Goal: Information Seeking & Learning: Learn about a topic

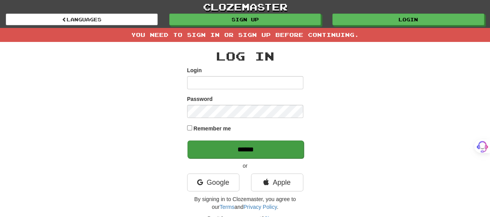
type input "*******"
click at [251, 149] on input "******" at bounding box center [246, 149] width 116 height 18
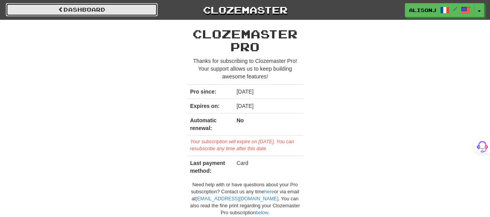
click at [61, 5] on link "Dashboard" at bounding box center [82, 9] width 152 height 13
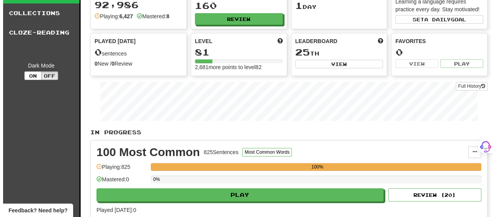
scroll to position [77, 0]
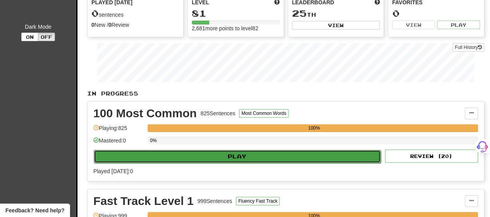
click at [280, 154] on button "Play" at bounding box center [237, 156] width 287 height 13
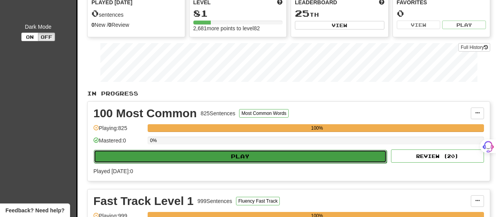
select select "**"
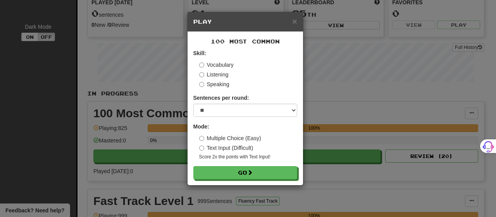
click at [241, 145] on label "Text Input (Difficult)" at bounding box center [226, 148] width 54 height 8
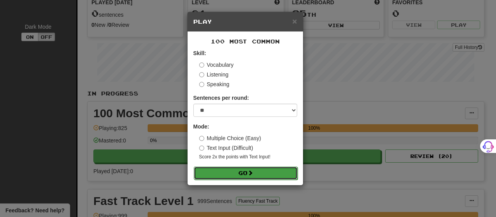
click at [251, 174] on span at bounding box center [250, 172] width 5 height 5
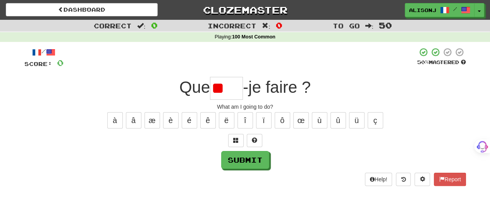
type input "*"
type input "****"
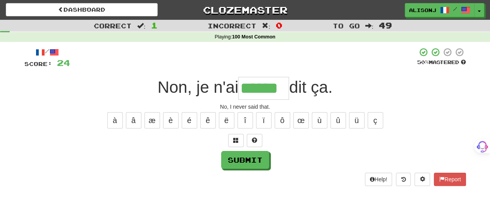
type input "******"
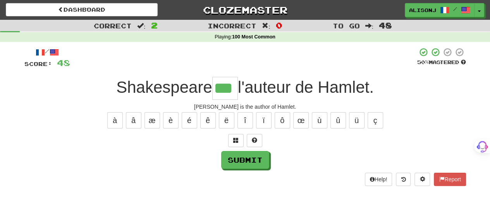
type input "***"
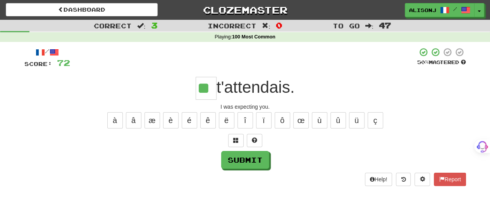
type input "**"
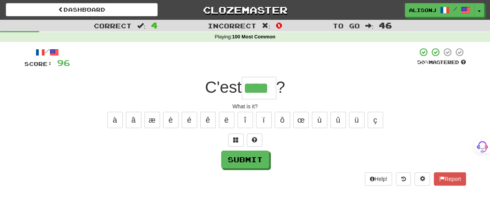
type input "****"
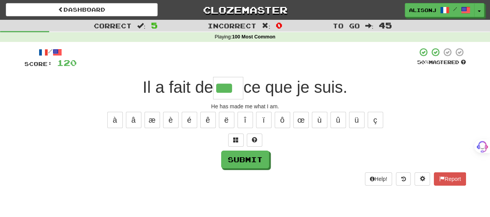
type input "***"
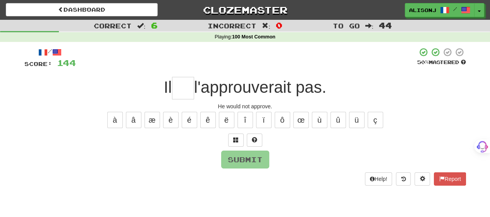
type input "*"
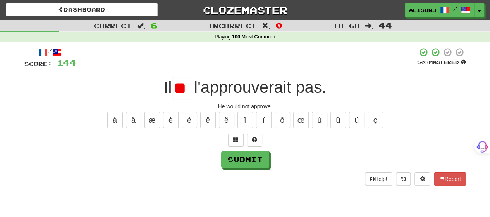
type input "*"
type input "**"
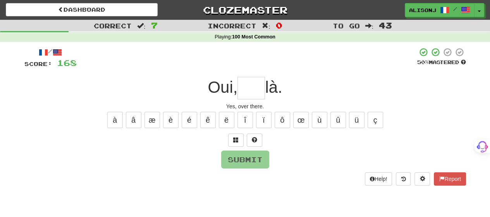
type input "*"
click at [252, 139] on span at bounding box center [254, 139] width 5 height 5
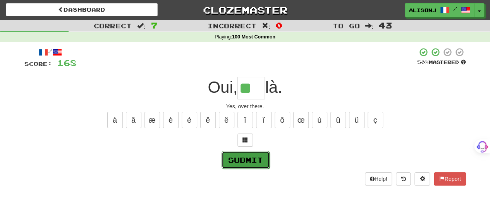
click at [249, 159] on button "Submit" at bounding box center [246, 160] width 48 height 18
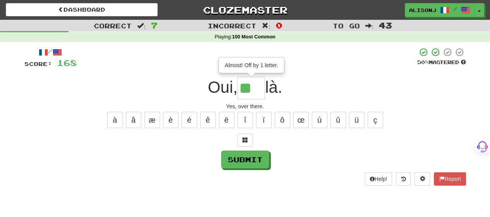
click at [258, 93] on input "**" at bounding box center [251, 88] width 28 height 22
click at [244, 140] on span at bounding box center [245, 139] width 5 height 5
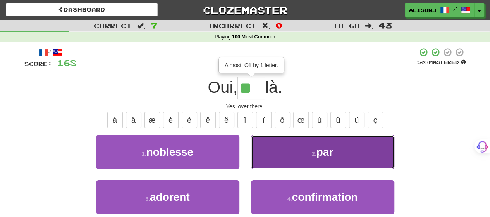
drag, startPoint x: 293, startPoint y: 155, endPoint x: 289, endPoint y: 152, distance: 5.0
click at [289, 152] on button "2 . par" at bounding box center [322, 152] width 143 height 34
type input "***"
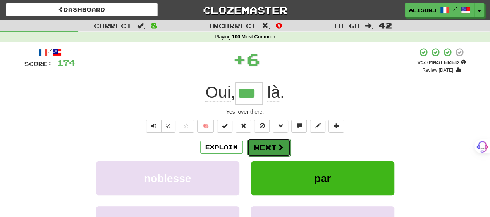
click at [271, 146] on button "Next" at bounding box center [268, 147] width 43 height 18
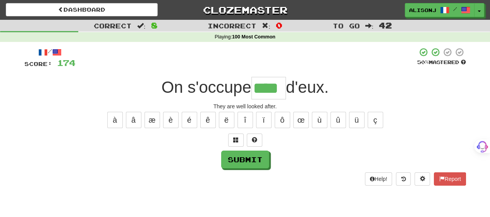
type input "****"
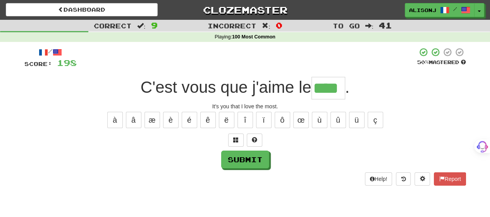
type input "****"
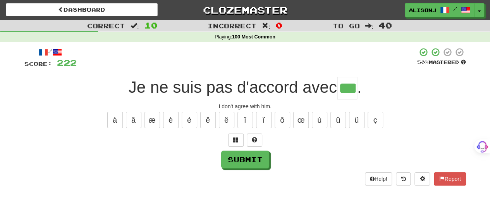
type input "***"
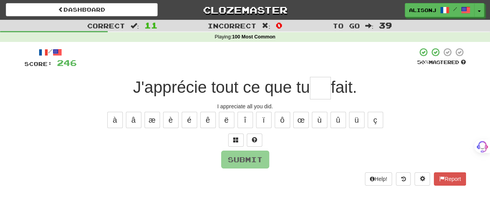
type input "*"
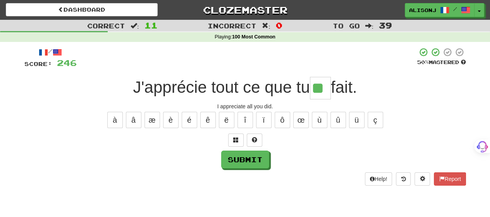
type input "**"
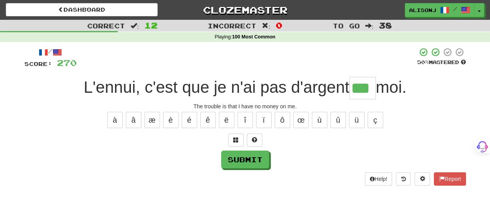
type input "***"
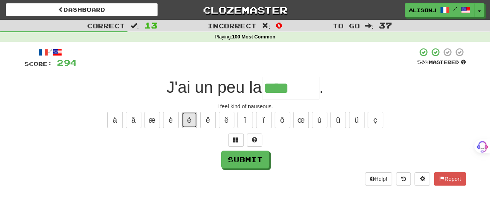
click at [188, 124] on button "é" at bounding box center [189, 120] width 15 height 16
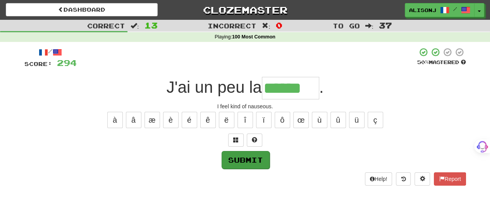
type input "******"
click at [232, 161] on button "Submit" at bounding box center [245, 159] width 48 height 18
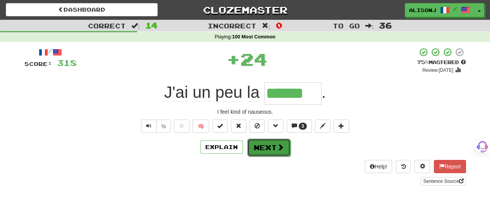
click at [265, 150] on button "Next" at bounding box center [268, 147] width 43 height 18
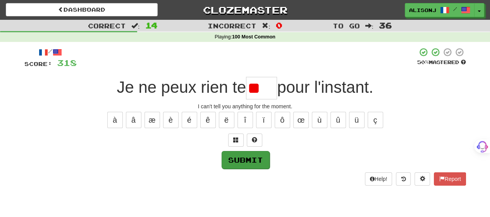
type input "*"
type input "****"
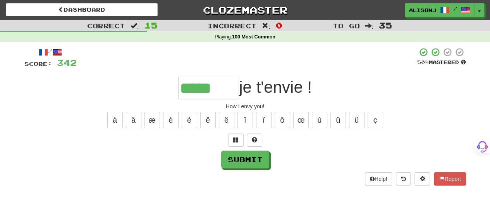
type input "*****"
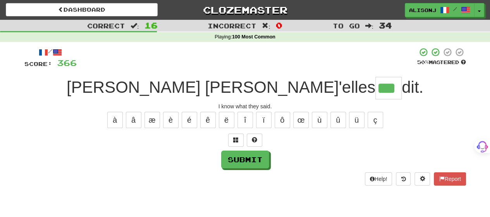
type input "***"
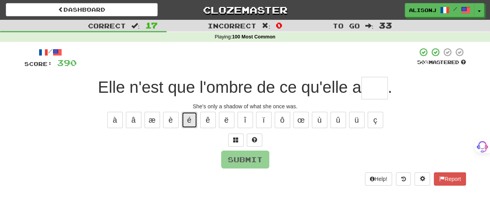
click at [194, 122] on button "é" at bounding box center [189, 120] width 15 height 16
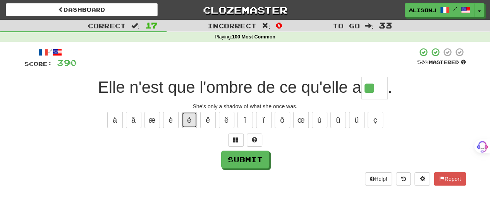
click at [186, 120] on button "é" at bounding box center [189, 120] width 15 height 16
type input "***"
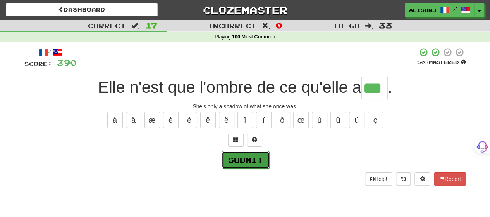
click at [227, 158] on button "Submit" at bounding box center [246, 160] width 48 height 18
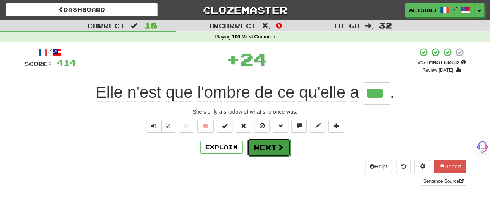
click at [288, 154] on button "Next" at bounding box center [268, 147] width 43 height 18
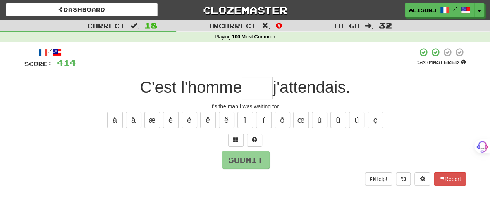
type input "*"
type input "***"
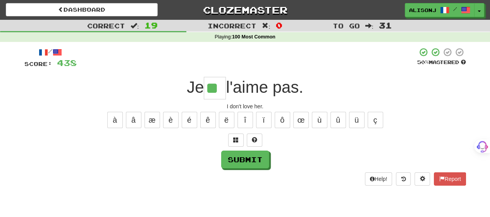
type input "**"
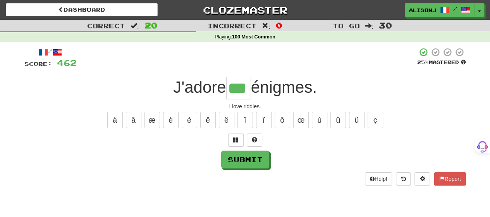
type input "***"
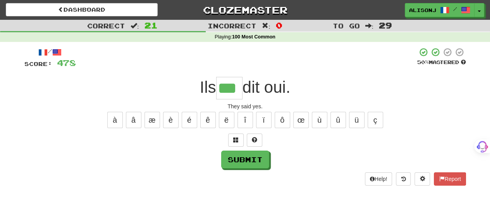
type input "***"
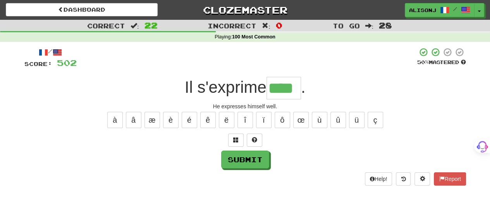
type input "****"
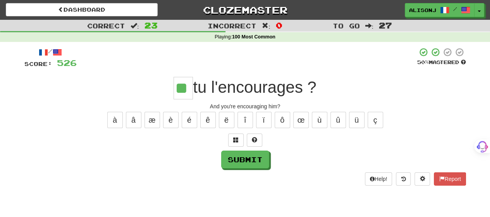
type input "**"
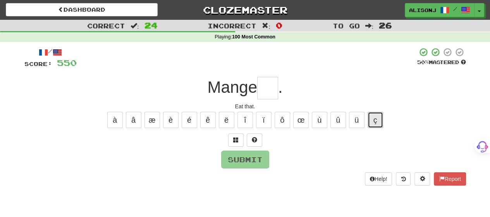
click at [374, 123] on button "ç" at bounding box center [375, 120] width 15 height 16
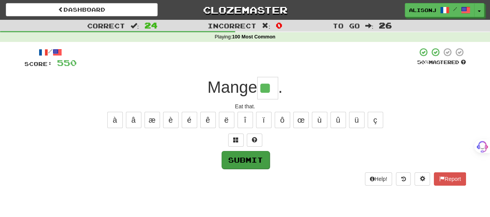
type input "**"
click at [257, 155] on button "Submit" at bounding box center [246, 160] width 48 height 18
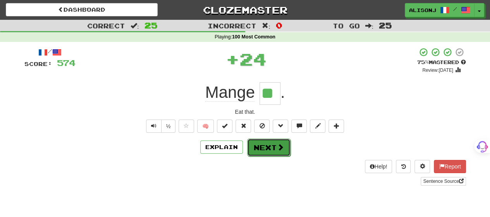
click at [270, 148] on button "Next" at bounding box center [268, 147] width 43 height 18
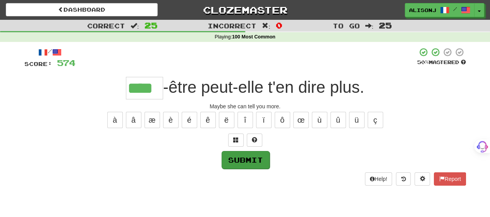
type input "****"
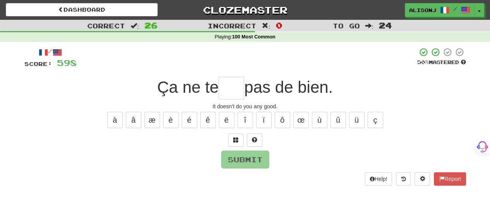
type input "*"
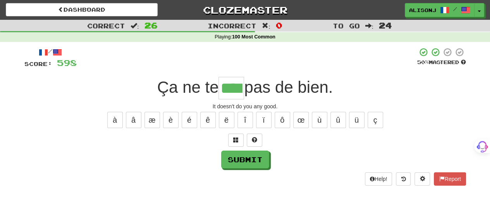
type input "****"
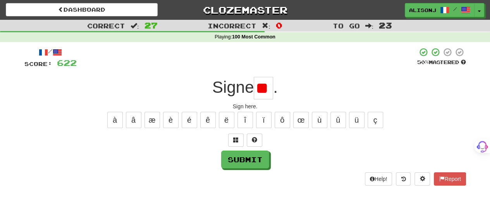
type input "*"
type input "***"
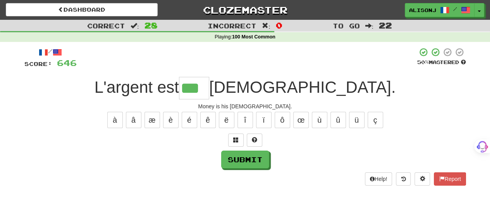
type input "***"
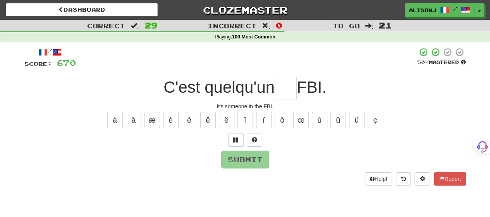
type input "*"
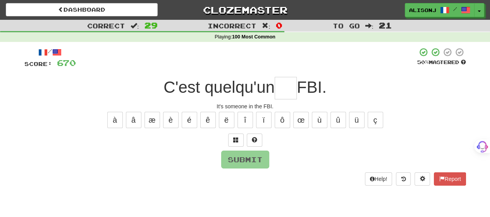
type input "*"
click at [257, 141] on button at bounding box center [254, 139] width 15 height 13
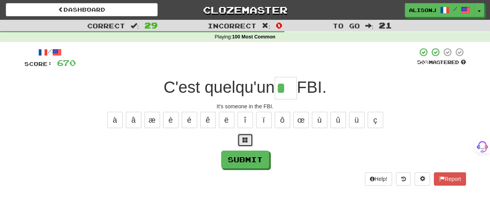
click at [240, 138] on button at bounding box center [244, 139] width 15 height 13
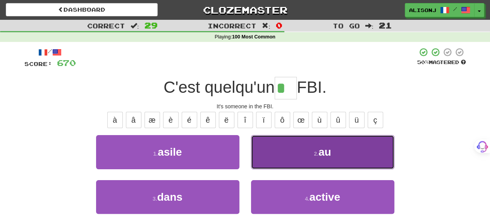
click at [284, 152] on button "2 . au" at bounding box center [322, 152] width 143 height 34
type input "**"
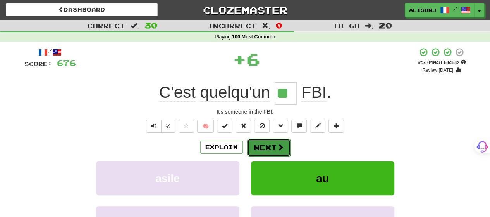
click at [279, 150] on span at bounding box center [280, 146] width 7 height 7
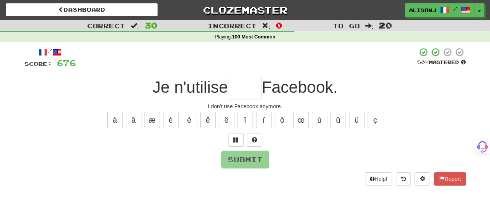
type input "*"
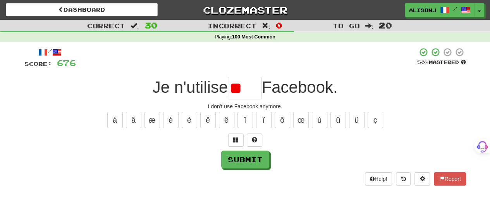
type input "*"
click at [256, 141] on span at bounding box center [254, 139] width 5 height 5
type input "****"
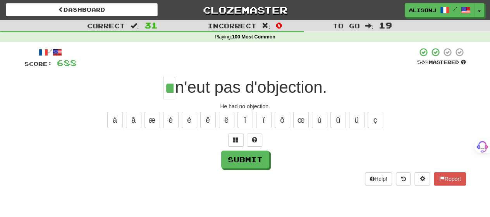
type input "**"
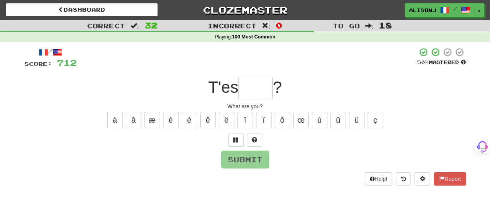
type input "*"
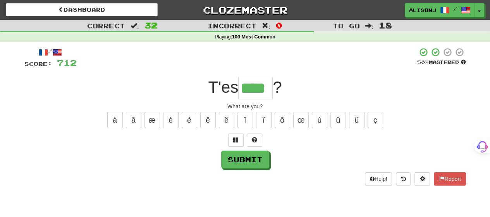
type input "****"
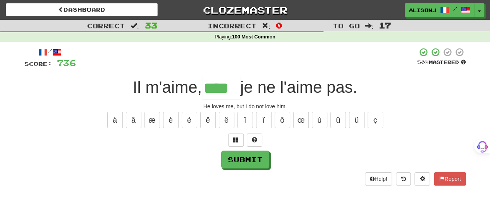
type input "****"
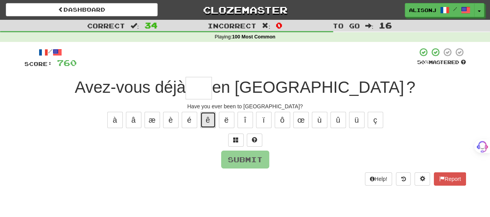
click at [205, 123] on button "ê" at bounding box center [207, 120] width 15 height 16
type input "*"
click at [190, 119] on button "é" at bounding box center [189, 120] width 15 height 16
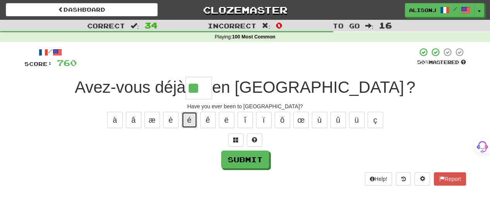
click at [190, 119] on button "é" at bounding box center [189, 120] width 15 height 16
type input "***"
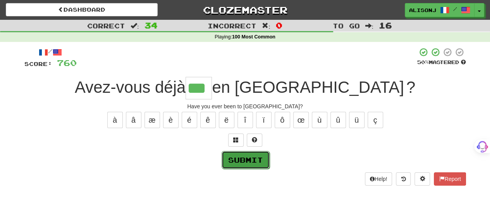
click at [268, 161] on button "Submit" at bounding box center [246, 160] width 48 height 18
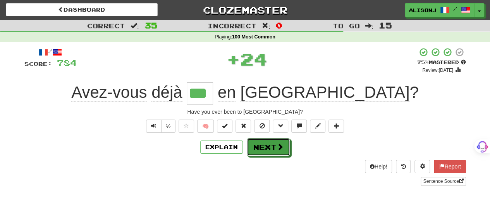
click at [274, 143] on button "Next" at bounding box center [268, 147] width 43 height 18
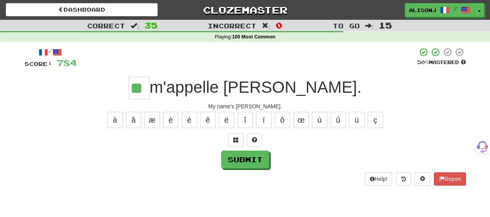
type input "**"
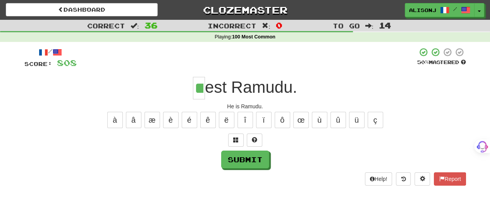
type input "**"
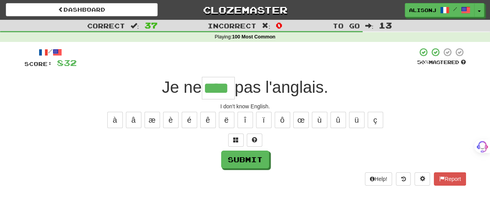
type input "****"
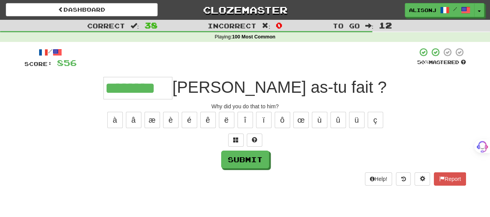
type input "********"
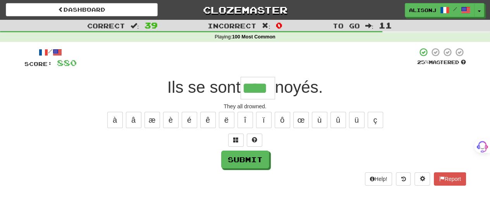
type input "****"
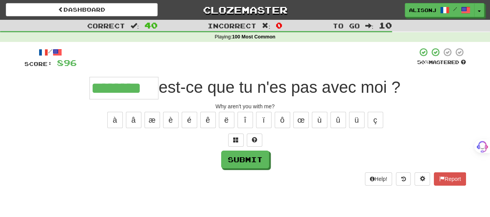
type input "********"
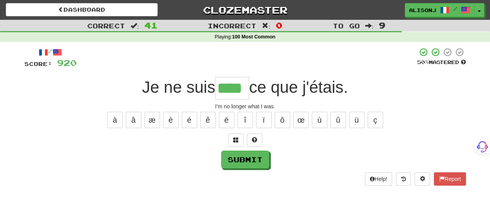
type input "****"
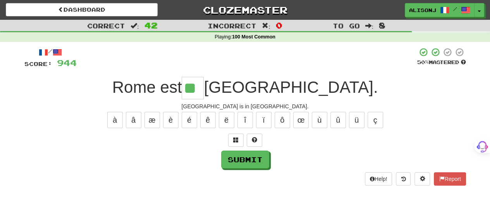
type input "**"
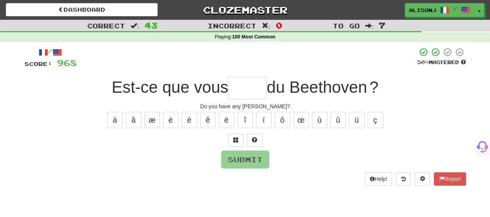
type input "*"
click at [252, 138] on span at bounding box center [254, 139] width 5 height 5
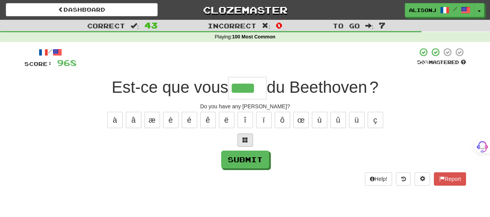
type input "****"
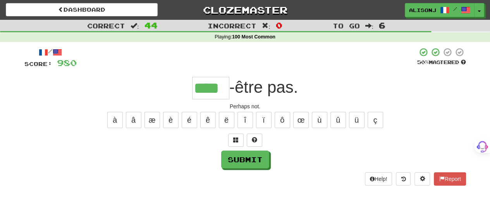
type input "****"
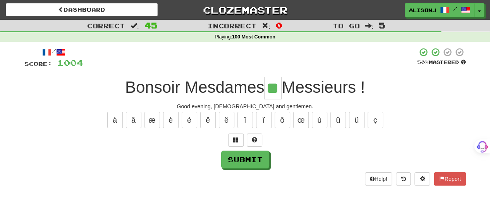
type input "**"
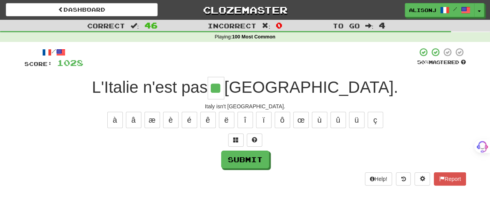
type input "**"
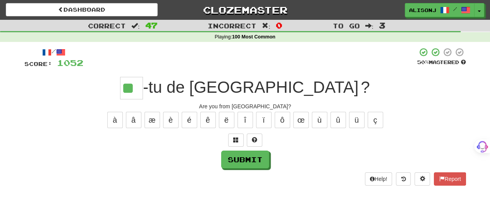
type input "**"
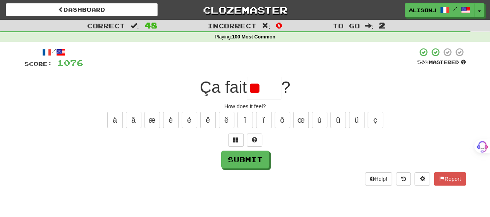
type input "*"
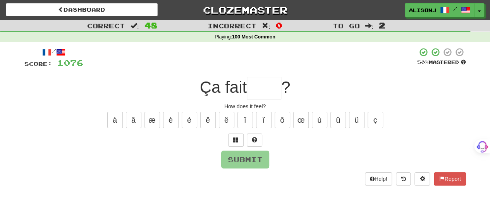
type input "*"
click at [252, 137] on span at bounding box center [254, 139] width 5 height 5
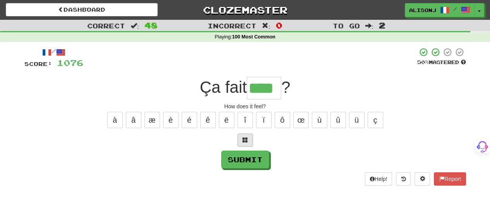
type input "****"
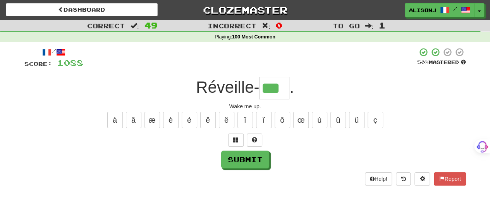
type input "***"
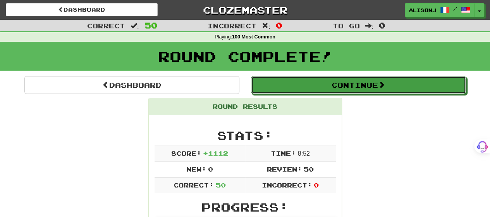
click at [301, 87] on button "Continue" at bounding box center [358, 85] width 215 height 18
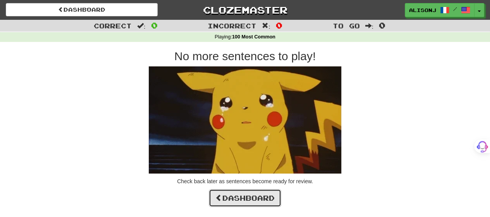
click at [251, 194] on link "Dashboard" at bounding box center [245, 198] width 72 height 18
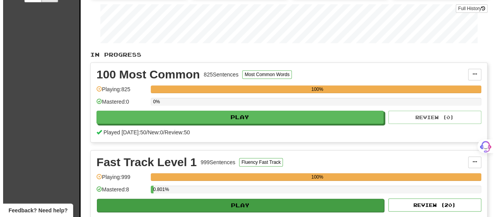
scroll to position [155, 0]
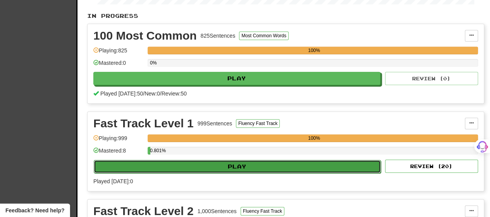
click at [235, 165] on button "Play" at bounding box center [237, 166] width 287 height 13
select select "**"
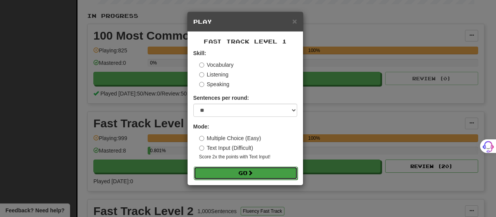
click at [235, 174] on button "Go" at bounding box center [246, 172] width 104 height 13
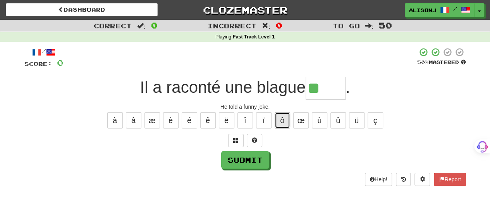
click at [285, 122] on button "ô" at bounding box center [282, 120] width 15 height 16
type input "*****"
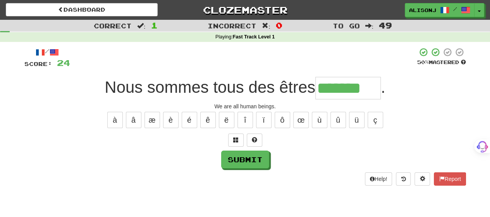
type input "*******"
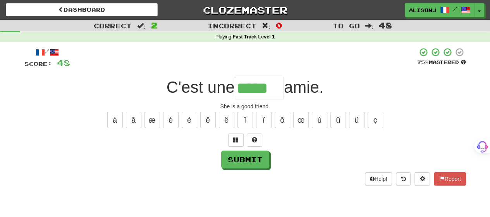
type input "*****"
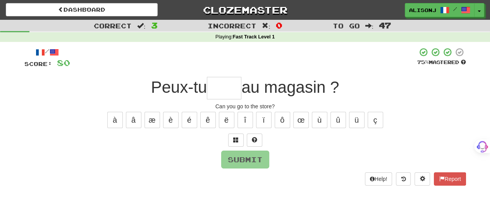
type input "*"
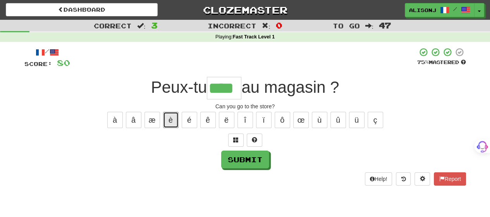
drag, startPoint x: 176, startPoint y: 114, endPoint x: 200, endPoint y: 117, distance: 23.7
click at [199, 117] on div "à â æ è é ê ë î ï ô œ ù û ü ç" at bounding box center [245, 119] width 442 height 19
click at [185, 119] on button "é" at bounding box center [189, 120] width 15 height 16
click at [170, 119] on button "è" at bounding box center [170, 120] width 15 height 16
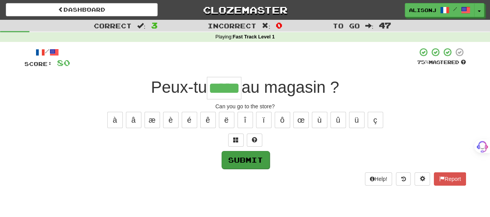
type input "*****"
click at [244, 160] on button "Submit" at bounding box center [245, 159] width 48 height 18
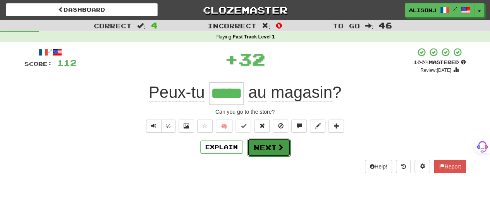
click at [263, 149] on button "Next" at bounding box center [268, 147] width 43 height 18
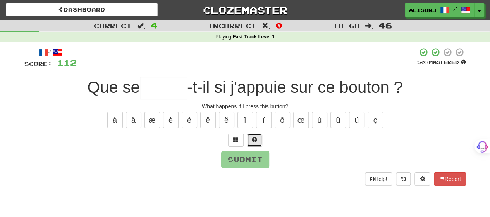
click at [252, 141] on span at bounding box center [254, 139] width 5 height 5
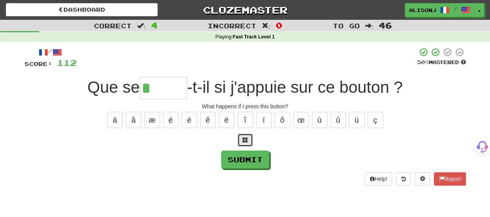
click at [243, 138] on span at bounding box center [245, 139] width 5 height 5
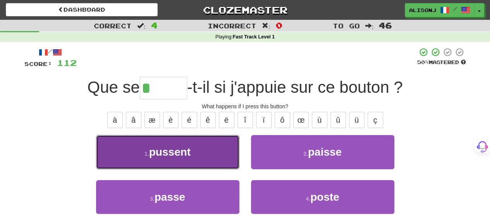
click at [218, 148] on button "1 . pussent" at bounding box center [167, 152] width 143 height 34
type input "*****"
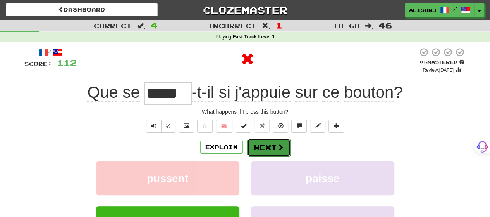
click at [266, 147] on button "Next" at bounding box center [268, 147] width 43 height 18
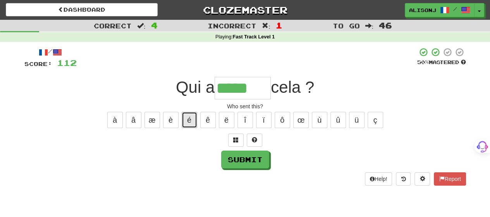
click at [189, 122] on button "é" at bounding box center [189, 120] width 15 height 16
type input "******"
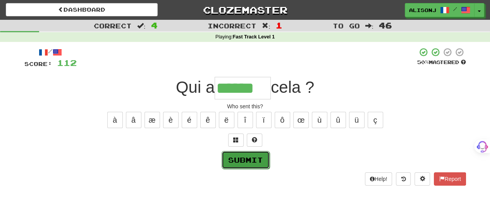
click at [237, 158] on button "Submit" at bounding box center [246, 160] width 48 height 18
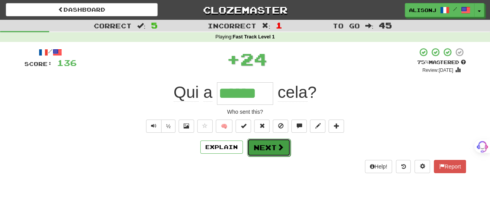
click at [260, 144] on button "Next" at bounding box center [268, 147] width 43 height 18
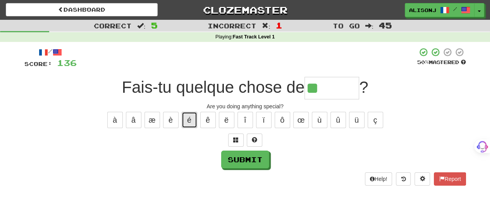
click at [193, 122] on button "é" at bounding box center [189, 120] width 15 height 16
click at [169, 119] on button "è" at bounding box center [170, 120] width 15 height 16
click at [249, 139] on button at bounding box center [254, 139] width 15 height 13
type input "*******"
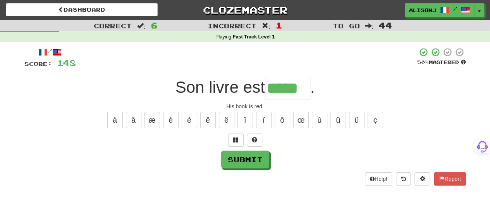
type input "*****"
type input "***"
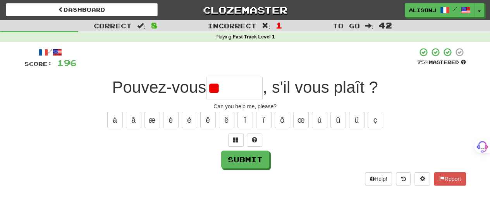
type input "*"
type input "*******"
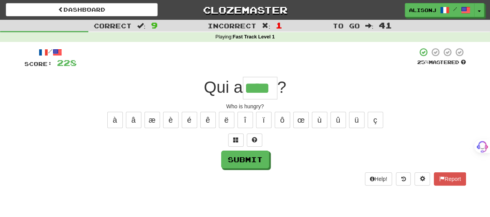
type input "****"
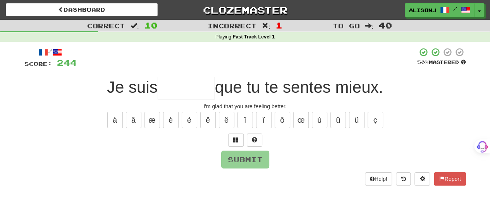
type input "*"
click at [249, 139] on button at bounding box center [254, 139] width 15 height 13
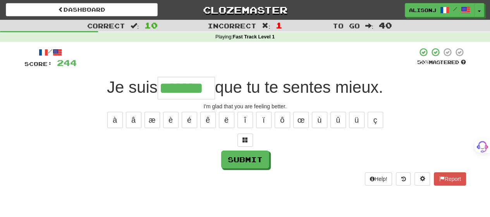
type input "*******"
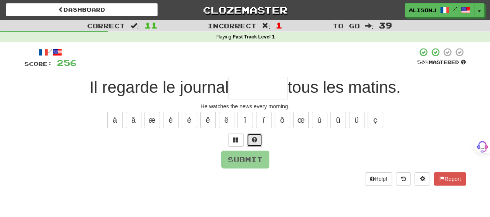
click at [252, 137] on span at bounding box center [254, 139] width 5 height 5
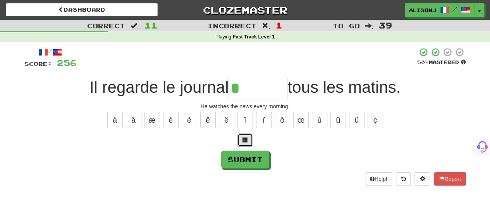
click at [249, 137] on button at bounding box center [244, 139] width 15 height 13
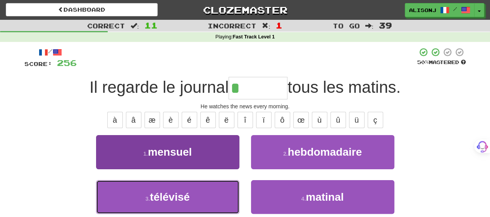
click at [192, 188] on button "3 . télévisé" at bounding box center [167, 197] width 143 height 34
type input "********"
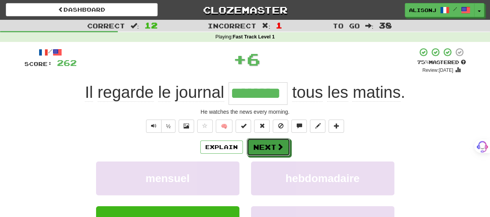
click at [283, 151] on button "Next" at bounding box center [268, 147] width 43 height 18
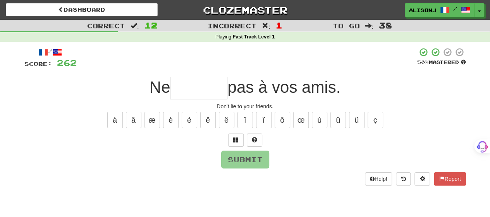
type input "*"
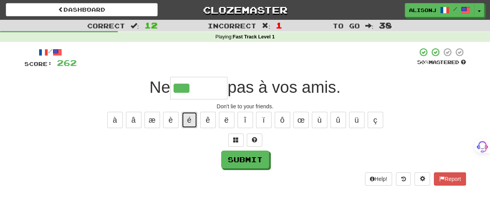
click at [186, 122] on button "é" at bounding box center [189, 120] width 15 height 16
click at [169, 119] on button "è" at bounding box center [170, 120] width 15 height 16
click at [253, 141] on span at bounding box center [254, 139] width 5 height 5
click at [191, 122] on button "é" at bounding box center [189, 120] width 15 height 16
click at [175, 121] on button "è" at bounding box center [170, 120] width 15 height 16
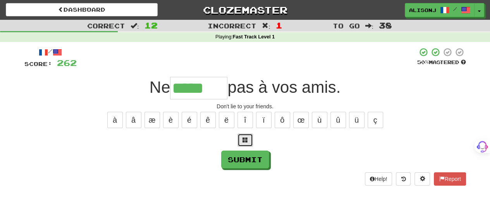
click at [241, 137] on button at bounding box center [244, 139] width 15 height 13
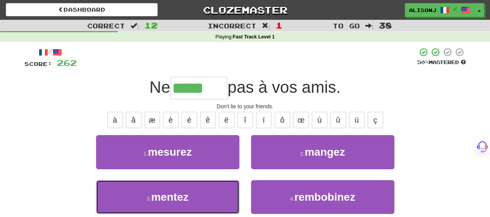
drag, startPoint x: 211, startPoint y: 198, endPoint x: 212, endPoint y: 194, distance: 4.2
click at [212, 196] on button "3 . mentez" at bounding box center [167, 197] width 143 height 34
type input "******"
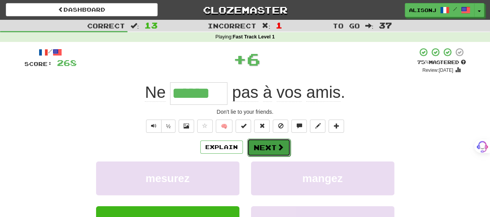
click at [263, 146] on button "Next" at bounding box center [268, 147] width 43 height 18
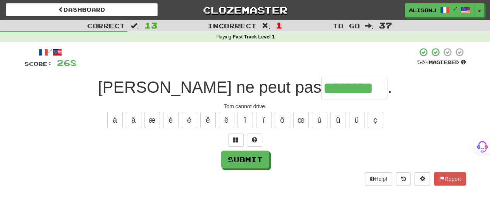
type input "********"
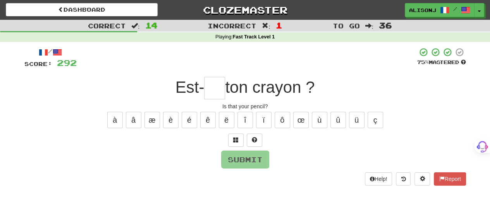
type input "*"
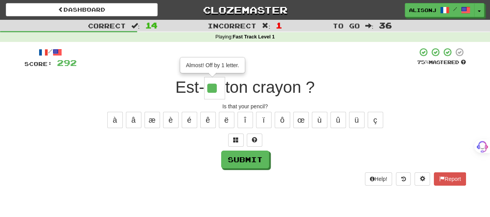
type input "**"
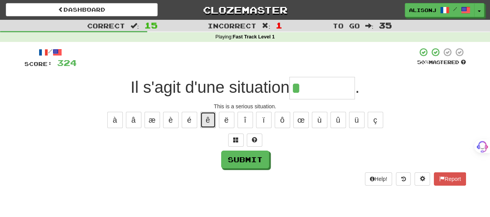
click at [211, 119] on button "ê" at bounding box center [207, 120] width 15 height 16
click at [194, 120] on button "é" at bounding box center [189, 120] width 15 height 16
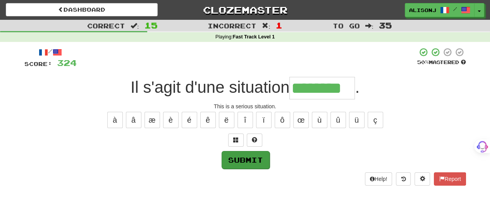
type input "********"
drag, startPoint x: 237, startPoint y: 150, endPoint x: 235, endPoint y: 156, distance: 6.3
click at [236, 153] on button "Submit" at bounding box center [245, 159] width 48 height 18
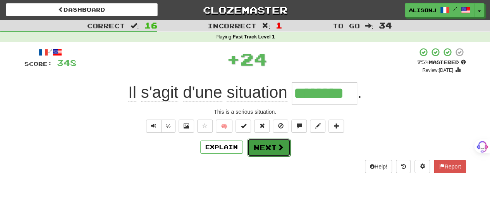
click at [250, 146] on button "Next" at bounding box center [268, 147] width 43 height 18
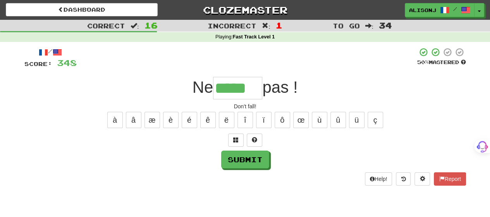
type input "*****"
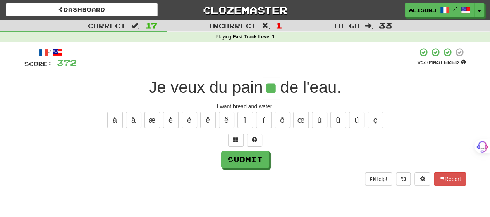
type input "**"
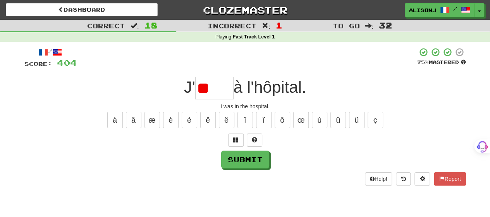
type input "*"
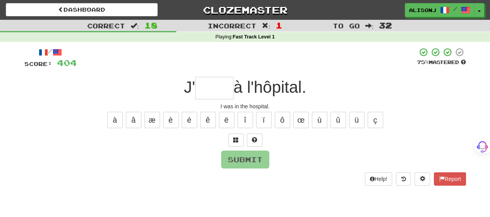
type input "*"
click at [191, 120] on button "é" at bounding box center [189, 120] width 15 height 16
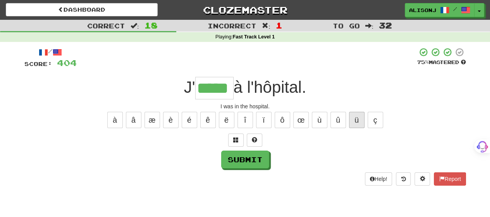
type input "*****"
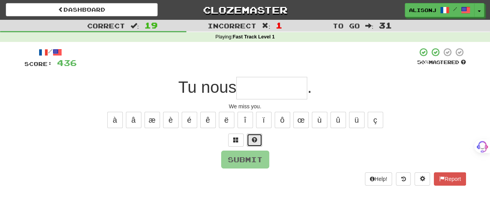
click at [253, 139] on span at bounding box center [254, 139] width 5 height 5
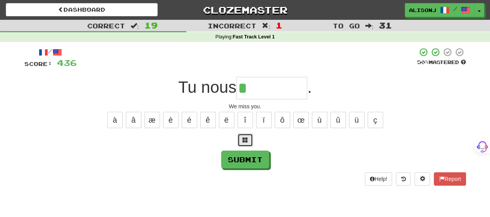
click at [251, 141] on button at bounding box center [244, 139] width 15 height 13
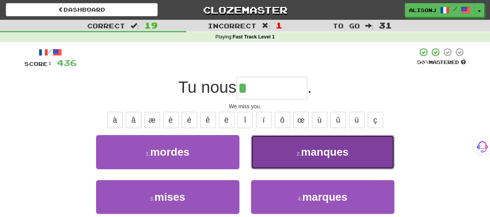
click at [274, 155] on button "2 . manques" at bounding box center [322, 152] width 143 height 34
type input "*******"
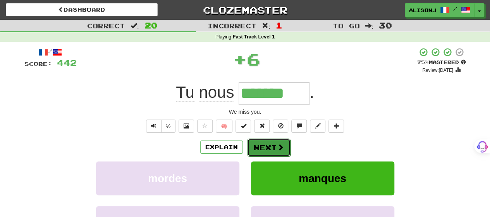
click at [270, 147] on button "Next" at bounding box center [268, 147] width 43 height 18
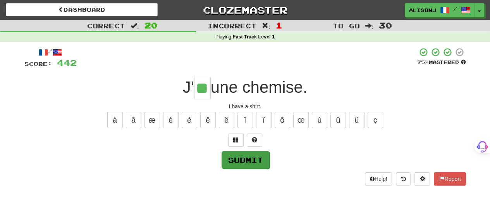
type input "**"
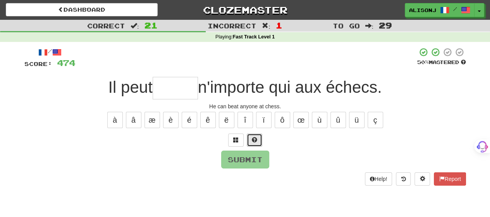
click at [253, 139] on span at bounding box center [254, 139] width 5 height 5
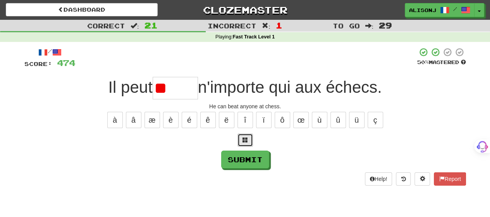
click at [251, 141] on button at bounding box center [244, 139] width 15 height 13
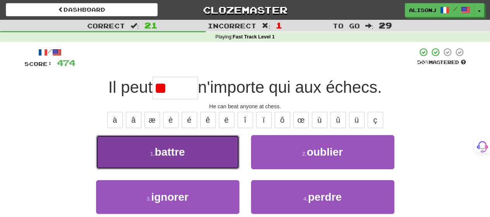
click at [232, 147] on button "1 . battre" at bounding box center [167, 152] width 143 height 34
type input "******"
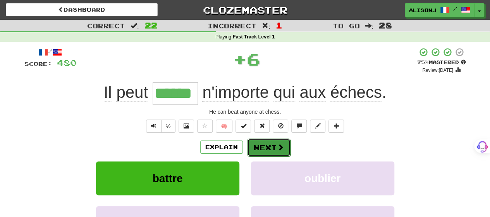
click at [260, 144] on button "Next" at bounding box center [268, 147] width 43 height 18
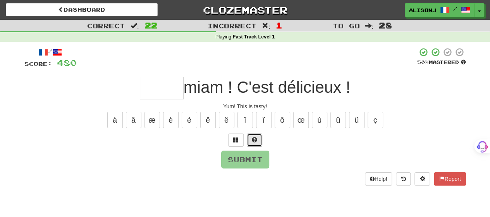
click at [254, 141] on span at bounding box center [254, 139] width 5 height 5
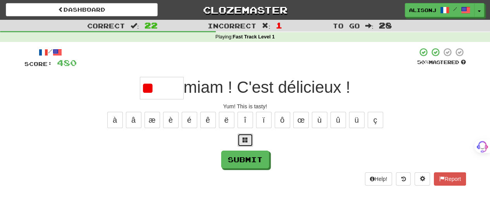
click at [245, 141] on span at bounding box center [245, 139] width 5 height 5
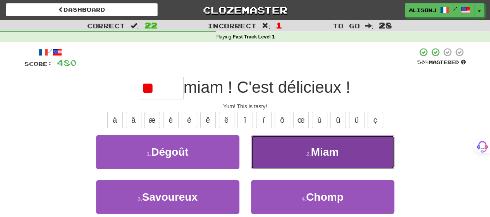
click at [275, 153] on button "2 . Miam" at bounding box center [322, 152] width 143 height 34
type input "****"
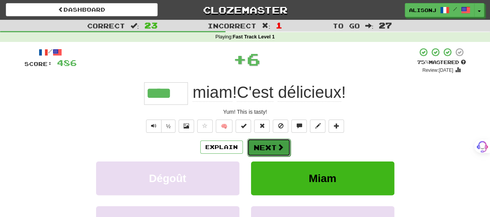
click at [270, 145] on button "Next" at bounding box center [268, 147] width 43 height 18
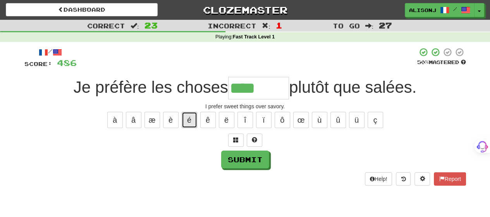
click at [196, 121] on button "é" at bounding box center [189, 120] width 15 height 16
click at [252, 138] on span at bounding box center [254, 139] width 5 height 5
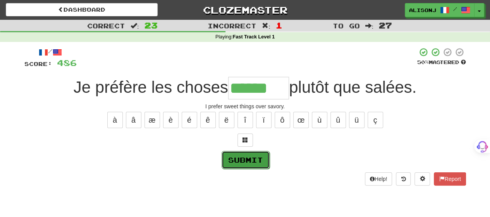
click at [249, 158] on button "Submit" at bounding box center [246, 160] width 48 height 18
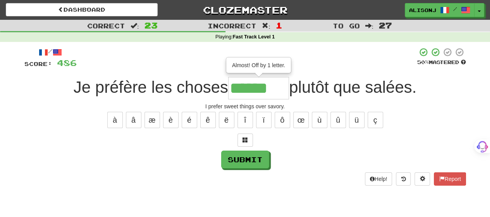
click at [325, 167] on div "Submit" at bounding box center [245, 159] width 442 height 18
click at [278, 88] on input "******" at bounding box center [258, 88] width 61 height 22
type input "*******"
click at [252, 154] on button "Submit" at bounding box center [246, 160] width 48 height 18
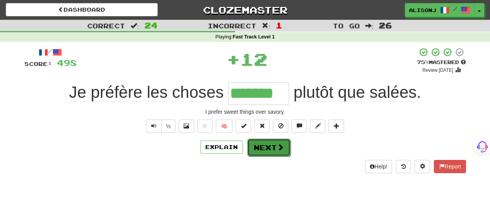
click at [268, 144] on button "Next" at bounding box center [268, 147] width 43 height 18
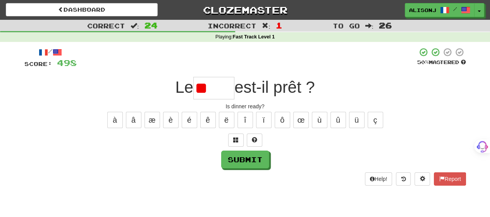
type input "*"
click at [258, 137] on button at bounding box center [254, 139] width 15 height 13
type input "*****"
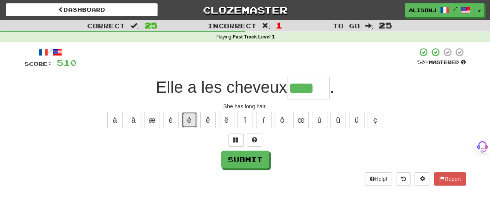
click at [189, 122] on button "é" at bounding box center [189, 120] width 15 height 16
click at [167, 120] on button "è" at bounding box center [170, 120] width 15 height 16
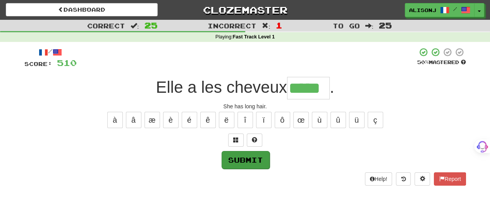
type input "*****"
click at [232, 162] on button "Submit" at bounding box center [246, 160] width 48 height 18
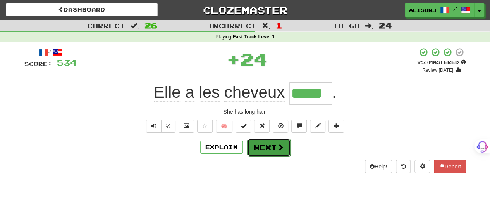
click at [274, 144] on button "Next" at bounding box center [268, 147] width 43 height 18
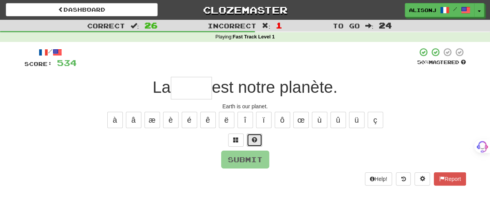
click at [254, 143] on button at bounding box center [254, 139] width 15 height 13
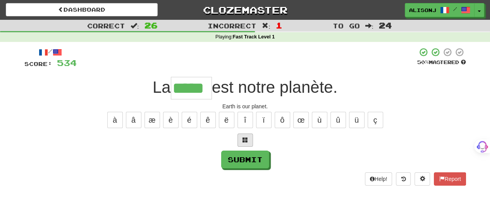
type input "*****"
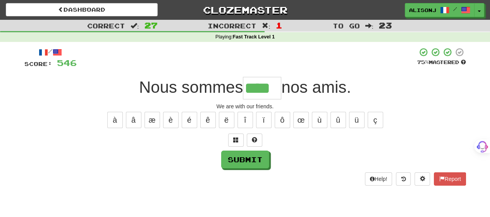
type input "****"
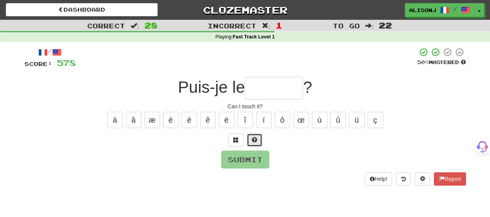
click at [252, 138] on span at bounding box center [254, 139] width 5 height 5
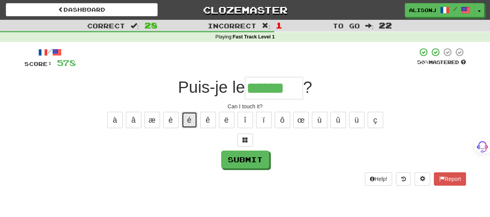
click at [191, 115] on button "é" at bounding box center [189, 120] width 15 height 16
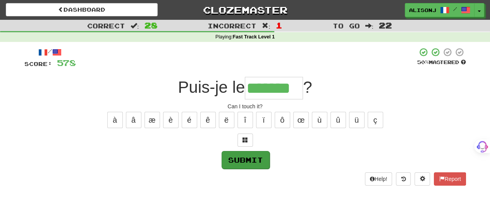
type input "*******"
click at [243, 155] on button "Submit" at bounding box center [246, 160] width 48 height 18
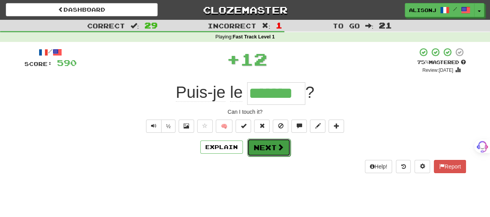
click at [254, 144] on button "Next" at bounding box center [268, 147] width 43 height 18
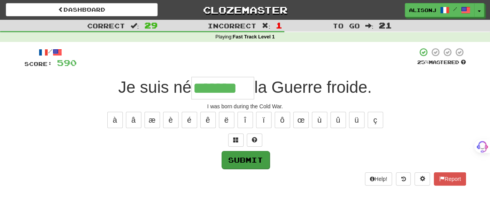
type input "*******"
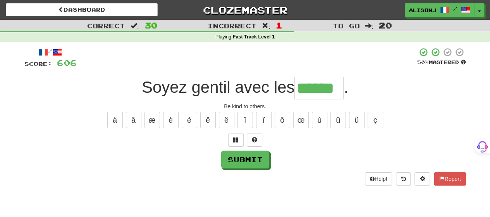
type input "******"
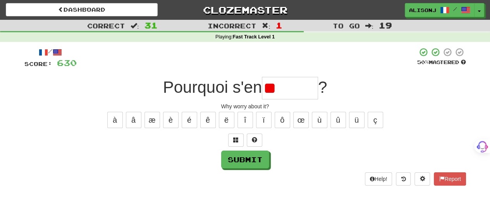
type input "*"
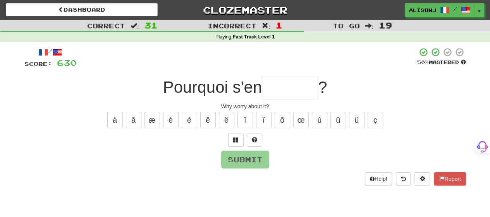
type input "*"
click at [253, 139] on span at bounding box center [254, 139] width 5 height 5
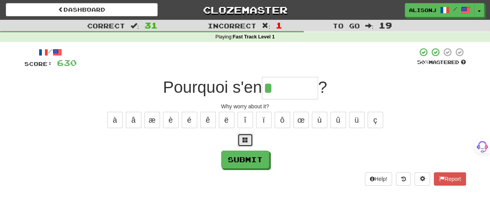
click at [249, 141] on button at bounding box center [244, 139] width 15 height 13
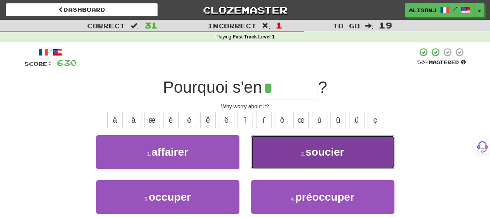
click at [263, 152] on button "2 . soucier" at bounding box center [322, 152] width 143 height 34
type input "*******"
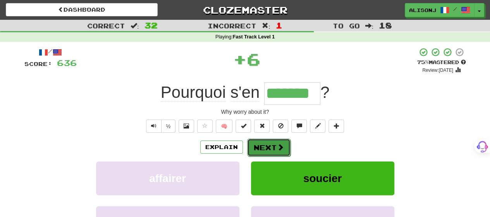
click at [262, 141] on button "Next" at bounding box center [268, 147] width 43 height 18
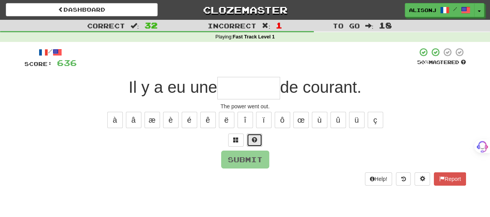
click at [256, 139] on span at bounding box center [254, 139] width 5 height 5
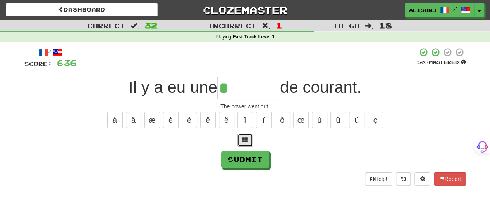
click at [243, 139] on span at bounding box center [245, 139] width 5 height 5
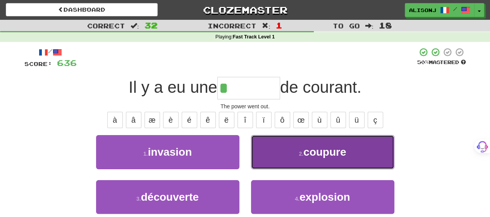
click at [271, 159] on button "2 . coupure" at bounding box center [322, 152] width 143 height 34
type input "*******"
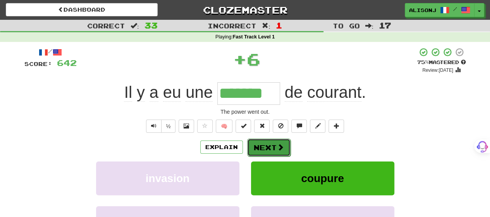
click at [275, 144] on button "Next" at bounding box center [268, 147] width 43 height 18
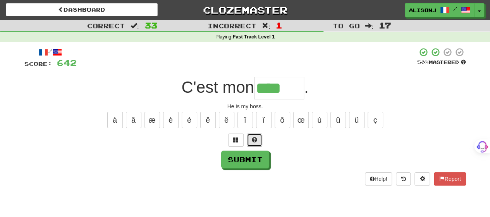
click at [257, 139] on button at bounding box center [254, 139] width 15 height 13
click at [247, 138] on span at bounding box center [245, 139] width 5 height 5
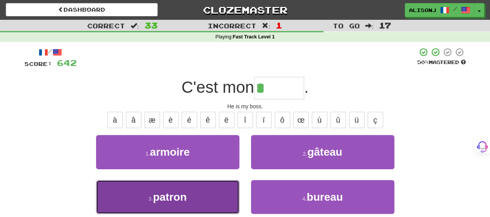
click at [198, 195] on button "3 . patron" at bounding box center [167, 197] width 143 height 34
type input "******"
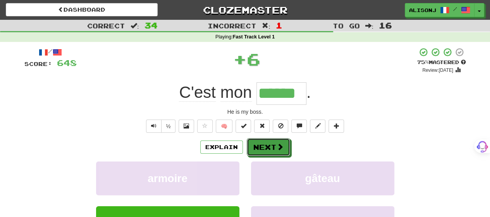
click at [268, 145] on button "Next" at bounding box center [268, 147] width 43 height 18
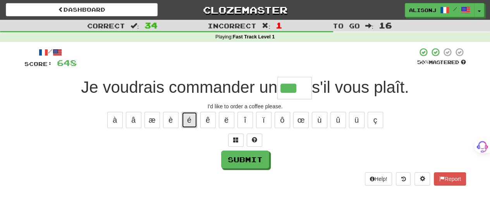
click at [192, 119] on button "é" at bounding box center [189, 120] width 15 height 16
type input "****"
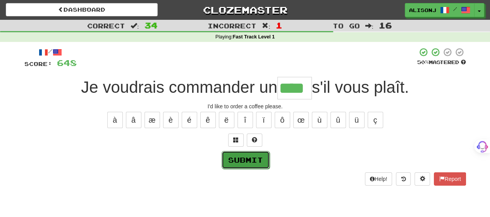
click at [227, 157] on button "Submit" at bounding box center [246, 160] width 48 height 18
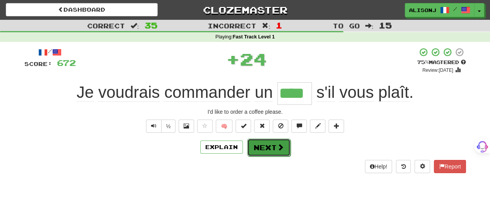
click at [275, 151] on button "Next" at bounding box center [268, 147] width 43 height 18
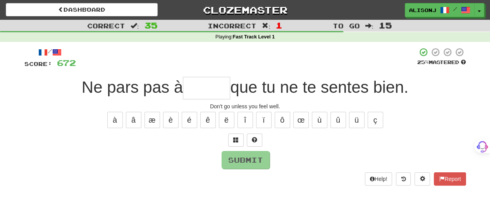
type input "*"
click at [254, 135] on button at bounding box center [254, 139] width 15 height 13
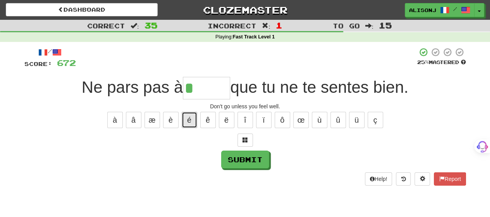
click at [186, 120] on button "é" at bounding box center [189, 120] width 15 height 16
click at [186, 121] on button "é" at bounding box center [189, 120] width 15 height 16
click at [213, 120] on button "ê" at bounding box center [207, 120] width 15 height 16
click at [245, 137] on span at bounding box center [245, 139] width 5 height 5
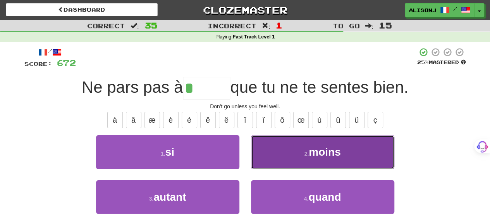
click at [277, 159] on button "2 . moins" at bounding box center [322, 152] width 143 height 34
type input "*****"
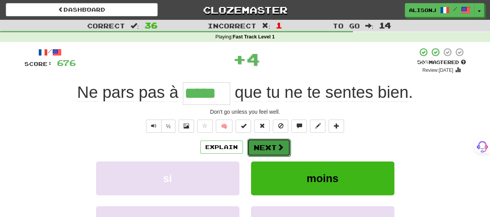
click at [270, 139] on button "Next" at bounding box center [268, 147] width 43 height 18
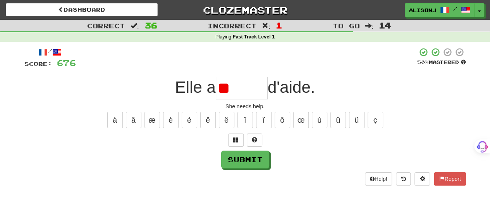
type input "*"
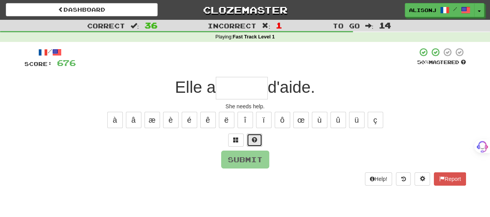
click at [258, 140] on button at bounding box center [254, 139] width 15 height 13
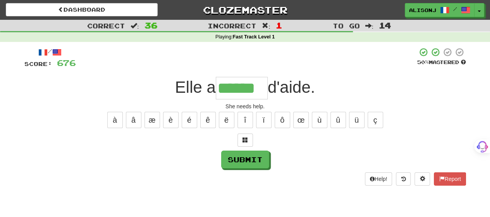
type input "******"
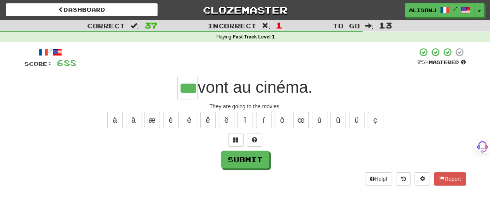
type input "***"
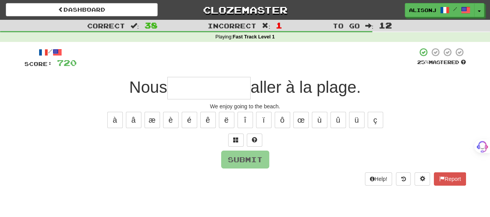
type input "*"
click at [254, 139] on span at bounding box center [254, 139] width 5 height 5
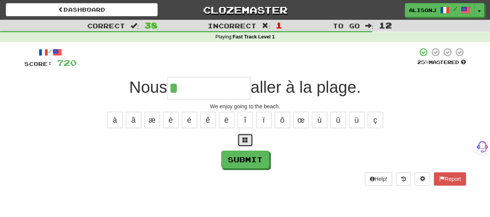
click at [249, 141] on button at bounding box center [244, 139] width 15 height 13
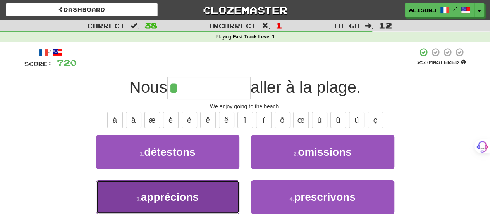
click at [177, 192] on span "apprécions" at bounding box center [170, 197] width 58 height 12
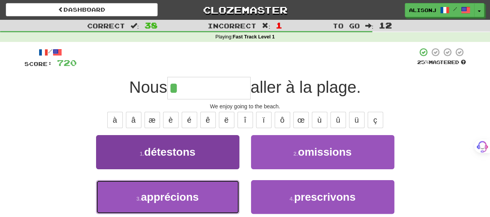
type input "**********"
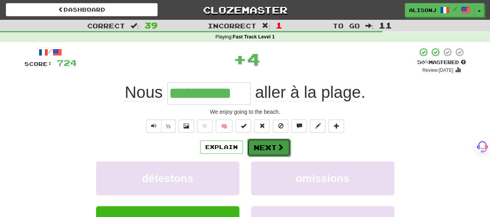
click at [258, 148] on button "Next" at bounding box center [268, 147] width 43 height 18
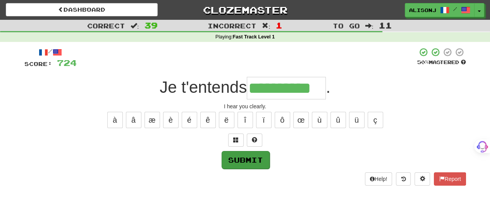
type input "**********"
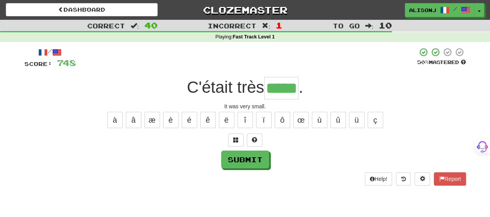
type input "*****"
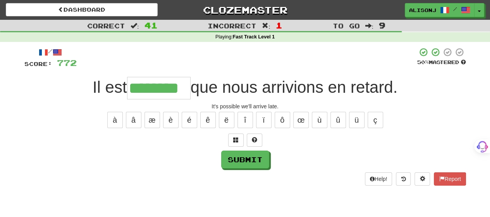
type input "********"
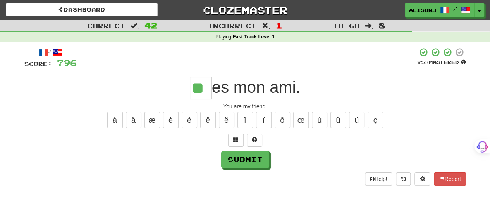
type input "**"
type input "****"
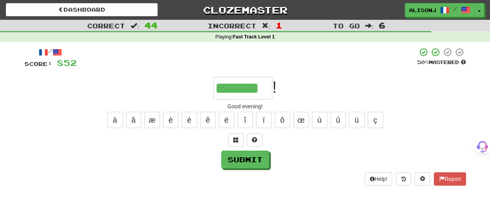
type input "*******"
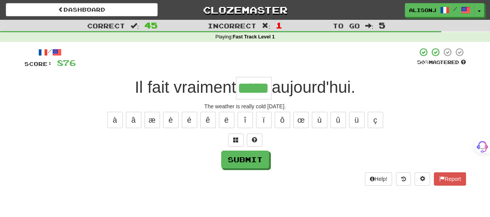
type input "*****"
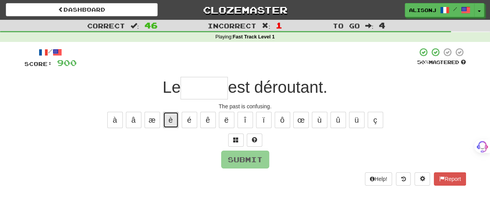
click at [172, 120] on button "è" at bounding box center [170, 120] width 15 height 16
type input "*"
click at [187, 123] on button "é" at bounding box center [189, 120] width 15 height 16
type input "*"
click at [254, 138] on span at bounding box center [254, 139] width 5 height 5
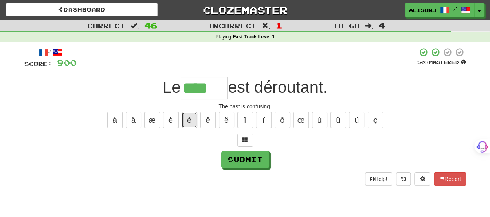
click at [193, 120] on button "é" at bounding box center [189, 120] width 15 height 16
type input "*****"
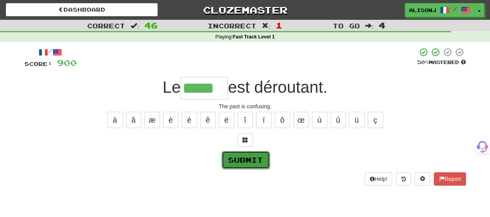
click at [260, 159] on button "Submit" at bounding box center [246, 160] width 48 height 18
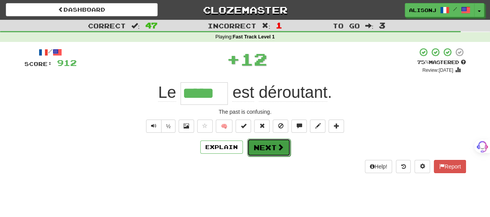
click at [263, 148] on button "Next" at bounding box center [268, 147] width 43 height 18
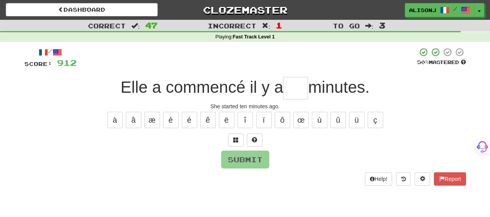
type input "*"
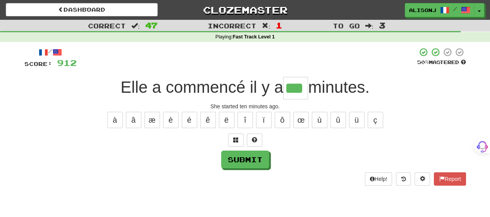
type input "***"
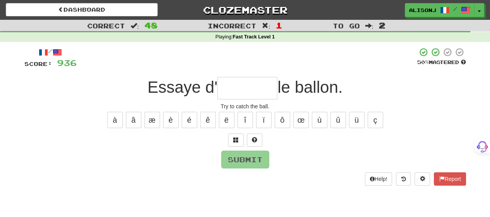
type input "*"
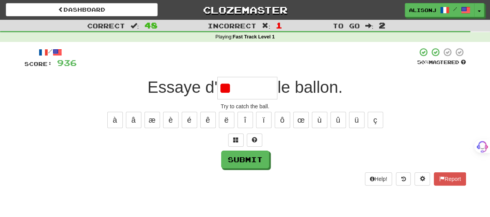
type input "*"
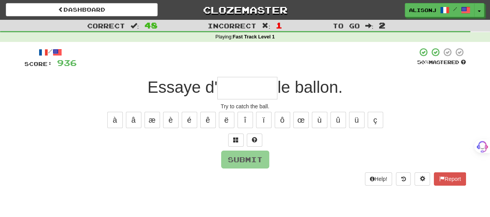
type input "*"
click at [253, 137] on span at bounding box center [254, 139] width 5 height 5
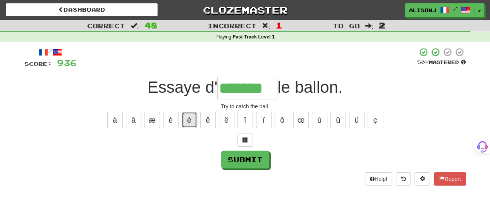
click at [195, 120] on button "é" at bounding box center [189, 120] width 15 height 16
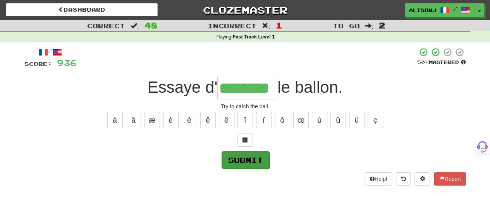
type input "********"
click at [252, 158] on button "Submit" at bounding box center [246, 160] width 48 height 18
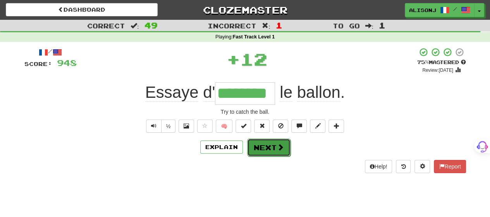
click at [257, 150] on button "Next" at bounding box center [268, 147] width 43 height 18
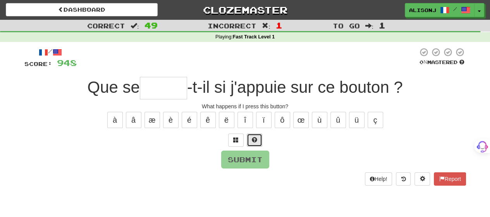
click at [258, 141] on button at bounding box center [254, 139] width 15 height 13
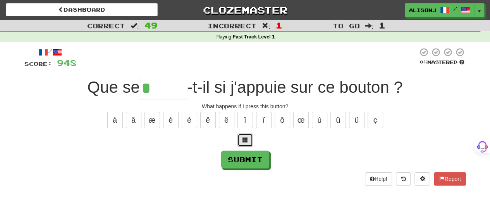
click at [248, 139] on button at bounding box center [244, 139] width 15 height 13
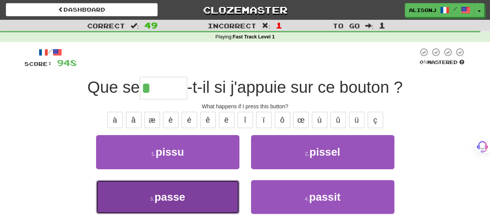
click at [204, 196] on button "3 . passe" at bounding box center [167, 197] width 143 height 34
type input "*****"
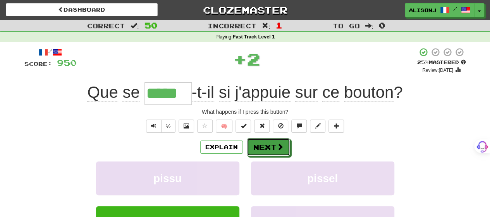
click at [268, 152] on button "Next" at bounding box center [268, 147] width 43 height 18
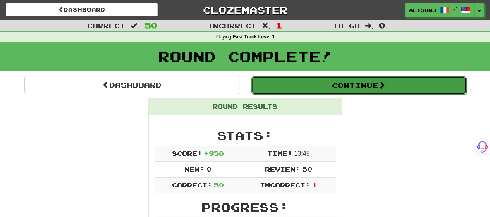
click at [361, 88] on button "Continue" at bounding box center [358, 85] width 215 height 18
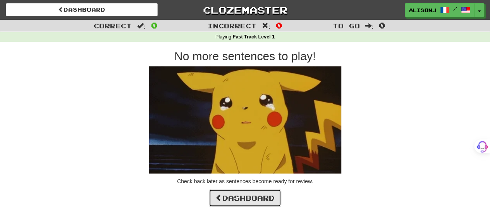
click at [248, 197] on link "Dashboard" at bounding box center [245, 198] width 72 height 18
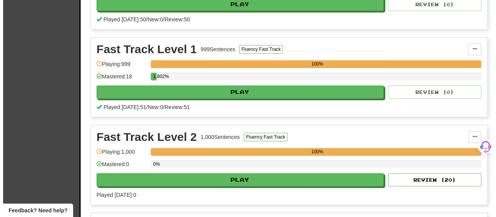
scroll to position [232, 0]
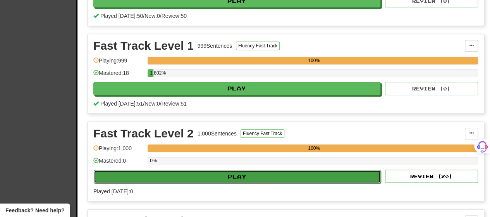
click at [253, 174] on button "Play" at bounding box center [237, 176] width 287 height 13
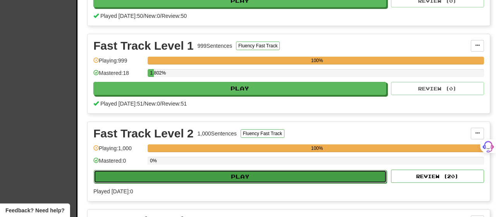
select select "**"
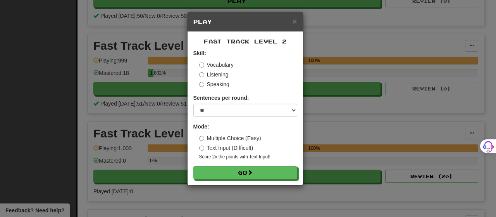
click at [240, 138] on label "Multiple Choice (Easy)" at bounding box center [230, 138] width 62 height 8
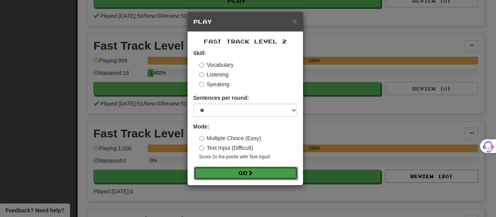
click at [246, 173] on button "Go" at bounding box center [246, 172] width 104 height 13
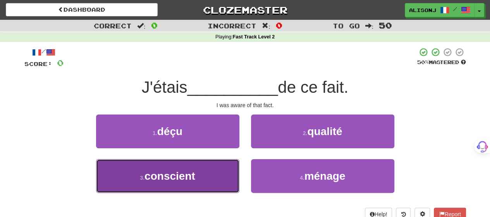
click at [218, 175] on button "3 . conscient" at bounding box center [167, 176] width 143 height 34
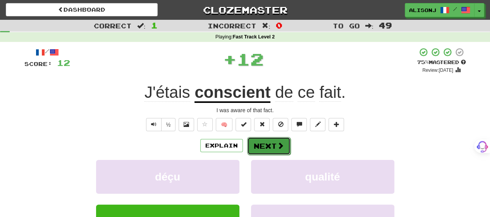
click at [274, 146] on button "Next" at bounding box center [268, 146] width 43 height 18
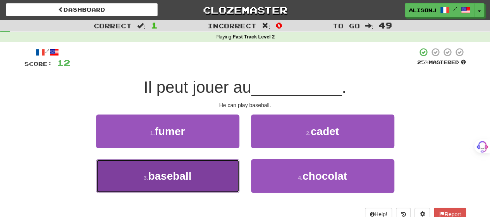
click at [203, 167] on button "3 . baseball" at bounding box center [167, 176] width 143 height 34
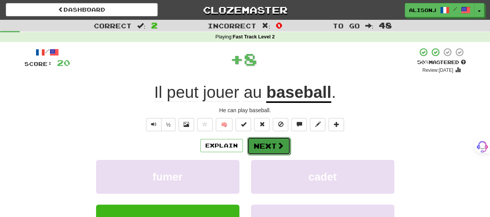
click at [278, 147] on span at bounding box center [280, 145] width 7 height 7
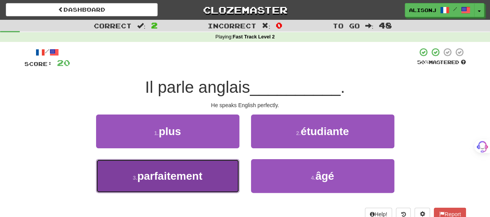
click at [197, 179] on span "parfaitement" at bounding box center [169, 176] width 65 height 12
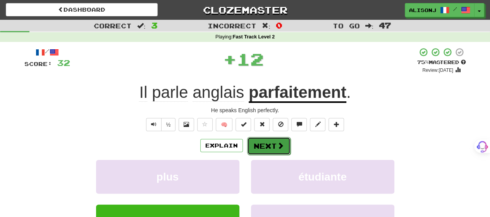
click at [280, 147] on span at bounding box center [280, 145] width 7 height 7
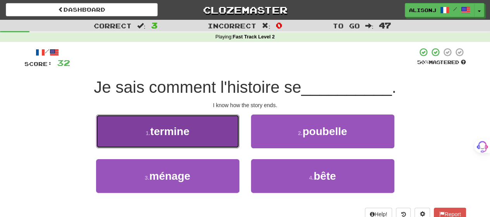
drag, startPoint x: 126, startPoint y: 122, endPoint x: 130, endPoint y: 125, distance: 5.3
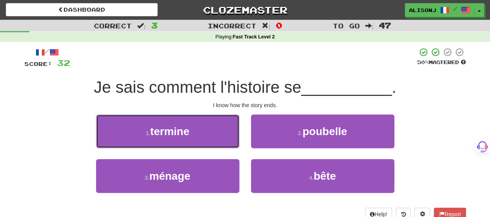
click at [126, 122] on button "1 . termine" at bounding box center [167, 131] width 143 height 34
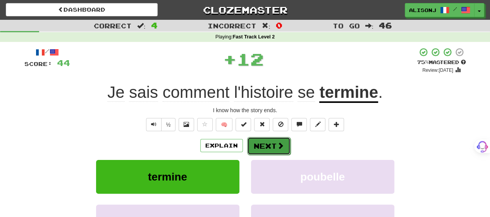
click at [275, 144] on button "Next" at bounding box center [268, 146] width 43 height 18
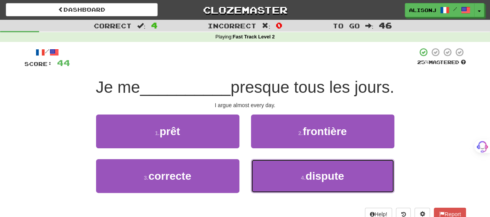
drag, startPoint x: 268, startPoint y: 179, endPoint x: 263, endPoint y: 154, distance: 26.2
click at [269, 175] on button "4 . dispute" at bounding box center [322, 176] width 143 height 34
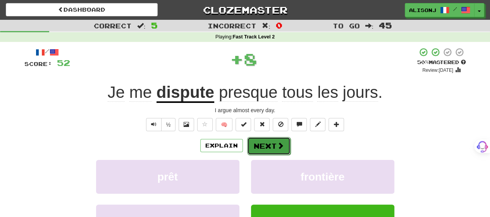
click at [257, 144] on button "Next" at bounding box center [268, 146] width 43 height 18
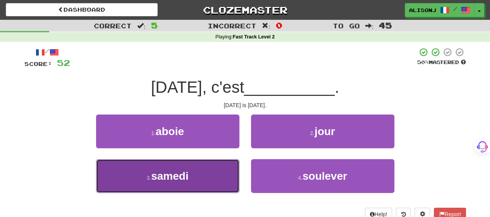
click at [232, 175] on button "3 . samedi" at bounding box center [167, 176] width 143 height 34
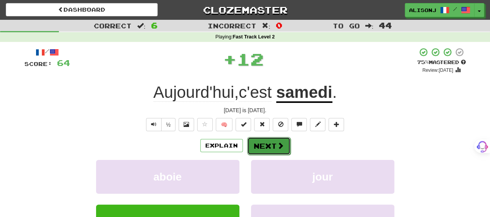
click at [283, 145] on button "Next" at bounding box center [268, 146] width 43 height 18
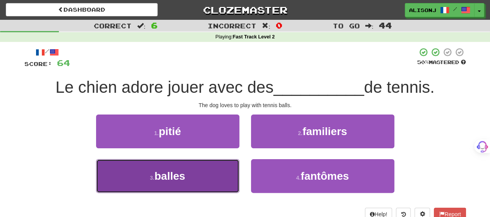
drag, startPoint x: 188, startPoint y: 176, endPoint x: 242, endPoint y: 162, distance: 55.9
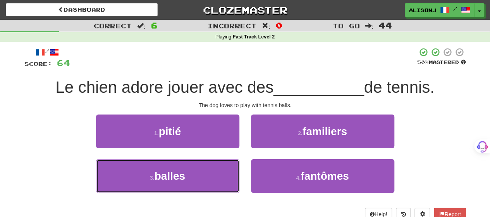
click at [188, 175] on button "3 . balles" at bounding box center [167, 176] width 143 height 34
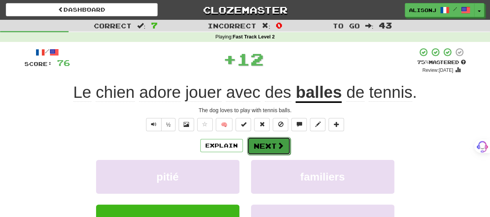
click at [277, 142] on span at bounding box center [280, 145] width 7 height 7
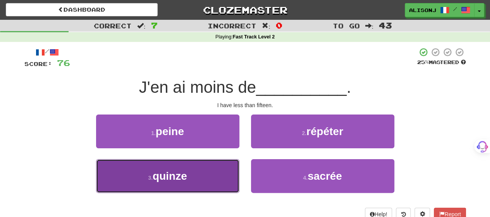
click at [196, 178] on button "3 . quinze" at bounding box center [167, 176] width 143 height 34
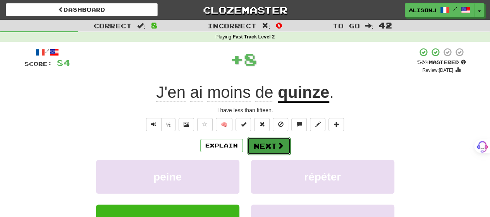
click at [273, 144] on button "Next" at bounding box center [268, 146] width 43 height 18
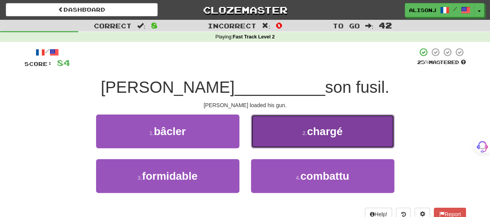
click at [274, 142] on button "2 . chargé" at bounding box center [322, 131] width 143 height 34
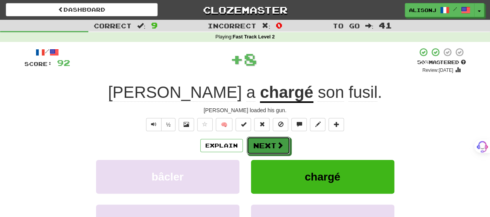
click at [275, 141] on button "Next" at bounding box center [268, 145] width 43 height 18
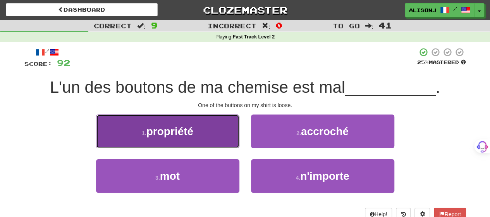
click at [214, 137] on button "1 . propriété" at bounding box center [167, 131] width 143 height 34
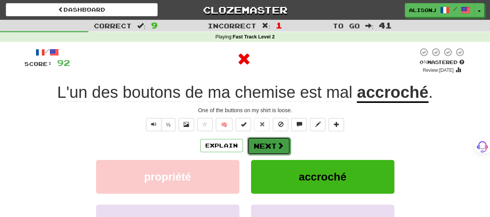
click at [260, 143] on button "Next" at bounding box center [268, 146] width 43 height 18
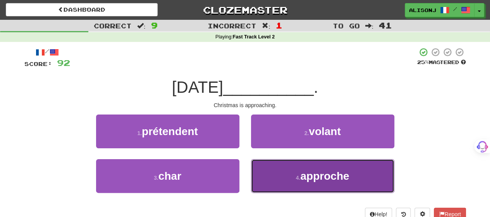
click at [270, 176] on button "4 . approche" at bounding box center [322, 176] width 143 height 34
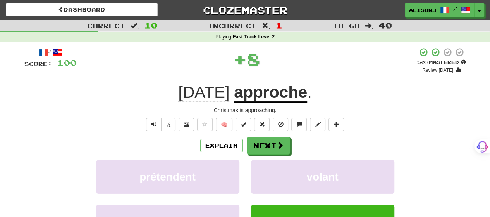
click at [256, 136] on div "/ Score: 100 + 8 50 % Mastered Review: 2025-08-27 Noël approche . Christmas is …" at bounding box center [245, 162] width 442 height 230
click at [255, 141] on button "Next" at bounding box center [268, 146] width 43 height 18
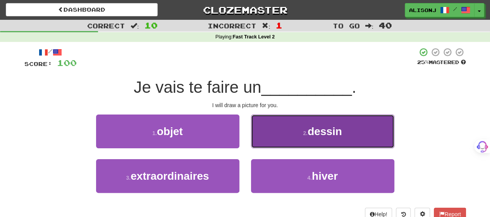
click at [270, 141] on button "2 . dessin" at bounding box center [322, 131] width 143 height 34
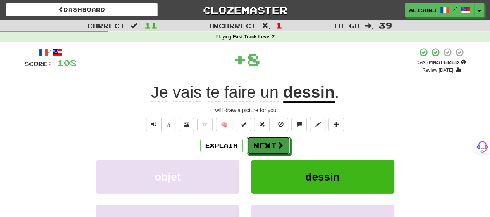
click at [261, 144] on button "Next" at bounding box center [268, 145] width 43 height 18
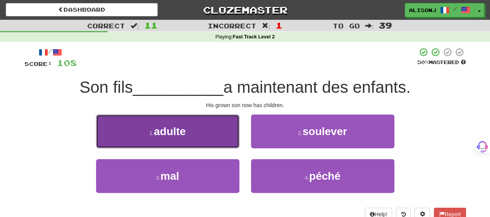
click at [193, 134] on button "1 . adulte" at bounding box center [167, 131] width 143 height 34
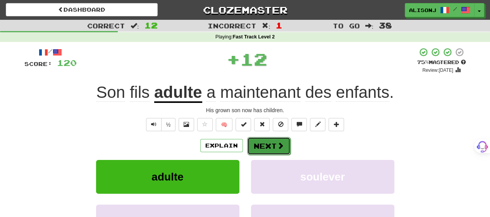
click at [259, 140] on button "Next" at bounding box center [268, 146] width 43 height 18
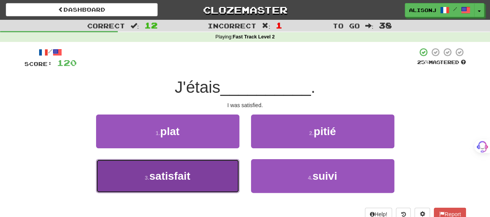
click at [218, 173] on button "3 . satisfait" at bounding box center [167, 176] width 143 height 34
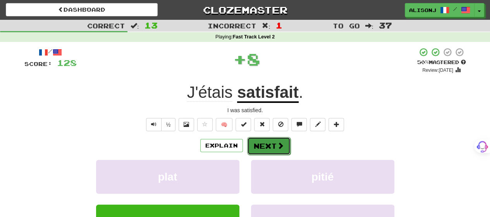
click at [265, 142] on button "Next" at bounding box center [268, 146] width 43 height 18
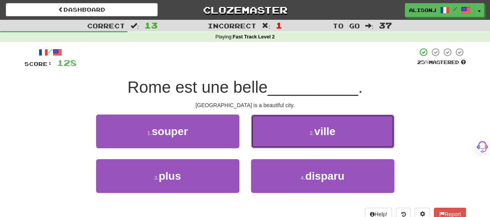
click at [265, 142] on button "2 . ville" at bounding box center [322, 131] width 143 height 34
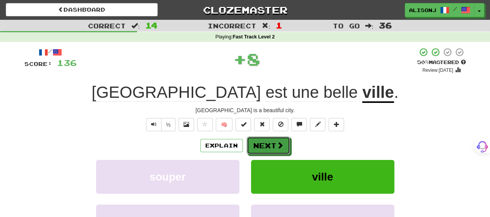
click at [265, 142] on button "Next" at bounding box center [268, 145] width 43 height 18
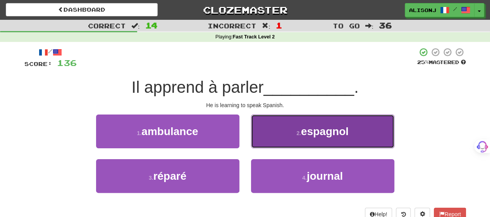
click at [263, 142] on button "2 . espagnol" at bounding box center [322, 131] width 143 height 34
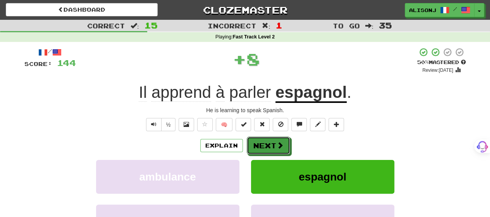
click at [263, 142] on button "Next" at bounding box center [268, 145] width 43 height 18
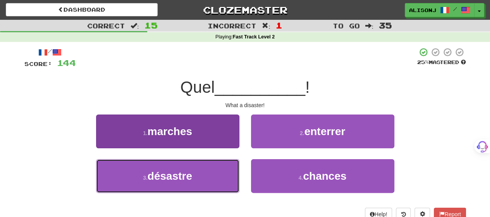
click at [224, 174] on button "3 . désastre" at bounding box center [167, 176] width 143 height 34
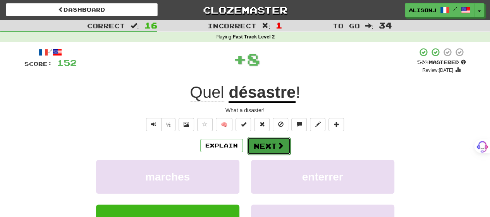
click at [282, 146] on span at bounding box center [280, 145] width 7 height 7
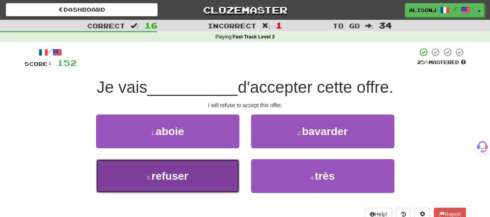
click at [218, 177] on button "3 . refuser" at bounding box center [167, 176] width 143 height 34
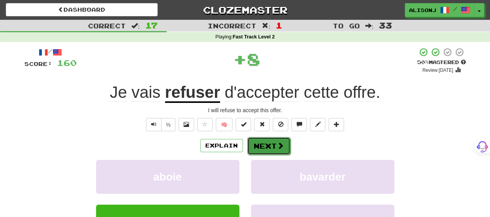
click at [267, 143] on button "Next" at bounding box center [268, 146] width 43 height 18
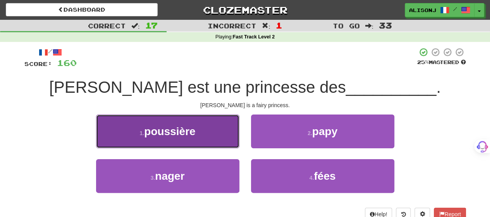
click at [183, 130] on span "poussière" at bounding box center [169, 131] width 51 height 12
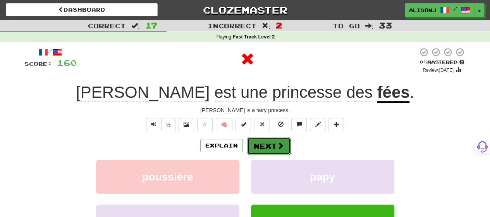
click at [263, 147] on button "Next" at bounding box center [268, 146] width 43 height 18
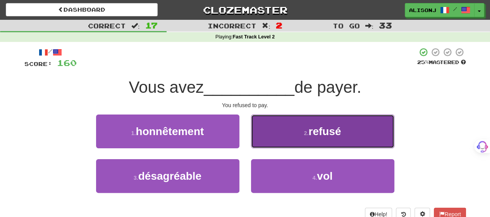
click at [277, 141] on button "2 . refusé" at bounding box center [322, 131] width 143 height 34
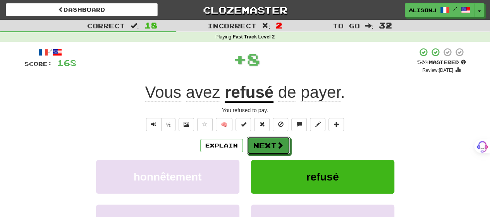
click at [277, 141] on span at bounding box center [280, 144] width 7 height 7
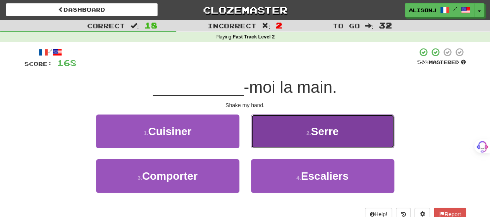
click at [300, 127] on button "2 . Serre" at bounding box center [322, 131] width 143 height 34
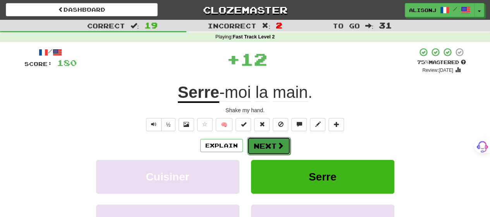
click at [277, 143] on span at bounding box center [280, 145] width 7 height 7
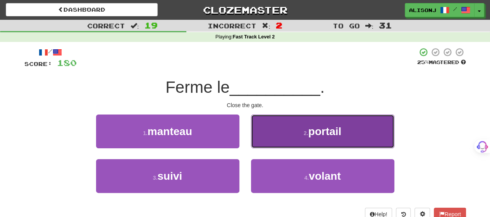
click at [277, 143] on button "2 . portail" at bounding box center [322, 131] width 143 height 34
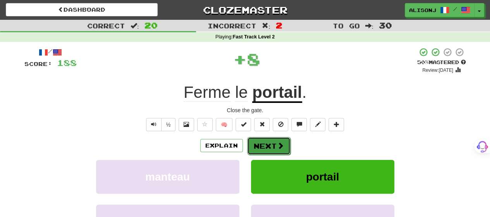
click at [277, 143] on span at bounding box center [280, 145] width 7 height 7
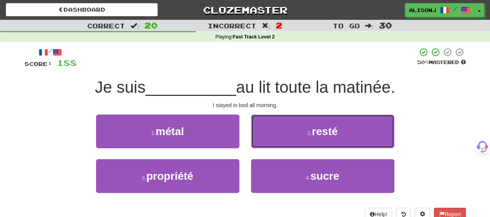
click at [276, 143] on button "2 . resté" at bounding box center [322, 131] width 143 height 34
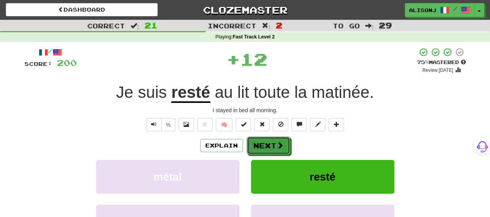
click at [277, 143] on span at bounding box center [280, 144] width 7 height 7
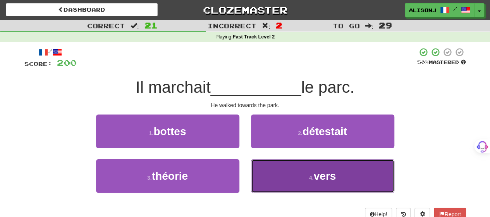
click at [269, 173] on button "4 . vers" at bounding box center [322, 176] width 143 height 34
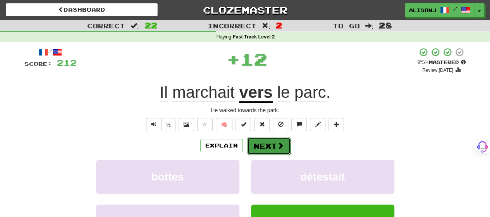
click at [266, 140] on button "Next" at bounding box center [268, 146] width 43 height 18
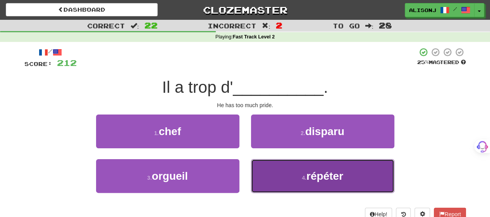
click at [267, 175] on button "4 . répéter" at bounding box center [322, 176] width 143 height 34
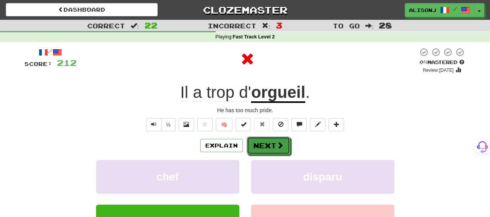
click at [277, 135] on div "/ Score: 212 0 % Mastered Review: 2025-08-17 Il a trop d' orgueil . He has too …" at bounding box center [245, 162] width 442 height 230
click at [277, 137] on div "/ Score: 212 0 % Mastered Review: 2025-08-17 Il a trop d' orgueil . He has too …" at bounding box center [245, 162] width 442 height 230
click at [277, 144] on button "Next" at bounding box center [268, 146] width 43 height 18
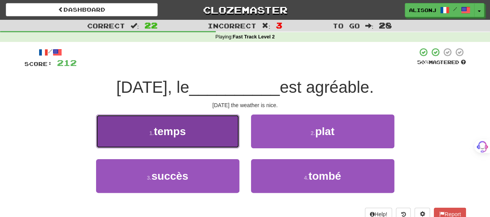
click at [220, 133] on button "1 . temps" at bounding box center [167, 131] width 143 height 34
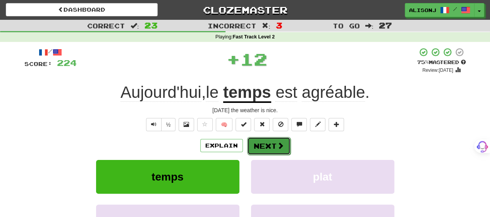
click at [277, 143] on span at bounding box center [280, 145] width 7 height 7
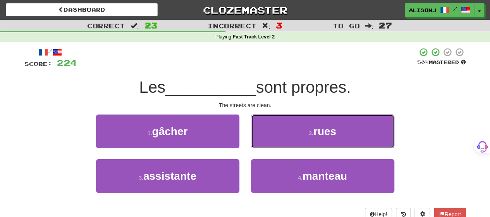
click at [276, 143] on button "2 . rues" at bounding box center [322, 131] width 143 height 34
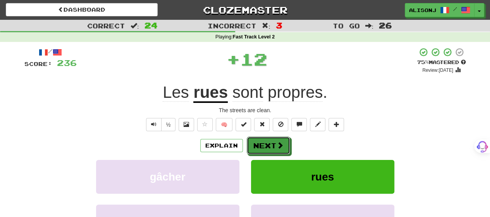
click at [277, 143] on span at bounding box center [280, 144] width 7 height 7
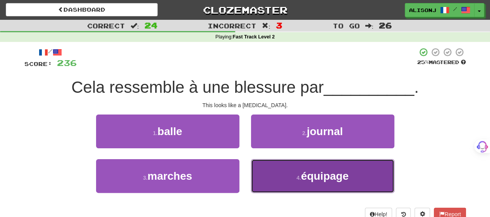
click at [277, 184] on button "4 . équipage" at bounding box center [322, 176] width 143 height 34
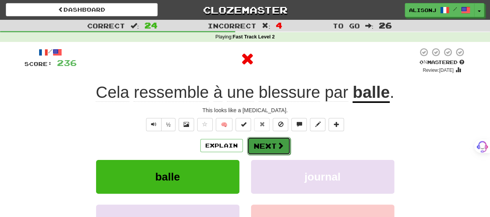
click at [273, 139] on button "Next" at bounding box center [268, 146] width 43 height 18
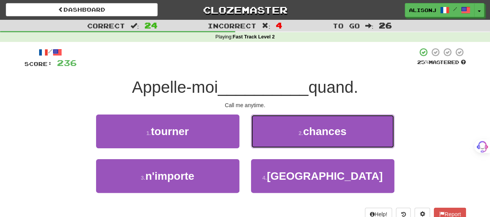
click at [273, 139] on button "2 . chances" at bounding box center [322, 131] width 143 height 34
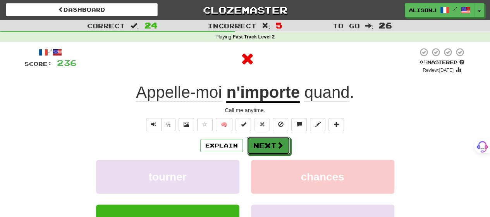
click at [273, 139] on button "Next" at bounding box center [268, 145] width 43 height 18
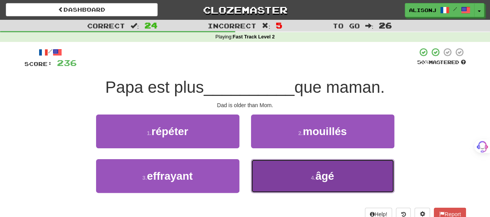
click at [280, 173] on button "4 . âgé" at bounding box center [322, 176] width 143 height 34
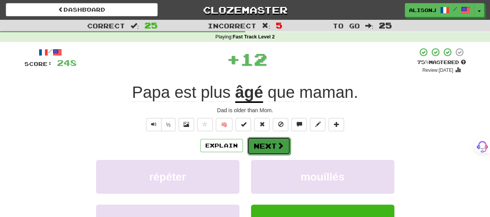
click at [279, 141] on button "Next" at bounding box center [268, 146] width 43 height 18
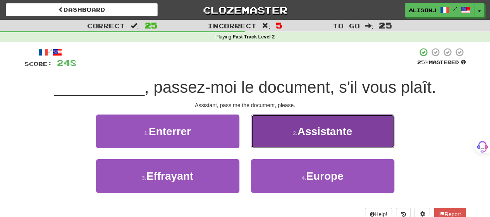
click at [279, 137] on button "2 . Assistante" at bounding box center [322, 131] width 143 height 34
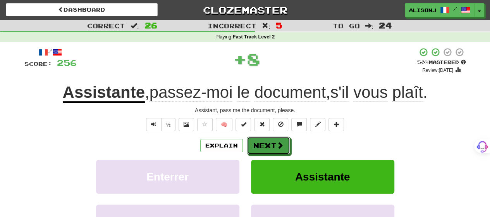
click at [279, 137] on button "Next" at bounding box center [268, 145] width 43 height 18
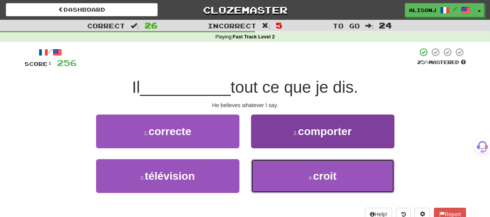
drag, startPoint x: 292, startPoint y: 181, endPoint x: 292, endPoint y: 175, distance: 5.8
click at [292, 179] on button "4 . croit" at bounding box center [322, 176] width 143 height 34
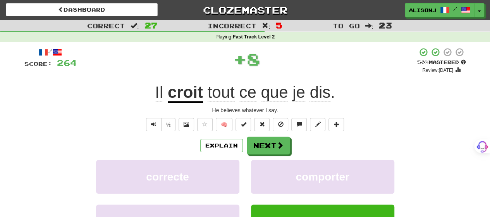
click at [286, 136] on div "Explain Next" at bounding box center [245, 145] width 442 height 18
click at [284, 141] on button "Next" at bounding box center [268, 146] width 43 height 18
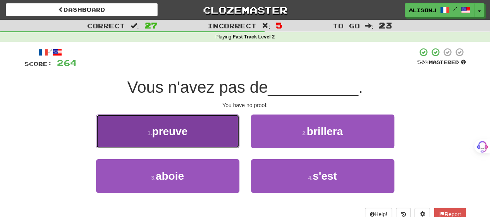
click at [223, 131] on button "1 . preuve" at bounding box center [167, 131] width 143 height 34
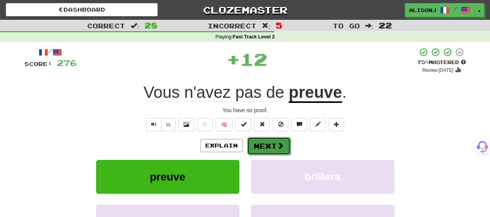
click at [265, 148] on button "Next" at bounding box center [268, 146] width 43 height 18
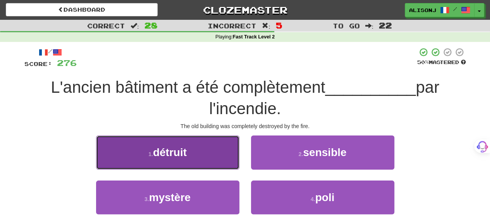
click at [230, 161] on button "1 . détruit" at bounding box center [167, 152] width 143 height 34
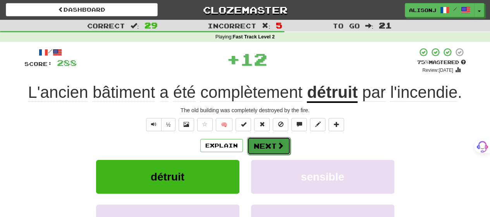
click at [274, 145] on button "Next" at bounding box center [268, 146] width 43 height 18
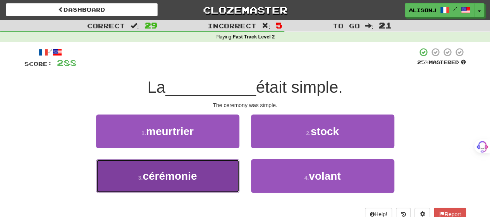
drag, startPoint x: 218, startPoint y: 180, endPoint x: 239, endPoint y: 158, distance: 31.0
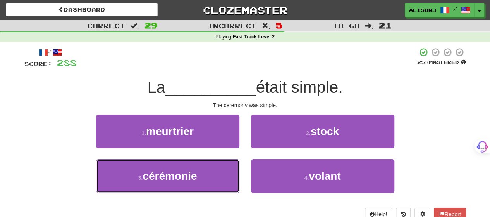
click at [218, 179] on button "3 . cérémonie" at bounding box center [167, 176] width 143 height 34
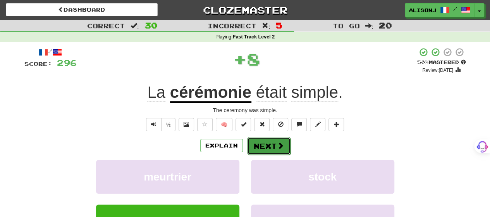
click at [268, 140] on button "Next" at bounding box center [268, 146] width 43 height 18
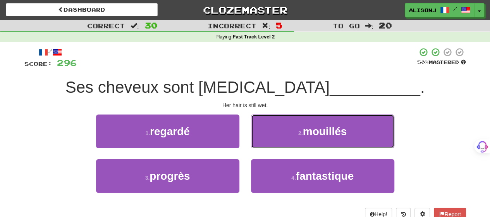
click at [273, 136] on button "2 . mouillés" at bounding box center [322, 131] width 143 height 34
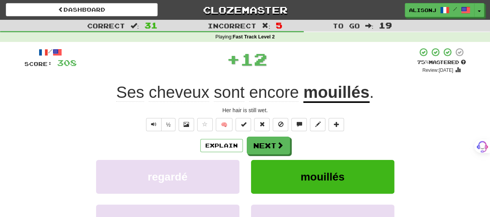
click at [273, 136] on div "/ Score: 308 + 12 75 % Mastered Review: 2025-09-16 Ses cheveux sont encore moui…" at bounding box center [245, 162] width 442 height 230
click at [270, 141] on button "Next" at bounding box center [268, 146] width 43 height 18
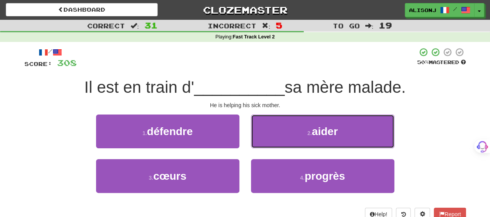
click at [270, 141] on button "2 . aider" at bounding box center [322, 131] width 143 height 34
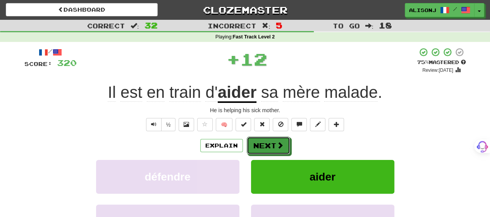
click at [270, 141] on button "Next" at bounding box center [268, 145] width 43 height 18
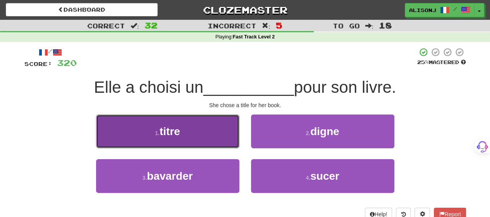
click at [208, 139] on button "1 . titre" at bounding box center [167, 131] width 143 height 34
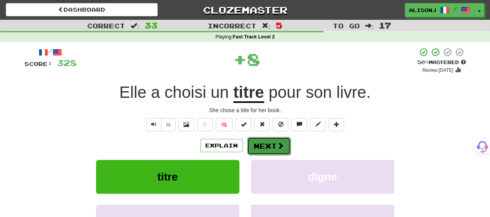
drag, startPoint x: 259, startPoint y: 141, endPoint x: 267, endPoint y: 141, distance: 8.1
click at [267, 141] on button "Next" at bounding box center [268, 146] width 43 height 18
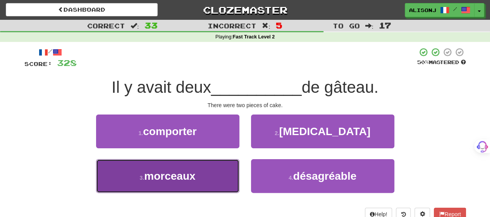
click at [229, 173] on button "3 . morceaux" at bounding box center [167, 176] width 143 height 34
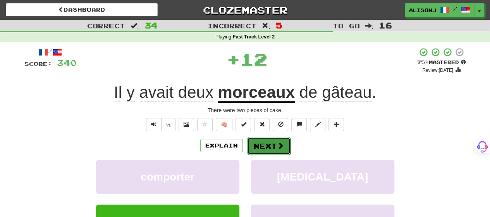
click at [281, 139] on button "Next" at bounding box center [268, 146] width 43 height 18
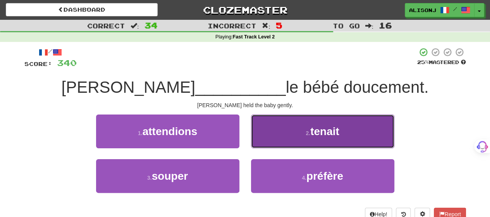
click at [285, 130] on button "2 . tenait" at bounding box center [322, 131] width 143 height 34
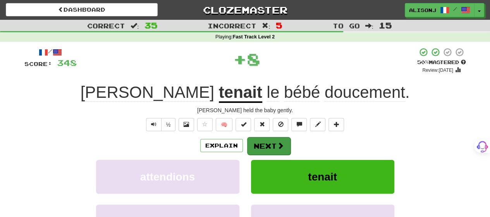
drag, startPoint x: 280, startPoint y: 136, endPoint x: 278, endPoint y: 141, distance: 4.9
click at [278, 141] on div "/ Score: 348 + 8 50 % Mastered Review: 2025-08-27 John tenait le bébé doucement…" at bounding box center [245, 162] width 442 height 230
click at [278, 142] on span at bounding box center [280, 145] width 7 height 7
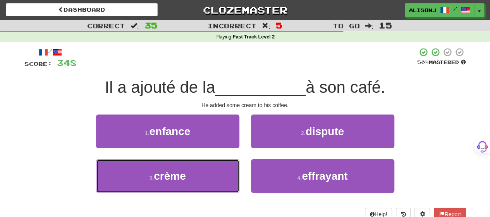
drag, startPoint x: 220, startPoint y: 183, endPoint x: 257, endPoint y: 155, distance: 46.4
click at [221, 182] on button "3 . crème" at bounding box center [167, 176] width 143 height 34
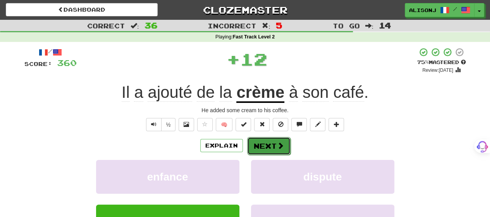
click at [271, 142] on button "Next" at bounding box center [268, 146] width 43 height 18
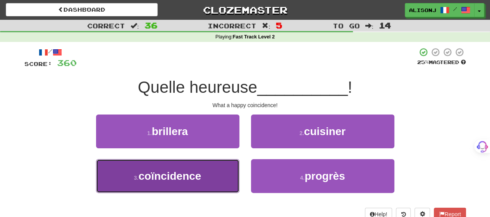
click at [210, 183] on button "3 . coïncidence" at bounding box center [167, 176] width 143 height 34
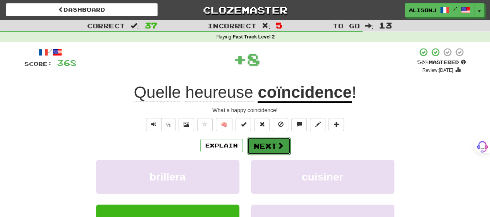
click at [280, 137] on button "Next" at bounding box center [268, 146] width 43 height 18
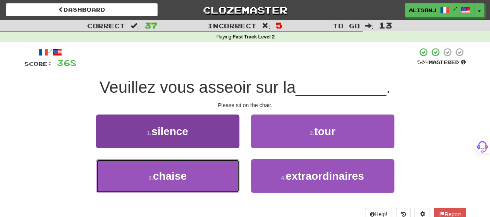
click at [217, 180] on button "3 . chaise" at bounding box center [167, 176] width 143 height 34
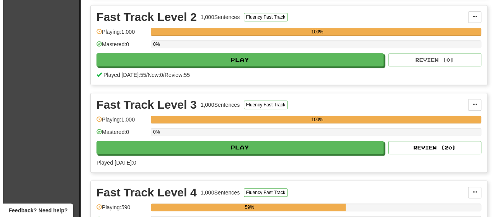
scroll to position [387, 0]
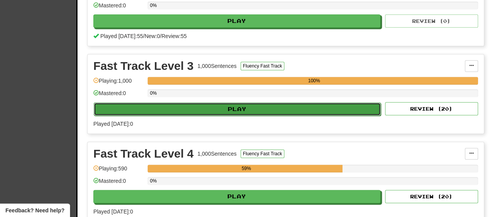
click at [216, 106] on button "Play" at bounding box center [237, 108] width 287 height 13
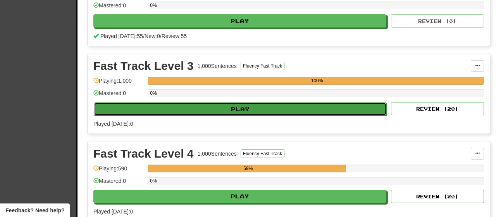
select select "**"
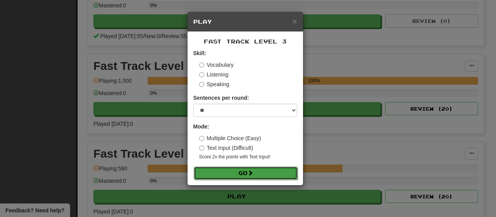
click at [223, 171] on button "Go" at bounding box center [246, 172] width 104 height 13
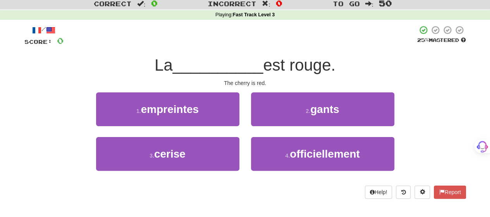
scroll to position [39, 0]
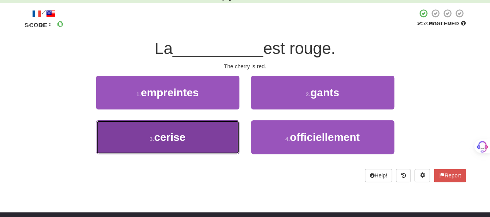
click at [181, 145] on button "3 . cerise" at bounding box center [167, 137] width 143 height 34
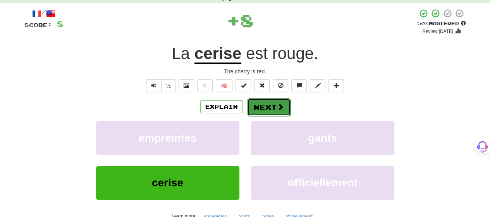
click at [268, 109] on button "Next" at bounding box center [268, 107] width 43 height 18
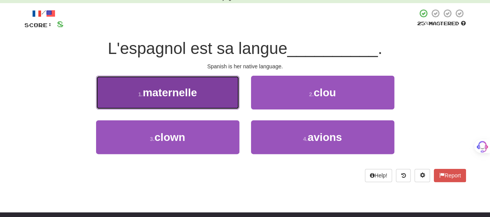
click at [214, 102] on button "1 . maternelle" at bounding box center [167, 93] width 143 height 34
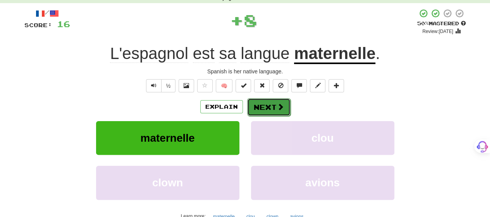
click at [260, 106] on button "Next" at bounding box center [268, 107] width 43 height 18
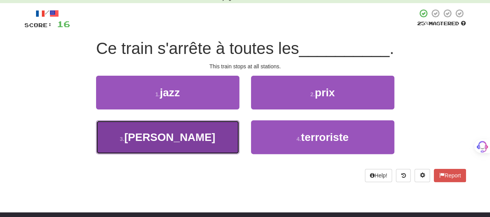
click at [208, 135] on button "3 . [PERSON_NAME]" at bounding box center [167, 137] width 143 height 34
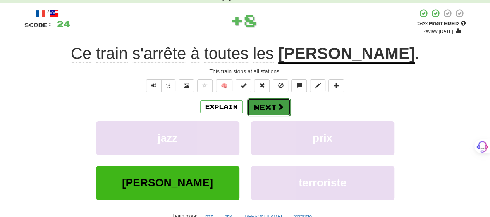
click at [265, 107] on button "Next" at bounding box center [268, 107] width 43 height 18
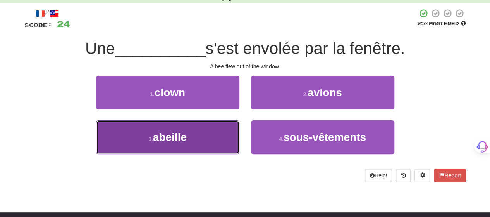
click at [202, 151] on button "3 . abeille" at bounding box center [167, 137] width 143 height 34
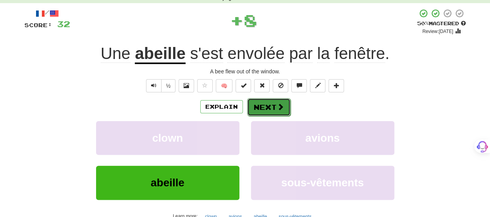
click at [274, 107] on button "Next" at bounding box center [268, 107] width 43 height 18
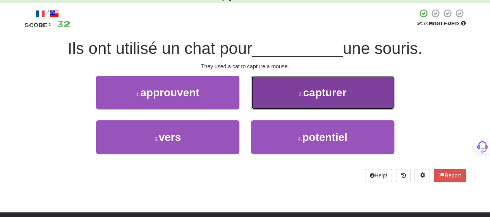
click at [298, 99] on button "2 . capturer" at bounding box center [322, 93] width 143 height 34
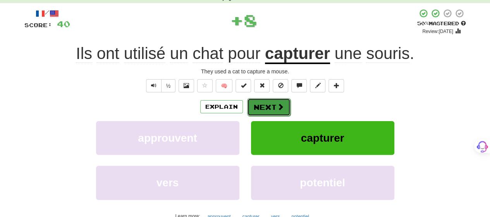
click at [280, 108] on span at bounding box center [280, 106] width 7 height 7
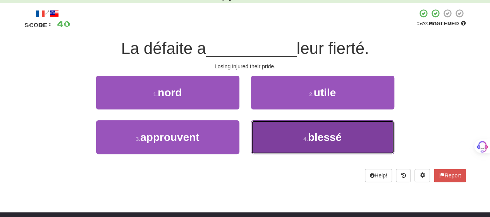
click at [296, 133] on button "4 . blessé" at bounding box center [322, 137] width 143 height 34
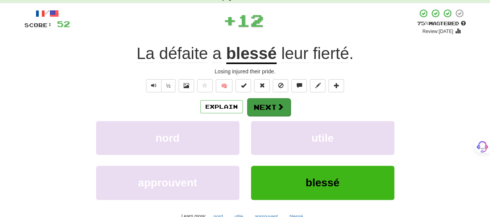
click at [267, 101] on div "Explain Next" at bounding box center [245, 107] width 442 height 18
click at [268, 105] on button "Next" at bounding box center [268, 107] width 43 height 18
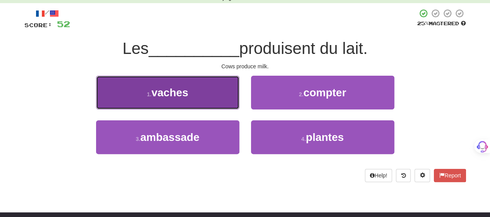
click at [216, 98] on button "1 . vaches" at bounding box center [167, 93] width 143 height 34
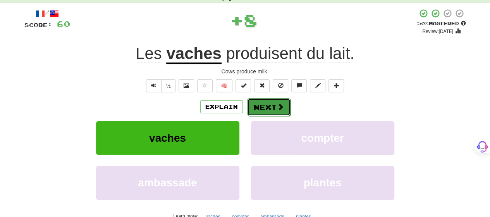
click at [269, 102] on button "Next" at bounding box center [268, 107] width 43 height 18
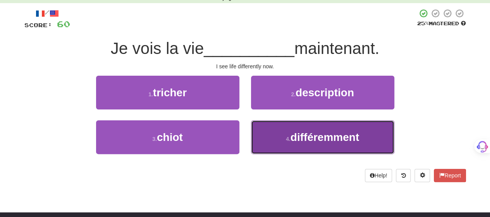
click at [268, 138] on button "4 . différemment" at bounding box center [322, 137] width 143 height 34
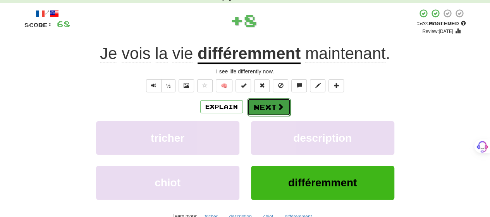
click at [260, 105] on button "Next" at bounding box center [268, 107] width 43 height 18
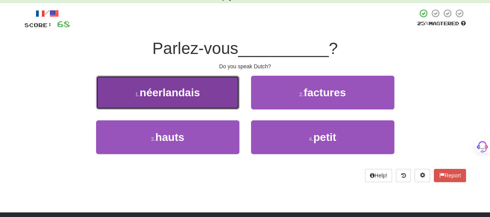
click at [221, 96] on button "1 . [DEMOGRAPHIC_DATA]" at bounding box center [167, 93] width 143 height 34
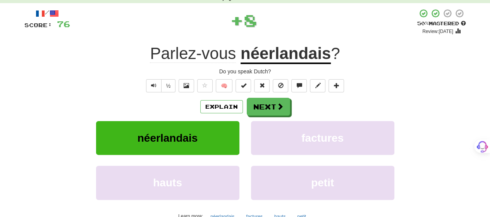
click at [291, 103] on div "Explain Next" at bounding box center [245, 107] width 442 height 18
click at [283, 105] on button "Next" at bounding box center [268, 107] width 43 height 18
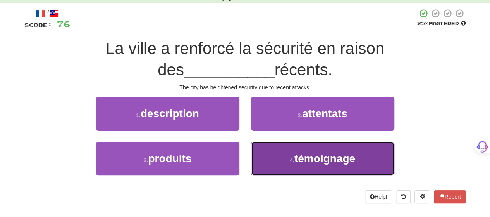
click at [286, 156] on button "4 . témoignage" at bounding box center [322, 158] width 143 height 34
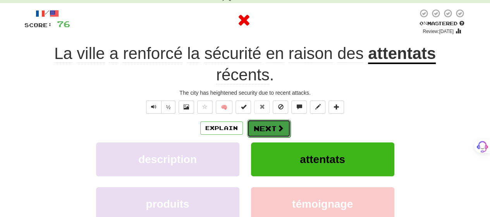
click at [277, 130] on span at bounding box center [280, 127] width 7 height 7
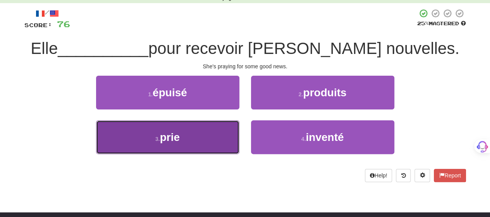
click at [233, 136] on button "3 . prie" at bounding box center [167, 137] width 143 height 34
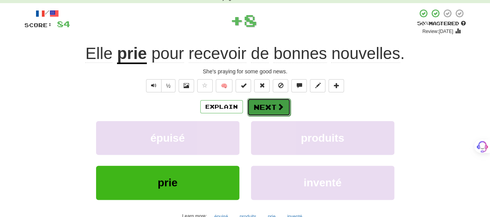
click at [287, 103] on button "Next" at bounding box center [268, 107] width 43 height 18
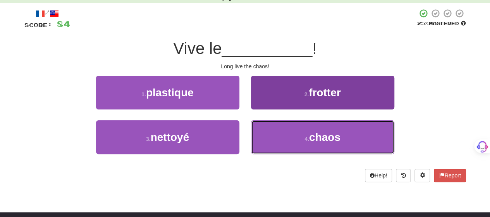
drag, startPoint x: 279, startPoint y: 139, endPoint x: 278, endPoint y: 131, distance: 7.8
click at [279, 135] on button "4 . chaos" at bounding box center [322, 137] width 143 height 34
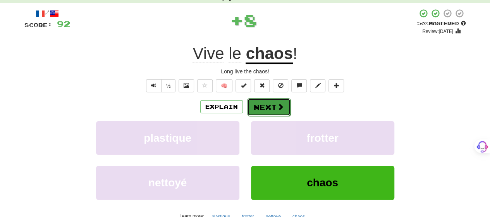
click at [279, 107] on span at bounding box center [280, 106] width 7 height 7
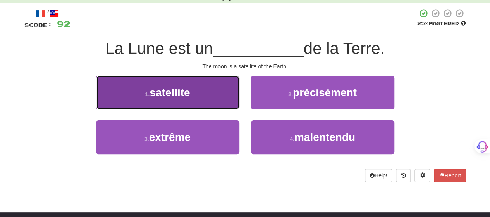
click at [214, 95] on button "1 . satellite" at bounding box center [167, 93] width 143 height 34
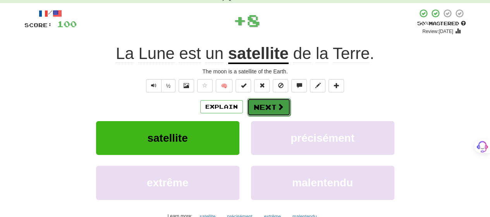
click at [267, 101] on button "Next" at bounding box center [268, 107] width 43 height 18
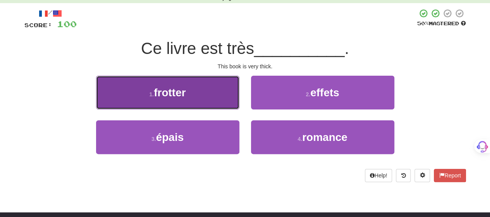
click at [209, 97] on button "1 . frotter" at bounding box center [167, 93] width 143 height 34
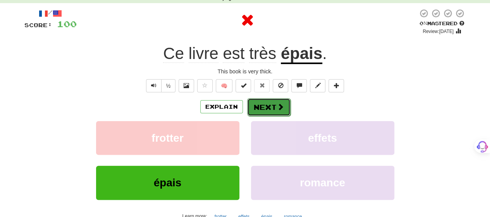
click at [267, 100] on button "Next" at bounding box center [268, 107] width 43 height 18
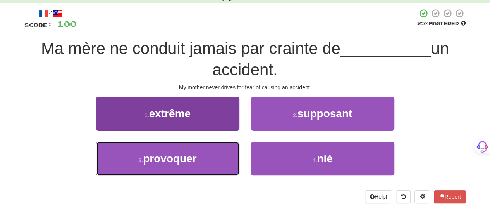
drag, startPoint x: 177, startPoint y: 166, endPoint x: 179, endPoint y: 162, distance: 4.2
click at [177, 165] on button "3 . provoquer" at bounding box center [167, 158] width 143 height 34
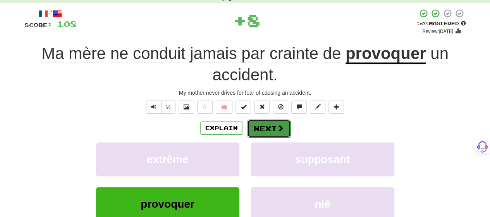
click at [263, 127] on button "Next" at bounding box center [268, 128] width 43 height 18
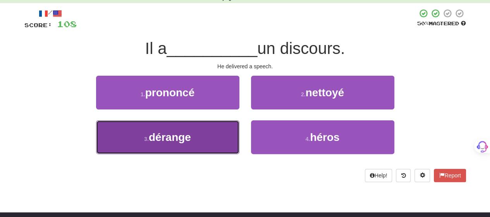
click at [205, 139] on button "3 . dérange" at bounding box center [167, 137] width 143 height 34
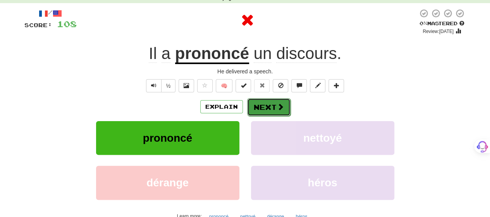
click at [264, 107] on button "Next" at bounding box center [268, 107] width 43 height 18
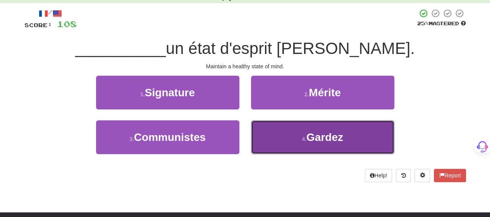
click at [259, 134] on button "4 . [GEOGRAPHIC_DATA]" at bounding box center [322, 137] width 143 height 34
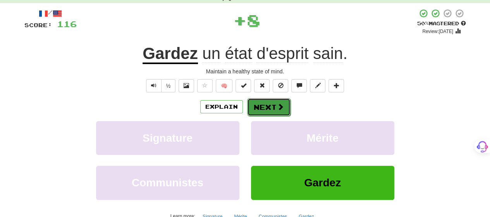
click at [256, 104] on button "Next" at bounding box center [268, 107] width 43 height 18
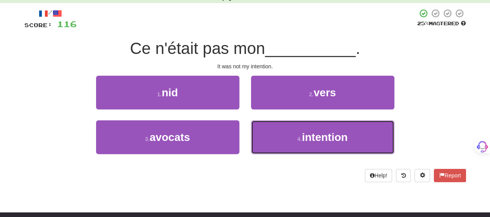
drag, startPoint x: 271, startPoint y: 143, endPoint x: 261, endPoint y: 118, distance: 27.0
click at [271, 143] on button "4 . intention" at bounding box center [322, 137] width 143 height 34
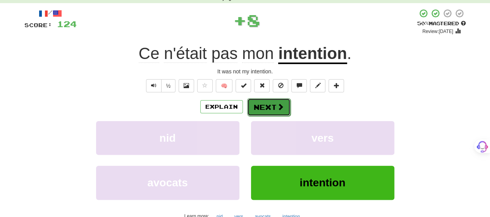
click at [258, 102] on button "Next" at bounding box center [268, 107] width 43 height 18
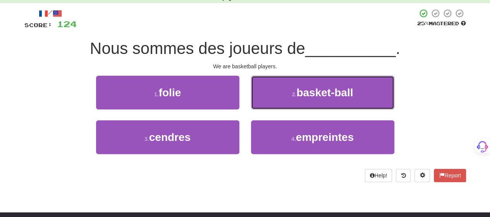
click at [258, 102] on button "2 . basket-ball" at bounding box center [322, 93] width 143 height 34
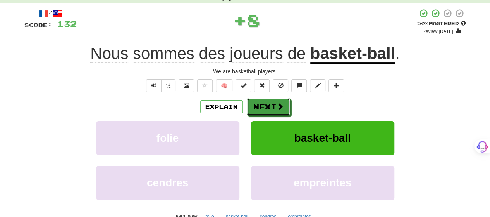
click at [258, 102] on button "Next" at bounding box center [268, 107] width 43 height 18
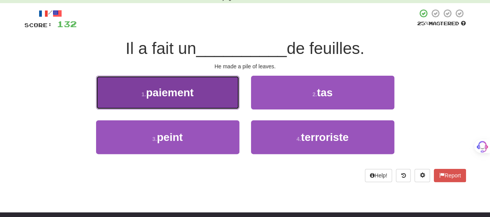
click at [224, 101] on button "1 . paiement" at bounding box center [167, 93] width 143 height 34
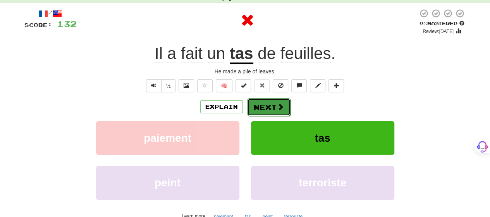
click at [261, 103] on button "Next" at bounding box center [268, 107] width 43 height 18
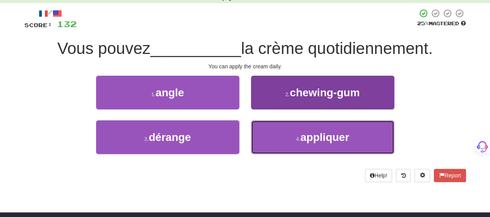
drag, startPoint x: 269, startPoint y: 138, endPoint x: 267, endPoint y: 132, distance: 6.4
click at [268, 136] on button "4 . appliquer" at bounding box center [322, 137] width 143 height 34
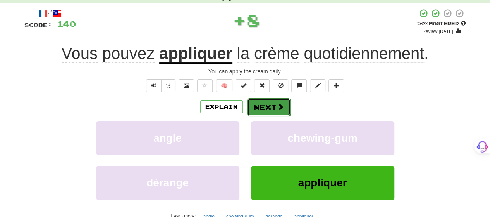
click at [268, 103] on button "Next" at bounding box center [268, 107] width 43 height 18
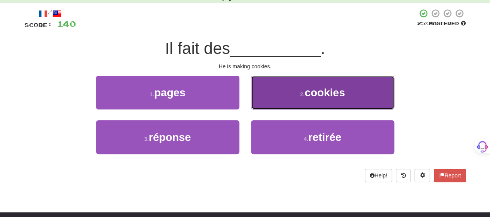
click at [267, 103] on button "2 . cookies" at bounding box center [322, 93] width 143 height 34
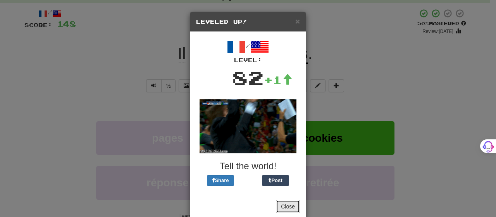
click at [287, 205] on button "Close" at bounding box center [288, 206] width 24 height 13
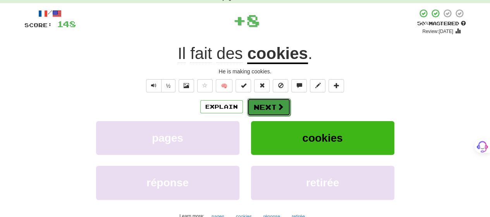
click at [274, 104] on button "Next" at bounding box center [268, 107] width 43 height 18
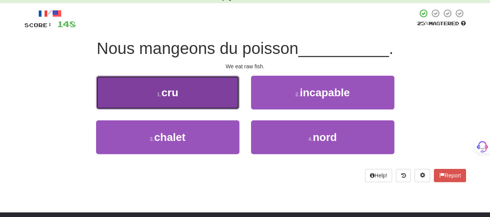
click at [218, 97] on button "1 . cru" at bounding box center [167, 93] width 143 height 34
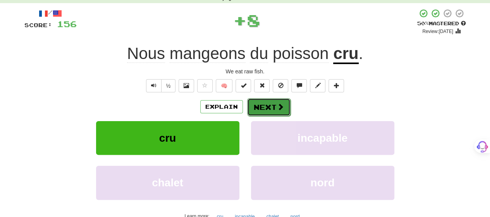
click at [281, 108] on span at bounding box center [280, 106] width 7 height 7
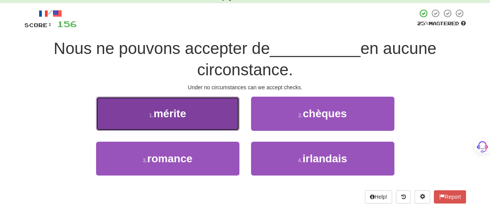
click at [204, 122] on button "1 . mérite" at bounding box center [167, 113] width 143 height 34
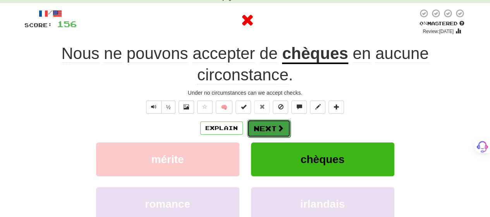
click at [275, 122] on button "Next" at bounding box center [268, 128] width 43 height 18
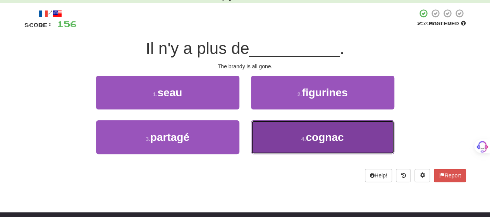
click at [283, 131] on button "4 . [GEOGRAPHIC_DATA]" at bounding box center [322, 137] width 143 height 34
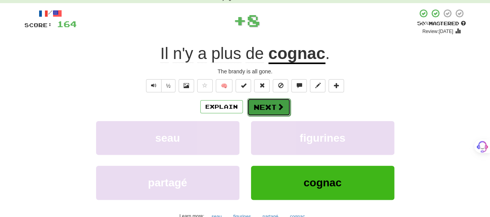
click at [268, 107] on button "Next" at bounding box center [268, 107] width 43 height 18
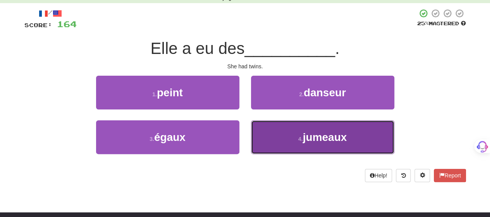
click at [277, 134] on button "4 . [GEOGRAPHIC_DATA]" at bounding box center [322, 137] width 143 height 34
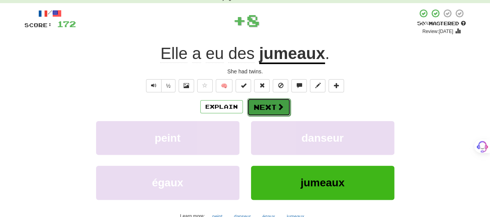
click at [266, 101] on button "Next" at bounding box center [268, 107] width 43 height 18
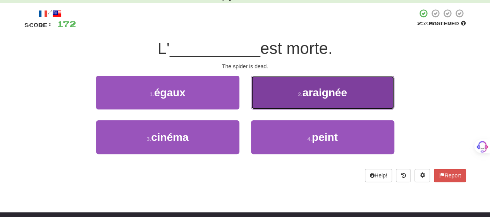
click at [256, 99] on button "2 . araignée" at bounding box center [322, 93] width 143 height 34
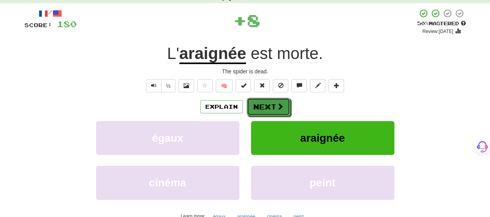
click at [256, 99] on button "Next" at bounding box center [268, 107] width 43 height 18
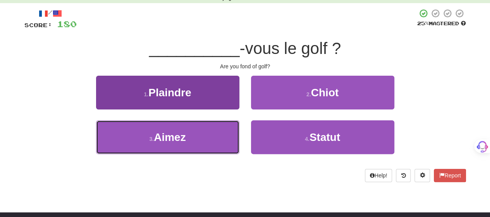
click at [232, 139] on button "3 . [GEOGRAPHIC_DATA]" at bounding box center [167, 137] width 143 height 34
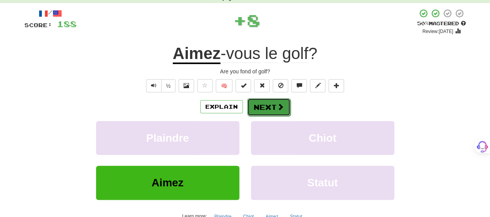
click at [274, 108] on button "Next" at bounding box center [268, 107] width 43 height 18
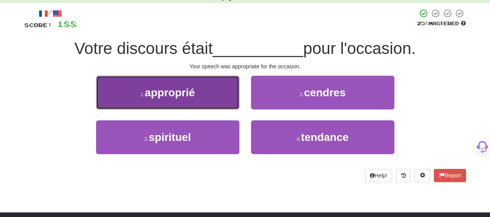
click at [215, 100] on button "1 . approprié" at bounding box center [167, 93] width 143 height 34
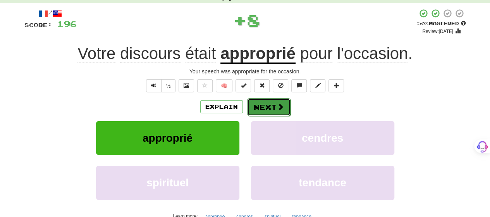
click at [270, 103] on button "Next" at bounding box center [268, 107] width 43 height 18
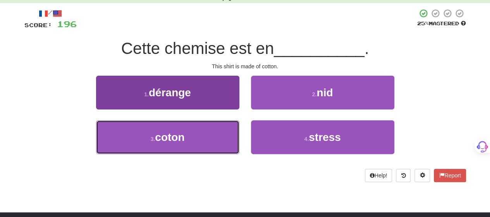
click at [213, 150] on button "3 . [GEOGRAPHIC_DATA]" at bounding box center [167, 137] width 143 height 34
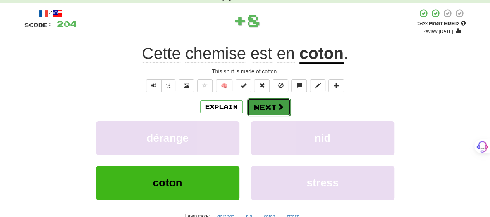
click at [273, 99] on button "Next" at bounding box center [268, 107] width 43 height 18
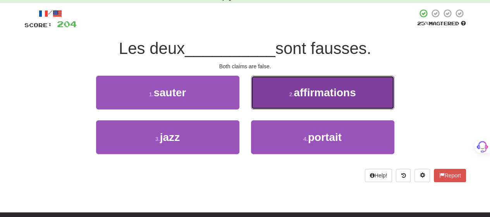
click at [272, 103] on button "2 . affirmations" at bounding box center [322, 93] width 143 height 34
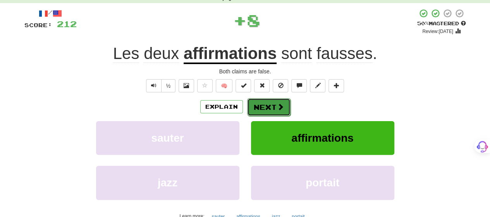
click at [271, 106] on button "Next" at bounding box center [268, 107] width 43 height 18
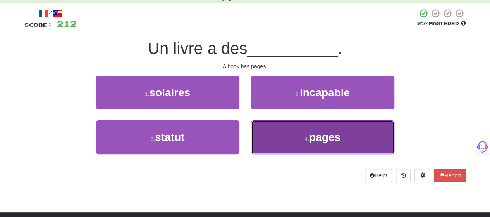
click at [269, 127] on button "4 . pages" at bounding box center [322, 137] width 143 height 34
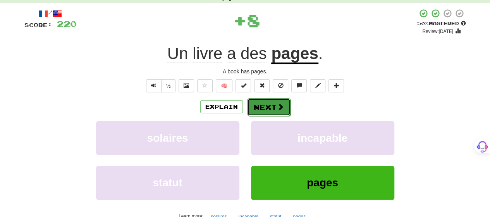
click at [265, 102] on button "Next" at bounding box center [268, 107] width 43 height 18
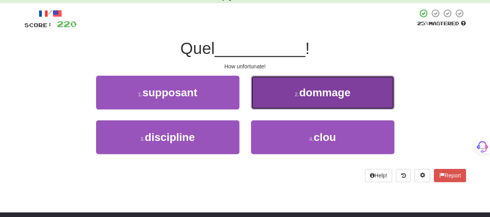
click at [267, 102] on button "2 . dommage" at bounding box center [322, 93] width 143 height 34
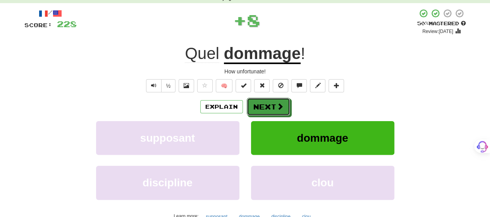
click at [267, 102] on button "Next" at bounding box center [268, 107] width 43 height 18
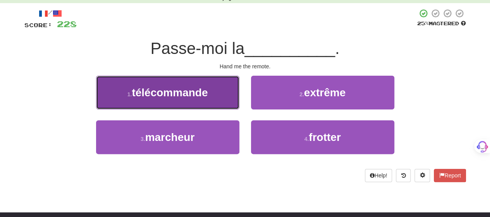
click at [210, 101] on button "1 . télécommande" at bounding box center [167, 93] width 143 height 34
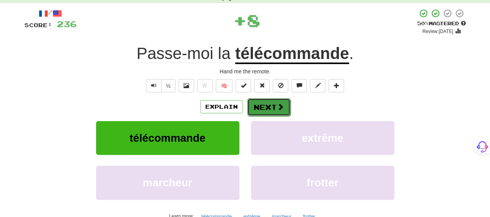
click at [264, 107] on button "Next" at bounding box center [268, 107] width 43 height 18
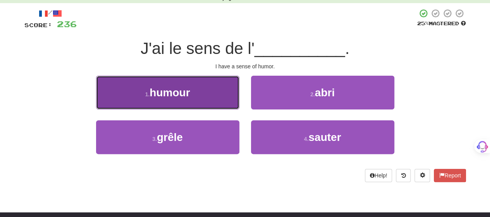
click at [198, 103] on button "1 . humour" at bounding box center [167, 93] width 143 height 34
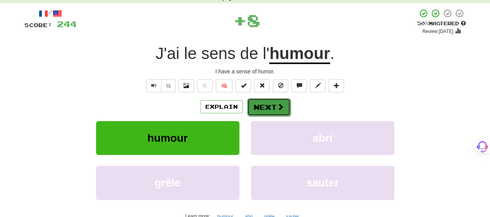
click at [272, 106] on button "Next" at bounding box center [268, 107] width 43 height 18
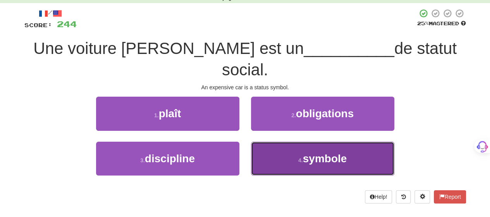
click at [283, 141] on button "4 . symbole" at bounding box center [322, 158] width 143 height 34
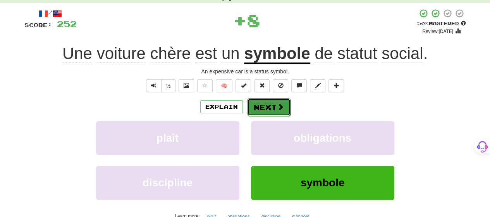
click at [270, 104] on button "Next" at bounding box center [268, 107] width 43 height 18
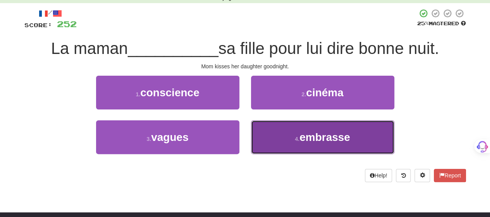
click at [277, 136] on button "4 . embrasse" at bounding box center [322, 137] width 143 height 34
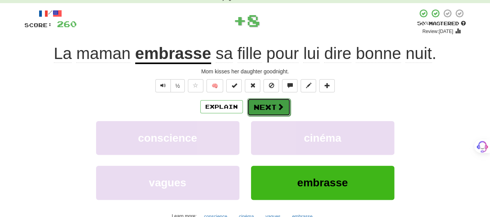
click at [265, 107] on button "Next" at bounding box center [268, 107] width 43 height 18
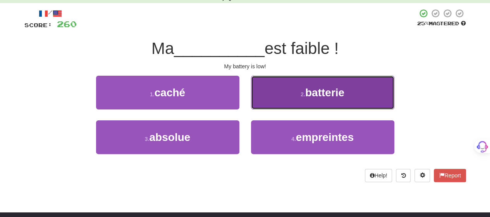
click at [265, 106] on button "2 . batterie" at bounding box center [322, 93] width 143 height 34
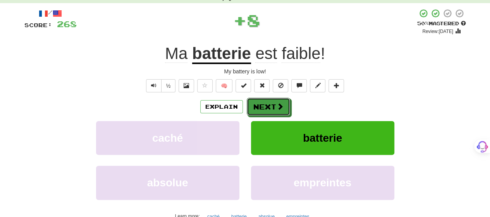
click at [265, 106] on button "Next" at bounding box center [268, 107] width 43 height 18
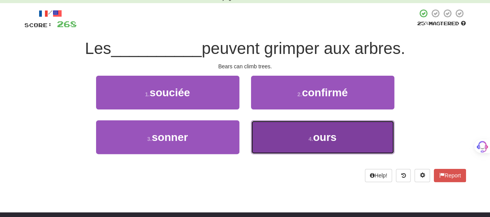
click at [272, 127] on button "4 . ours" at bounding box center [322, 137] width 143 height 34
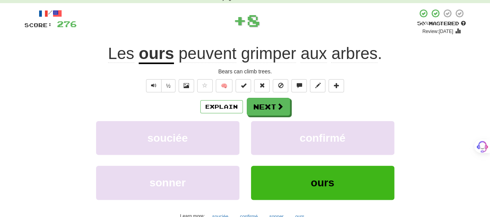
click at [265, 96] on div "/ Score: 276 + 8 50 % Mastered Review: [DATE] Les ours peuvent grimper aux arbr…" at bounding box center [245, 124] width 442 height 230
click at [264, 102] on button "Next" at bounding box center [268, 107] width 43 height 18
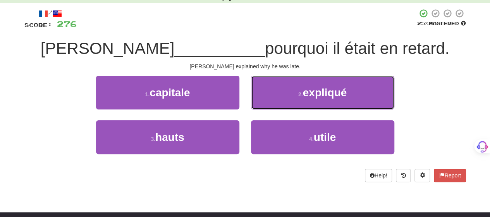
click at [264, 102] on button "2 . expliqué" at bounding box center [322, 93] width 143 height 34
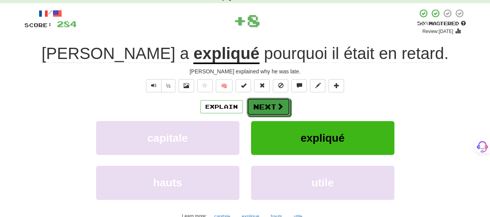
click at [264, 102] on button "Next" at bounding box center [268, 107] width 43 height 18
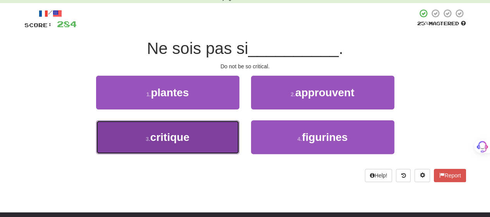
click at [222, 138] on button "3 . critique" at bounding box center [167, 137] width 143 height 34
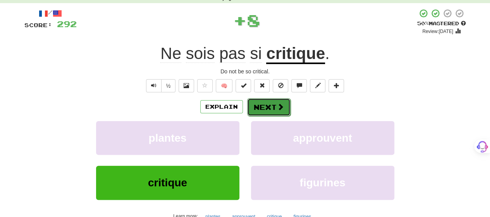
click at [273, 105] on button "Next" at bounding box center [268, 107] width 43 height 18
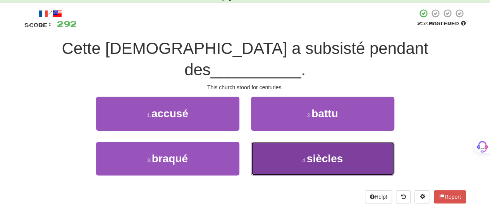
click at [277, 141] on button "4 . siècles" at bounding box center [322, 158] width 143 height 34
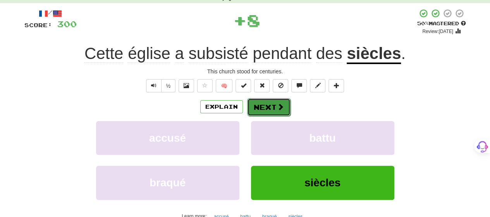
click at [268, 104] on button "Next" at bounding box center [268, 107] width 43 height 18
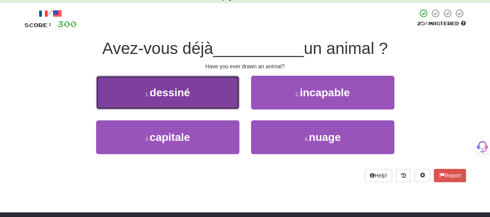
click at [217, 99] on button "1 . dessiné" at bounding box center [167, 93] width 143 height 34
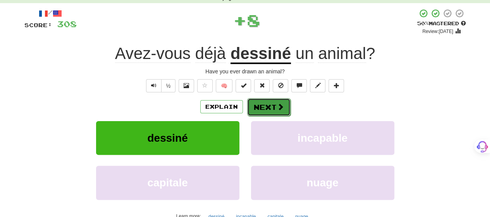
click at [269, 104] on button "Next" at bounding box center [268, 107] width 43 height 18
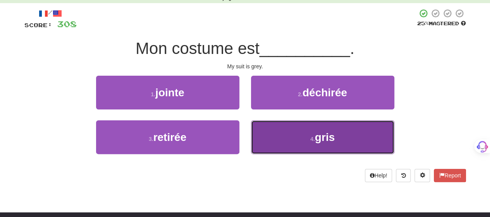
drag, startPoint x: 289, startPoint y: 134, endPoint x: 284, endPoint y: 127, distance: 9.2
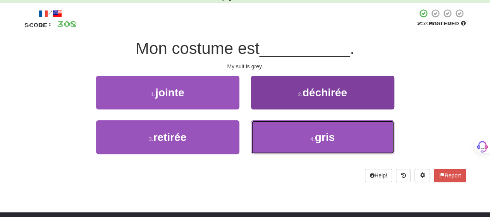
click at [289, 134] on button "4 . gris" at bounding box center [322, 137] width 143 height 34
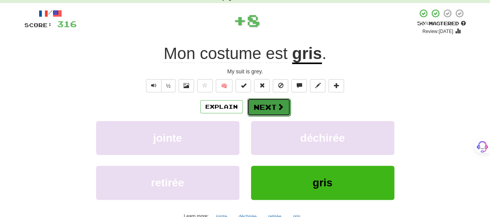
click at [278, 106] on span at bounding box center [280, 106] width 7 height 7
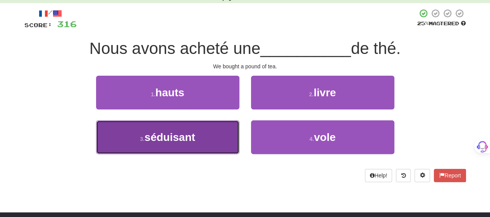
click at [192, 140] on span "séduisant" at bounding box center [169, 137] width 51 height 12
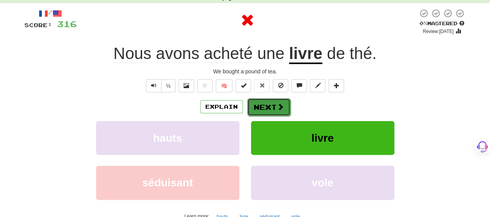
click at [252, 104] on button "Next" at bounding box center [268, 107] width 43 height 18
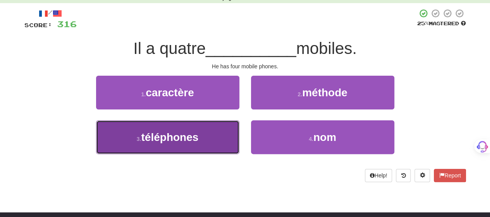
click at [220, 133] on button "3 . téléphones" at bounding box center [167, 137] width 143 height 34
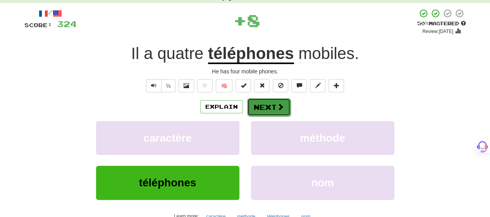
click at [255, 104] on button "Next" at bounding box center [268, 107] width 43 height 18
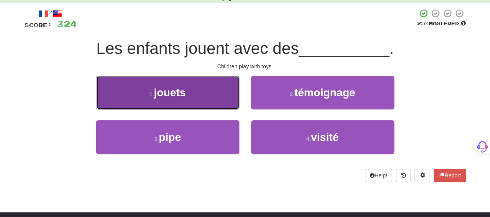
click at [200, 105] on button "1 . jouets" at bounding box center [167, 93] width 143 height 34
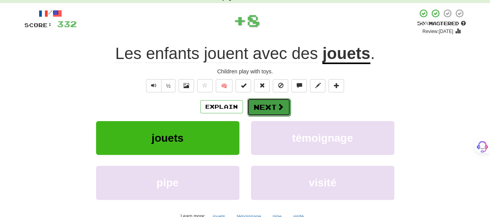
click at [280, 103] on span at bounding box center [280, 106] width 7 height 7
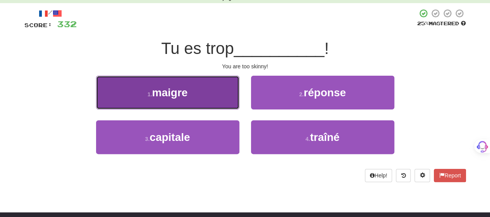
click at [213, 100] on button "1 . maigre" at bounding box center [167, 93] width 143 height 34
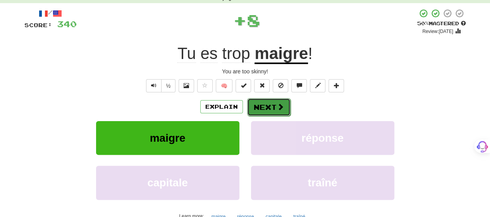
click at [265, 103] on button "Next" at bounding box center [268, 107] width 43 height 18
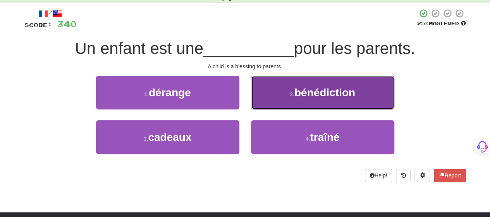
click at [273, 104] on button "2 . bénédiction" at bounding box center [322, 93] width 143 height 34
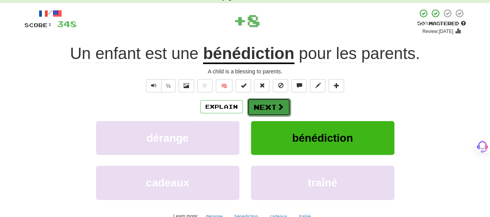
click at [271, 104] on button "Next" at bounding box center [268, 107] width 43 height 18
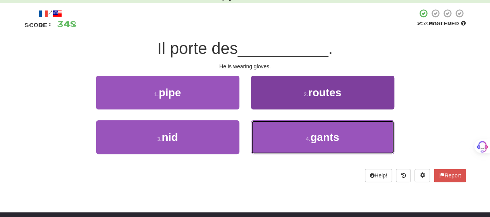
click at [272, 131] on button "4 . gants" at bounding box center [322, 137] width 143 height 34
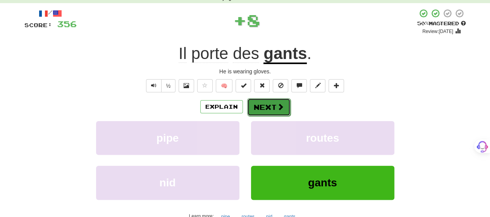
click at [267, 106] on button "Next" at bounding box center [268, 107] width 43 height 18
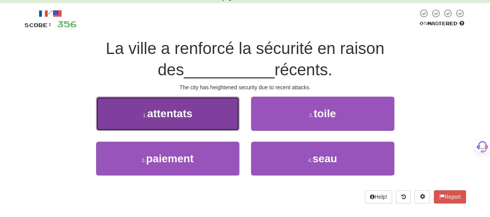
click at [225, 120] on button "1 . attentats" at bounding box center [167, 113] width 143 height 34
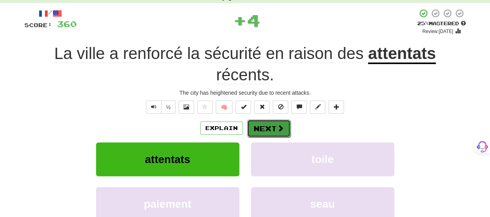
click at [274, 127] on button "Next" at bounding box center [268, 128] width 43 height 18
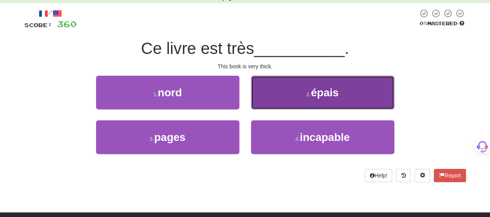
click at [287, 105] on button "2 . épais" at bounding box center [322, 93] width 143 height 34
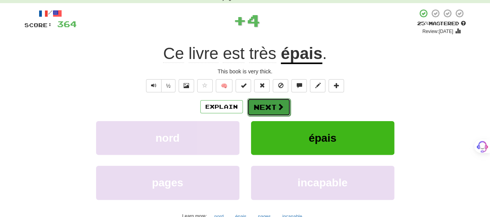
click at [287, 107] on button "Next" at bounding box center [268, 107] width 43 height 18
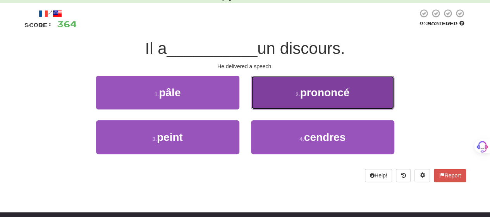
click at [282, 105] on button "2 . prononcé" at bounding box center [322, 93] width 143 height 34
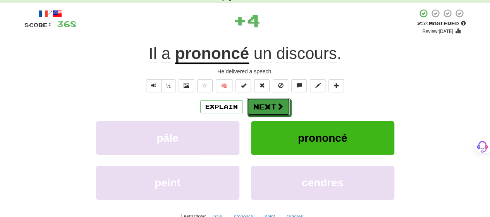
click at [282, 105] on span at bounding box center [280, 106] width 7 height 7
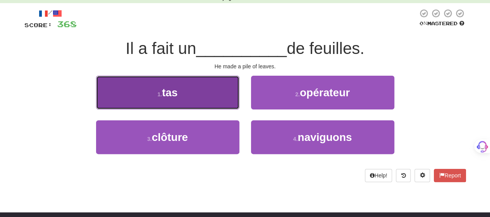
click at [212, 104] on button "1 . tas" at bounding box center [167, 93] width 143 height 34
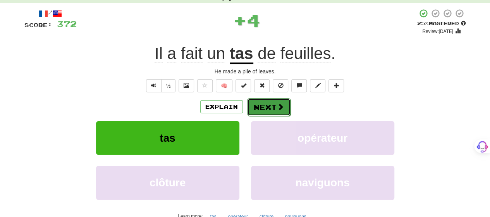
click at [259, 108] on button "Next" at bounding box center [268, 107] width 43 height 18
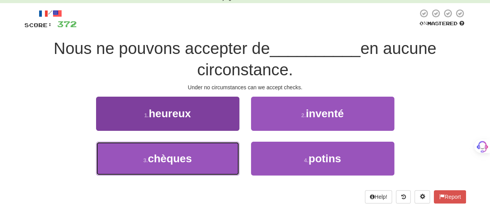
click at [194, 151] on button "3 . chèques" at bounding box center [167, 158] width 143 height 34
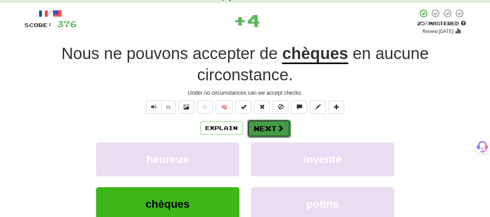
click at [260, 124] on button "Next" at bounding box center [268, 128] width 43 height 18
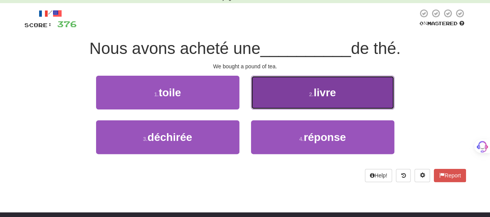
click at [277, 102] on button "2 . livre" at bounding box center [322, 93] width 143 height 34
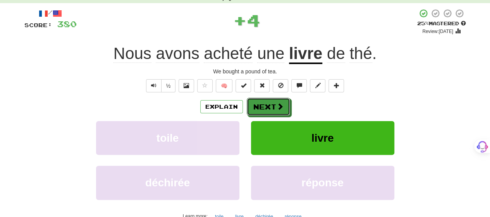
click at [277, 101] on button "Next" at bounding box center [268, 107] width 43 height 18
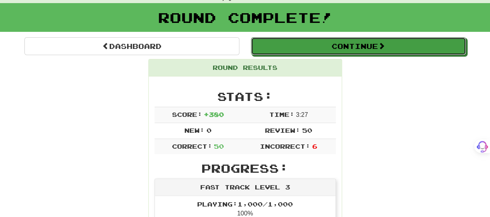
click at [333, 45] on button "Continue" at bounding box center [358, 46] width 215 height 18
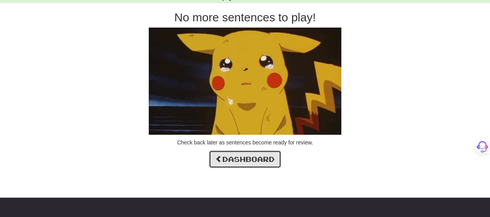
click at [256, 159] on link "Dashboard" at bounding box center [245, 159] width 72 height 18
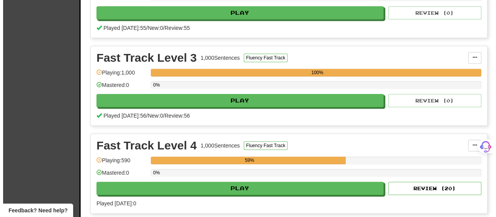
scroll to position [426, 0]
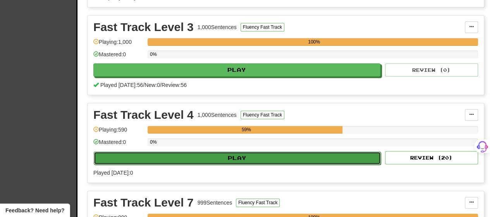
click at [259, 155] on button "Play" at bounding box center [237, 157] width 287 height 13
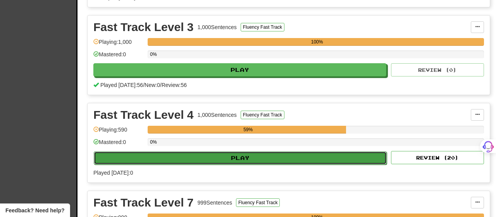
select select "**"
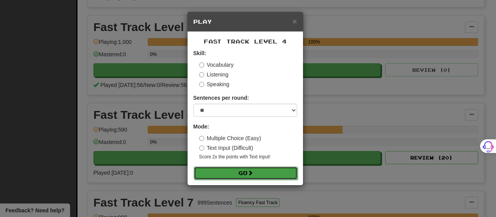
click at [253, 171] on span at bounding box center [250, 172] width 5 height 5
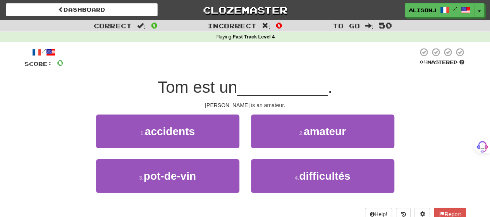
scroll to position [39, 0]
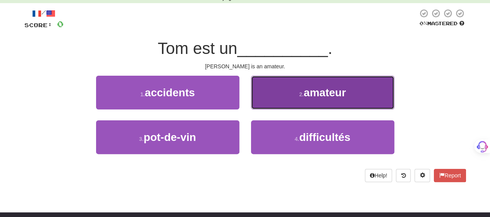
click at [345, 90] on span "amateur" at bounding box center [325, 92] width 42 height 12
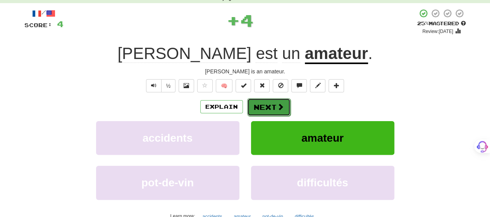
click at [263, 109] on button "Next" at bounding box center [268, 107] width 43 height 18
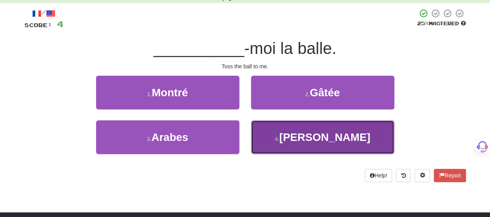
click at [262, 146] on button "4 . Lance" at bounding box center [322, 137] width 143 height 34
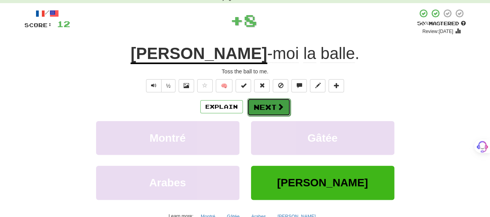
click at [255, 105] on button "Next" at bounding box center [268, 107] width 43 height 18
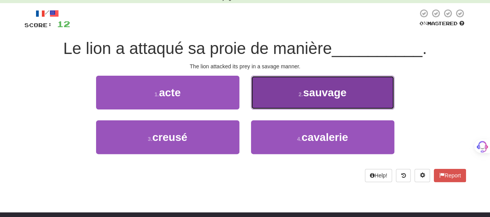
click at [270, 96] on button "2 . sauvage" at bounding box center [322, 93] width 143 height 34
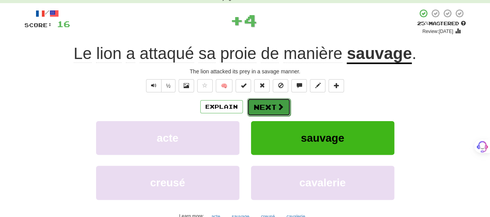
click at [265, 109] on button "Next" at bounding box center [268, 107] width 43 height 18
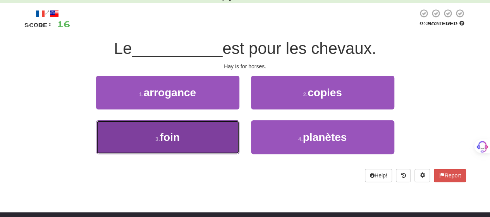
click at [191, 138] on button "3 . foin" at bounding box center [167, 137] width 143 height 34
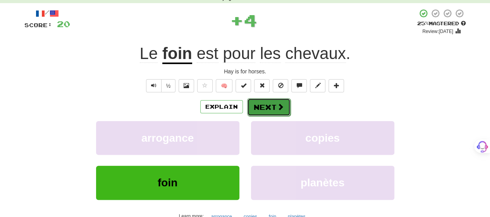
click at [260, 102] on button "Next" at bounding box center [268, 107] width 43 height 18
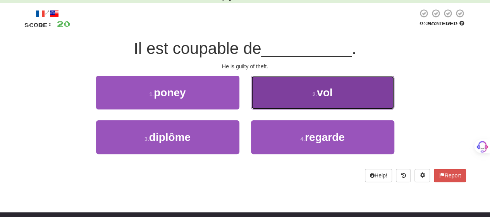
click at [274, 100] on button "2 . vol" at bounding box center [322, 93] width 143 height 34
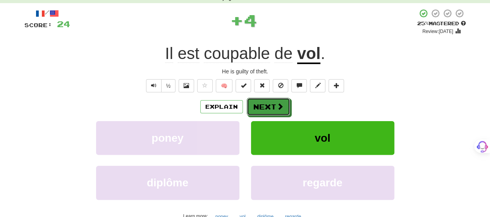
click at [274, 100] on button "Next" at bounding box center [268, 107] width 43 height 18
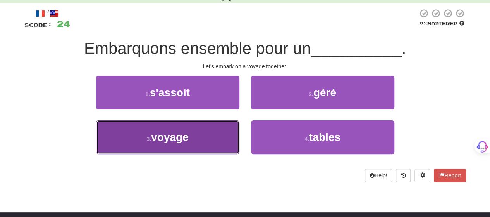
click at [182, 148] on button "3 . voyage" at bounding box center [167, 137] width 143 height 34
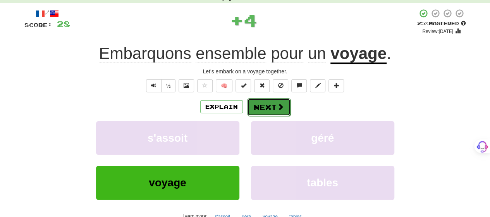
click at [279, 106] on span at bounding box center [280, 106] width 7 height 7
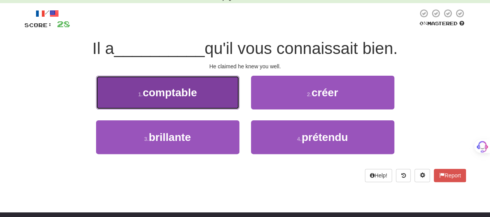
click at [191, 99] on button "1 . comptable" at bounding box center [167, 93] width 143 height 34
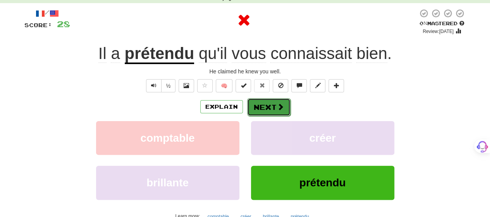
click at [260, 101] on button "Next" at bounding box center [268, 107] width 43 height 18
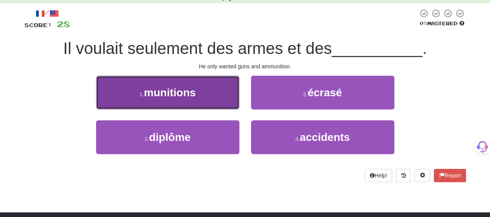
click at [214, 100] on button "1 . munitions" at bounding box center [167, 93] width 143 height 34
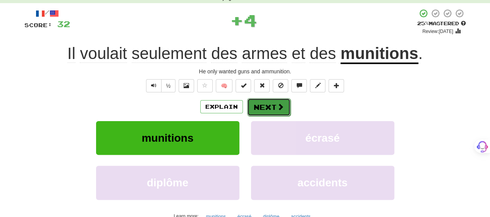
click at [274, 105] on button "Next" at bounding box center [268, 107] width 43 height 18
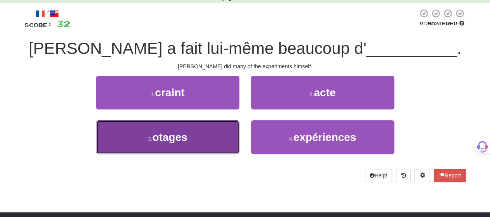
click at [202, 138] on button "3 . otages" at bounding box center [167, 137] width 143 height 34
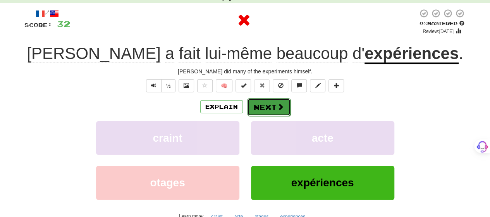
click at [263, 101] on button "Next" at bounding box center [268, 107] width 43 height 18
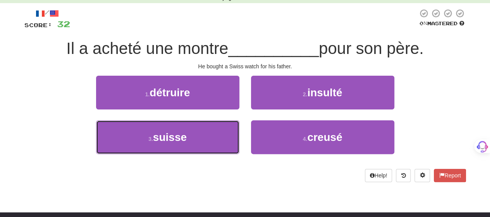
drag, startPoint x: 195, startPoint y: 144, endPoint x: 241, endPoint y: 115, distance: 54.2
click at [196, 142] on button "3 . [GEOGRAPHIC_DATA]" at bounding box center [167, 137] width 143 height 34
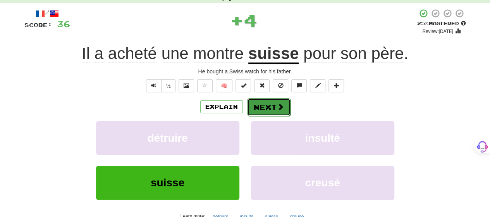
click at [259, 106] on button "Next" at bounding box center [268, 107] width 43 height 18
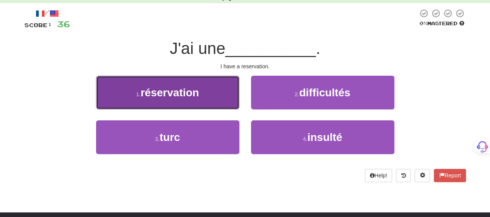
click at [204, 96] on button "1 . réservation" at bounding box center [167, 93] width 143 height 34
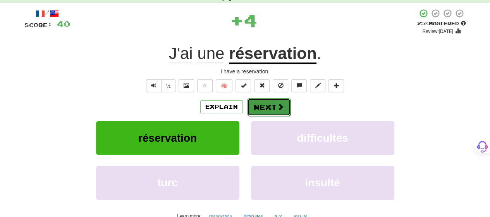
click at [258, 105] on button "Next" at bounding box center [268, 107] width 43 height 18
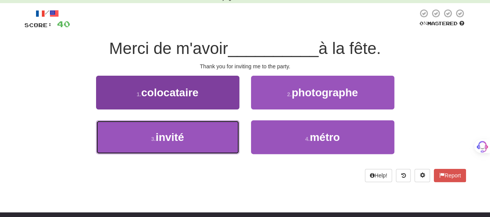
click at [208, 138] on button "3 . invité" at bounding box center [167, 137] width 143 height 34
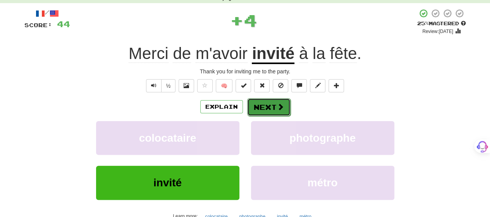
click at [262, 104] on button "Next" at bounding box center [268, 107] width 43 height 18
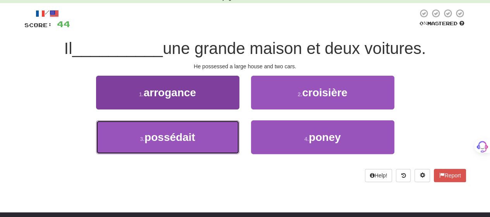
drag, startPoint x: 186, startPoint y: 148, endPoint x: 206, endPoint y: 127, distance: 29.0
click at [187, 146] on button "3 . possédait" at bounding box center [167, 137] width 143 height 34
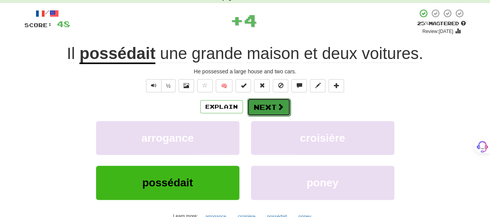
drag, startPoint x: 277, startPoint y: 98, endPoint x: 276, endPoint y: 102, distance: 4.0
click at [276, 102] on button "Next" at bounding box center [268, 107] width 43 height 18
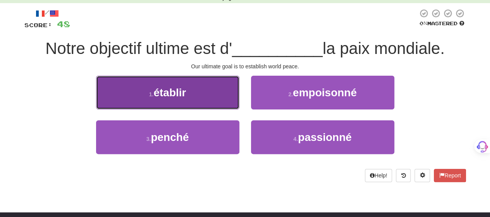
click at [223, 100] on button "1 . établir" at bounding box center [167, 93] width 143 height 34
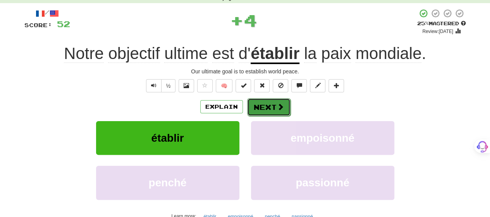
click at [261, 106] on button "Next" at bounding box center [268, 107] width 43 height 18
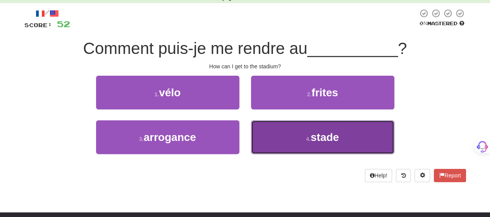
click at [269, 130] on button "4 . stade" at bounding box center [322, 137] width 143 height 34
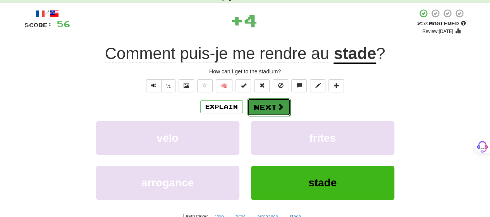
click at [262, 98] on button "Next" at bounding box center [268, 107] width 43 height 18
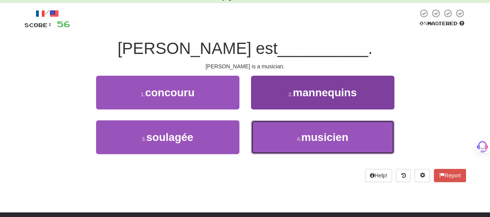
drag, startPoint x: 272, startPoint y: 134, endPoint x: 267, endPoint y: 124, distance: 11.4
click at [270, 131] on button "4 . musicien" at bounding box center [322, 137] width 143 height 34
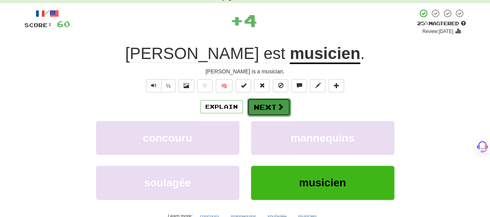
click at [263, 106] on button "Next" at bounding box center [268, 107] width 43 height 18
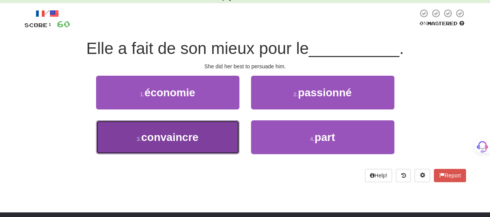
click at [229, 135] on button "3 . convaincre" at bounding box center [167, 137] width 143 height 34
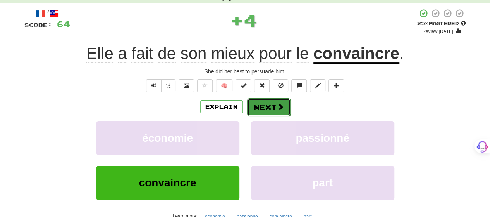
click at [270, 103] on button "Next" at bounding box center [268, 107] width 43 height 18
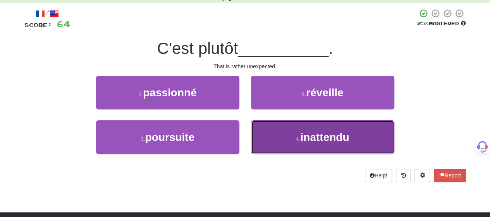
click at [272, 135] on button "4 . inattendu" at bounding box center [322, 137] width 143 height 34
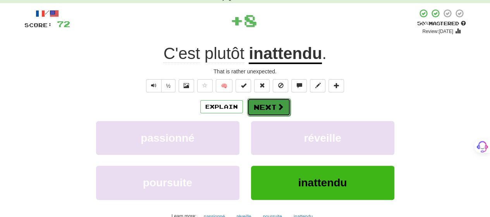
click at [269, 105] on button "Next" at bounding box center [268, 107] width 43 height 18
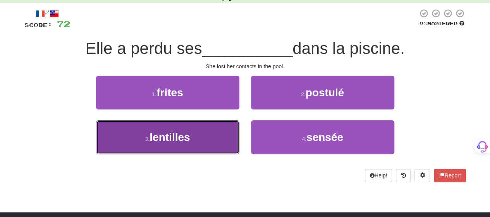
click at [194, 135] on button "3 . lentilles" at bounding box center [167, 137] width 143 height 34
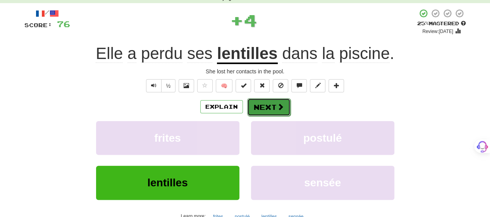
click at [263, 104] on button "Next" at bounding box center [268, 107] width 43 height 18
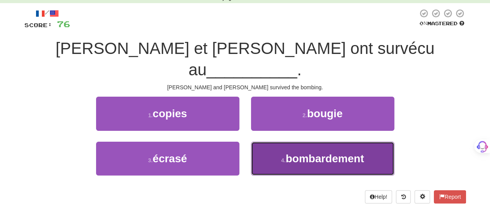
click at [270, 141] on button "4 . bombardement" at bounding box center [322, 158] width 143 height 34
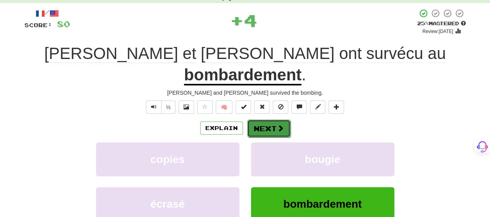
click at [268, 119] on button "Next" at bounding box center [268, 128] width 43 height 18
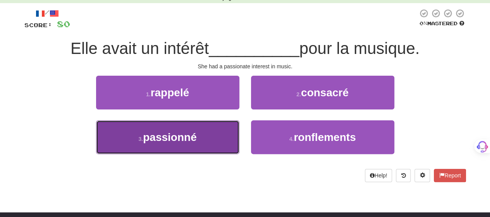
click at [219, 145] on button "3 . passionné" at bounding box center [167, 137] width 143 height 34
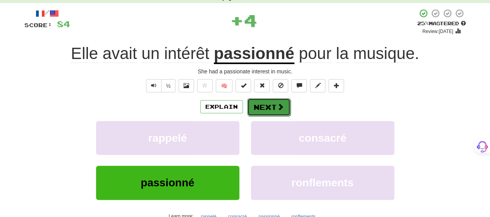
click at [274, 105] on button "Next" at bounding box center [268, 107] width 43 height 18
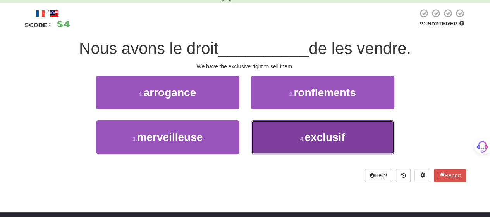
click at [298, 131] on button "4 . exclusif" at bounding box center [322, 137] width 143 height 34
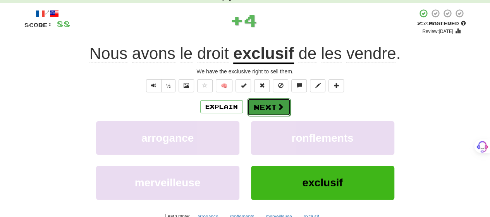
click at [282, 103] on span at bounding box center [280, 106] width 7 height 7
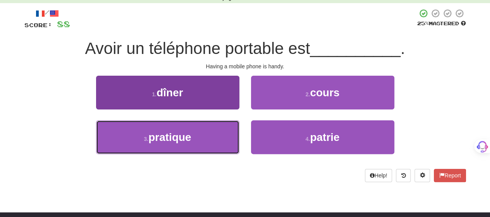
drag, startPoint x: 183, startPoint y: 146, endPoint x: 209, endPoint y: 126, distance: 33.2
click at [184, 146] on button "3 . pratique" at bounding box center [167, 137] width 143 height 34
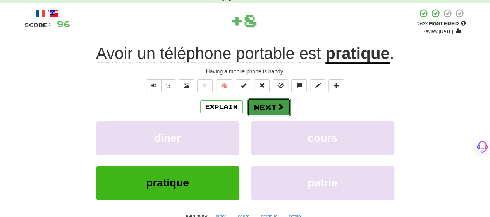
click at [277, 103] on span at bounding box center [280, 106] width 7 height 7
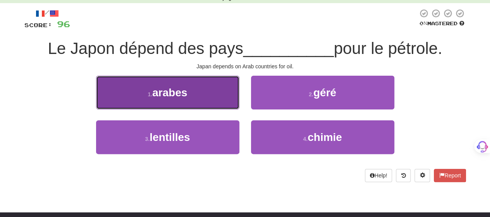
click at [165, 94] on span "arabes" at bounding box center [169, 92] width 35 height 12
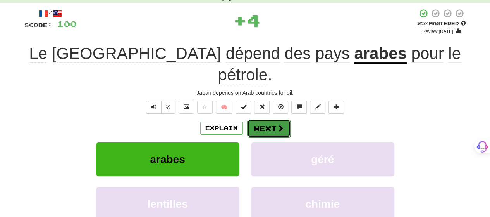
click at [260, 119] on button "Next" at bounding box center [268, 128] width 43 height 18
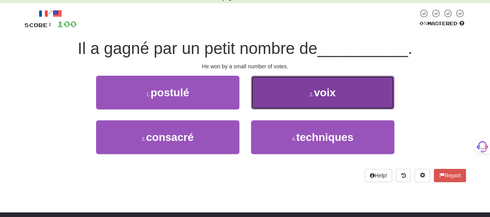
click at [279, 95] on button "2 . voix" at bounding box center [322, 93] width 143 height 34
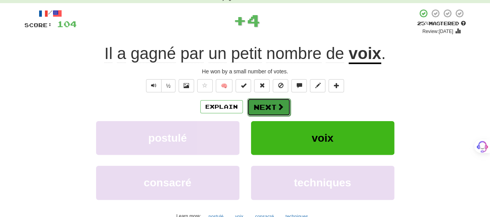
click at [273, 103] on button "Next" at bounding box center [268, 107] width 43 height 18
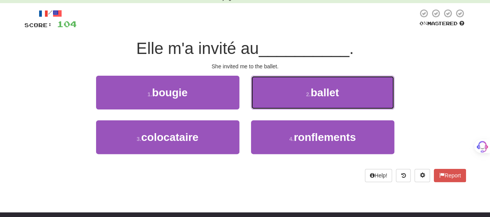
click at [273, 103] on button "2 . ballet" at bounding box center [322, 93] width 143 height 34
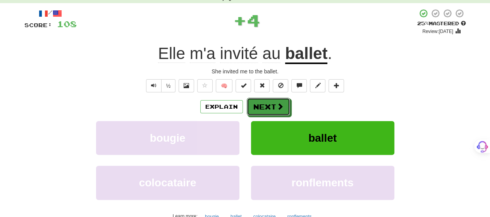
click at [273, 103] on button "Next" at bounding box center [268, 107] width 43 height 18
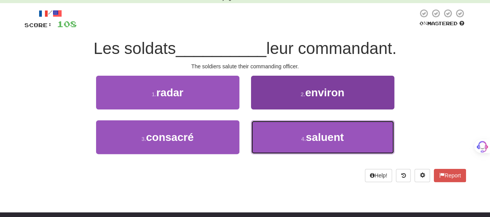
drag, startPoint x: 277, startPoint y: 124, endPoint x: 276, endPoint y: 132, distance: 7.8
click at [276, 132] on button "4 . saluent" at bounding box center [322, 137] width 143 height 34
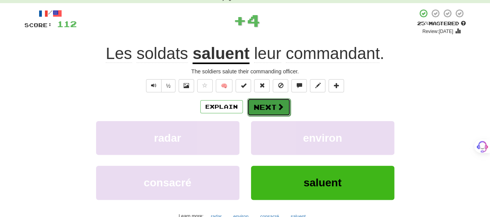
click at [266, 105] on button "Next" at bounding box center [268, 107] width 43 height 18
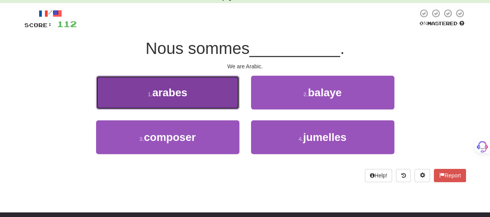
click at [212, 95] on button "1 . arabes" at bounding box center [167, 93] width 143 height 34
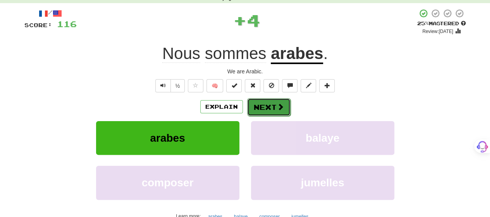
click at [274, 102] on button "Next" at bounding box center [268, 107] width 43 height 18
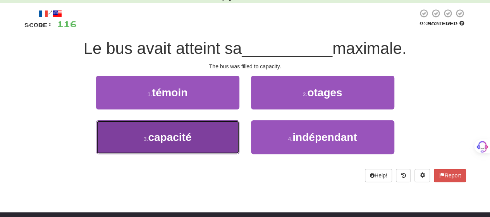
click at [191, 134] on span "capacité" at bounding box center [169, 137] width 43 height 12
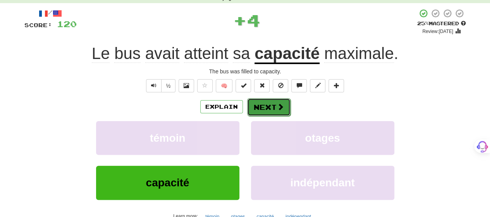
click at [259, 108] on button "Next" at bounding box center [268, 107] width 43 height 18
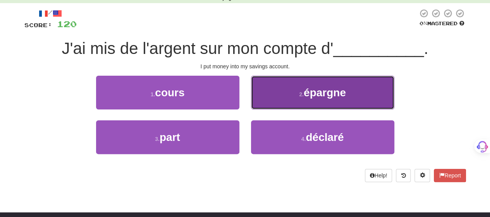
click at [267, 93] on button "2 . épargne" at bounding box center [322, 93] width 143 height 34
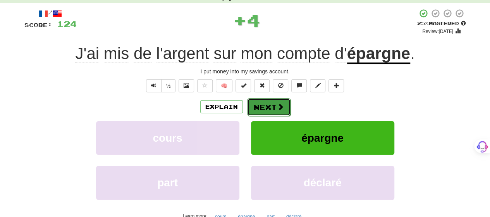
click at [252, 107] on button "Next" at bounding box center [268, 107] width 43 height 18
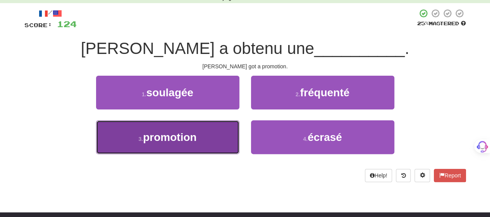
click at [219, 133] on button "3 . promotion" at bounding box center [167, 137] width 143 height 34
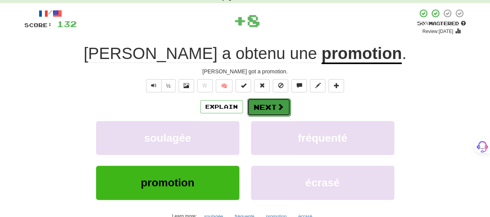
click at [268, 107] on button "Next" at bounding box center [268, 107] width 43 height 18
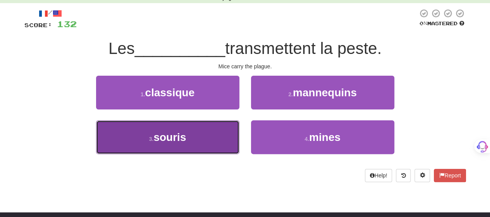
click at [216, 132] on button "3 . souris" at bounding box center [167, 137] width 143 height 34
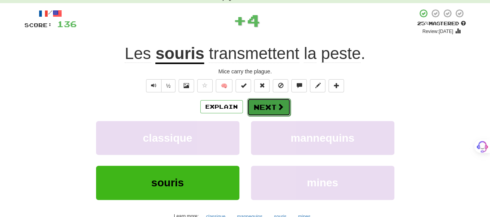
click at [261, 105] on button "Next" at bounding box center [268, 107] width 43 height 18
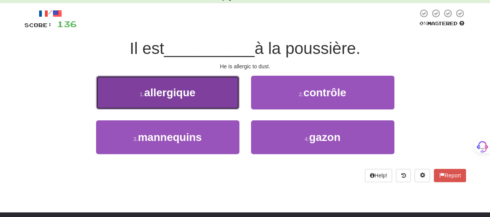
click at [233, 103] on button "1 . allergique" at bounding box center [167, 93] width 143 height 34
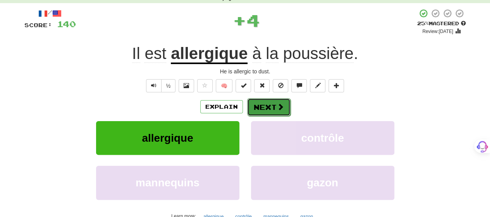
click at [263, 103] on button "Next" at bounding box center [268, 107] width 43 height 18
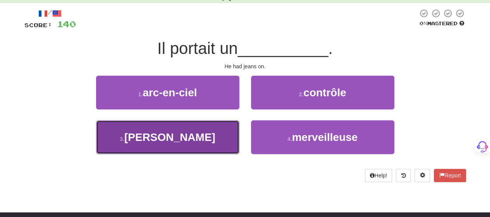
click at [216, 133] on button "3 . [PERSON_NAME]" at bounding box center [167, 137] width 143 height 34
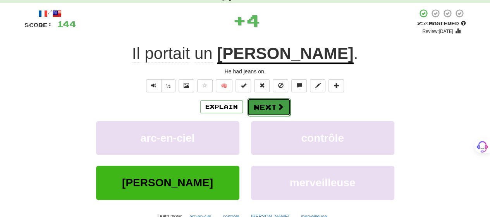
click at [267, 105] on button "Next" at bounding box center [268, 107] width 43 height 18
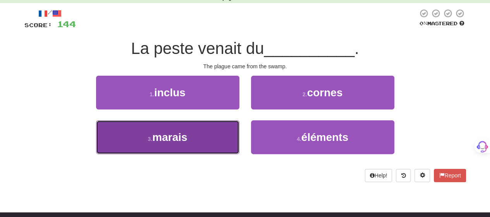
click at [219, 138] on button "3 . marais" at bounding box center [167, 137] width 143 height 34
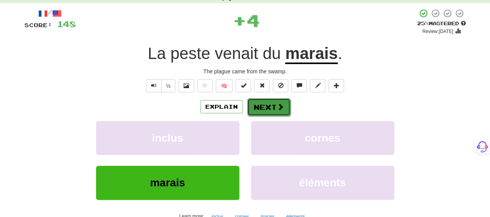
click at [270, 105] on button "Next" at bounding box center [268, 107] width 43 height 18
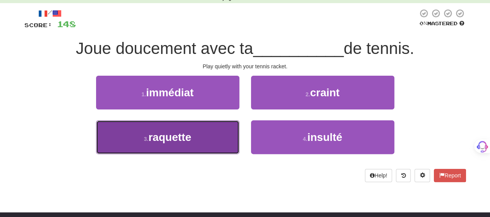
click at [222, 136] on button "3 . raquette" at bounding box center [167, 137] width 143 height 34
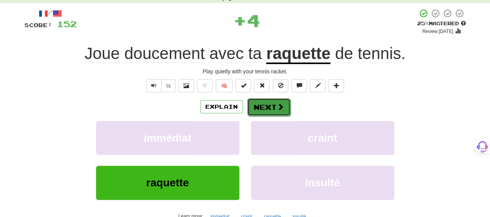
click at [271, 103] on button "Next" at bounding box center [268, 107] width 43 height 18
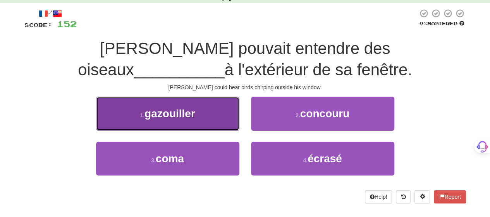
click at [230, 116] on button "1 . gazouiller" at bounding box center [167, 113] width 143 height 34
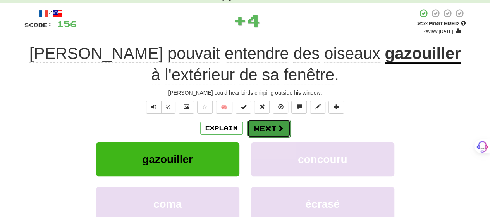
click at [269, 125] on button "Next" at bounding box center [268, 128] width 43 height 18
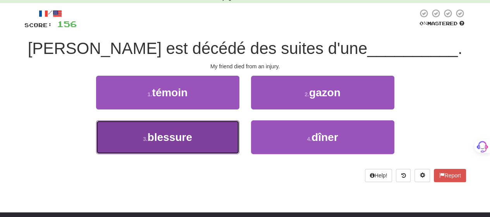
click at [220, 138] on button "3 . blessure" at bounding box center [167, 137] width 143 height 34
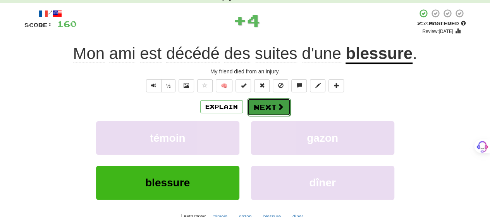
click at [272, 105] on button "Next" at bounding box center [268, 107] width 43 height 18
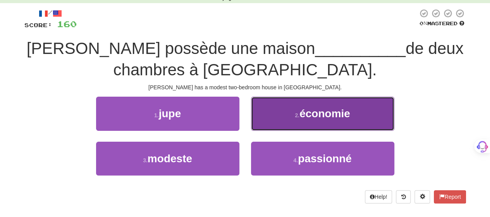
click at [273, 114] on button "2 . économie" at bounding box center [322, 113] width 143 height 34
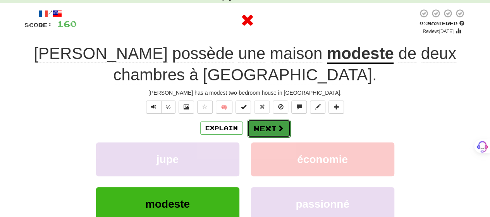
click at [263, 128] on button "Next" at bounding box center [268, 128] width 43 height 18
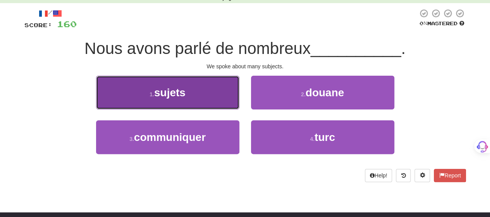
click at [222, 98] on button "1 . sujets" at bounding box center [167, 93] width 143 height 34
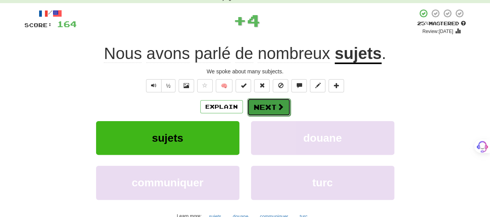
click at [262, 107] on button "Next" at bounding box center [268, 107] width 43 height 18
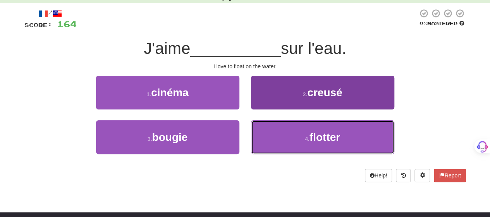
click at [278, 124] on button "4 . flotter" at bounding box center [322, 137] width 143 height 34
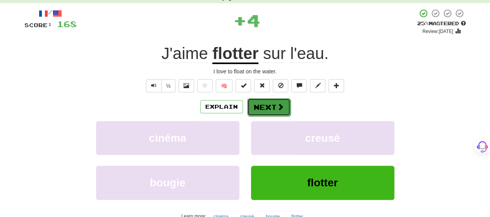
click at [268, 100] on button "Next" at bounding box center [268, 107] width 43 height 18
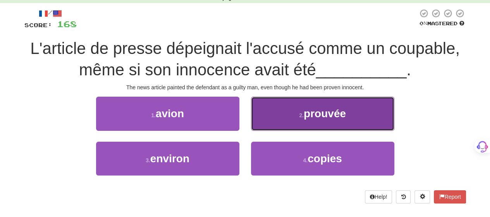
click at [273, 112] on button "2 . prouvée" at bounding box center [322, 113] width 143 height 34
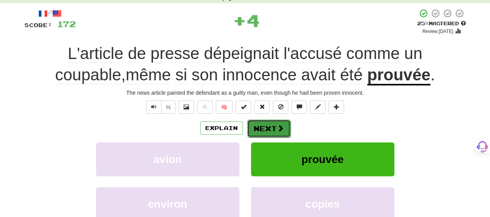
click at [272, 121] on button "Next" at bounding box center [268, 128] width 43 height 18
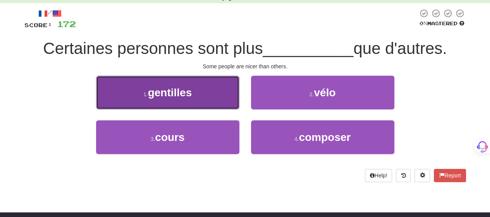
click at [217, 102] on button "1 . gentilles" at bounding box center [167, 93] width 143 height 34
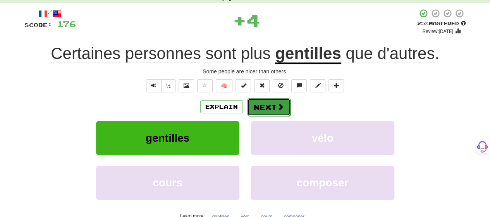
click at [259, 107] on button "Next" at bounding box center [268, 107] width 43 height 18
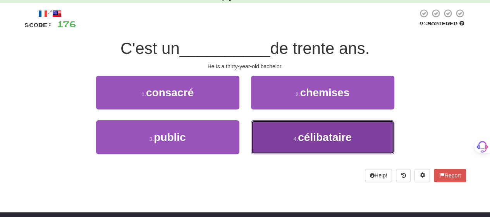
click at [277, 135] on button "4 . célibataire" at bounding box center [322, 137] width 143 height 34
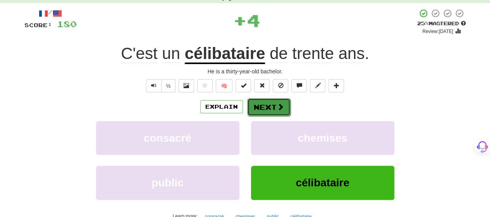
click at [263, 105] on button "Next" at bounding box center [268, 107] width 43 height 18
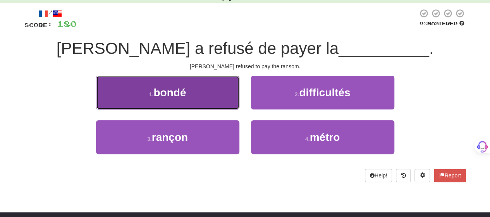
click at [218, 94] on button "1 . bondé" at bounding box center [167, 93] width 143 height 34
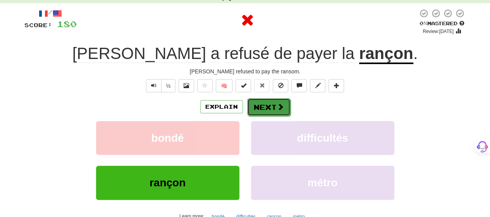
click at [268, 108] on button "Next" at bounding box center [268, 107] width 43 height 18
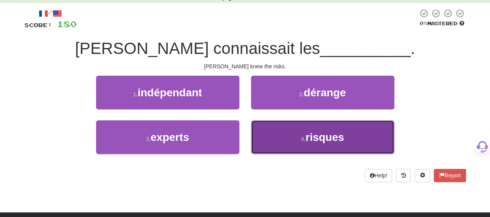
click at [277, 131] on button "4 . risques" at bounding box center [322, 137] width 143 height 34
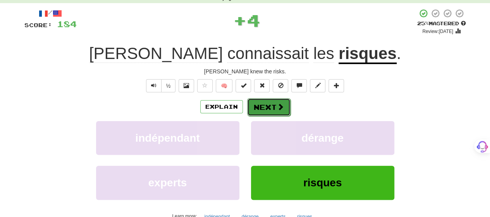
click at [267, 107] on button "Next" at bounding box center [268, 107] width 43 height 18
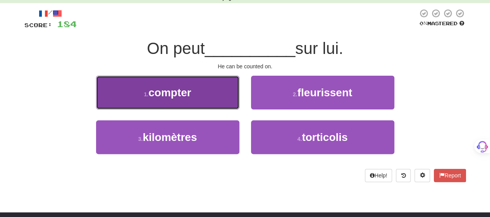
click at [220, 100] on button "1 . compter" at bounding box center [167, 93] width 143 height 34
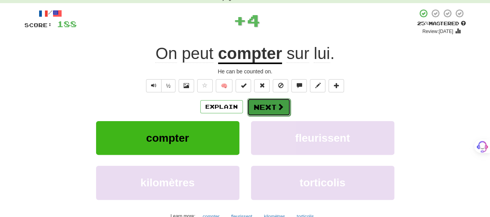
click at [268, 107] on button "Next" at bounding box center [268, 107] width 43 height 18
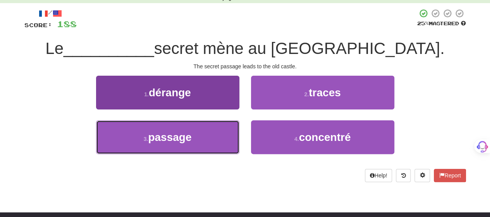
click at [202, 139] on button "3 . passage" at bounding box center [167, 137] width 143 height 34
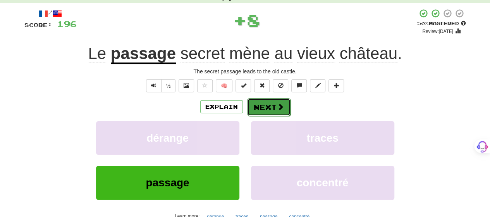
click at [258, 108] on button "Next" at bounding box center [268, 107] width 43 height 18
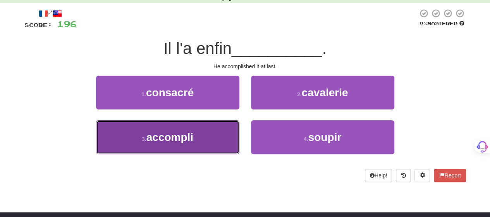
click at [211, 138] on button "3 . accompli" at bounding box center [167, 137] width 143 height 34
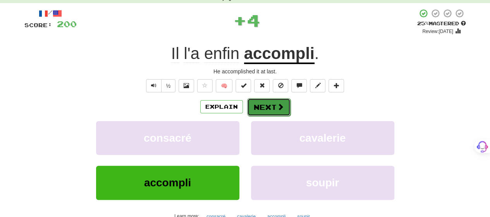
click at [267, 104] on button "Next" at bounding box center [268, 107] width 43 height 18
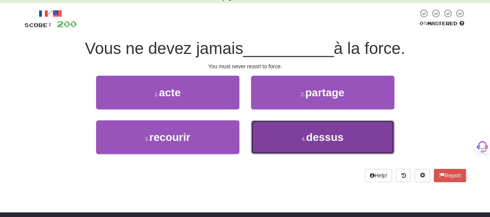
click at [265, 131] on button "4 . dessus" at bounding box center [322, 137] width 143 height 34
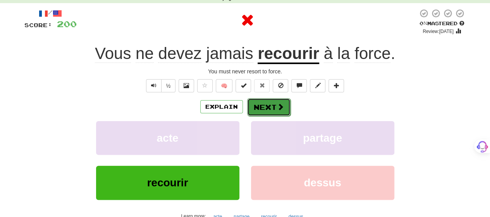
click at [271, 98] on button "Next" at bounding box center [268, 107] width 43 height 18
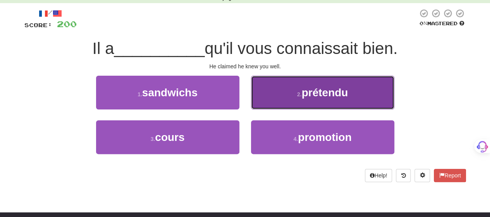
click at [268, 102] on button "2 . prétendu" at bounding box center [322, 93] width 143 height 34
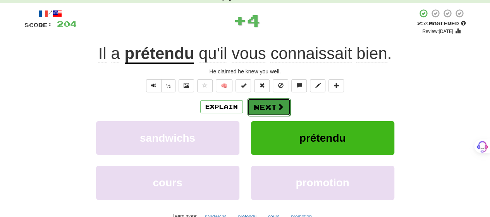
click at [267, 107] on button "Next" at bounding box center [268, 107] width 43 height 18
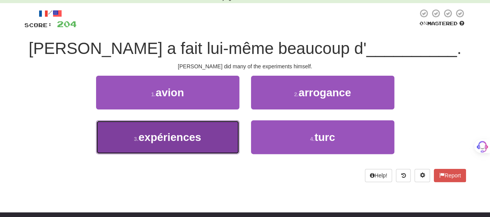
click at [221, 133] on button "3 . expériences" at bounding box center [167, 137] width 143 height 34
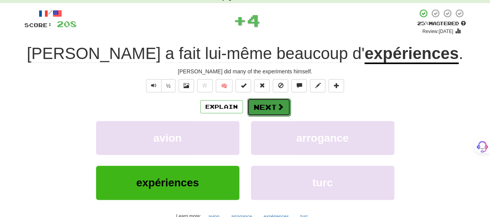
click at [269, 103] on button "Next" at bounding box center [268, 107] width 43 height 18
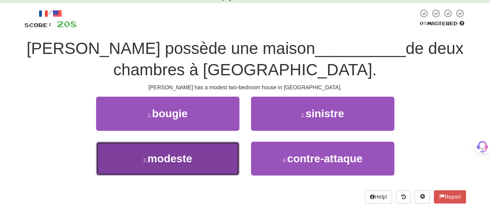
click at [223, 153] on button "3 . modeste" at bounding box center [167, 158] width 143 height 34
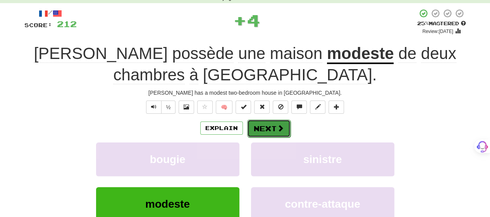
click at [252, 122] on button "Next" at bounding box center [268, 128] width 43 height 18
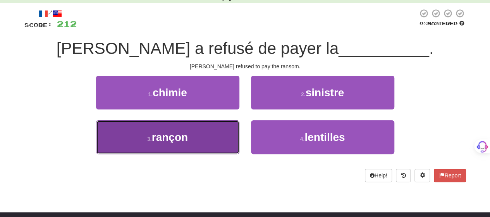
click at [215, 142] on button "3 . rançon" at bounding box center [167, 137] width 143 height 34
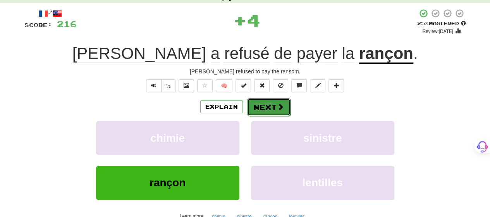
click at [275, 105] on button "Next" at bounding box center [268, 107] width 43 height 18
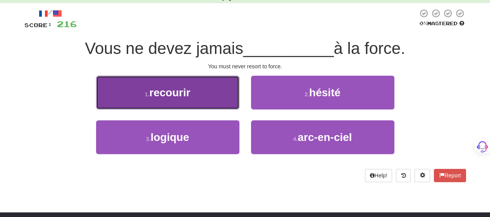
click at [215, 98] on button "1 . recourir" at bounding box center [167, 93] width 143 height 34
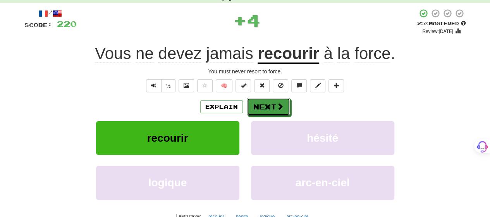
click at [267, 109] on button "Next" at bounding box center [268, 107] width 43 height 18
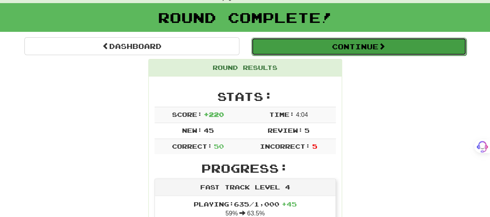
click at [325, 50] on button "Continue" at bounding box center [358, 47] width 215 height 18
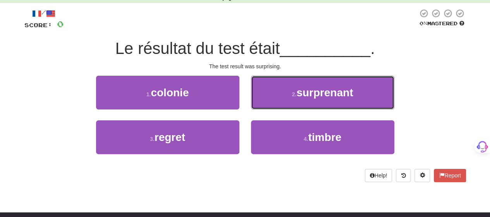
click at [287, 96] on button "2 . surprenant" at bounding box center [322, 93] width 143 height 34
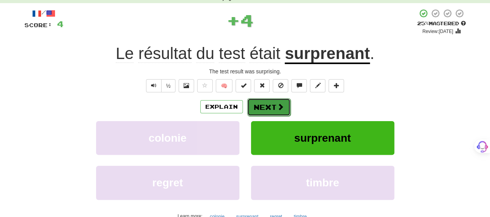
click at [282, 108] on span at bounding box center [280, 106] width 7 height 7
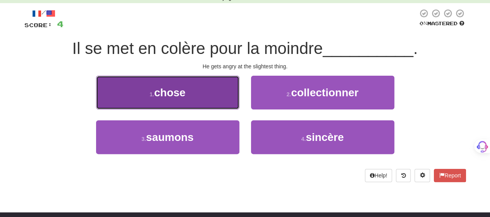
click at [223, 98] on button "1 . chose" at bounding box center [167, 93] width 143 height 34
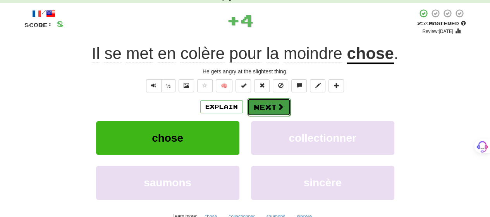
click at [267, 106] on button "Next" at bounding box center [268, 107] width 43 height 18
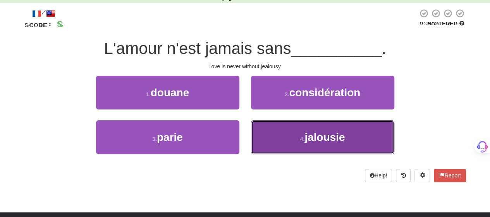
click at [270, 136] on button "4 . jalousie" at bounding box center [322, 137] width 143 height 34
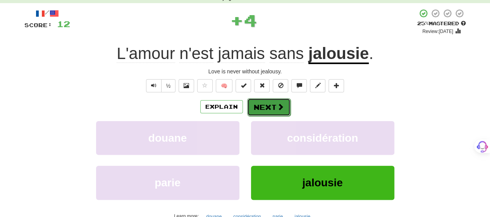
click at [270, 104] on button "Next" at bounding box center [268, 107] width 43 height 18
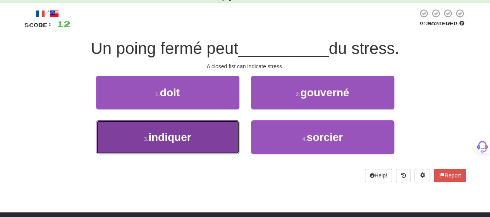
click at [205, 132] on button "3 . indiquer" at bounding box center [167, 137] width 143 height 34
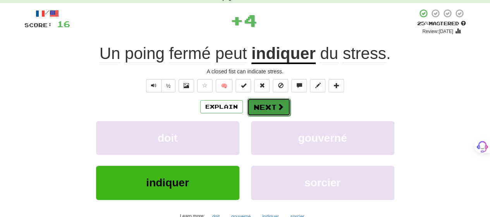
click at [277, 103] on span at bounding box center [280, 106] width 7 height 7
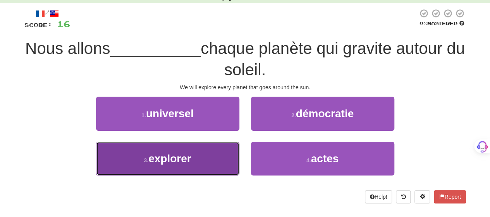
click at [221, 157] on button "3 . explorer" at bounding box center [167, 158] width 143 height 34
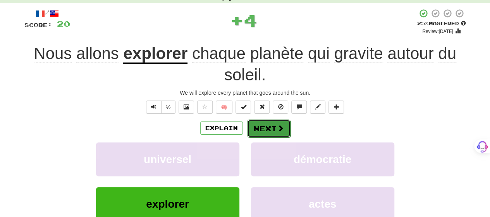
click at [270, 127] on button "Next" at bounding box center [268, 128] width 43 height 18
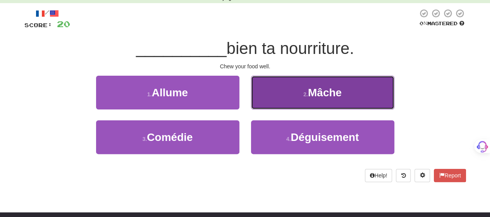
click at [291, 99] on button "2 . Mâche" at bounding box center [322, 93] width 143 height 34
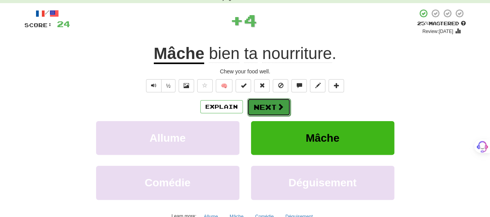
click at [285, 107] on button "Next" at bounding box center [268, 107] width 43 height 18
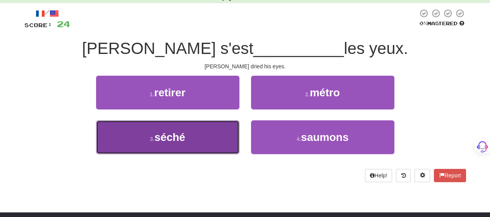
drag, startPoint x: 224, startPoint y: 141, endPoint x: 234, endPoint y: 129, distance: 15.4
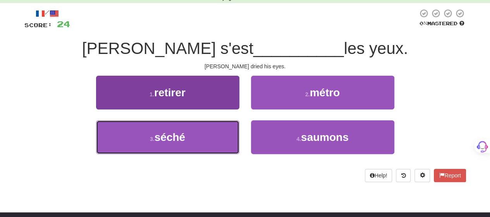
click at [225, 139] on button "3 . séché" at bounding box center [167, 137] width 143 height 34
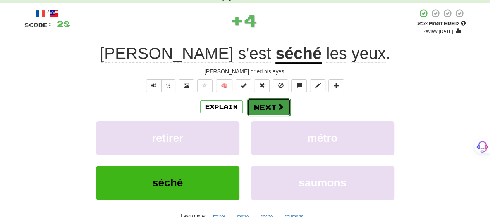
click at [270, 104] on button "Next" at bounding box center [268, 107] width 43 height 18
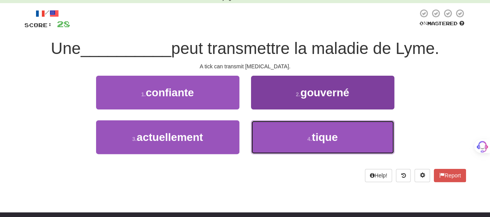
drag, startPoint x: 270, startPoint y: 143, endPoint x: 271, endPoint y: 131, distance: 12.0
click at [271, 135] on button "4 . tique" at bounding box center [322, 137] width 143 height 34
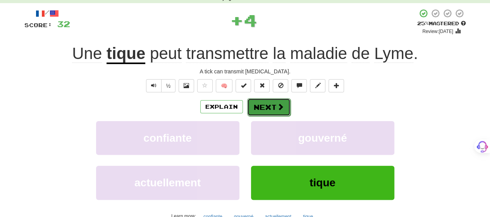
click at [272, 100] on button "Next" at bounding box center [268, 107] width 43 height 18
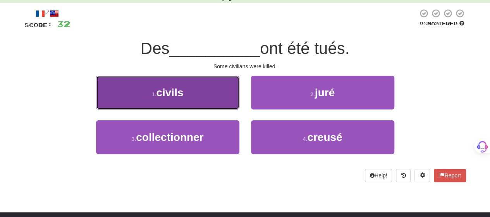
click at [185, 99] on button "1 . civils" at bounding box center [167, 93] width 143 height 34
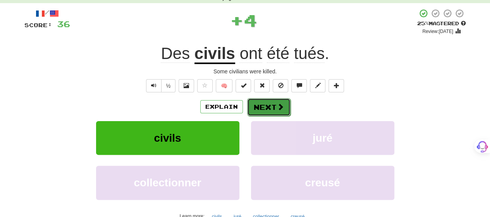
click at [274, 107] on button "Next" at bounding box center [268, 107] width 43 height 18
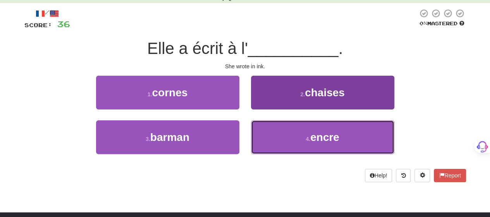
drag, startPoint x: 267, startPoint y: 143, endPoint x: 266, endPoint y: 132, distance: 11.3
click at [267, 140] on button "4 . encre" at bounding box center [322, 137] width 143 height 34
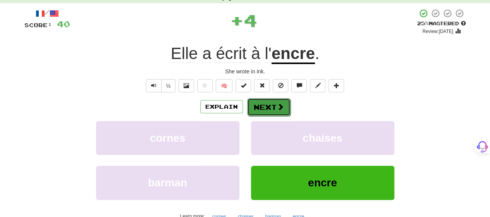
click at [264, 107] on button "Next" at bounding box center [268, 107] width 43 height 18
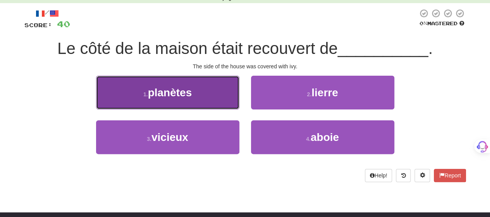
click at [211, 100] on button "1 . planètes" at bounding box center [167, 93] width 143 height 34
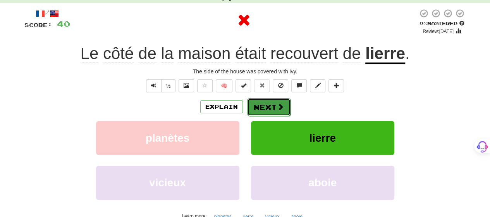
click at [267, 104] on button "Next" at bounding box center [268, 107] width 43 height 18
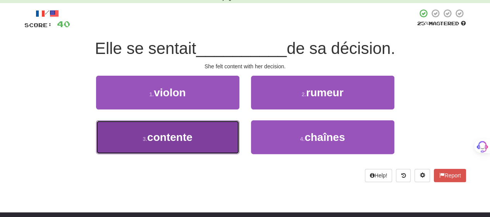
click at [226, 136] on button "3 . contente" at bounding box center [167, 137] width 143 height 34
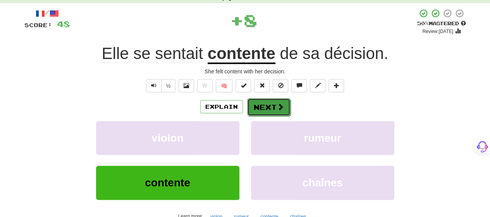
click at [265, 106] on button "Next" at bounding box center [268, 107] width 43 height 18
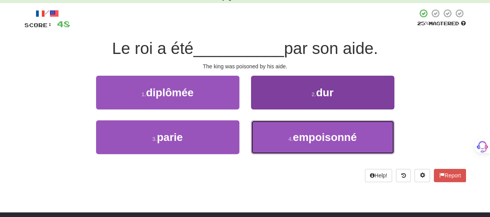
click at [271, 128] on button "4 . empoisonné" at bounding box center [322, 137] width 143 height 34
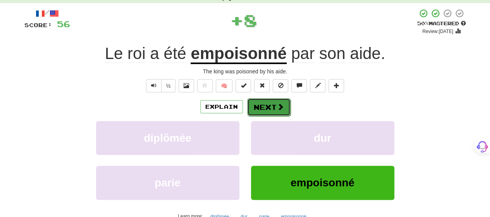
click at [271, 107] on button "Next" at bounding box center [268, 107] width 43 height 18
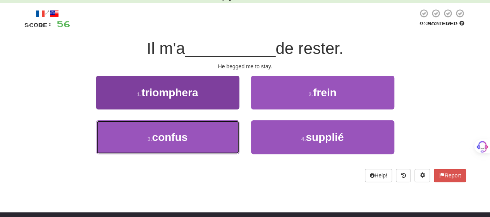
click at [223, 136] on button "3 . confus" at bounding box center [167, 137] width 143 height 34
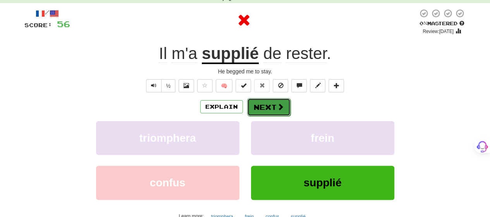
click at [263, 105] on button "Next" at bounding box center [268, 107] width 43 height 18
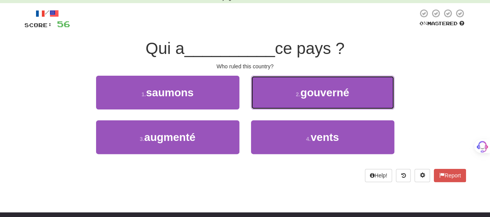
click at [263, 105] on button "2 . gouverné" at bounding box center [322, 93] width 143 height 34
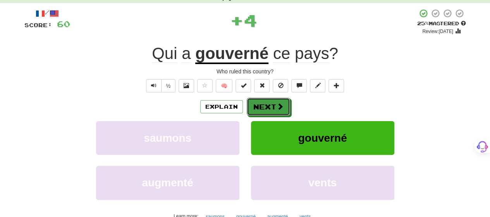
click at [263, 105] on button "Next" at bounding box center [268, 107] width 43 height 18
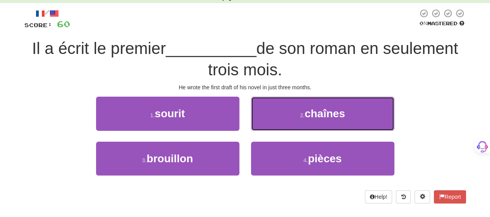
click at [263, 105] on button "2 . chaînes" at bounding box center [322, 113] width 143 height 34
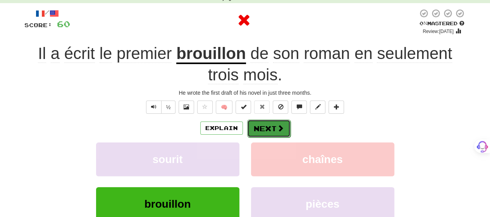
click at [256, 120] on button "Next" at bounding box center [268, 128] width 43 height 18
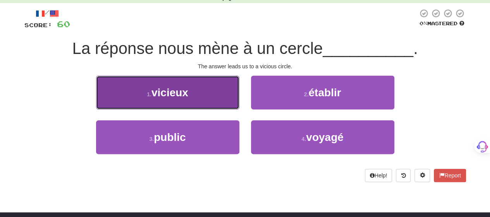
click at [206, 97] on button "1 . vicieux" at bounding box center [167, 93] width 143 height 34
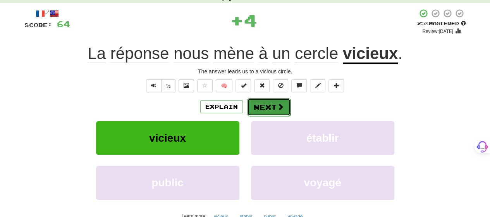
click at [260, 104] on button "Next" at bounding box center [268, 107] width 43 height 18
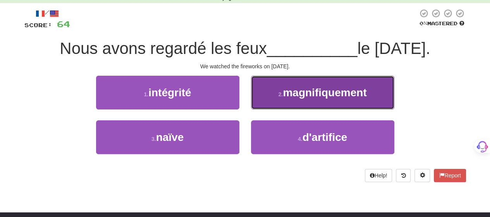
click at [269, 98] on button "2 . magnifiquement" at bounding box center [322, 93] width 143 height 34
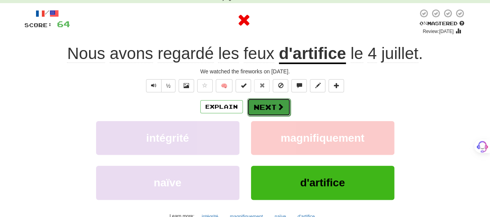
click at [268, 103] on button "Next" at bounding box center [268, 107] width 43 height 18
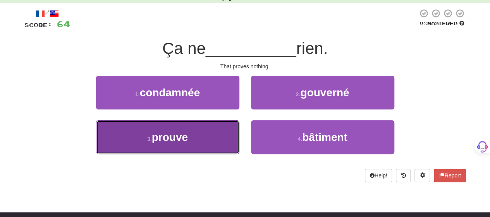
click at [224, 136] on button "3 . prouve" at bounding box center [167, 137] width 143 height 34
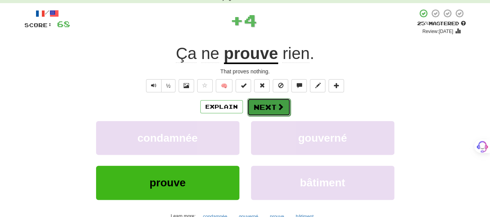
click at [277, 103] on span at bounding box center [280, 106] width 7 height 7
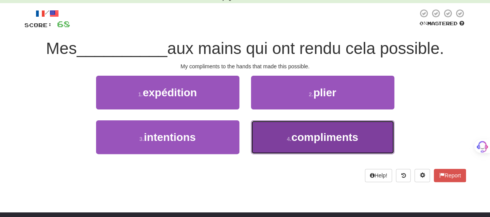
click at [278, 139] on button "4 . compliments" at bounding box center [322, 137] width 143 height 34
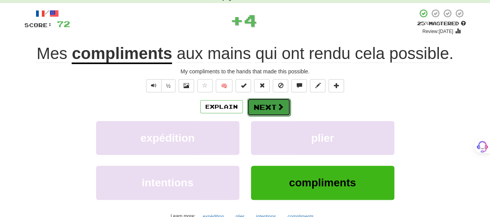
click at [277, 111] on button "Next" at bounding box center [268, 107] width 43 height 18
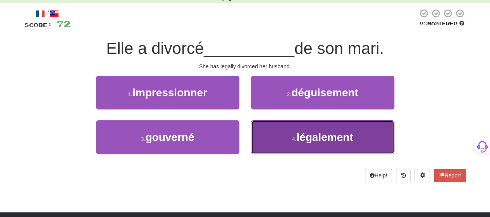
click at [277, 137] on button "4 . légalement" at bounding box center [322, 137] width 143 height 34
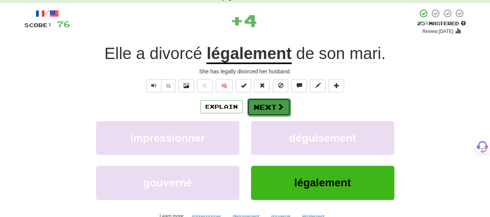
click at [268, 100] on button "Next" at bounding box center [268, 107] width 43 height 18
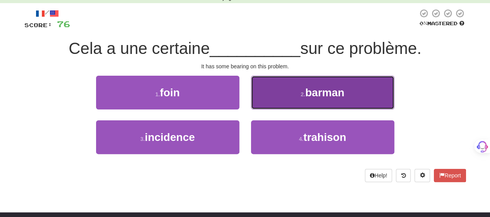
click at [269, 97] on button "2 . barman" at bounding box center [322, 93] width 143 height 34
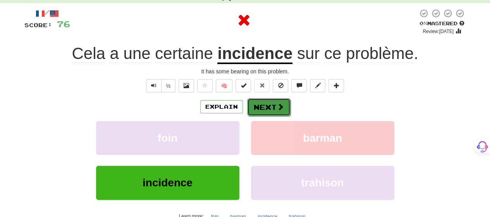
click at [268, 105] on button "Next" at bounding box center [268, 107] width 43 height 18
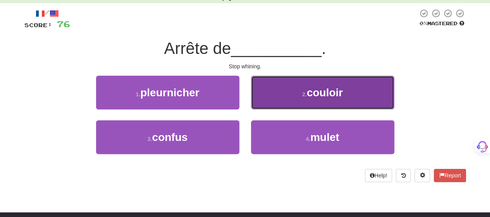
click at [268, 100] on button "2 . couloir" at bounding box center [322, 93] width 143 height 34
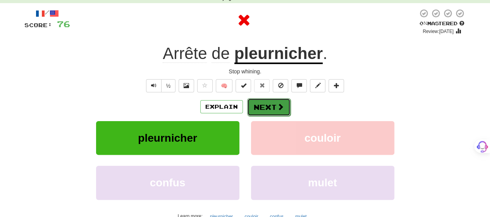
click at [268, 107] on button "Next" at bounding box center [268, 107] width 43 height 18
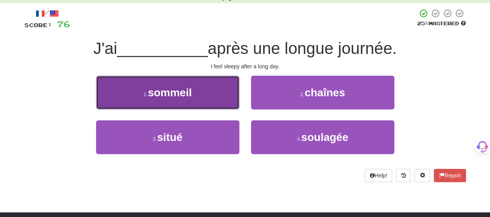
click at [224, 98] on button "1 . sommeil" at bounding box center [167, 93] width 143 height 34
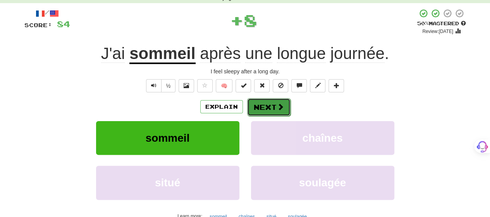
click at [277, 105] on span at bounding box center [280, 106] width 7 height 7
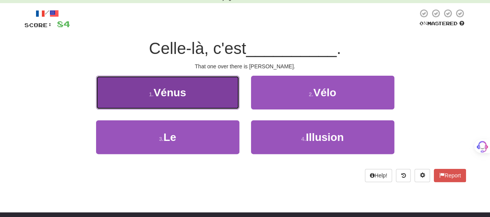
click at [214, 98] on button "1 . Vénus" at bounding box center [167, 93] width 143 height 34
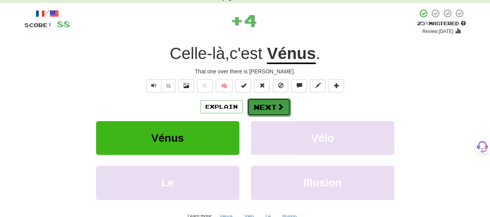
click at [263, 103] on button "Next" at bounding box center [268, 107] width 43 height 18
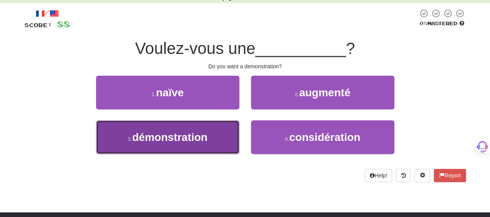
click at [209, 134] on button "3 . démonstration" at bounding box center [167, 137] width 143 height 34
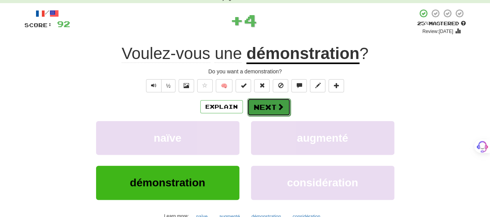
click at [259, 104] on button "Next" at bounding box center [268, 107] width 43 height 18
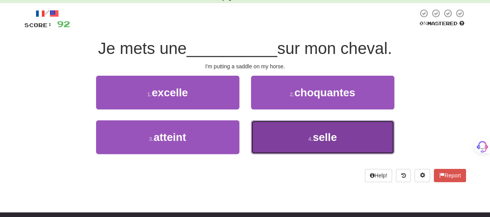
click at [270, 136] on button "4 . selle" at bounding box center [322, 137] width 143 height 34
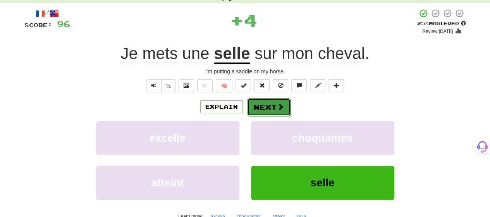
click at [269, 106] on button "Next" at bounding box center [268, 107] width 43 height 18
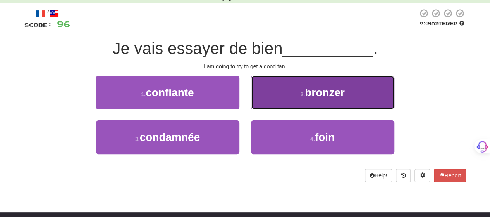
click at [269, 100] on button "2 . bronzer" at bounding box center [322, 93] width 143 height 34
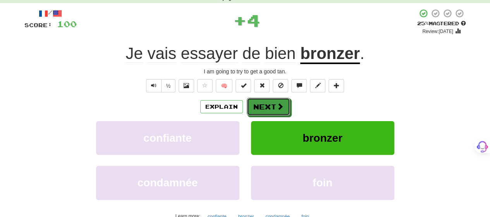
click at [269, 100] on button "Next" at bounding box center [268, 107] width 43 height 18
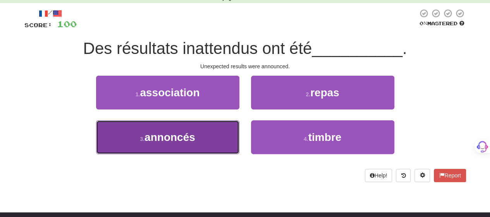
click at [218, 136] on button "3 . annoncés" at bounding box center [167, 137] width 143 height 34
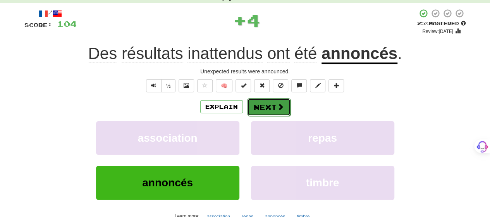
click at [263, 105] on button "Next" at bounding box center [268, 107] width 43 height 18
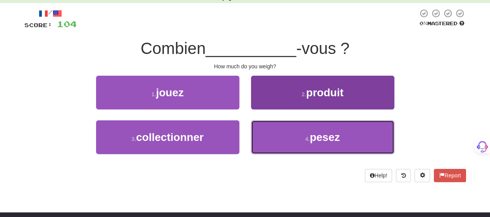
drag, startPoint x: 268, startPoint y: 142, endPoint x: 268, endPoint y: 130, distance: 12.4
click at [268, 141] on button "4 . pesez" at bounding box center [322, 137] width 143 height 34
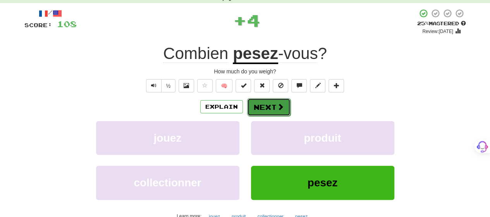
click at [270, 106] on button "Next" at bounding box center [268, 107] width 43 height 18
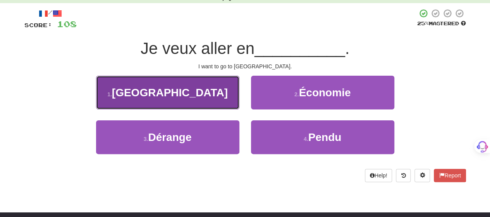
click at [208, 98] on button "1 . [GEOGRAPHIC_DATA]" at bounding box center [167, 93] width 143 height 34
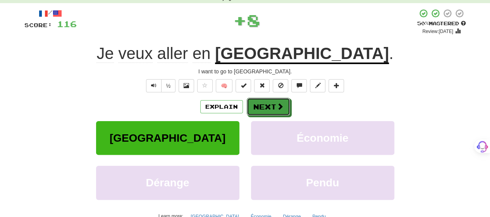
click at [284, 105] on button "Next" at bounding box center [268, 107] width 43 height 18
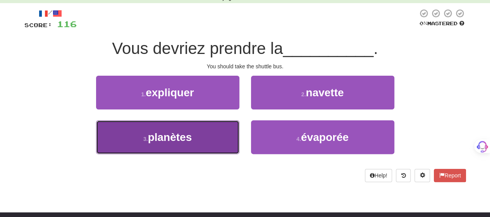
click at [227, 139] on button "3 . planètes" at bounding box center [167, 137] width 143 height 34
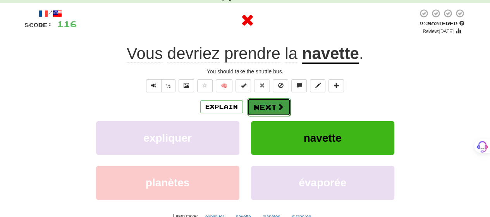
click at [284, 105] on button "Next" at bounding box center [268, 107] width 43 height 18
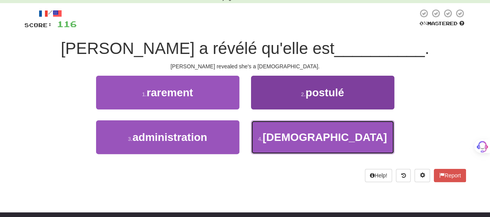
click at [275, 136] on button "4 . [DEMOGRAPHIC_DATA]" at bounding box center [322, 137] width 143 height 34
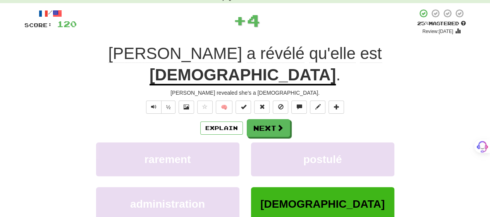
click at [265, 96] on div "/ Score: 120 + 4 25 % Mastered Review: [DATE] [PERSON_NAME] a révélé qu'elle es…" at bounding box center [245, 134] width 442 height 251
click at [264, 119] on button "Next" at bounding box center [268, 128] width 43 height 18
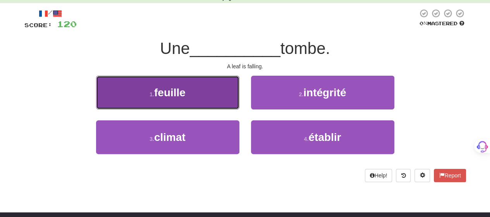
click at [208, 99] on button "1 . feuille" at bounding box center [167, 93] width 143 height 34
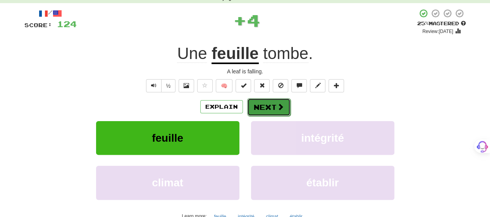
click at [259, 106] on button "Next" at bounding box center [268, 107] width 43 height 18
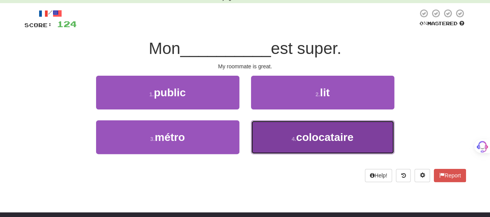
click at [295, 138] on small "4 ." at bounding box center [294, 139] width 5 height 6
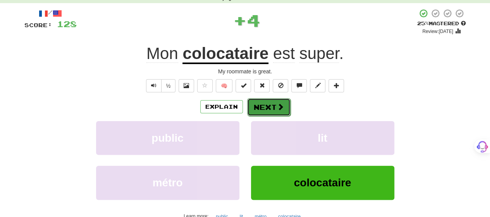
click at [286, 103] on button "Next" at bounding box center [268, 107] width 43 height 18
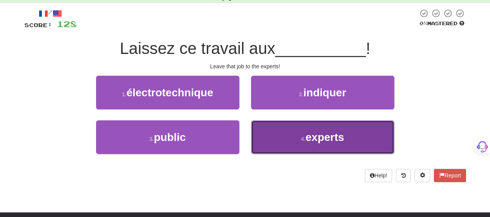
click at [285, 139] on button "4 . experts" at bounding box center [322, 137] width 143 height 34
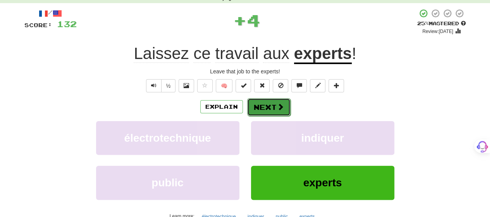
click at [275, 104] on button "Next" at bounding box center [268, 107] width 43 height 18
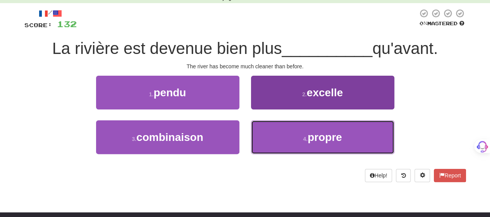
drag, startPoint x: 275, startPoint y: 134, endPoint x: 273, endPoint y: 122, distance: 11.8
click at [274, 130] on button "4 . propre" at bounding box center [322, 137] width 143 height 34
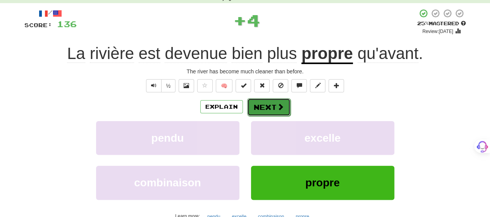
click at [272, 108] on button "Next" at bounding box center [268, 107] width 43 height 18
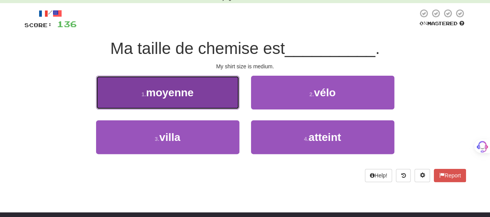
click at [227, 96] on button "1 . moyenne" at bounding box center [167, 93] width 143 height 34
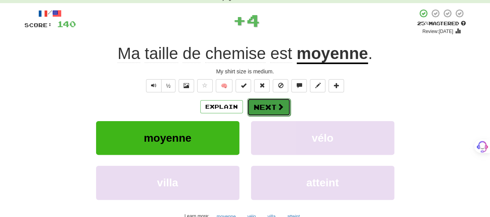
click at [267, 106] on button "Next" at bounding box center [268, 107] width 43 height 18
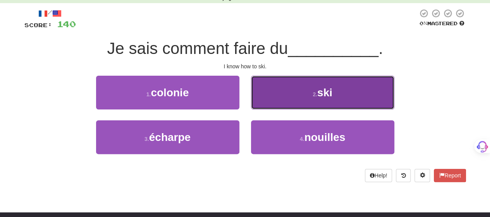
click at [275, 100] on button "2 . ski" at bounding box center [322, 93] width 143 height 34
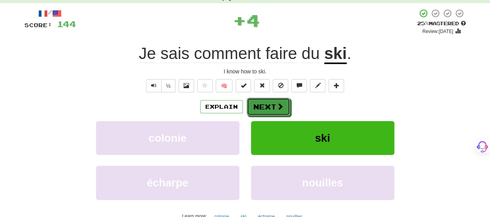
click at [275, 100] on button "Next" at bounding box center [268, 107] width 43 height 18
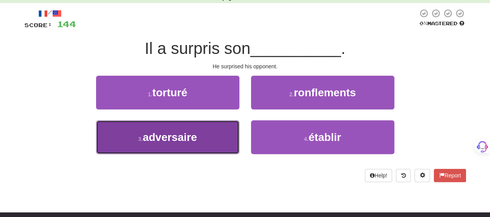
click at [220, 141] on button "3 . adversaire" at bounding box center [167, 137] width 143 height 34
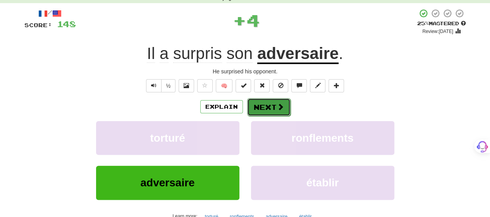
click at [275, 102] on button "Next" at bounding box center [268, 107] width 43 height 18
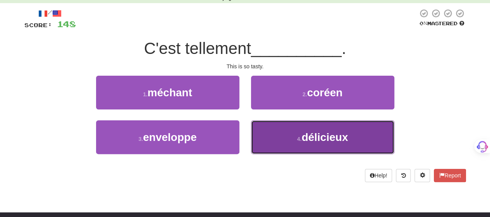
click at [274, 133] on button "4 . délicieux" at bounding box center [322, 137] width 143 height 34
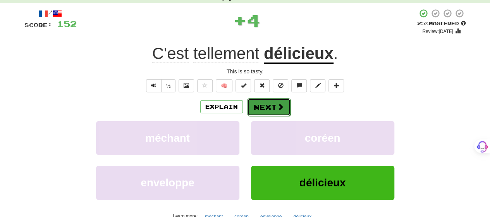
click at [265, 98] on div "Explain Next" at bounding box center [245, 107] width 442 height 18
click at [264, 105] on button "Next" at bounding box center [268, 107] width 43 height 18
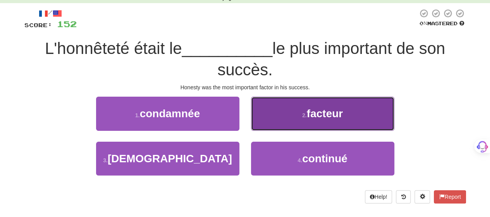
click at [277, 112] on button "2 . facteur" at bounding box center [322, 113] width 143 height 34
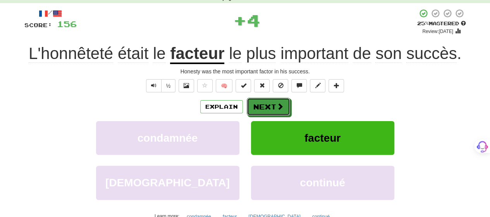
click at [277, 112] on button "Next" at bounding box center [268, 107] width 43 height 18
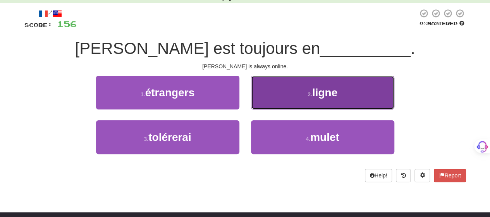
click at [278, 105] on button "2 . ligne" at bounding box center [322, 93] width 143 height 34
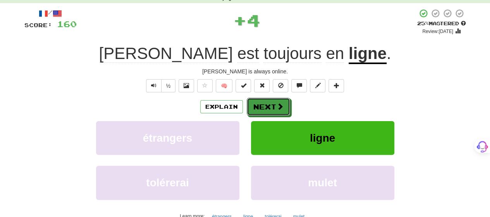
click at [278, 105] on span at bounding box center [280, 106] width 7 height 7
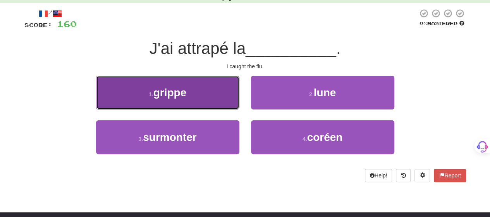
click at [236, 96] on button "1 . grippe" at bounding box center [167, 93] width 143 height 34
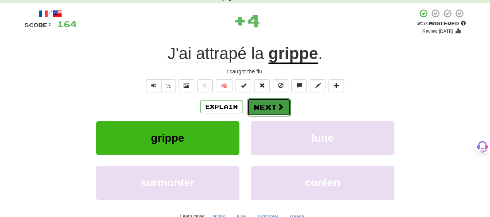
click at [267, 107] on button "Next" at bounding box center [268, 107] width 43 height 18
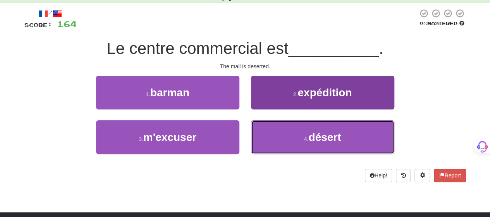
click at [280, 132] on button "4 . désert" at bounding box center [322, 137] width 143 height 34
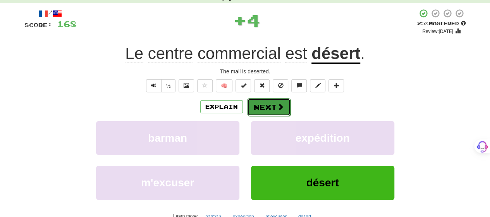
click at [274, 103] on button "Next" at bounding box center [268, 107] width 43 height 18
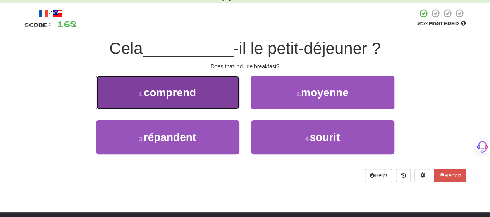
click at [226, 95] on button "1 . comprend" at bounding box center [167, 93] width 143 height 34
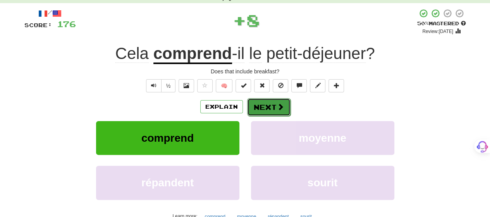
click at [261, 107] on button "Next" at bounding box center [268, 107] width 43 height 18
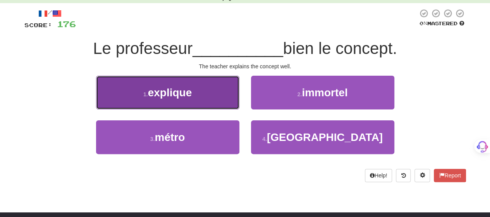
click at [206, 97] on button "1 . explique" at bounding box center [167, 93] width 143 height 34
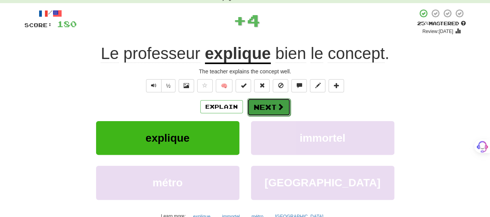
click at [274, 103] on button "Next" at bounding box center [268, 107] width 43 height 18
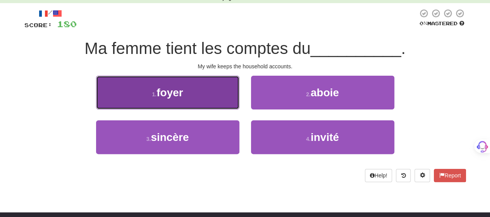
click at [216, 96] on button "1 . foyer" at bounding box center [167, 93] width 143 height 34
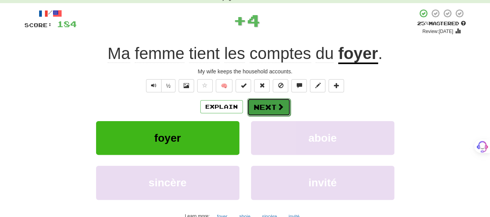
click at [265, 102] on button "Next" at bounding box center [268, 107] width 43 height 18
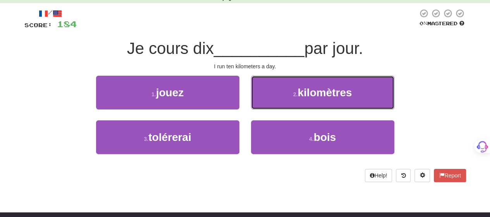
click at [265, 102] on button "2 . kilomètres" at bounding box center [322, 93] width 143 height 34
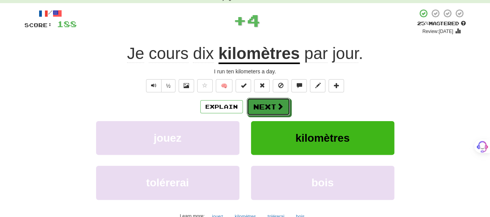
click at [265, 102] on button "Next" at bounding box center [268, 107] width 43 height 18
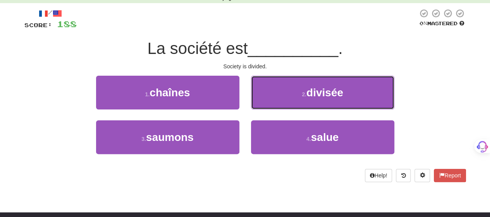
click at [265, 102] on button "2 . divisée" at bounding box center [322, 93] width 143 height 34
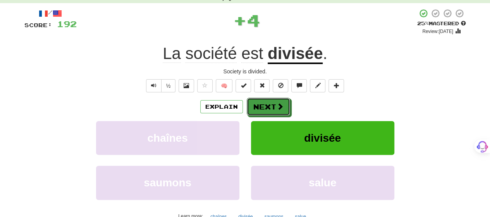
click at [265, 102] on button "Next" at bounding box center [268, 107] width 43 height 18
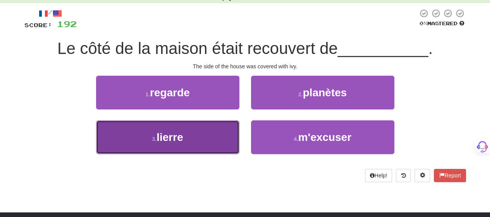
click at [223, 141] on button "3 . lierre" at bounding box center [167, 137] width 143 height 34
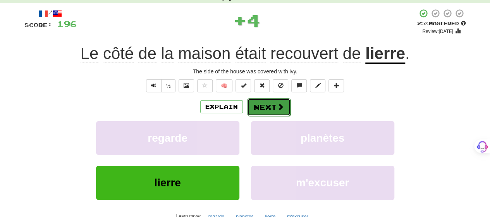
click at [262, 110] on button "Next" at bounding box center [268, 107] width 43 height 18
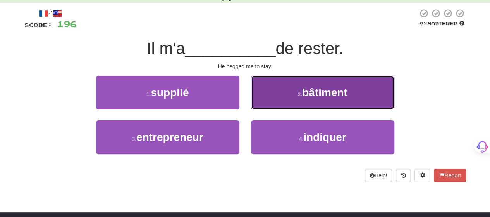
click at [280, 102] on button "2 . bâtiment" at bounding box center [322, 93] width 143 height 34
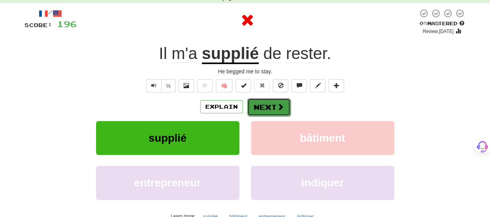
click at [260, 107] on button "Next" at bounding box center [268, 107] width 43 height 18
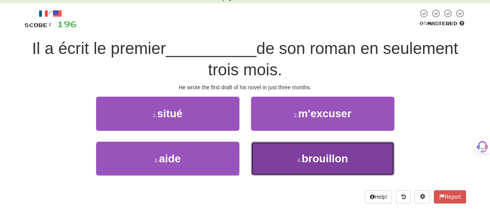
drag, startPoint x: 284, startPoint y: 158, endPoint x: 284, endPoint y: 148, distance: 10.1
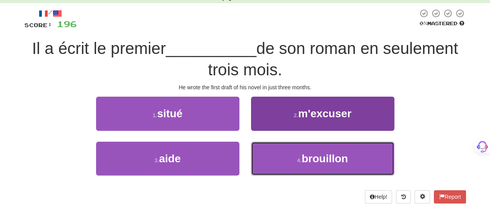
click at [284, 156] on button "4 . brouillon" at bounding box center [322, 158] width 143 height 34
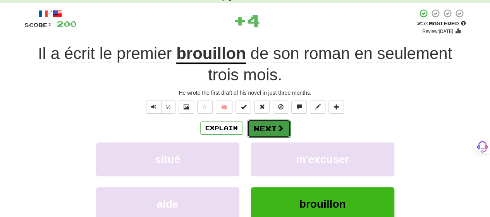
click at [282, 121] on button "Next" at bounding box center [268, 128] width 43 height 18
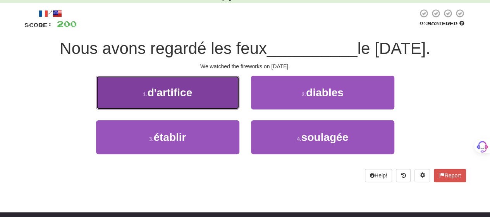
click at [207, 95] on button "1 . d'artifice" at bounding box center [167, 93] width 143 height 34
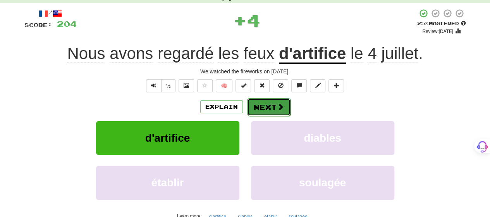
click at [282, 107] on span at bounding box center [280, 106] width 7 height 7
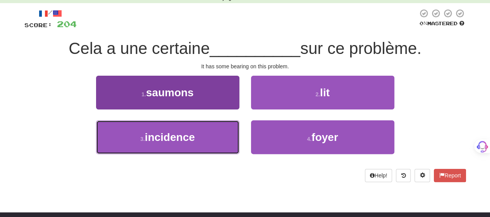
click at [227, 136] on button "3 . incidence" at bounding box center [167, 137] width 143 height 34
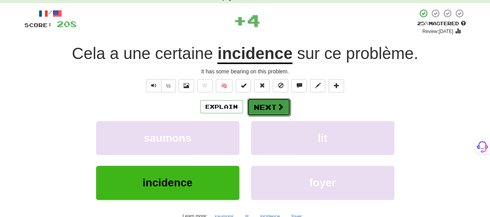
click at [268, 110] on button "Next" at bounding box center [268, 107] width 43 height 18
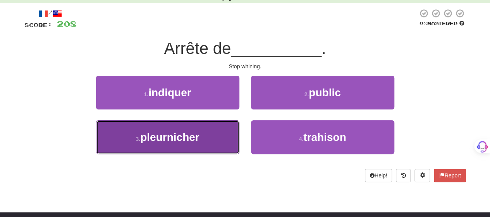
click at [221, 134] on button "3 . pleurnicher" at bounding box center [167, 137] width 143 height 34
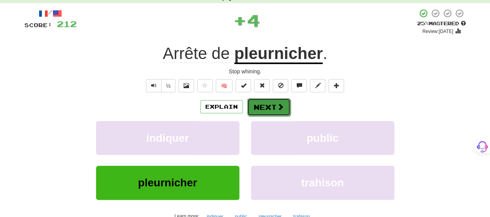
click at [266, 108] on button "Next" at bounding box center [268, 107] width 43 height 18
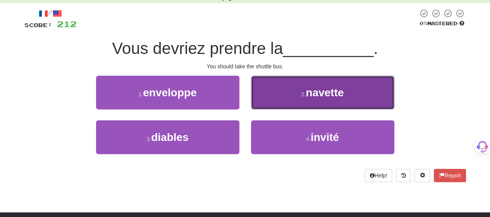
click at [280, 92] on button "2 . navette" at bounding box center [322, 93] width 143 height 34
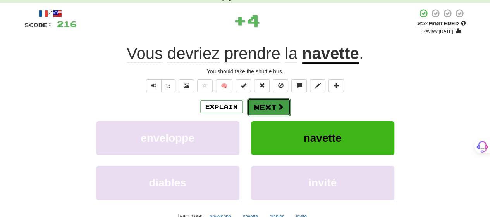
click at [270, 107] on button "Next" at bounding box center [268, 107] width 43 height 18
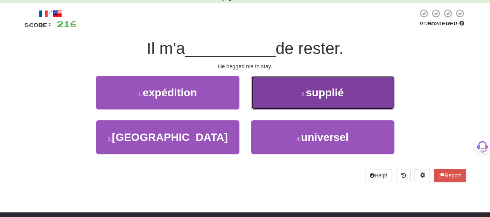
click at [270, 100] on button "2 . supplié" at bounding box center [322, 93] width 143 height 34
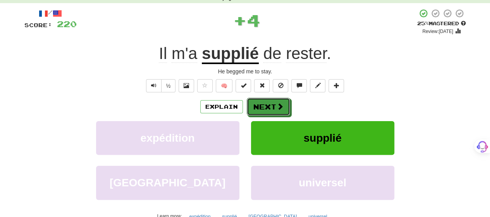
click at [270, 100] on button "Next" at bounding box center [268, 107] width 43 height 18
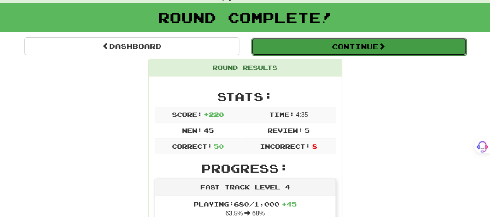
click at [334, 45] on button "Continue" at bounding box center [358, 47] width 215 height 18
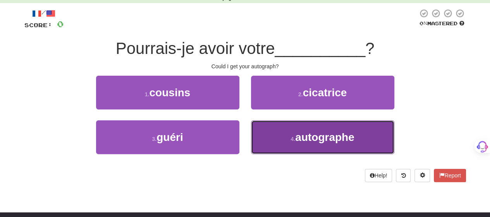
click at [270, 136] on button "4 . autographe" at bounding box center [322, 137] width 143 height 34
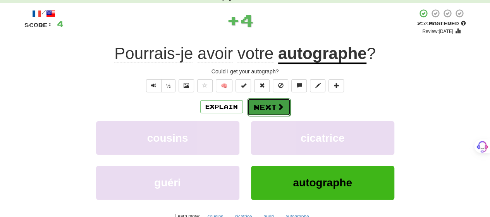
click at [272, 103] on button "Next" at bounding box center [268, 107] width 43 height 18
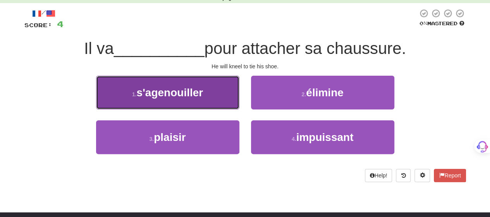
click at [169, 99] on button "1 . s'agenouiller" at bounding box center [167, 93] width 143 height 34
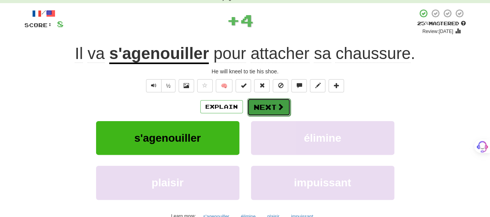
click at [265, 105] on button "Next" at bounding box center [268, 107] width 43 height 18
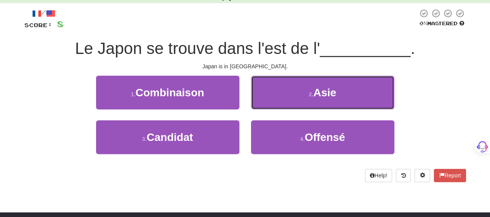
drag, startPoint x: 291, startPoint y: 89, endPoint x: 289, endPoint y: 93, distance: 4.5
click at [291, 90] on button "2 . [GEOGRAPHIC_DATA]" at bounding box center [322, 93] width 143 height 34
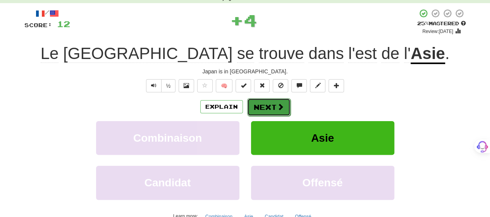
click at [277, 101] on button "Next" at bounding box center [268, 107] width 43 height 18
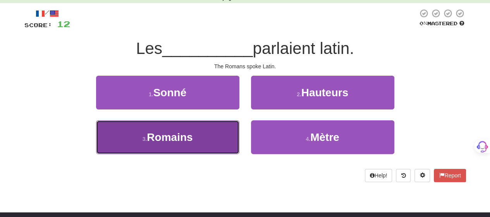
click at [209, 135] on button "3 . Romains" at bounding box center [167, 137] width 143 height 34
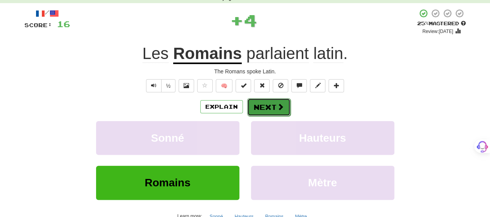
click at [267, 106] on button "Next" at bounding box center [268, 107] width 43 height 18
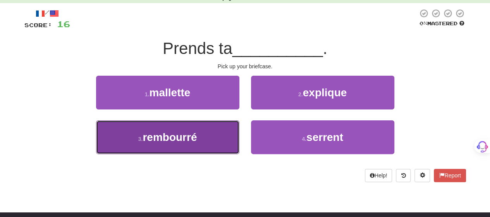
click at [203, 142] on button "3 . rembourré" at bounding box center [167, 137] width 143 height 34
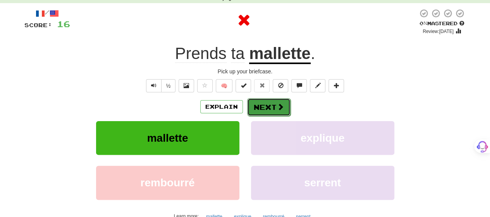
click at [263, 101] on button "Next" at bounding box center [268, 107] width 43 height 18
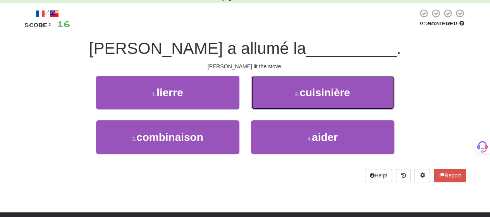
click at [259, 95] on button "2 . cuisinière" at bounding box center [322, 93] width 143 height 34
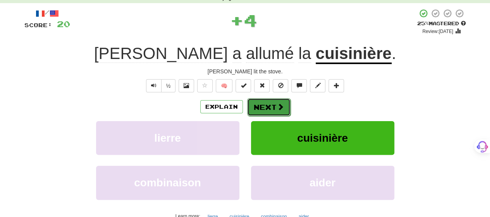
click at [258, 103] on button "Next" at bounding box center [268, 107] width 43 height 18
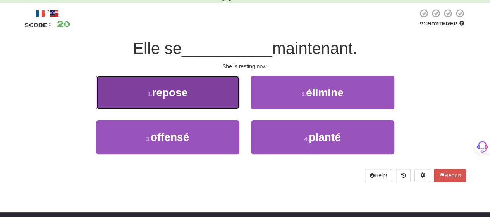
click at [229, 98] on button "1 . repose" at bounding box center [167, 93] width 143 height 34
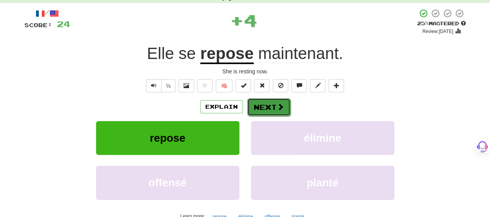
click at [262, 101] on button "Next" at bounding box center [268, 107] width 43 height 18
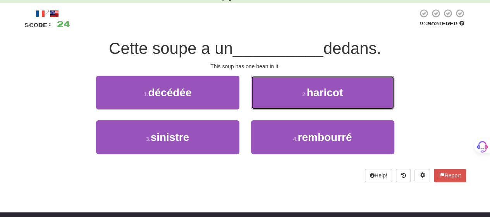
click at [262, 102] on button "2 . haricot" at bounding box center [322, 93] width 143 height 34
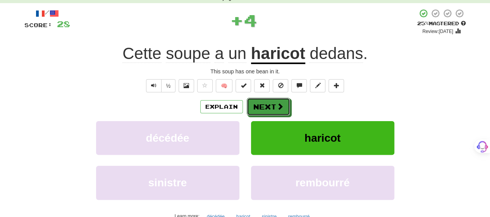
click at [262, 102] on button "Next" at bounding box center [268, 107] width 43 height 18
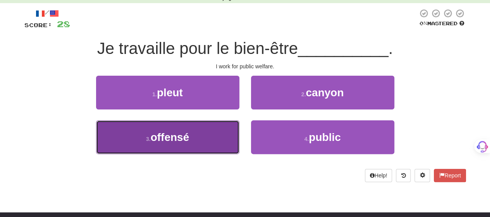
click at [201, 137] on button "3 . offensé" at bounding box center [167, 137] width 143 height 34
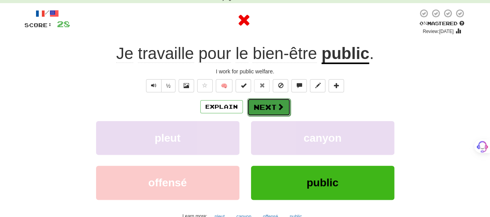
click at [264, 103] on button "Next" at bounding box center [268, 107] width 43 height 18
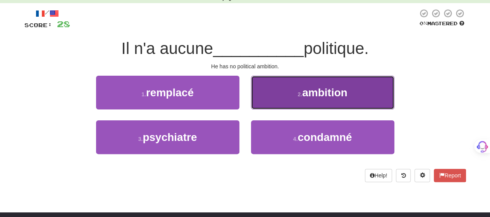
click at [295, 94] on button "2 . ambition" at bounding box center [322, 93] width 143 height 34
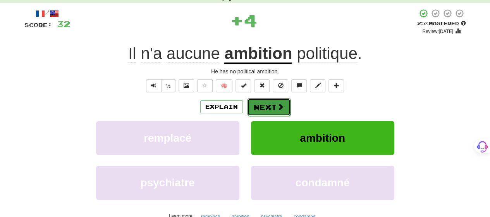
click at [272, 105] on button "Next" at bounding box center [268, 107] width 43 height 18
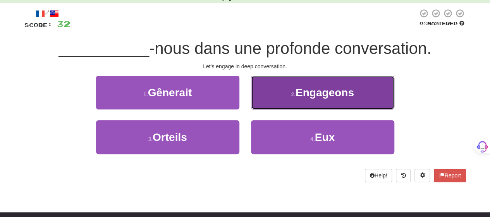
click at [271, 98] on button "2 . Engageons" at bounding box center [322, 93] width 143 height 34
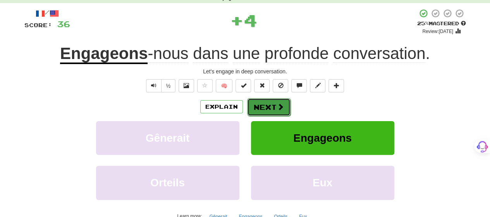
click at [270, 102] on button "Next" at bounding box center [268, 107] width 43 height 18
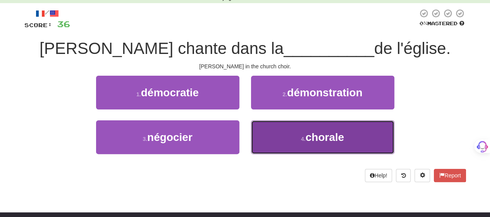
click at [277, 133] on button "4 . chorale" at bounding box center [322, 137] width 143 height 34
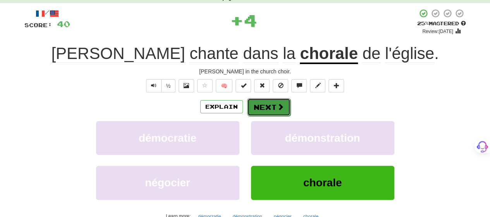
click at [270, 110] on button "Next" at bounding box center [268, 107] width 43 height 18
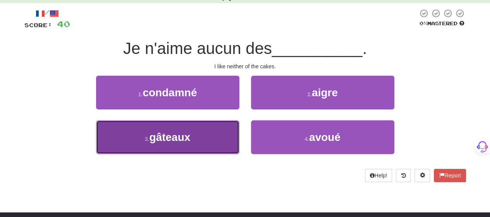
click at [212, 135] on button "3 . gâteaux" at bounding box center [167, 137] width 143 height 34
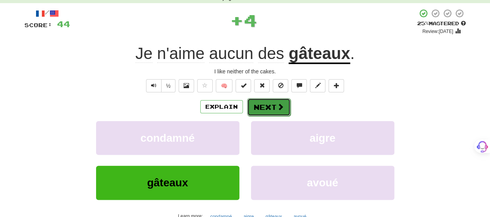
click at [269, 98] on button "Next" at bounding box center [268, 107] width 43 height 18
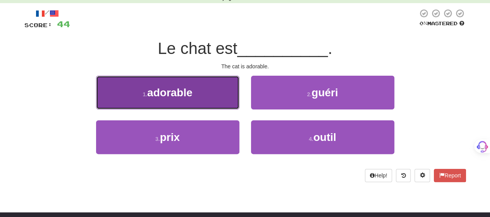
click at [219, 101] on button "1 . adorable" at bounding box center [167, 93] width 143 height 34
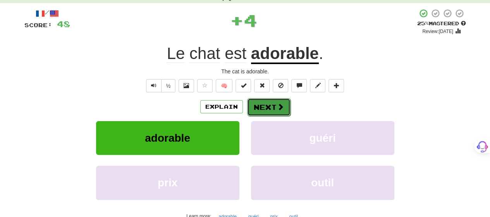
click at [270, 107] on button "Next" at bounding box center [268, 107] width 43 height 18
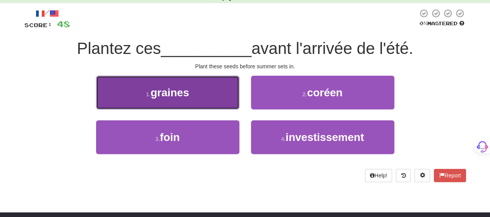
click at [235, 96] on button "1 . graines" at bounding box center [167, 93] width 143 height 34
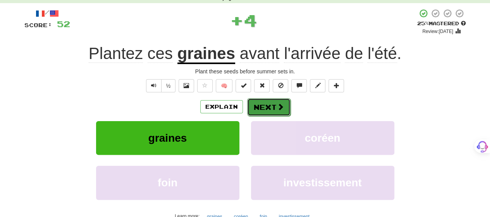
click at [262, 106] on button "Next" at bounding box center [268, 107] width 43 height 18
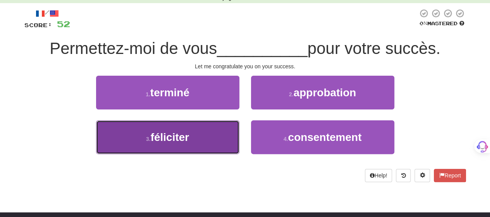
click at [211, 137] on button "3 . féliciter" at bounding box center [167, 137] width 143 height 34
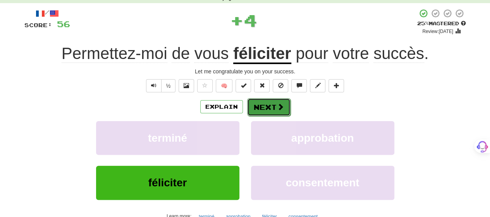
click at [273, 105] on button "Next" at bounding box center [268, 107] width 43 height 18
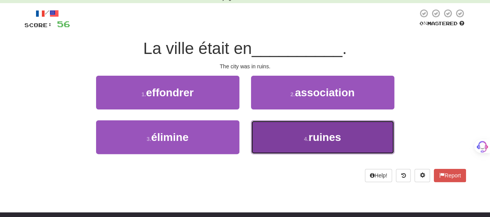
click at [275, 133] on button "4 . ruines" at bounding box center [322, 137] width 143 height 34
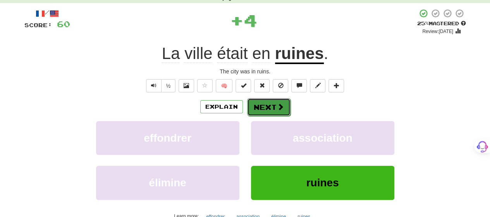
click at [271, 106] on button "Next" at bounding box center [268, 107] width 43 height 18
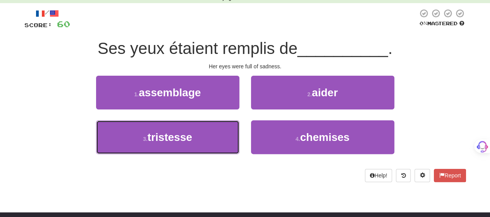
drag, startPoint x: 190, startPoint y: 144, endPoint x: 241, endPoint y: 131, distance: 52.4
click at [191, 143] on button "3 . tristesse" at bounding box center [167, 137] width 143 height 34
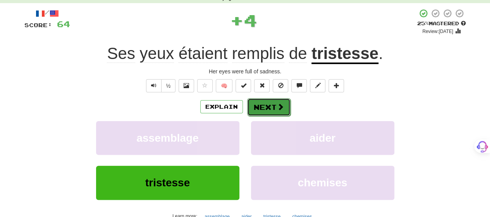
click at [275, 107] on button "Next" at bounding box center [268, 107] width 43 height 18
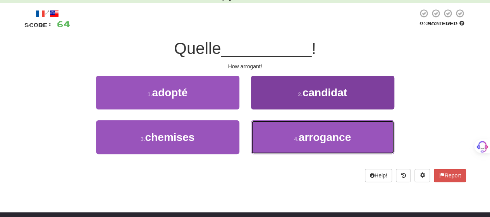
click at [275, 128] on button "4 . arrogance" at bounding box center [322, 137] width 143 height 34
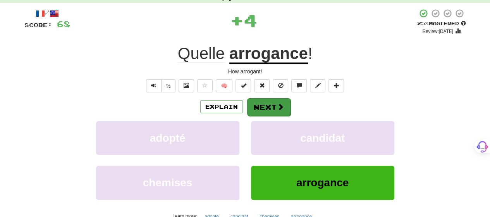
drag, startPoint x: 268, startPoint y: 96, endPoint x: 267, endPoint y: 103, distance: 7.0
click at [268, 97] on div "/ Score: 68 + 4 25 % Mastered Review: [DATE] Quelle arrogance ! How arrogant! ½…" at bounding box center [245, 124] width 442 height 230
click at [267, 105] on button "Next" at bounding box center [268, 107] width 43 height 18
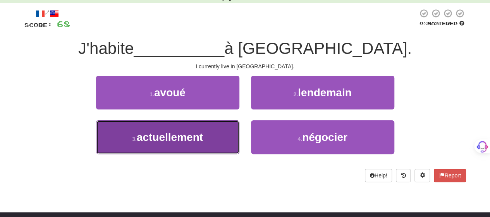
click at [166, 142] on span "actuellement" at bounding box center [170, 137] width 66 height 12
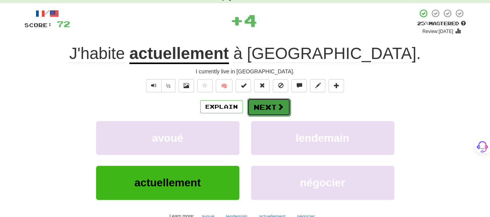
click at [266, 106] on button "Next" at bounding box center [268, 107] width 43 height 18
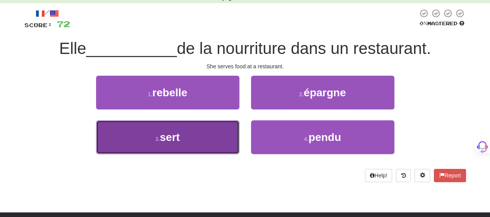
click at [203, 135] on button "3 . sert" at bounding box center [167, 137] width 143 height 34
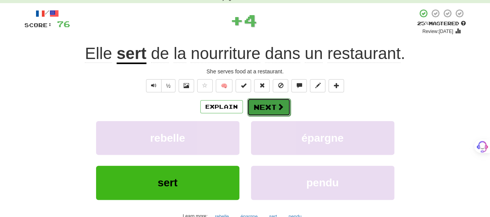
click at [277, 106] on span at bounding box center [280, 106] width 7 height 7
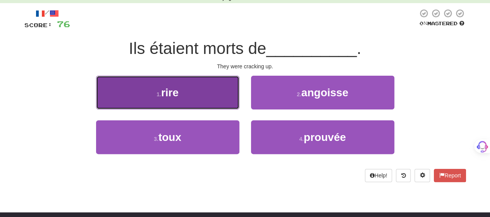
click at [214, 89] on button "1 . rire" at bounding box center [167, 93] width 143 height 34
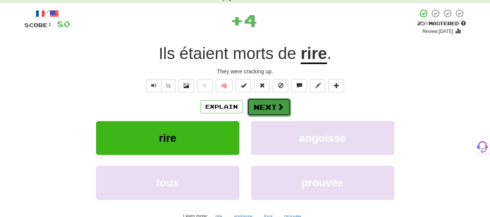
click at [265, 103] on button "Next" at bounding box center [268, 107] width 43 height 18
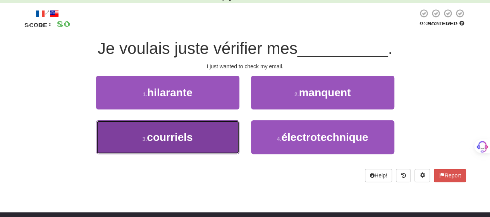
click at [188, 133] on span "courriels" at bounding box center [170, 137] width 46 height 12
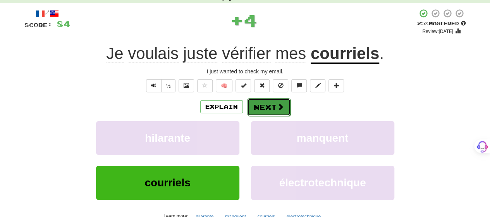
click at [273, 109] on button "Next" at bounding box center [268, 107] width 43 height 18
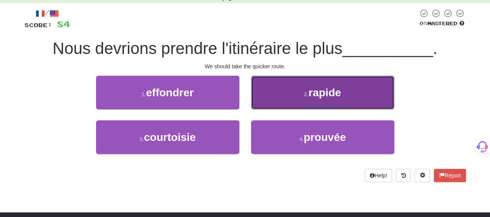
click at [271, 103] on button "2 . rapide" at bounding box center [322, 93] width 143 height 34
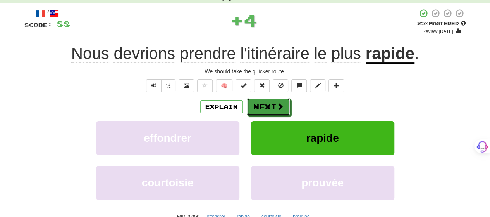
click at [271, 103] on button "Next" at bounding box center [268, 107] width 43 height 18
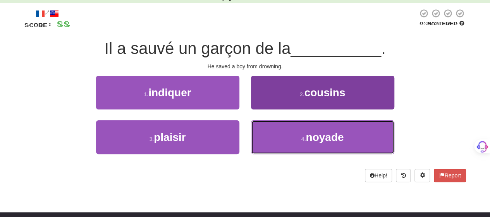
drag, startPoint x: 278, startPoint y: 137, endPoint x: 279, endPoint y: 133, distance: 4.0
click at [279, 135] on button "4 . noyade" at bounding box center [322, 137] width 143 height 34
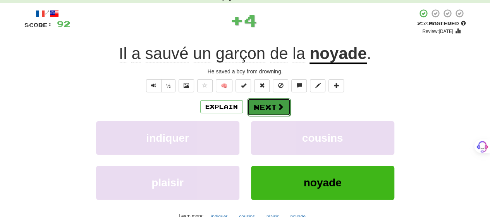
click at [272, 105] on button "Next" at bounding box center [268, 107] width 43 height 18
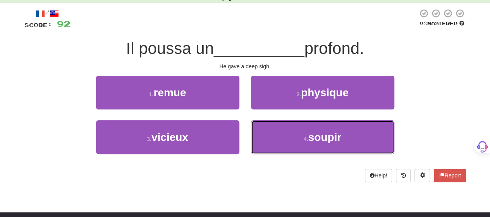
drag, startPoint x: 269, startPoint y: 136, endPoint x: 267, endPoint y: 116, distance: 19.8
click at [269, 135] on button "4 . soupir" at bounding box center [322, 137] width 143 height 34
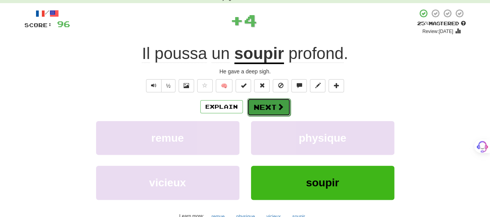
click at [267, 105] on button "Next" at bounding box center [268, 107] width 43 height 18
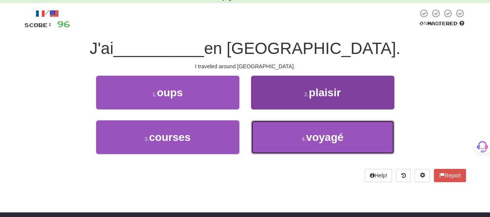
drag, startPoint x: 268, startPoint y: 137, endPoint x: 271, endPoint y: 122, distance: 15.3
click at [269, 135] on button "4 . voyagé" at bounding box center [322, 137] width 143 height 34
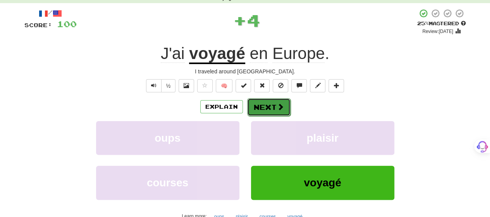
click at [274, 111] on button "Next" at bounding box center [268, 107] width 43 height 18
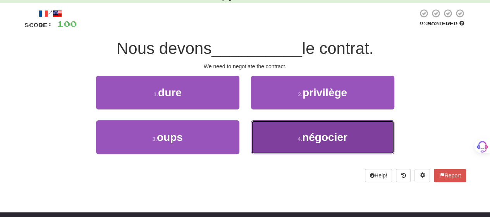
click at [270, 138] on button "4 . négocier" at bounding box center [322, 137] width 143 height 34
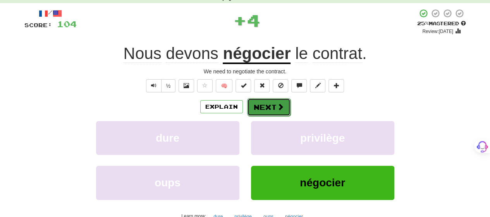
click at [268, 109] on button "Next" at bounding box center [268, 107] width 43 height 18
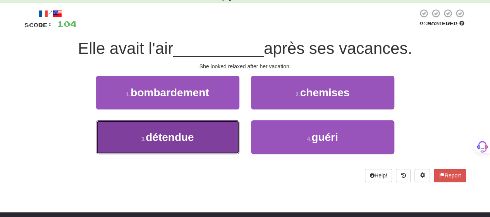
click at [204, 138] on button "3 . détendue" at bounding box center [167, 137] width 143 height 34
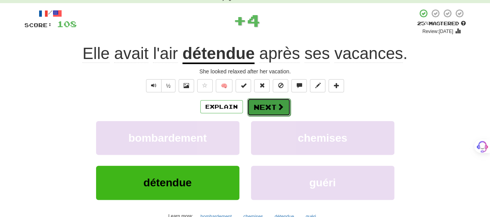
click at [262, 105] on button "Next" at bounding box center [268, 107] width 43 height 18
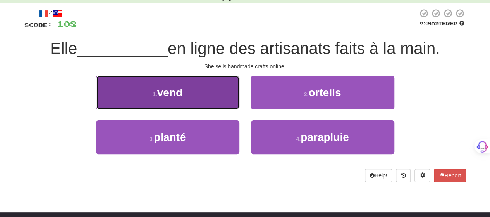
click at [229, 102] on button "1 . vend" at bounding box center [167, 93] width 143 height 34
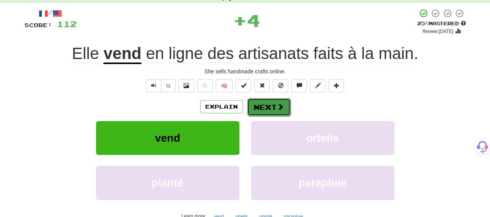
click at [263, 105] on button "Next" at bounding box center [268, 107] width 43 height 18
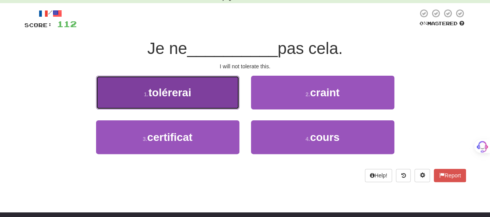
click at [210, 95] on button "1 . tolérerai" at bounding box center [167, 93] width 143 height 34
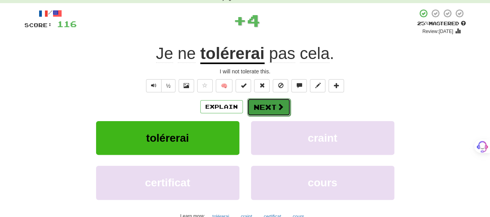
click at [274, 106] on button "Next" at bounding box center [268, 107] width 43 height 18
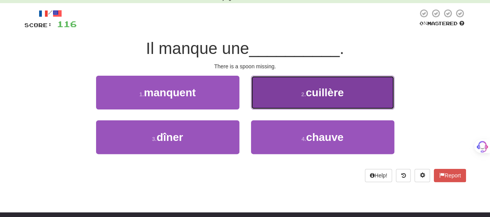
click at [275, 95] on button "2 . cuillère" at bounding box center [322, 93] width 143 height 34
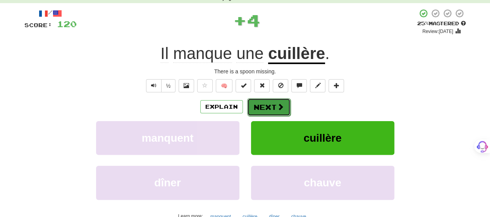
click at [273, 100] on button "Next" at bounding box center [268, 107] width 43 height 18
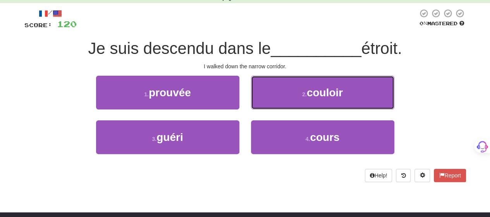
click at [273, 100] on button "2 . couloir" at bounding box center [322, 93] width 143 height 34
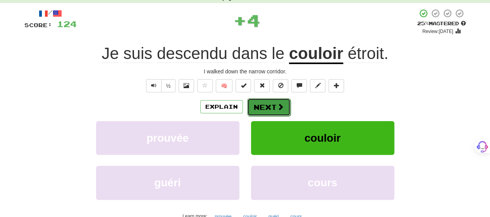
click at [272, 102] on button "Next" at bounding box center [268, 107] width 43 height 18
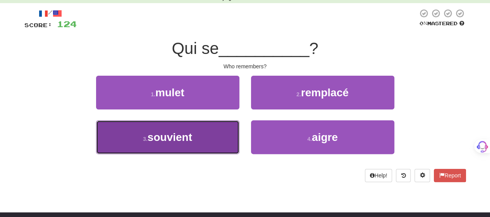
click at [220, 134] on button "3 . souvient" at bounding box center [167, 137] width 143 height 34
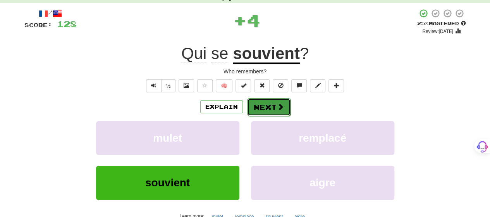
click at [264, 107] on button "Next" at bounding box center [268, 107] width 43 height 18
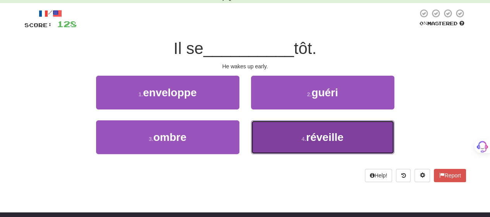
click at [262, 138] on button "4 . réveille" at bounding box center [322, 137] width 143 height 34
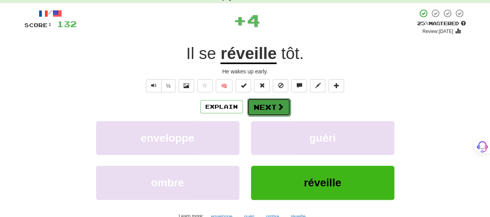
click at [270, 107] on button "Next" at bounding box center [268, 107] width 43 height 18
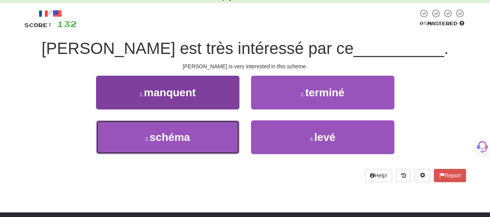
click at [211, 133] on button "3 . schéma" at bounding box center [167, 137] width 143 height 34
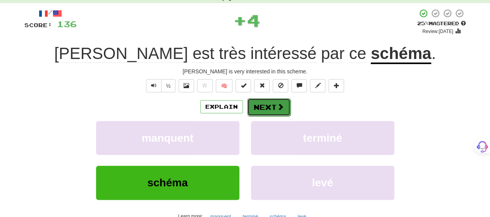
click at [261, 105] on button "Next" at bounding box center [268, 107] width 43 height 18
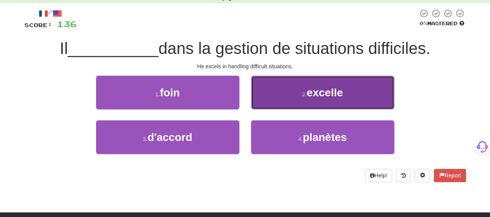
click at [277, 97] on button "2 . excelle" at bounding box center [322, 93] width 143 height 34
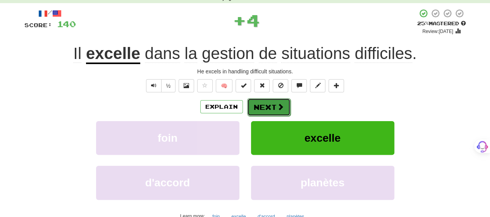
click at [271, 105] on button "Next" at bounding box center [268, 107] width 43 height 18
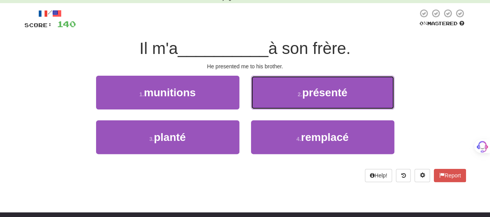
click at [271, 105] on button "2 . présenté" at bounding box center [322, 93] width 143 height 34
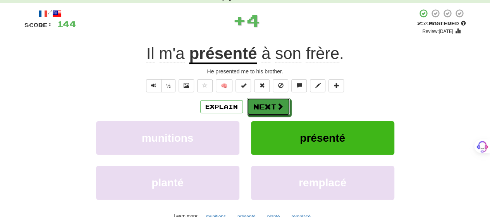
click at [271, 105] on button "Next" at bounding box center [268, 107] width 43 height 18
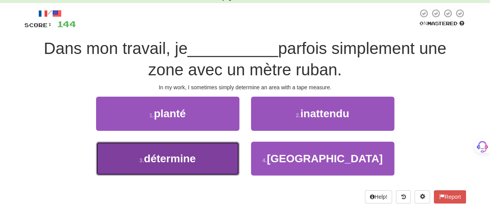
click at [218, 158] on button "3 . détermine" at bounding box center [167, 158] width 143 height 34
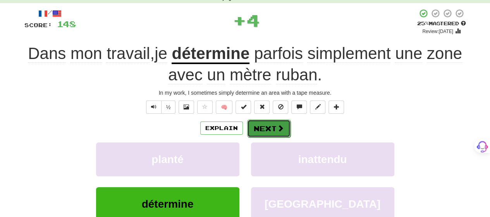
click at [280, 122] on button "Next" at bounding box center [268, 128] width 43 height 18
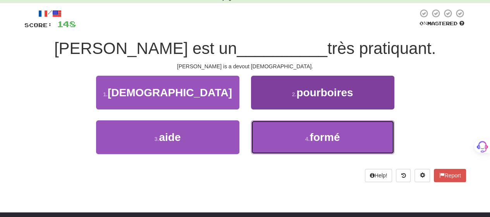
drag, startPoint x: 267, startPoint y: 138, endPoint x: 269, endPoint y: 130, distance: 8.2
click at [268, 134] on button "4 . formé" at bounding box center [322, 137] width 143 height 34
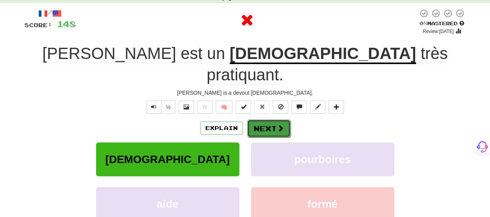
click at [272, 119] on button "Next" at bounding box center [268, 128] width 43 height 18
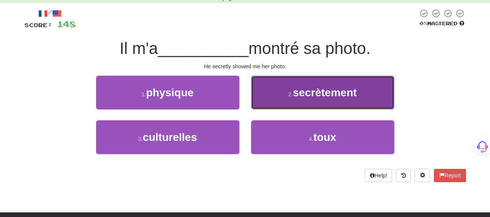
click at [273, 96] on button "2 . secrètement" at bounding box center [322, 93] width 143 height 34
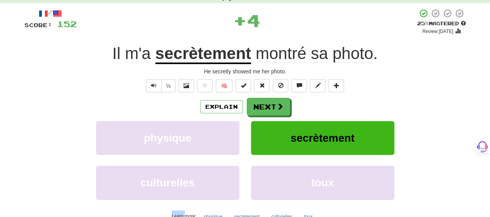
click at [273, 96] on div "/ Score: 152 + 4 25 % Mastered Review: [DATE] Il m'a secrètement montré sa phot…" at bounding box center [245, 124] width 442 height 230
click at [270, 105] on button "Next" at bounding box center [268, 107] width 43 height 18
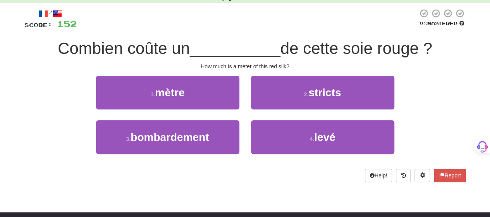
click at [245, 96] on div "2 . stricts" at bounding box center [322, 98] width 155 height 45
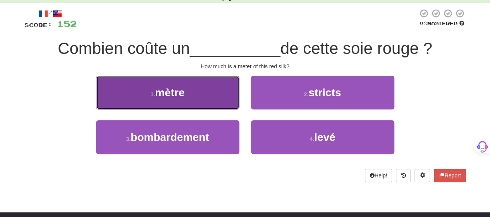
click at [211, 99] on button "1 . mètre" at bounding box center [167, 93] width 143 height 34
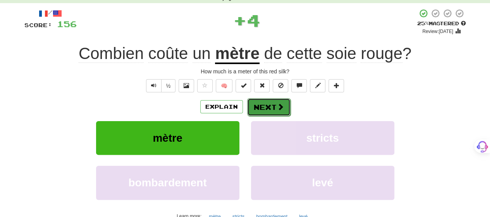
click at [272, 103] on button "Next" at bounding box center [268, 107] width 43 height 18
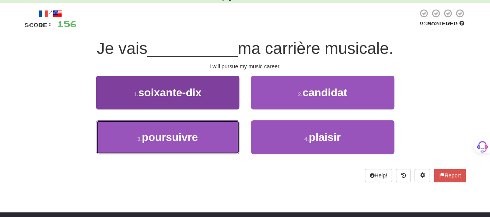
drag, startPoint x: 210, startPoint y: 140, endPoint x: 211, endPoint y: 135, distance: 5.5
click at [210, 138] on button "3 . poursuivre" at bounding box center [167, 137] width 143 height 34
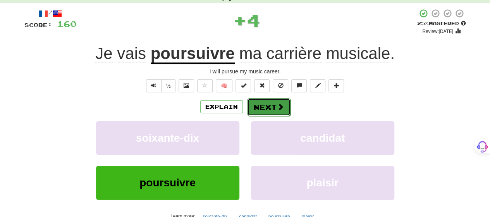
click at [263, 105] on button "Next" at bounding box center [268, 107] width 43 height 18
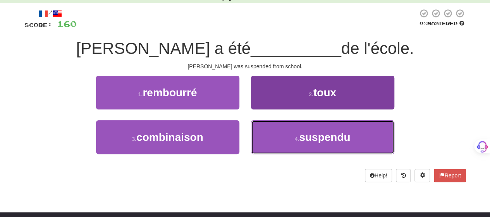
drag, startPoint x: 278, startPoint y: 132, endPoint x: 277, endPoint y: 128, distance: 4.0
click at [278, 132] on button "4 . suspendu" at bounding box center [322, 137] width 143 height 34
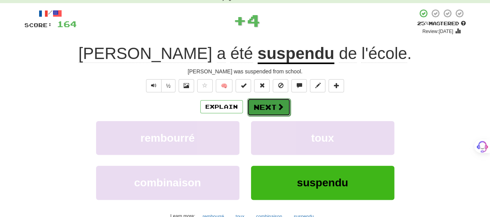
click at [275, 107] on button "Next" at bounding box center [268, 107] width 43 height 18
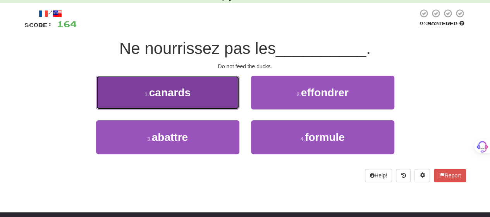
click at [229, 94] on button "1 . canards" at bounding box center [167, 93] width 143 height 34
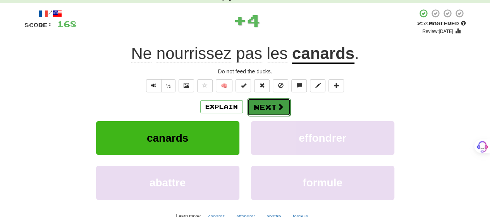
click at [265, 103] on button "Next" at bounding box center [268, 107] width 43 height 18
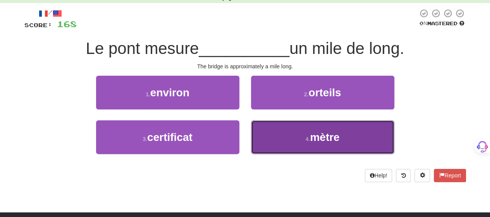
click at [273, 136] on button "4 . mètre" at bounding box center [322, 137] width 143 height 34
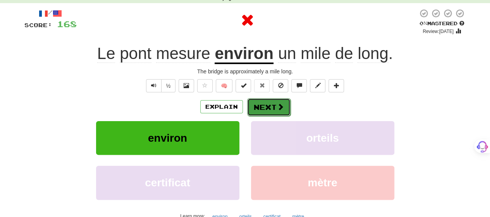
click at [271, 107] on button "Next" at bounding box center [268, 107] width 43 height 18
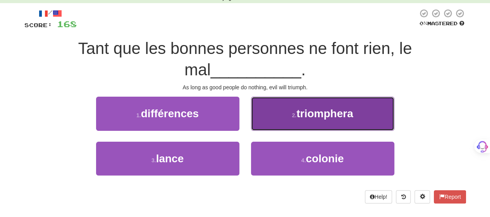
click at [284, 114] on button "2 . triomphera" at bounding box center [322, 113] width 143 height 34
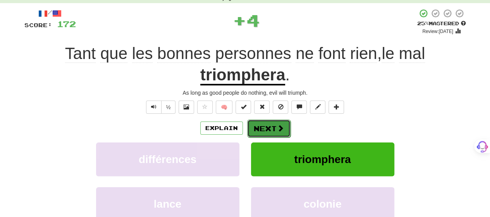
click at [278, 124] on button "Next" at bounding box center [268, 128] width 43 height 18
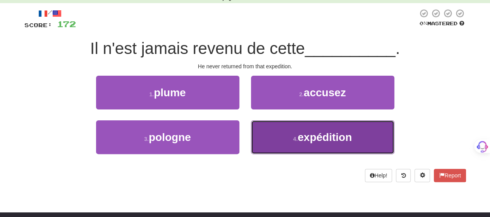
click at [276, 135] on button "4 . expédition" at bounding box center [322, 137] width 143 height 34
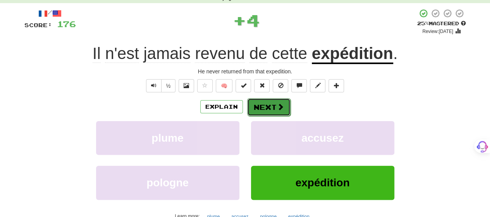
click at [272, 105] on button "Next" at bounding box center [268, 107] width 43 height 18
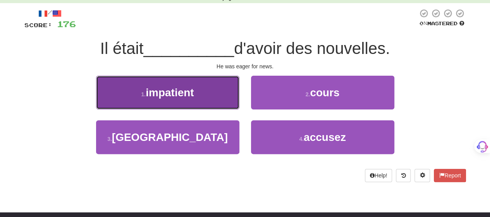
click at [217, 97] on button "1 . impatient" at bounding box center [167, 93] width 143 height 34
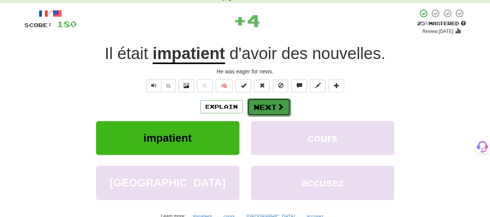
click at [272, 109] on button "Next" at bounding box center [268, 107] width 43 height 18
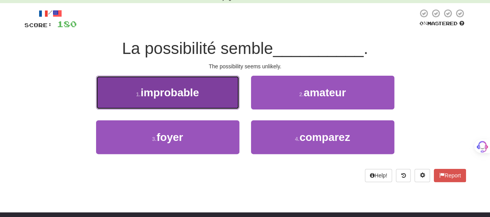
click at [210, 98] on button "1 . improbable" at bounding box center [167, 93] width 143 height 34
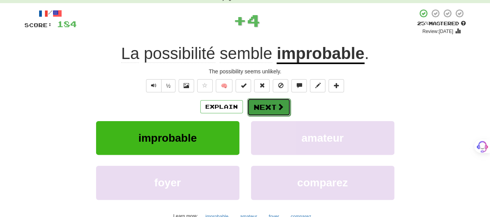
click at [270, 105] on button "Next" at bounding box center [268, 107] width 43 height 18
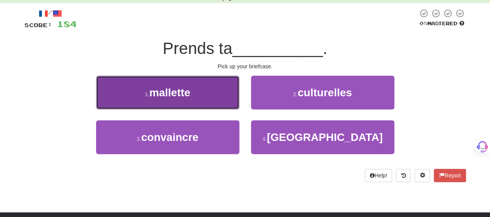
click at [224, 100] on button "1 . mallette" at bounding box center [167, 93] width 143 height 34
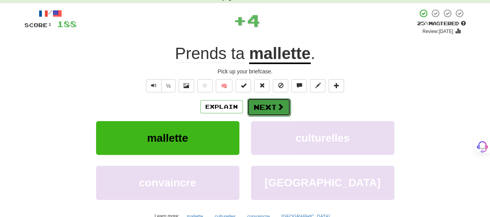
click at [281, 103] on span at bounding box center [280, 106] width 7 height 7
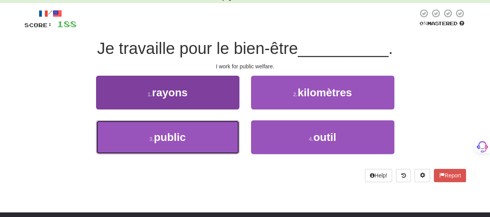
drag, startPoint x: 205, startPoint y: 134, endPoint x: 208, endPoint y: 130, distance: 5.2
click at [206, 132] on button "3 . public" at bounding box center [167, 137] width 143 height 34
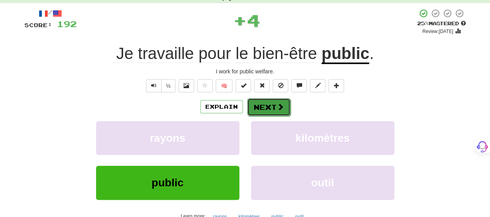
click at [262, 109] on button "Next" at bounding box center [268, 107] width 43 height 18
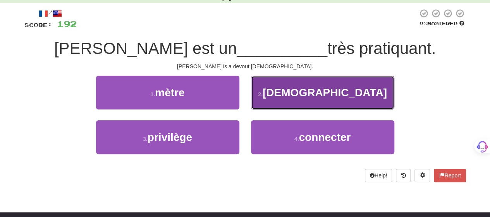
click at [267, 100] on button "2 . [DEMOGRAPHIC_DATA]" at bounding box center [322, 93] width 143 height 34
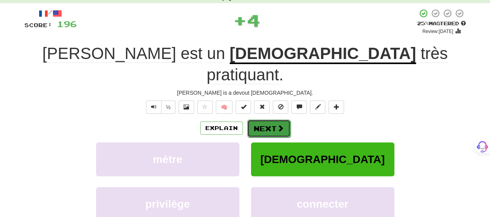
click at [266, 119] on button "Next" at bounding box center [268, 128] width 43 height 18
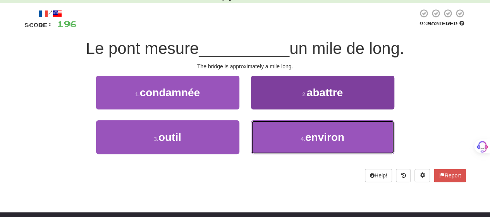
click at [276, 129] on button "4 . environ" at bounding box center [322, 137] width 143 height 34
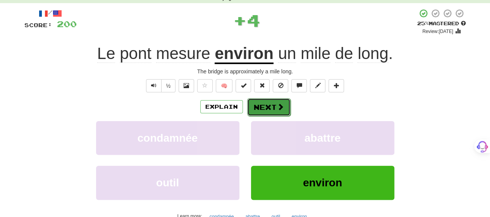
click at [271, 104] on button "Next" at bounding box center [268, 107] width 43 height 18
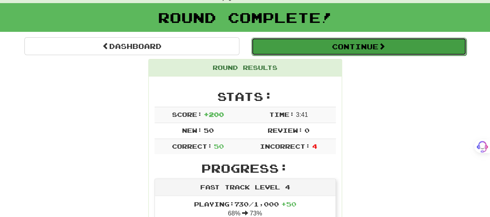
click at [344, 45] on button "Continue" at bounding box center [358, 47] width 215 height 18
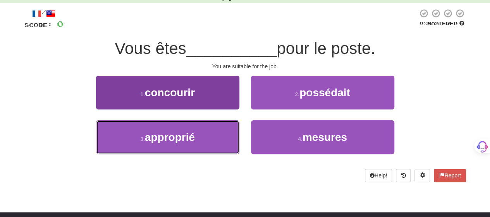
click at [225, 136] on button "3 . approprié" at bounding box center [167, 137] width 143 height 34
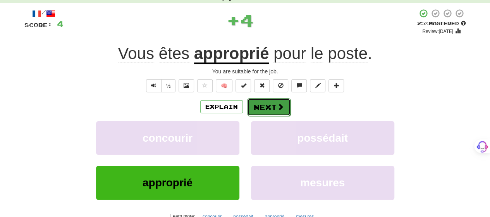
click at [268, 103] on button "Next" at bounding box center [268, 107] width 43 height 18
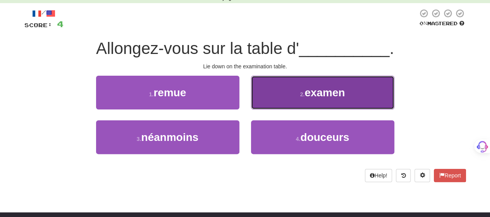
click at [275, 96] on button "2 . examen" at bounding box center [322, 93] width 143 height 34
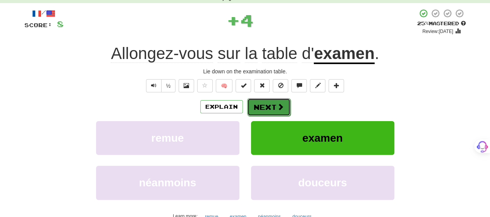
click at [270, 105] on button "Next" at bounding box center [268, 107] width 43 height 18
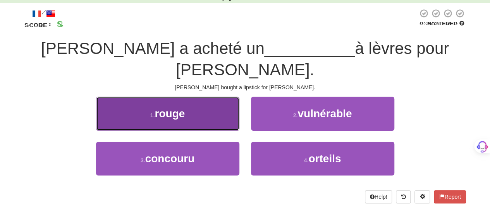
click at [182, 101] on button "1 . rouge" at bounding box center [167, 113] width 143 height 34
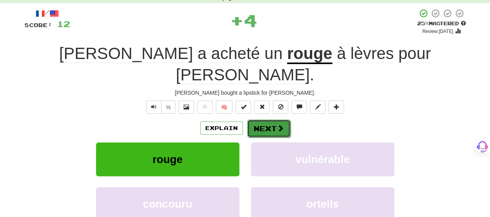
click at [258, 119] on button "Next" at bounding box center [268, 128] width 43 height 18
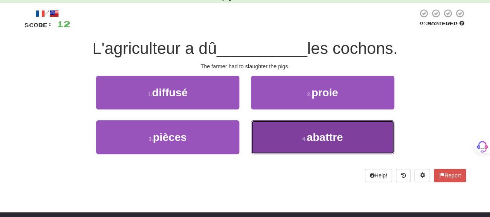
click at [273, 133] on button "4 . abattre" at bounding box center [322, 137] width 143 height 34
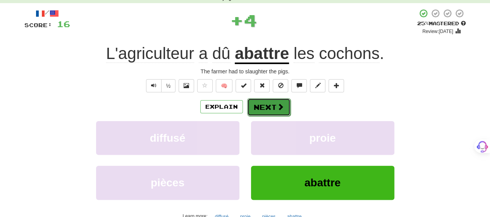
click at [273, 104] on button "Next" at bounding box center [268, 107] width 43 height 18
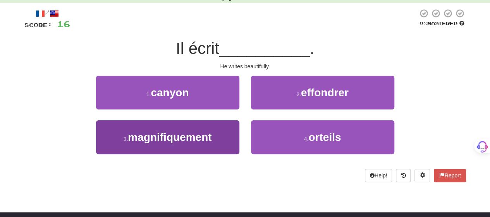
drag, startPoint x: 241, startPoint y: 134, endPoint x: 235, endPoint y: 137, distance: 6.6
click at [237, 136] on div "3 . magnifiquement" at bounding box center [167, 142] width 155 height 45
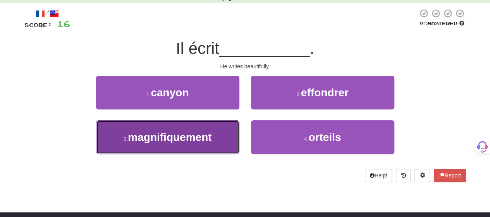
click at [232, 137] on button "3 . magnifiquement" at bounding box center [167, 137] width 143 height 34
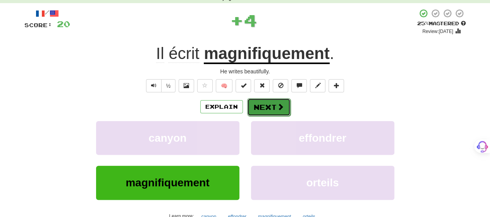
click at [277, 107] on span at bounding box center [280, 106] width 7 height 7
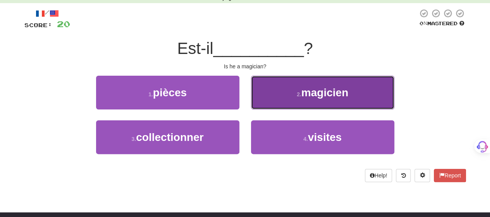
click at [277, 103] on button "2 . magicien" at bounding box center [322, 93] width 143 height 34
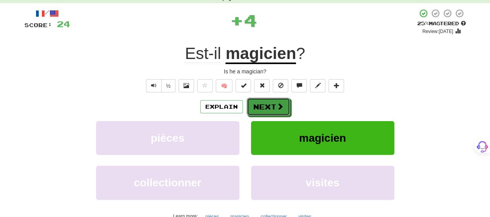
click at [277, 103] on span at bounding box center [280, 106] width 7 height 7
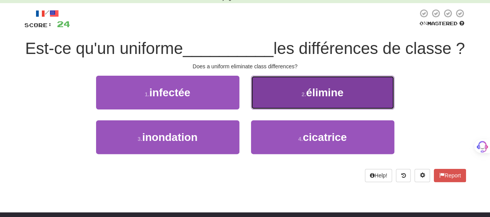
click at [274, 109] on button "2 . élimine" at bounding box center [322, 93] width 143 height 34
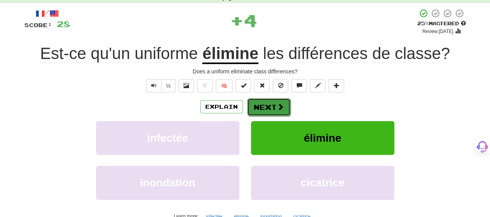
click at [273, 104] on button "Next" at bounding box center [268, 107] width 43 height 18
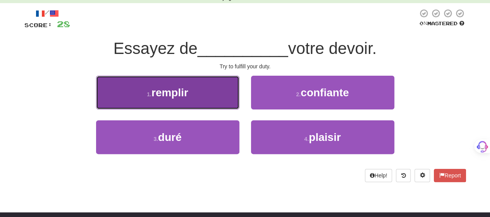
click at [230, 100] on button "1 . remplir" at bounding box center [167, 93] width 143 height 34
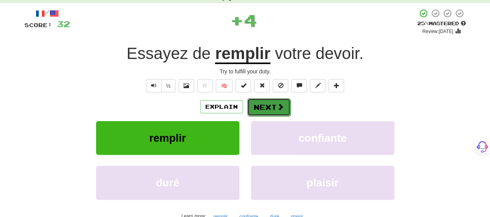
click at [269, 106] on button "Next" at bounding box center [268, 107] width 43 height 18
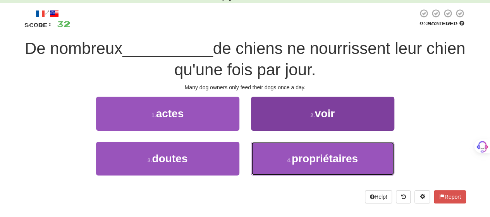
click at [269, 148] on button "4 . propriétaires" at bounding box center [322, 158] width 143 height 34
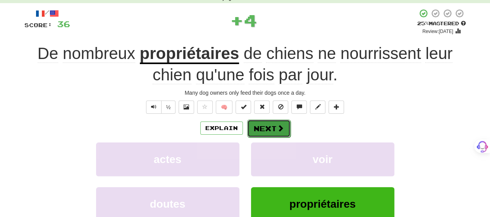
click at [268, 120] on button "Next" at bounding box center [268, 128] width 43 height 18
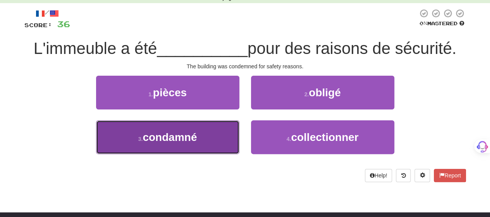
click at [217, 136] on button "3 . condamné" at bounding box center [167, 137] width 143 height 34
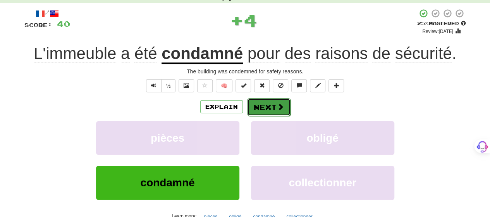
click at [261, 110] on button "Next" at bounding box center [268, 107] width 43 height 18
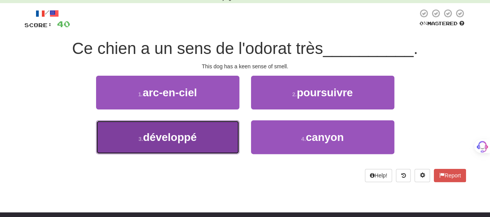
click at [215, 144] on button "3 . développé" at bounding box center [167, 137] width 143 height 34
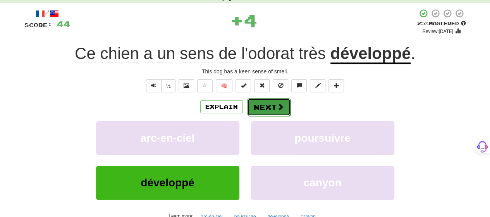
click at [261, 106] on button "Next" at bounding box center [268, 107] width 43 height 18
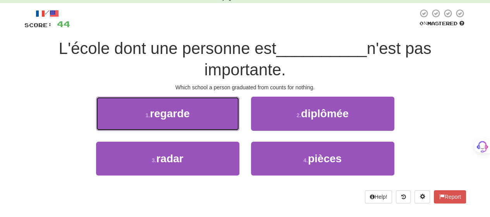
click at [197, 114] on button "1 . regarde" at bounding box center [167, 113] width 143 height 34
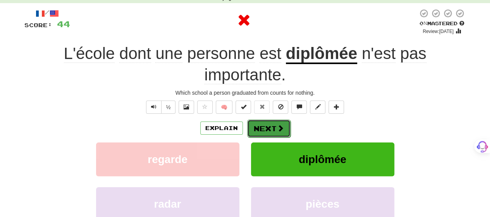
click at [261, 124] on button "Next" at bounding box center [268, 128] width 43 height 18
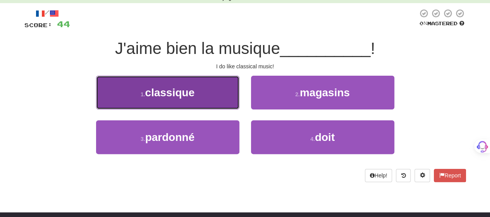
click at [210, 107] on button "1 . classique" at bounding box center [167, 93] width 143 height 34
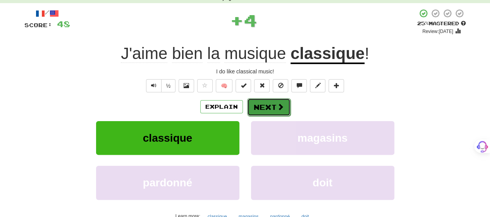
click at [267, 103] on button "Next" at bounding box center [268, 107] width 43 height 18
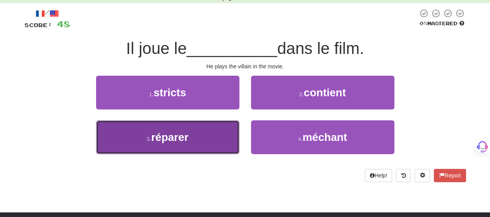
click at [222, 146] on button "3 . réparer" at bounding box center [167, 137] width 143 height 34
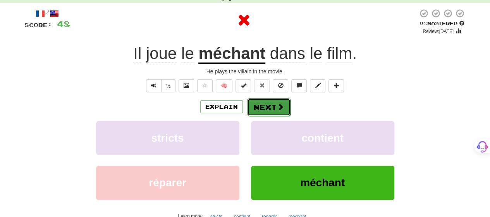
click at [249, 110] on button "Next" at bounding box center [268, 107] width 43 height 18
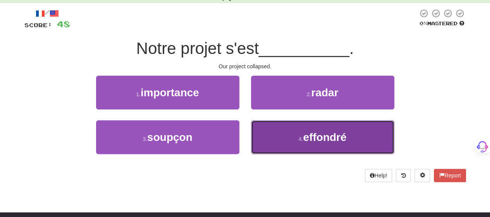
click at [270, 140] on button "4 . effondré" at bounding box center [322, 137] width 143 height 34
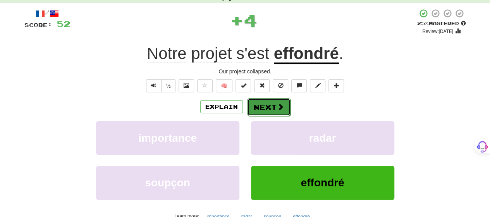
click at [274, 98] on button "Next" at bounding box center [268, 107] width 43 height 18
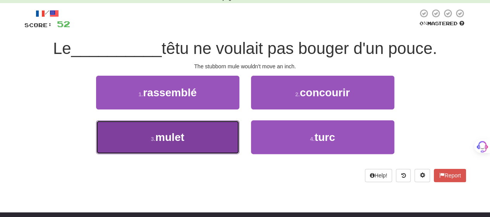
click at [214, 128] on button "3 . mulet" at bounding box center [167, 137] width 143 height 34
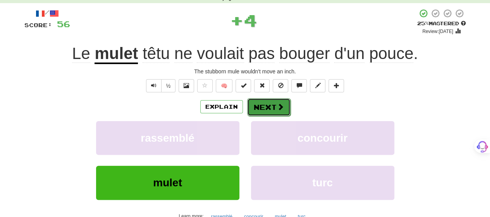
drag, startPoint x: 287, startPoint y: 102, endPoint x: 284, endPoint y: 105, distance: 4.4
click at [284, 105] on button "Next" at bounding box center [268, 107] width 43 height 18
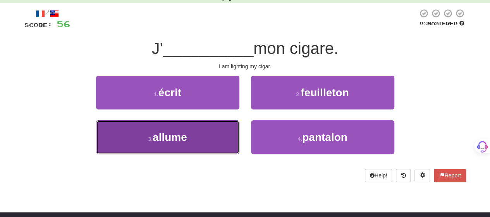
click at [192, 131] on button "3 . allume" at bounding box center [167, 137] width 143 height 34
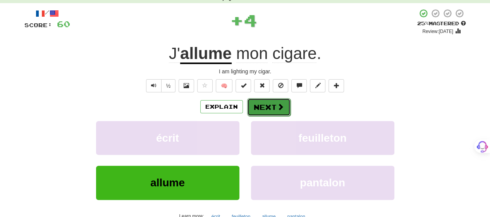
click at [279, 105] on span at bounding box center [280, 106] width 7 height 7
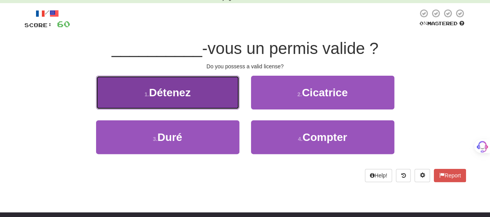
click at [212, 103] on button "1 . Détenez" at bounding box center [167, 93] width 143 height 34
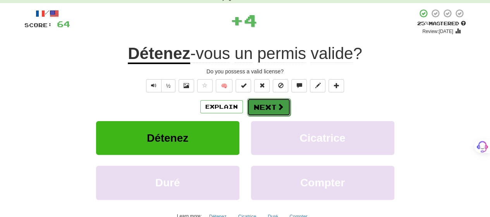
click at [272, 107] on button "Next" at bounding box center [268, 107] width 43 height 18
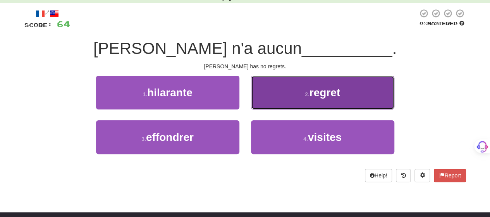
click at [273, 100] on button "2 . regret" at bounding box center [322, 93] width 143 height 34
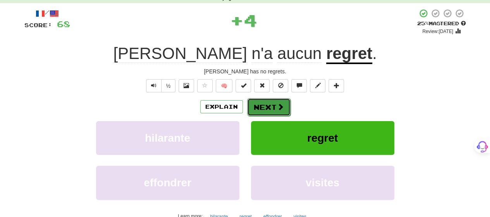
click at [272, 103] on button "Next" at bounding box center [268, 107] width 43 height 18
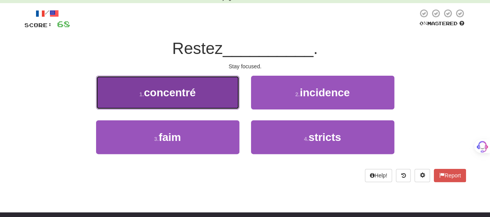
click at [212, 93] on button "1 . concentré" at bounding box center [167, 93] width 143 height 34
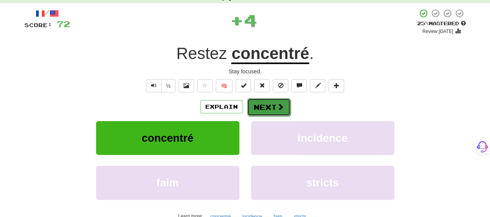
click at [286, 102] on button "Next" at bounding box center [268, 107] width 43 height 18
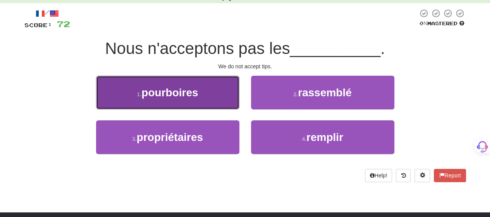
click at [213, 98] on button "1 . pourboires" at bounding box center [167, 93] width 143 height 34
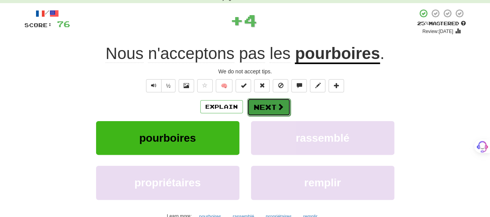
click at [263, 103] on button "Next" at bounding box center [268, 107] width 43 height 18
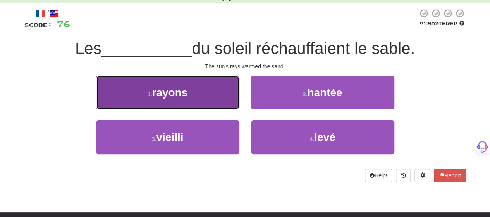
click at [201, 98] on button "1 . rayons" at bounding box center [167, 93] width 143 height 34
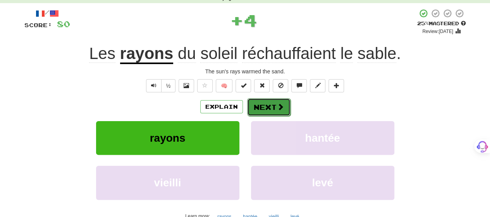
click at [264, 103] on button "Next" at bounding box center [268, 107] width 43 height 18
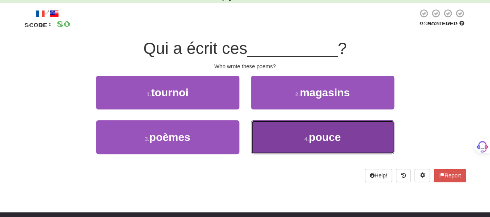
click at [271, 131] on button "4 . pouce" at bounding box center [322, 137] width 143 height 34
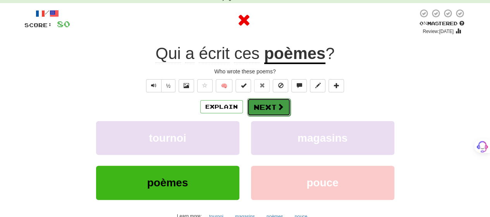
click at [270, 107] on button "Next" at bounding box center [268, 107] width 43 height 18
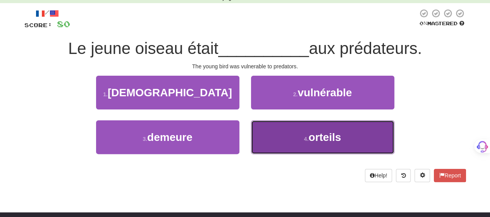
click at [274, 133] on button "4 . orteils" at bounding box center [322, 137] width 143 height 34
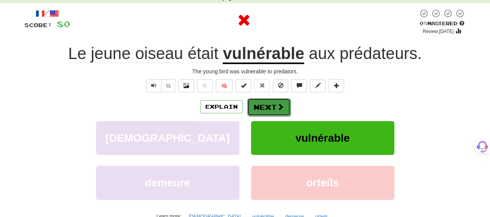
click at [270, 102] on button "Next" at bounding box center [268, 107] width 43 height 18
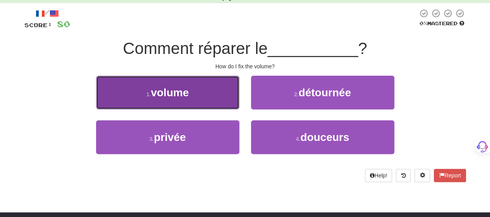
click at [188, 96] on button "1 . volume" at bounding box center [167, 93] width 143 height 34
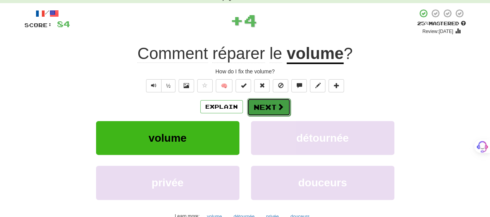
click at [286, 107] on button "Next" at bounding box center [268, 107] width 43 height 18
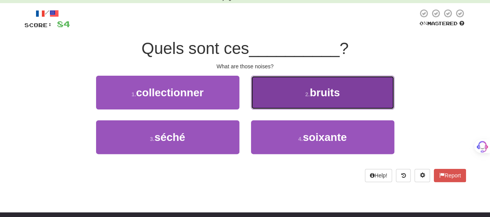
click at [282, 101] on button "2 . bruits" at bounding box center [322, 93] width 143 height 34
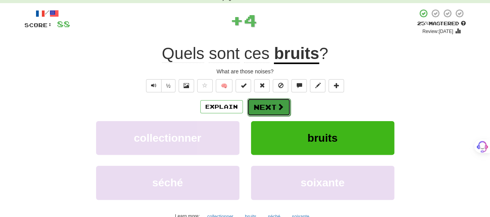
click at [281, 102] on button "Next" at bounding box center [268, 107] width 43 height 18
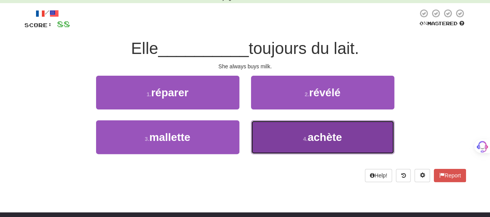
click at [281, 141] on button "4 . achète" at bounding box center [322, 137] width 143 height 34
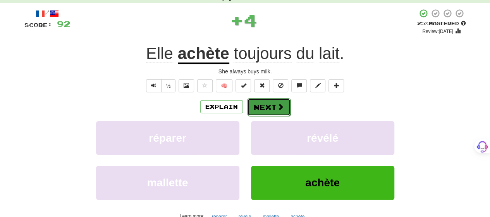
click at [276, 110] on button "Next" at bounding box center [268, 107] width 43 height 18
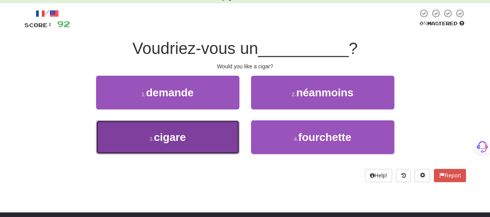
click at [192, 136] on button "3 . cigare" at bounding box center [167, 137] width 143 height 34
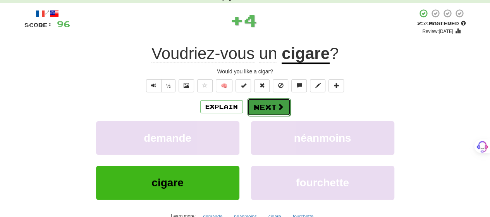
click at [264, 100] on button "Next" at bounding box center [268, 107] width 43 height 18
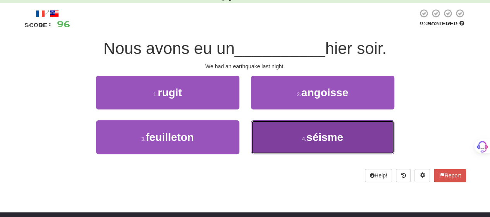
click at [283, 140] on button "4 . séisme" at bounding box center [322, 137] width 143 height 34
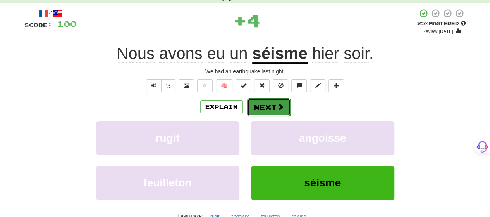
click at [279, 103] on span at bounding box center [280, 106] width 7 height 7
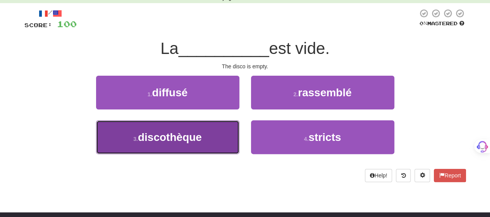
click at [187, 141] on span "discothèque" at bounding box center [170, 137] width 64 height 12
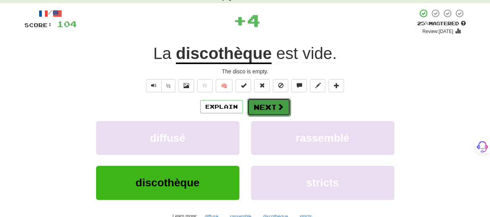
click at [275, 108] on button "Next" at bounding box center [268, 107] width 43 height 18
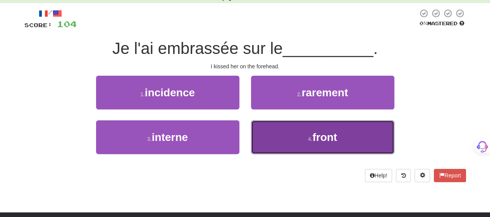
click at [276, 131] on button "4 . front" at bounding box center [322, 137] width 143 height 34
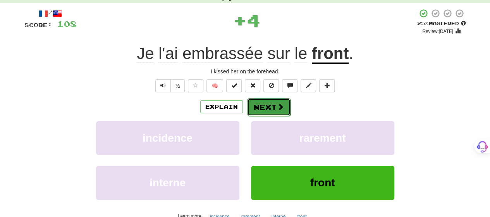
click at [277, 106] on button "Next" at bounding box center [268, 107] width 43 height 18
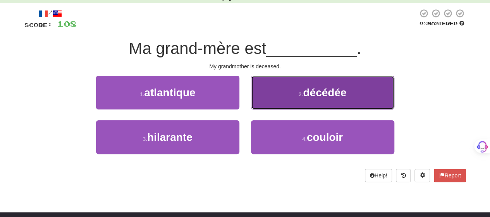
click at [277, 100] on button "2 . décédée" at bounding box center [322, 93] width 143 height 34
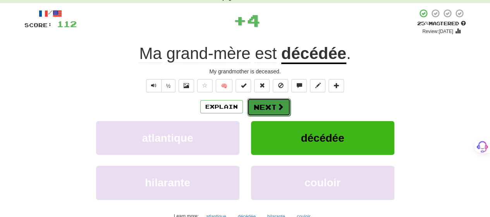
click at [275, 105] on button "Next" at bounding box center [268, 107] width 43 height 18
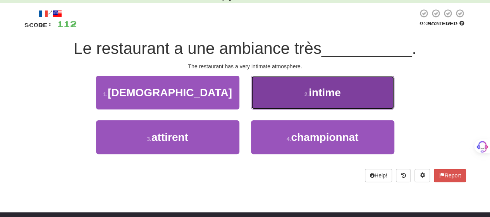
click at [275, 98] on button "2 . intime" at bounding box center [322, 93] width 143 height 34
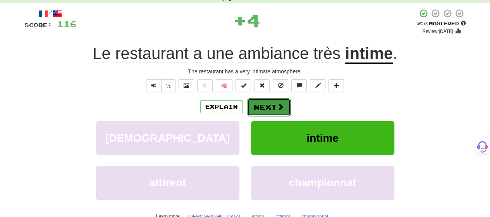
click at [272, 106] on button "Next" at bounding box center [268, 107] width 43 height 18
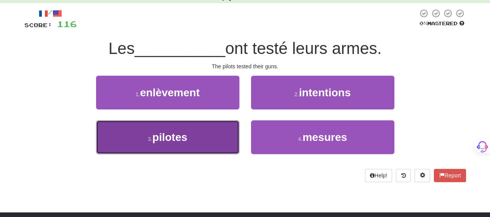
click at [194, 136] on button "3 . pilotes" at bounding box center [167, 137] width 143 height 34
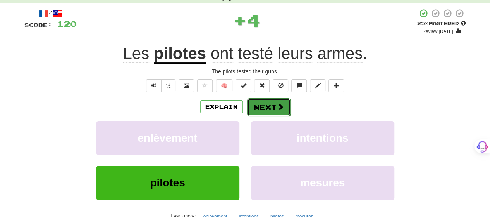
click at [262, 106] on button "Next" at bounding box center [268, 107] width 43 height 18
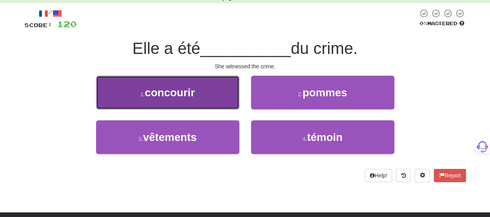
click at [211, 101] on button "1 . concourir" at bounding box center [167, 93] width 143 height 34
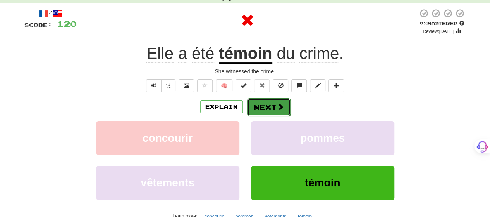
click at [258, 105] on button "Next" at bounding box center [268, 107] width 43 height 18
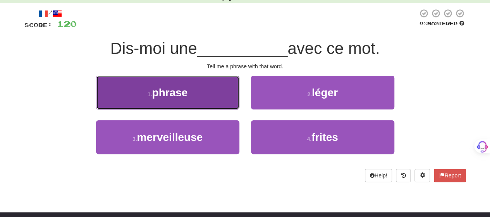
click at [216, 102] on button "1 . phrase" at bounding box center [167, 93] width 143 height 34
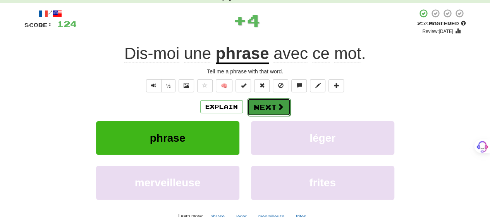
click at [278, 106] on span at bounding box center [280, 106] width 7 height 7
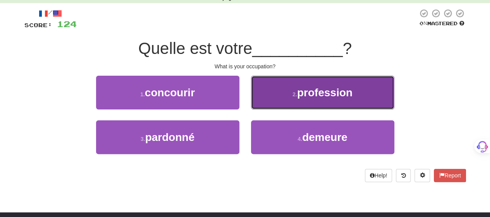
click at [277, 99] on button "2 . profession" at bounding box center [322, 93] width 143 height 34
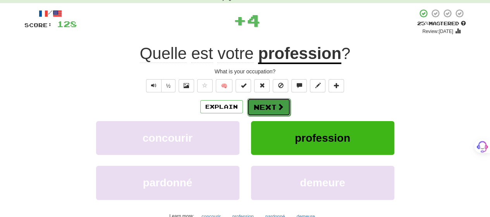
click at [275, 103] on button "Next" at bounding box center [268, 107] width 43 height 18
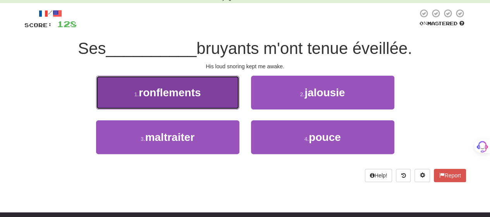
click at [230, 99] on button "1 . ronflements" at bounding box center [167, 93] width 143 height 34
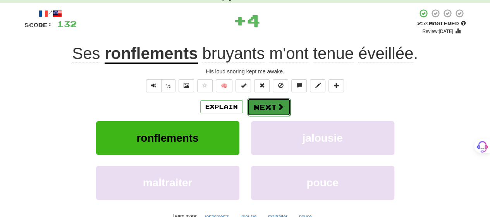
click at [264, 103] on button "Next" at bounding box center [268, 107] width 43 height 18
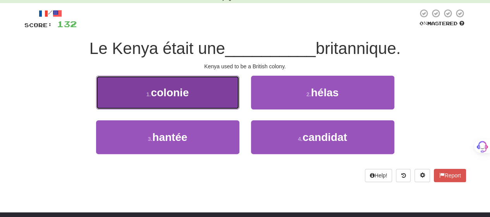
click at [228, 96] on button "1 . colonie" at bounding box center [167, 93] width 143 height 34
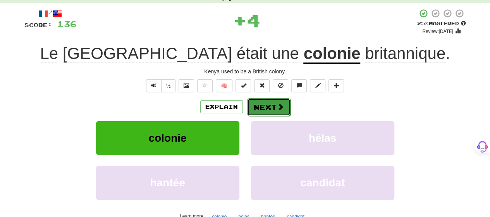
click at [276, 102] on button "Next" at bounding box center [268, 107] width 43 height 18
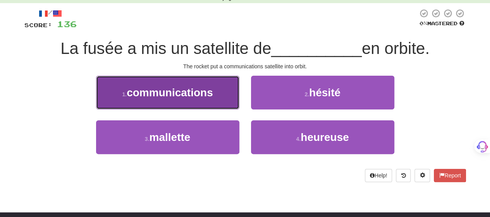
click at [224, 96] on button "1 . communications" at bounding box center [167, 93] width 143 height 34
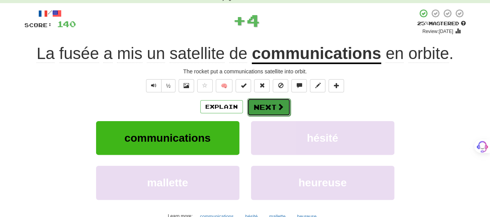
click at [277, 103] on span at bounding box center [280, 106] width 7 height 7
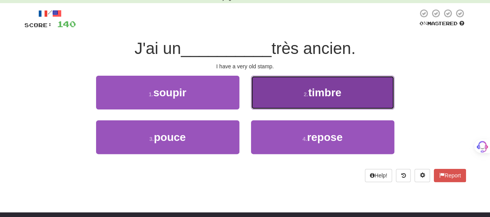
click at [277, 97] on button "2 . timbre" at bounding box center [322, 93] width 143 height 34
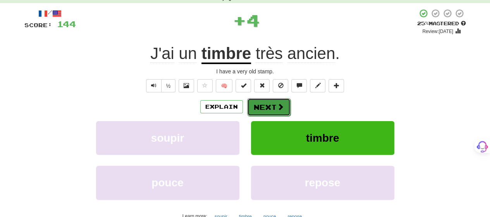
click at [275, 101] on button "Next" at bounding box center [268, 107] width 43 height 18
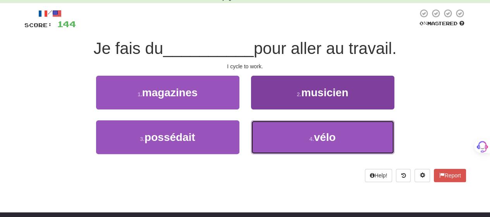
click at [274, 126] on button "4 . vélo" at bounding box center [322, 137] width 143 height 34
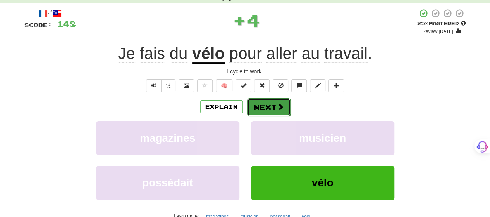
drag, startPoint x: 268, startPoint y: 105, endPoint x: 270, endPoint y: 101, distance: 4.9
click at [270, 101] on button "Next" at bounding box center [268, 107] width 43 height 18
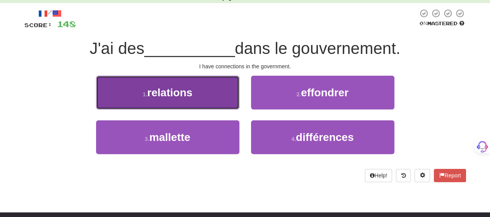
click at [222, 97] on button "1 . relations" at bounding box center [167, 93] width 143 height 34
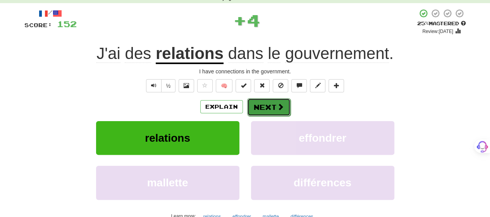
click at [262, 103] on button "Next" at bounding box center [268, 107] width 43 height 18
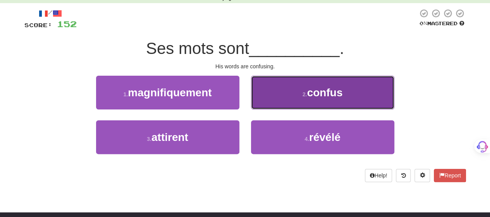
click at [281, 96] on button "2 . confus" at bounding box center [322, 93] width 143 height 34
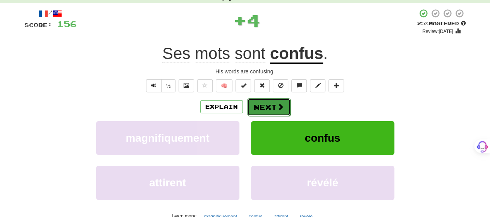
click at [276, 102] on button "Next" at bounding box center [268, 107] width 43 height 18
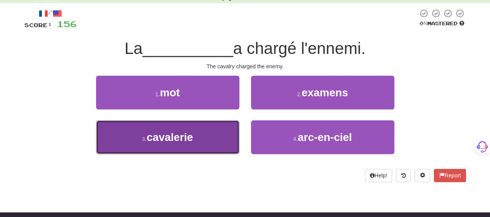
click at [216, 141] on button "3 . cavalerie" at bounding box center [167, 137] width 143 height 34
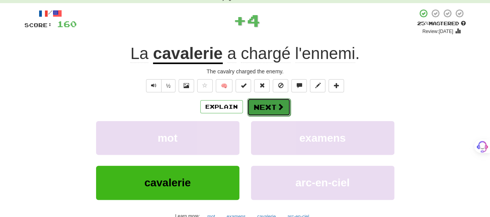
click at [274, 107] on button "Next" at bounding box center [268, 107] width 43 height 18
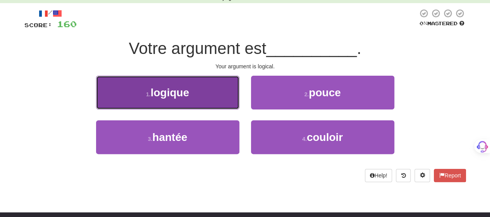
click at [209, 99] on button "1 . logique" at bounding box center [167, 93] width 143 height 34
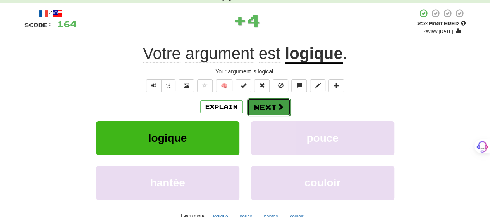
click at [275, 106] on button "Next" at bounding box center [268, 107] width 43 height 18
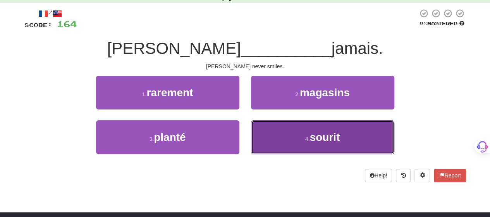
click at [272, 135] on button "4 . sourit" at bounding box center [322, 137] width 143 height 34
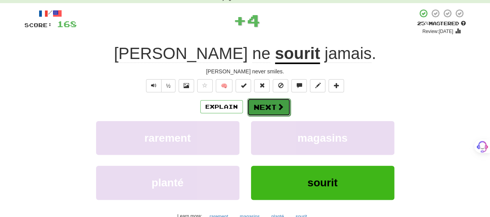
click at [268, 105] on button "Next" at bounding box center [268, 107] width 43 height 18
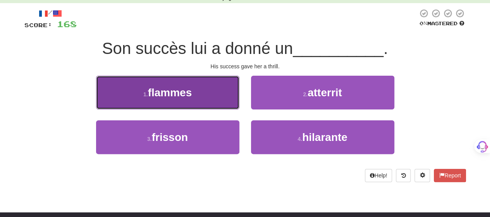
click at [201, 96] on button "1 . flammes" at bounding box center [167, 93] width 143 height 34
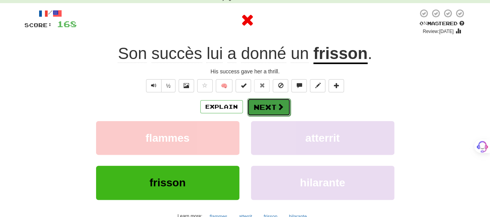
click at [274, 101] on button "Next" at bounding box center [268, 107] width 43 height 18
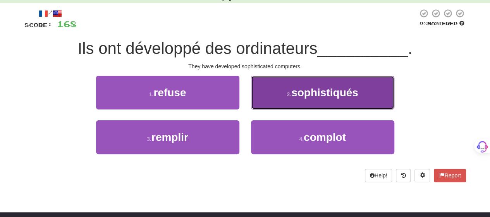
click at [277, 96] on button "2 . sophistiqués" at bounding box center [322, 93] width 143 height 34
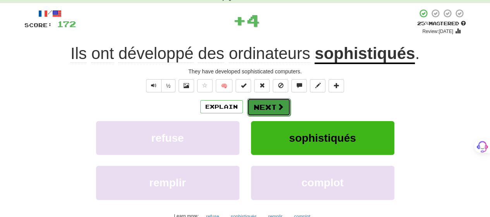
click at [272, 105] on button "Next" at bounding box center [268, 107] width 43 height 18
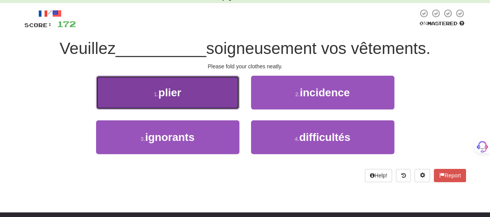
click at [217, 99] on button "1 . plier" at bounding box center [167, 93] width 143 height 34
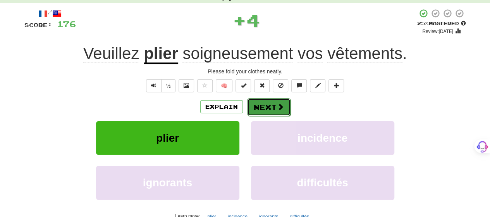
click at [270, 105] on button "Next" at bounding box center [268, 107] width 43 height 18
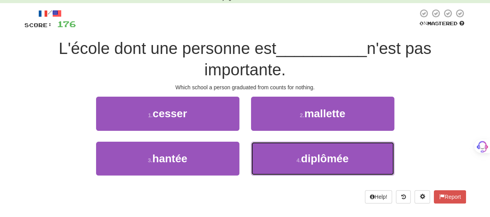
drag, startPoint x: 277, startPoint y: 154, endPoint x: 278, endPoint y: 140, distance: 14.0
click at [277, 153] on button "4 . diplômée" at bounding box center [322, 158] width 143 height 34
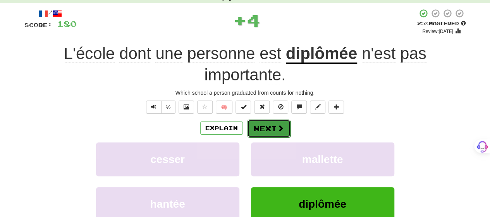
click at [277, 127] on span at bounding box center [280, 127] width 7 height 7
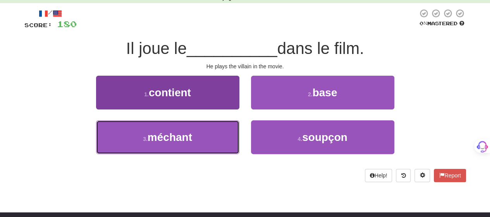
click at [221, 133] on button "3 . méchant" at bounding box center [167, 137] width 143 height 34
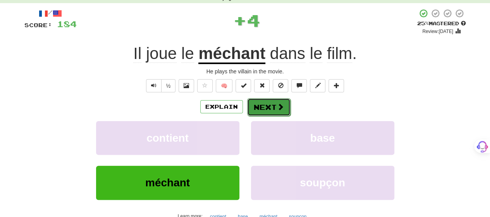
click at [266, 106] on button "Next" at bounding box center [268, 107] width 43 height 18
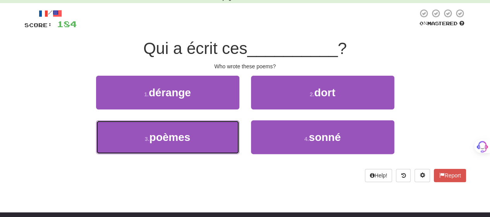
drag, startPoint x: 190, startPoint y: 140, endPoint x: 234, endPoint y: 119, distance: 48.9
click at [190, 140] on span "poèmes" at bounding box center [169, 137] width 41 height 12
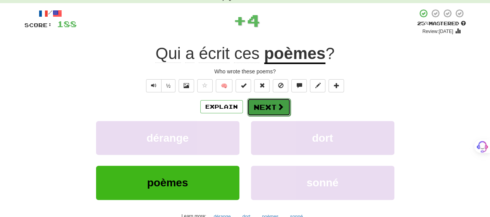
click at [269, 103] on button "Next" at bounding box center [268, 107] width 43 height 18
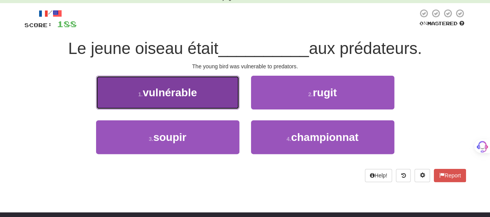
click at [216, 95] on button "1 . vulnérable" at bounding box center [167, 93] width 143 height 34
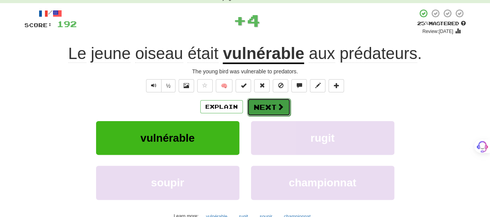
click at [273, 104] on button "Next" at bounding box center [268, 107] width 43 height 18
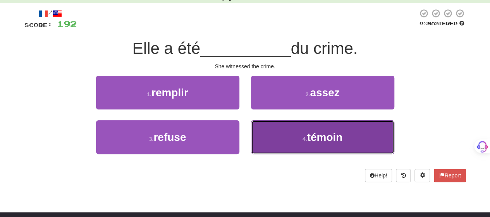
click at [284, 136] on button "4 . témoin" at bounding box center [322, 137] width 143 height 34
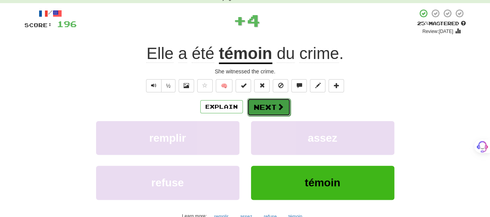
click at [274, 104] on button "Next" at bounding box center [268, 107] width 43 height 18
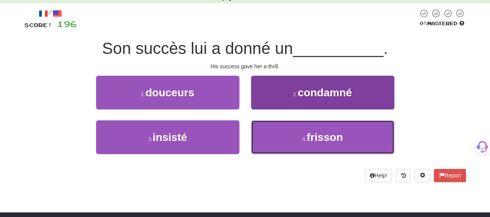
drag, startPoint x: 272, startPoint y: 141, endPoint x: 267, endPoint y: 123, distance: 18.7
click at [270, 136] on button "4 . frisson" at bounding box center [322, 137] width 143 height 34
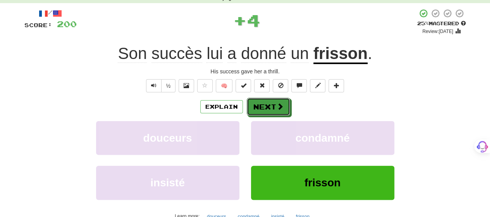
click at [267, 102] on button "Next" at bounding box center [268, 107] width 43 height 18
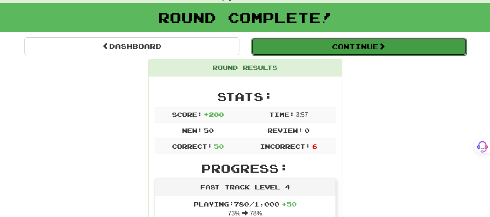
click at [341, 50] on button "Continue" at bounding box center [358, 47] width 215 height 18
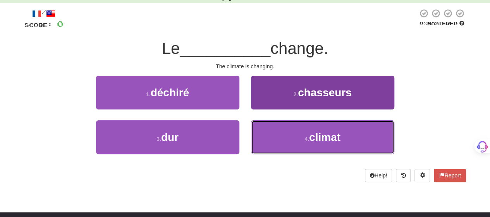
drag, startPoint x: 287, startPoint y: 129, endPoint x: 287, endPoint y: 134, distance: 5.5
click at [287, 132] on button "4 . climat" at bounding box center [322, 137] width 143 height 34
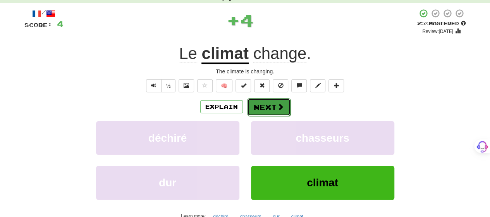
click at [269, 102] on button "Next" at bounding box center [268, 107] width 43 height 18
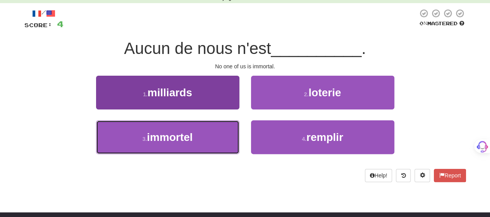
click at [213, 137] on button "3 . immortel" at bounding box center [167, 137] width 143 height 34
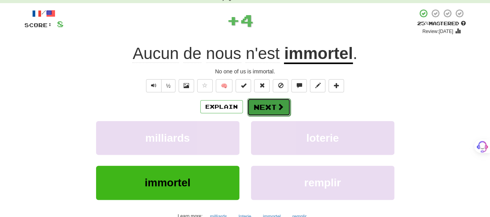
click at [269, 104] on button "Next" at bounding box center [268, 107] width 43 height 18
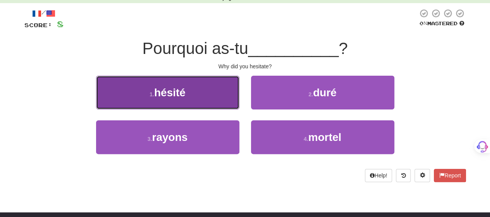
click at [200, 98] on button "1 . hésité" at bounding box center [167, 93] width 143 height 34
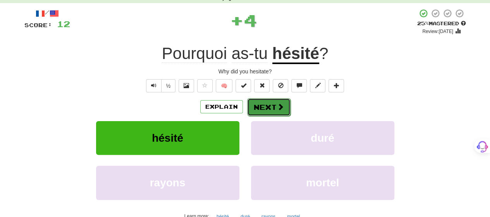
click at [268, 103] on button "Next" at bounding box center [268, 107] width 43 height 18
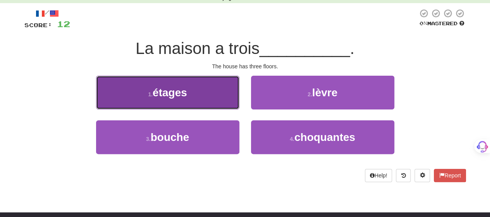
click at [203, 95] on button "1 . étages" at bounding box center [167, 93] width 143 height 34
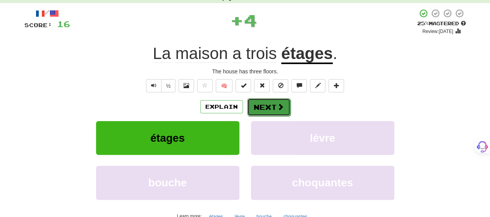
click at [261, 103] on button "Next" at bounding box center [268, 107] width 43 height 18
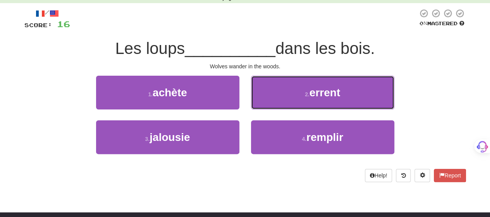
click at [277, 93] on button "2 . errent" at bounding box center [322, 93] width 143 height 34
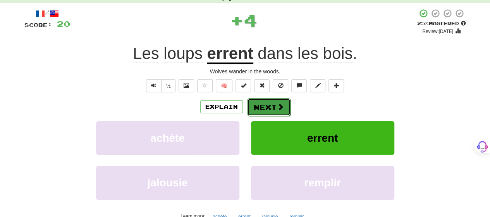
click at [274, 106] on button "Next" at bounding box center [268, 107] width 43 height 18
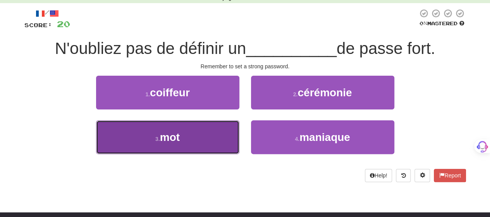
click at [218, 132] on button "3 . mot" at bounding box center [167, 137] width 143 height 34
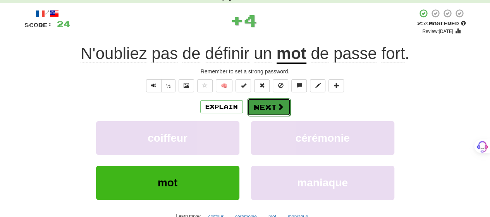
drag, startPoint x: 273, startPoint y: 99, endPoint x: 270, endPoint y: 105, distance: 6.3
click at [270, 105] on button "Next" at bounding box center [268, 107] width 43 height 18
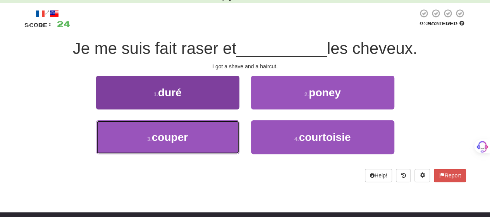
drag, startPoint x: 201, startPoint y: 133, endPoint x: 210, endPoint y: 129, distance: 9.7
click at [201, 134] on button "3 . couper" at bounding box center [167, 137] width 143 height 34
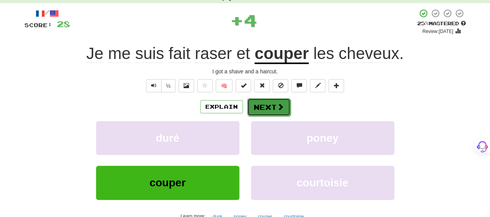
click at [265, 107] on button "Next" at bounding box center [268, 107] width 43 height 18
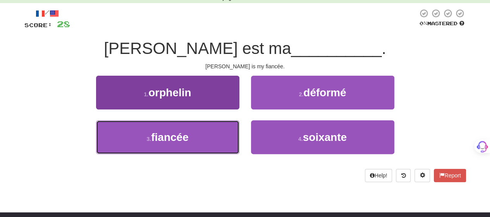
click at [187, 147] on button "3 . fiancée" at bounding box center [167, 137] width 143 height 34
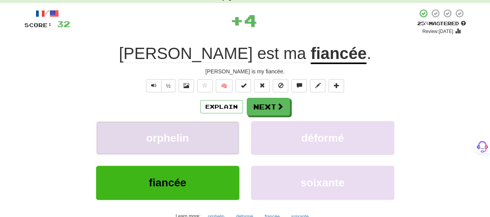
click at [193, 138] on button "orphelin" at bounding box center [167, 138] width 143 height 34
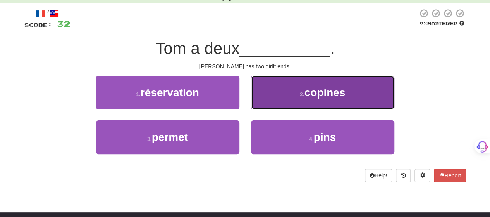
click at [270, 103] on button "2 . copines" at bounding box center [322, 93] width 143 height 34
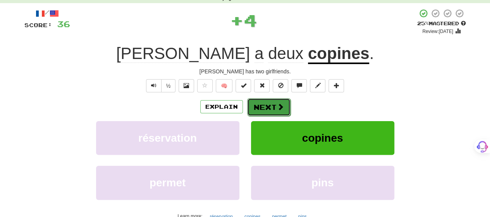
click at [274, 106] on button "Next" at bounding box center [268, 107] width 43 height 18
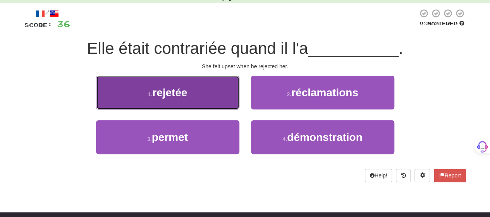
click at [222, 103] on button "1 . rejetée" at bounding box center [167, 93] width 143 height 34
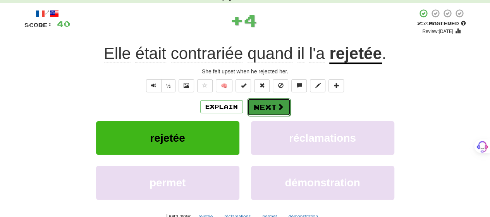
click at [269, 104] on button "Next" at bounding box center [268, 107] width 43 height 18
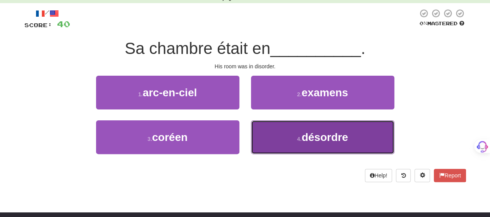
click at [267, 136] on button "4 . désordre" at bounding box center [322, 137] width 143 height 34
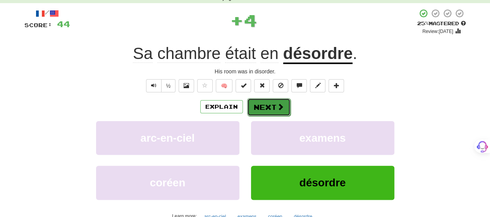
click at [268, 106] on button "Next" at bounding box center [268, 107] width 43 height 18
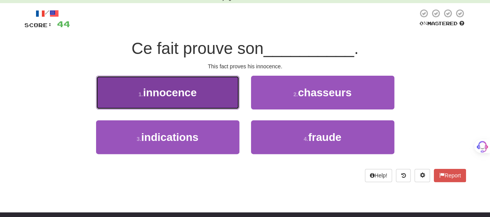
click at [201, 100] on button "1 . innocence" at bounding box center [167, 93] width 143 height 34
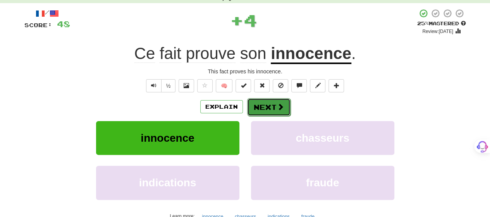
click at [259, 105] on button "Next" at bounding box center [268, 107] width 43 height 18
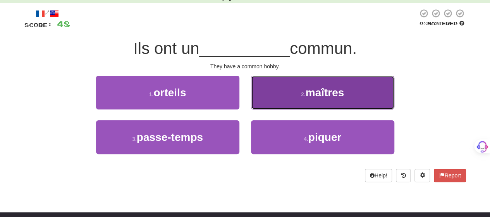
click at [276, 98] on button "2 . maîtres" at bounding box center [322, 93] width 143 height 34
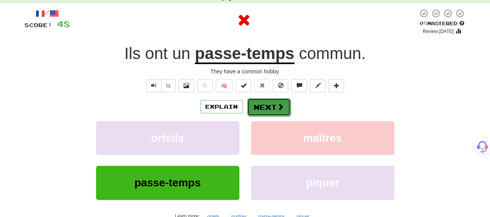
click at [275, 100] on button "Next" at bounding box center [268, 107] width 43 height 18
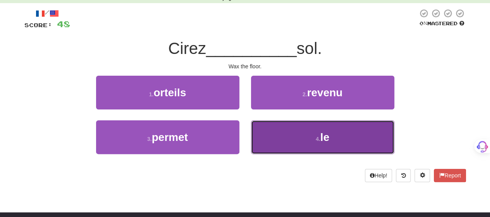
click at [270, 136] on button "4 . le" at bounding box center [322, 137] width 143 height 34
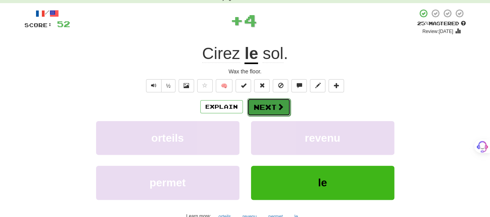
click at [267, 106] on button "Next" at bounding box center [268, 107] width 43 height 18
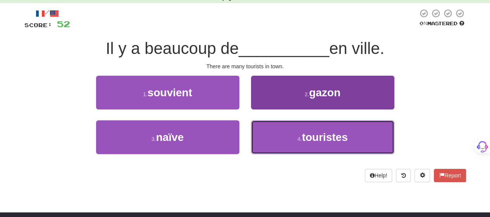
drag, startPoint x: 286, startPoint y: 135, endPoint x: 282, endPoint y: 125, distance: 10.8
click at [284, 134] on button "4 . touristes" at bounding box center [322, 137] width 143 height 34
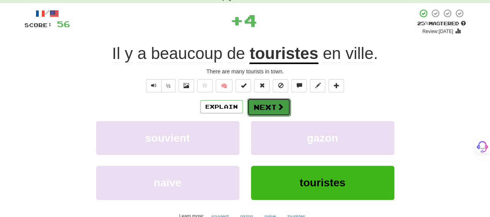
click at [278, 108] on span at bounding box center [280, 106] width 7 height 7
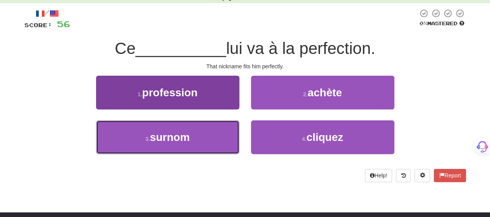
drag, startPoint x: 232, startPoint y: 135, endPoint x: 226, endPoint y: 135, distance: 5.4
click at [229, 135] on button "3 . surnom" at bounding box center [167, 137] width 143 height 34
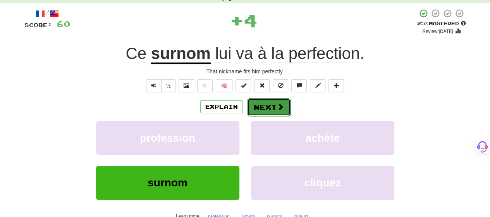
click at [272, 108] on button "Next" at bounding box center [268, 107] width 43 height 18
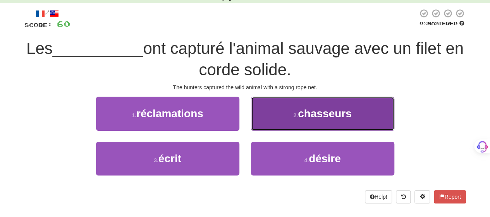
click at [290, 114] on button "2 . chasseurs" at bounding box center [322, 113] width 143 height 34
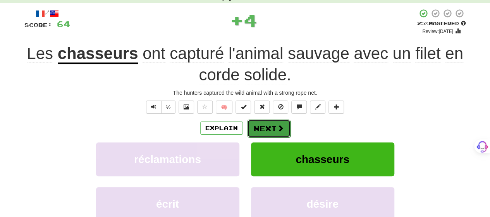
click at [277, 124] on span at bounding box center [280, 127] width 7 height 7
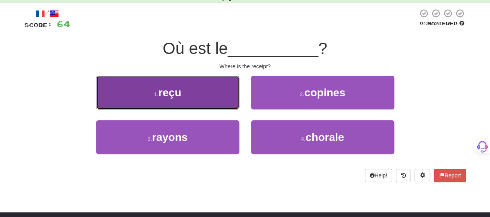
click at [196, 100] on button "1 . reçu" at bounding box center [167, 93] width 143 height 34
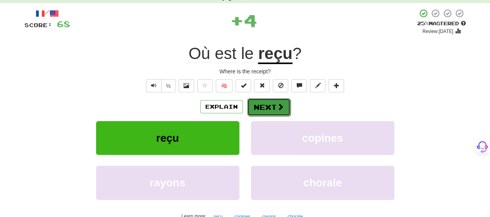
click at [277, 101] on button "Next" at bounding box center [268, 107] width 43 height 18
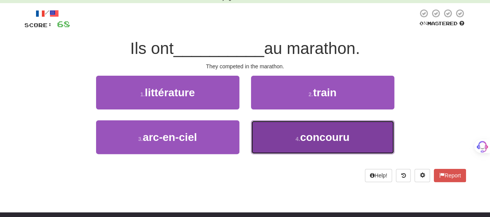
click at [281, 134] on button "4 . concouru" at bounding box center [322, 137] width 143 height 34
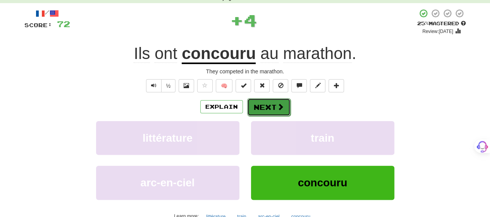
click at [278, 107] on span at bounding box center [280, 106] width 7 height 7
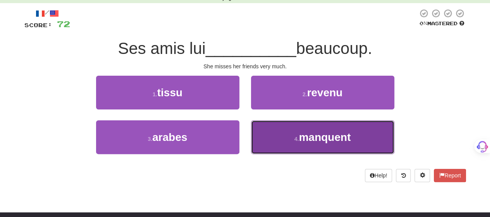
click at [280, 131] on button "4 . manquent" at bounding box center [322, 137] width 143 height 34
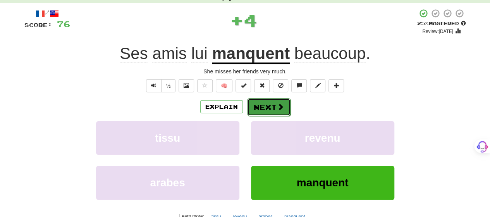
click at [271, 105] on button "Next" at bounding box center [268, 107] width 43 height 18
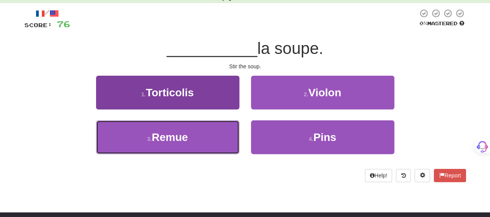
click at [217, 135] on button "3 . Remue" at bounding box center [167, 137] width 143 height 34
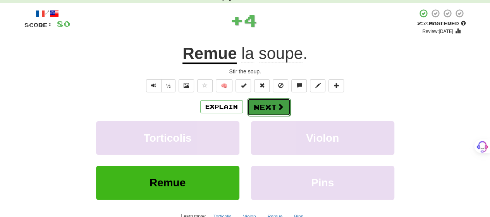
click at [263, 102] on button "Next" at bounding box center [268, 107] width 43 height 18
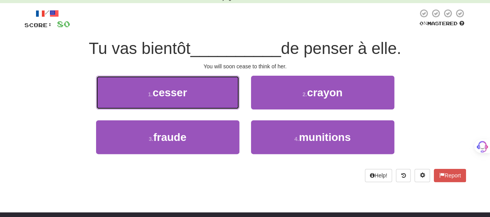
click at [229, 96] on button "1 . cesser" at bounding box center [167, 93] width 143 height 34
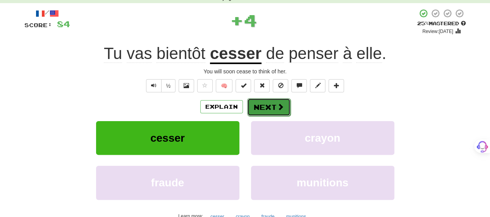
click at [273, 104] on button "Next" at bounding box center [268, 107] width 43 height 18
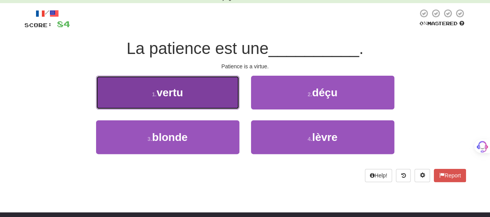
click at [222, 101] on button "1 . vertu" at bounding box center [167, 93] width 143 height 34
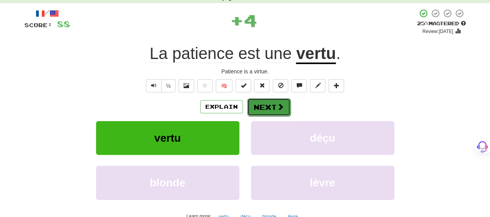
click at [261, 108] on button "Next" at bounding box center [268, 107] width 43 height 18
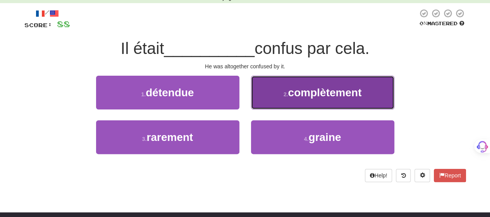
click at [287, 96] on small "2 ." at bounding box center [286, 94] width 5 height 6
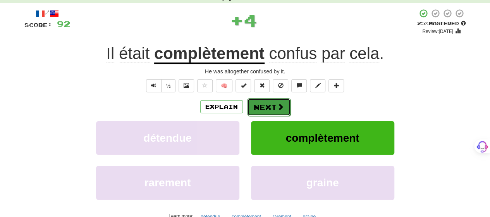
click at [280, 107] on span at bounding box center [280, 106] width 7 height 7
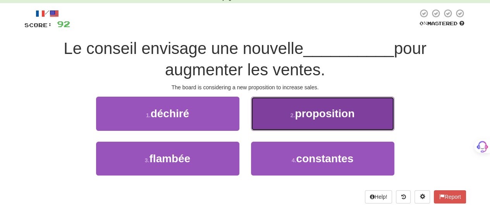
click at [280, 112] on button "2 . proposition" at bounding box center [322, 113] width 143 height 34
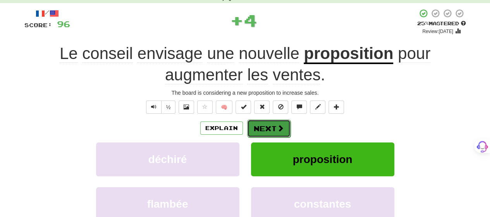
click at [274, 123] on button "Next" at bounding box center [268, 128] width 43 height 18
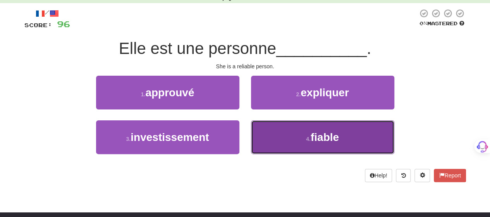
click at [267, 134] on button "4 . fiable" at bounding box center [322, 137] width 143 height 34
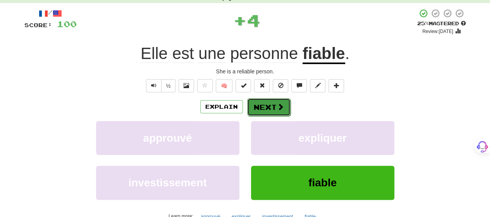
click at [268, 106] on button "Next" at bounding box center [268, 107] width 43 height 18
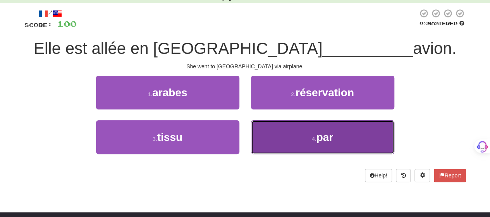
click at [265, 133] on button "4 . par" at bounding box center [322, 137] width 143 height 34
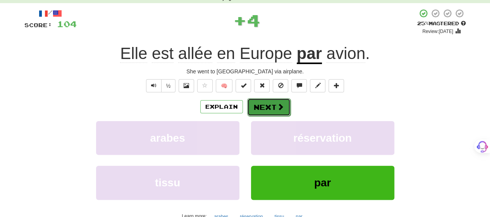
click at [267, 107] on button "Next" at bounding box center [268, 107] width 43 height 18
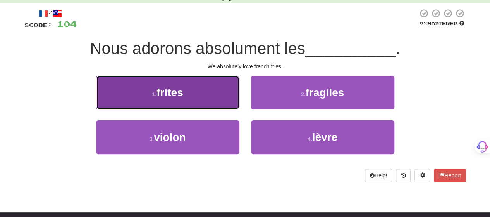
click at [227, 98] on button "1 . frites" at bounding box center [167, 93] width 143 height 34
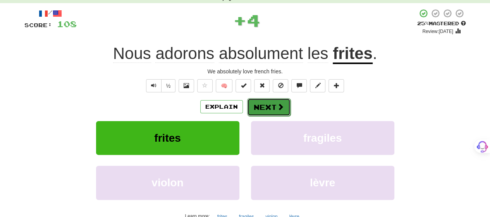
click at [280, 105] on span at bounding box center [280, 106] width 7 height 7
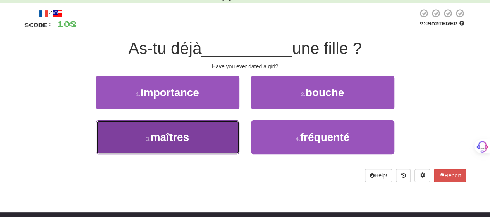
click at [191, 139] on button "3 . maîtres" at bounding box center [167, 137] width 143 height 34
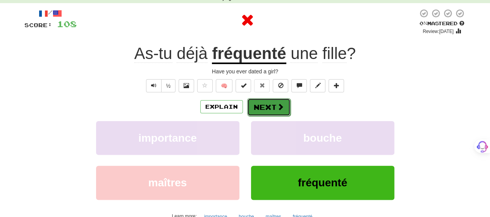
click at [260, 108] on button "Next" at bounding box center [268, 107] width 43 height 18
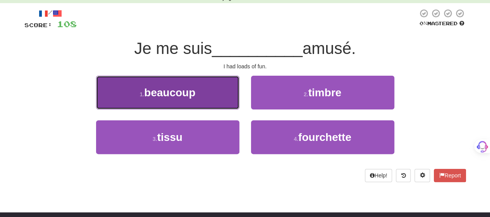
click at [208, 103] on button "1 . beaucoup" at bounding box center [167, 93] width 143 height 34
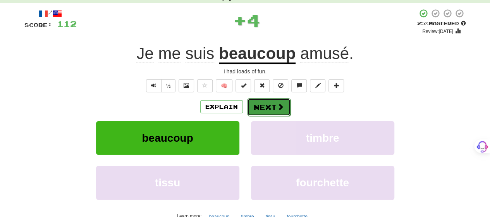
click at [267, 105] on button "Next" at bounding box center [268, 107] width 43 height 18
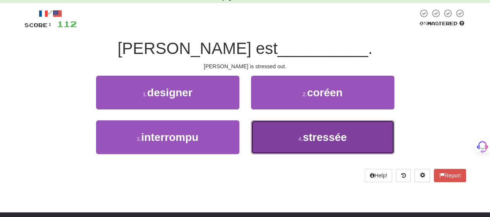
click at [270, 132] on button "4 . stressée" at bounding box center [322, 137] width 143 height 34
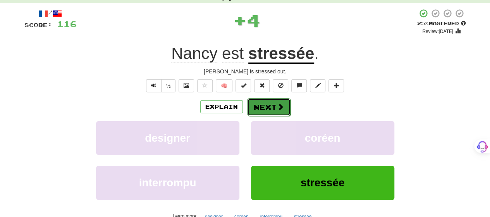
click at [262, 103] on button "Next" at bounding box center [268, 107] width 43 height 18
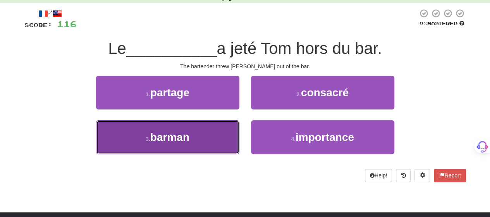
click at [227, 137] on button "3 . barman" at bounding box center [167, 137] width 143 height 34
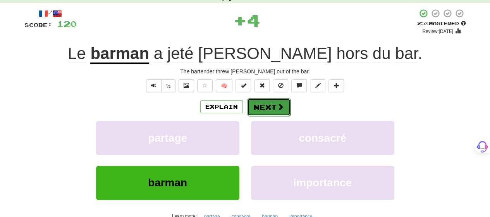
click at [268, 107] on button "Next" at bounding box center [268, 107] width 43 height 18
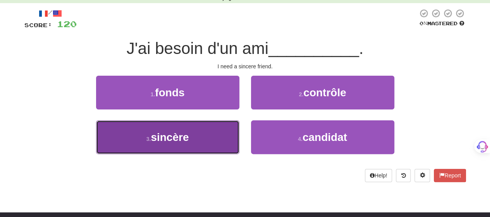
click at [214, 135] on button "3 . sincère" at bounding box center [167, 137] width 143 height 34
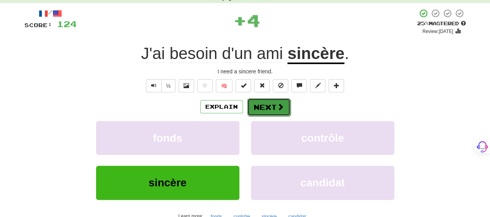
click at [266, 107] on button "Next" at bounding box center [268, 107] width 43 height 18
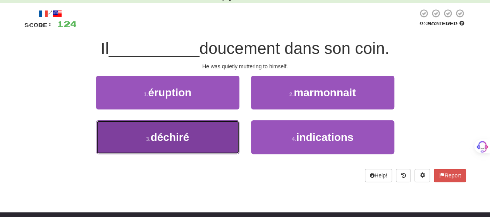
click at [218, 137] on button "3 . déchiré" at bounding box center [167, 137] width 143 height 34
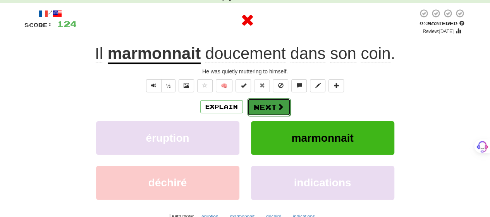
click at [269, 102] on button "Next" at bounding box center [268, 107] width 43 height 18
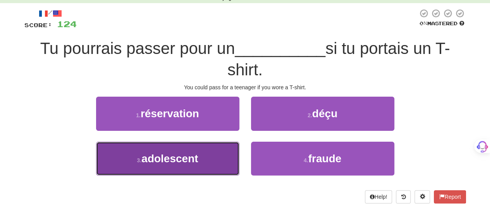
click at [220, 158] on button "3 . adolescent" at bounding box center [167, 158] width 143 height 34
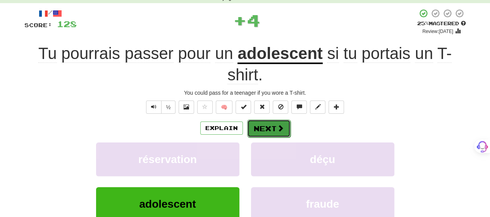
click at [278, 121] on button "Next" at bounding box center [268, 128] width 43 height 18
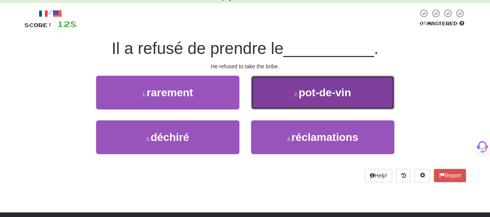
click at [274, 98] on button "2 . pot-de-vin" at bounding box center [322, 93] width 143 height 34
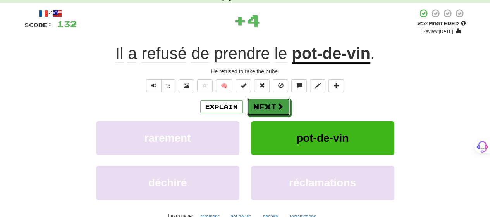
click at [274, 98] on button "Next" at bounding box center [268, 107] width 43 height 18
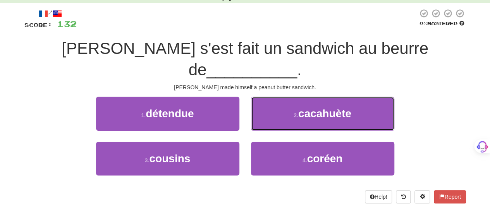
click at [274, 98] on button "2 . cacahuète" at bounding box center [322, 113] width 143 height 34
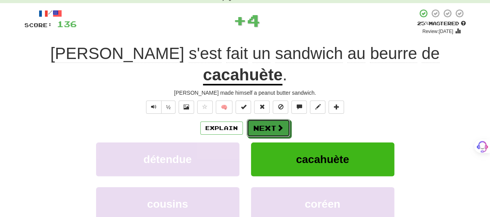
click at [274, 119] on button "Next" at bounding box center [268, 128] width 43 height 18
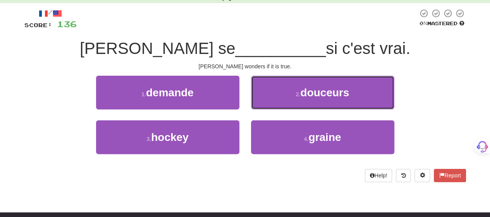
click at [274, 98] on button "2 . douceurs" at bounding box center [322, 93] width 143 height 34
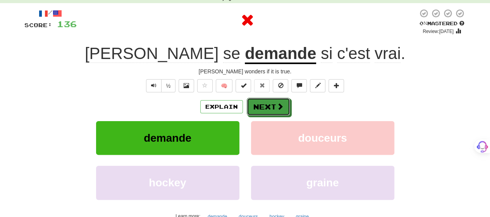
click at [274, 98] on button "Next" at bounding box center [268, 107] width 43 height 18
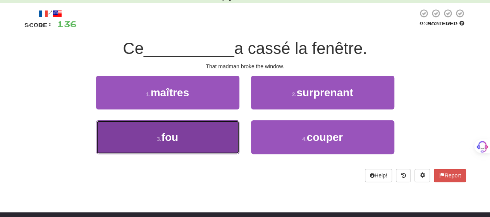
click at [195, 137] on button "3 . fou" at bounding box center [167, 137] width 143 height 34
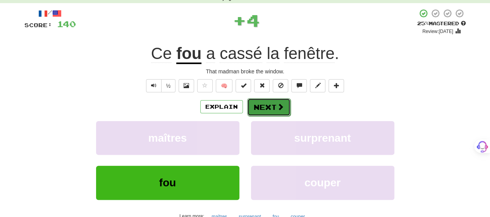
click at [275, 104] on button "Next" at bounding box center [268, 107] width 43 height 18
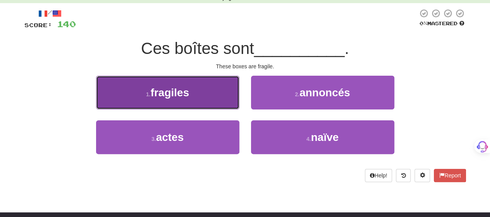
click at [212, 102] on button "1 . fragiles" at bounding box center [167, 93] width 143 height 34
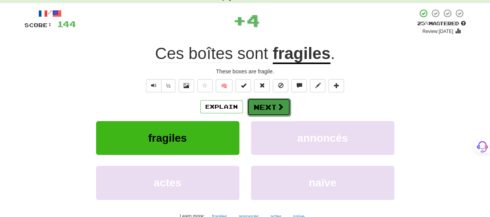
click at [278, 103] on span at bounding box center [280, 106] width 7 height 7
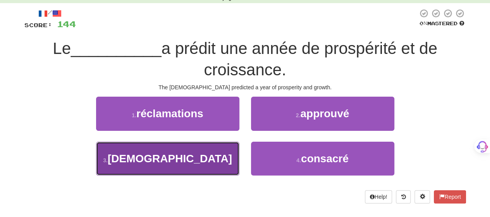
click at [218, 154] on button "3 . [DEMOGRAPHIC_DATA]" at bounding box center [167, 158] width 143 height 34
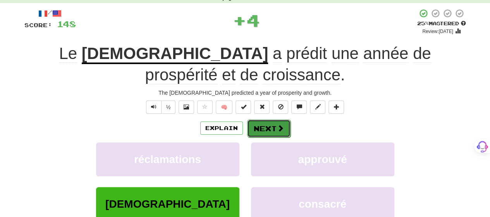
click at [274, 122] on button "Next" at bounding box center [268, 128] width 43 height 18
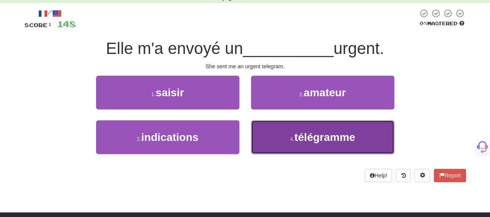
click at [275, 139] on button "4 . télégramme" at bounding box center [322, 137] width 143 height 34
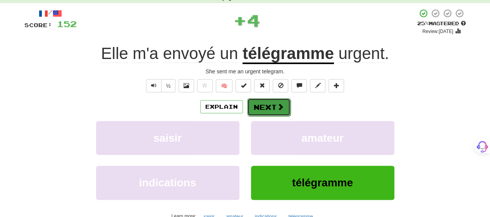
click at [267, 106] on button "Next" at bounding box center [268, 107] width 43 height 18
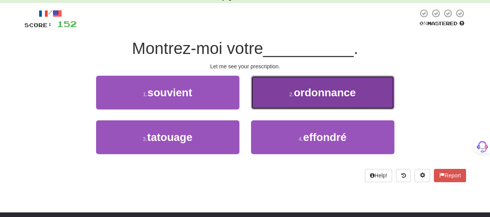
click at [255, 94] on button "2 . ordonnance" at bounding box center [322, 93] width 143 height 34
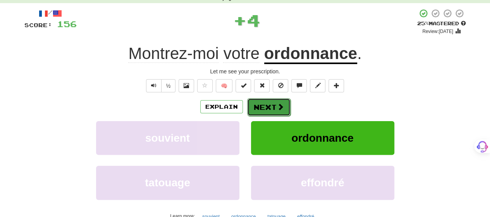
click at [258, 103] on button "Next" at bounding box center [268, 107] width 43 height 18
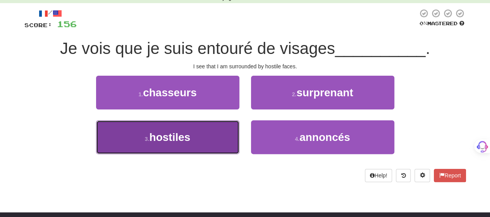
click at [223, 137] on button "3 . hostiles" at bounding box center [167, 137] width 143 height 34
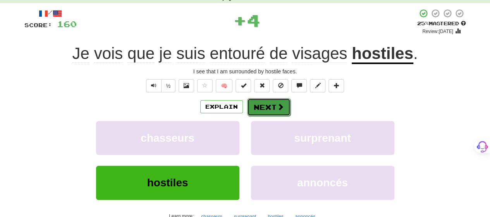
click at [273, 103] on button "Next" at bounding box center [268, 107] width 43 height 18
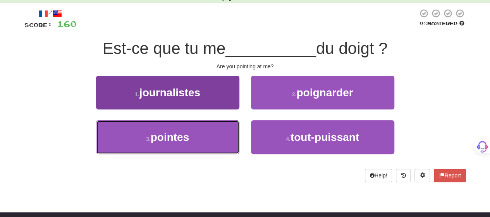
click at [206, 136] on button "3 . pointes" at bounding box center [167, 137] width 143 height 34
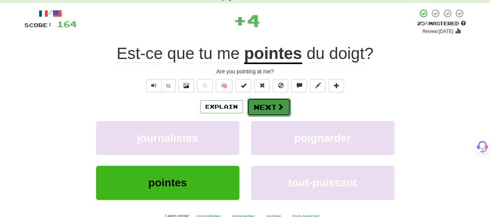
click at [272, 104] on button "Next" at bounding box center [268, 107] width 43 height 18
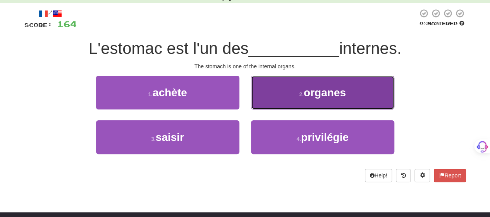
click at [272, 98] on button "2 . organes" at bounding box center [322, 93] width 143 height 34
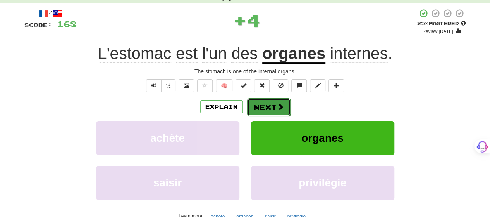
click at [271, 100] on button "Next" at bounding box center [268, 107] width 43 height 18
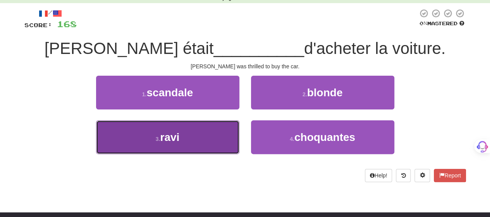
click at [230, 131] on button "3 . ravi" at bounding box center [167, 137] width 143 height 34
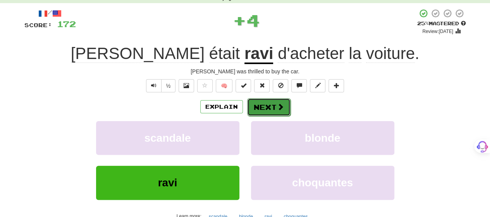
click at [273, 108] on button "Next" at bounding box center [268, 107] width 43 height 18
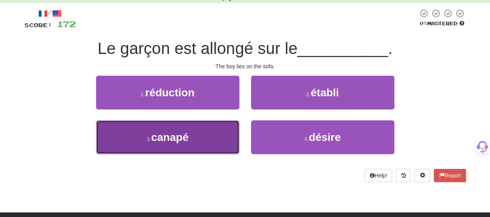
click at [223, 137] on button "3 . canapé" at bounding box center [167, 137] width 143 height 34
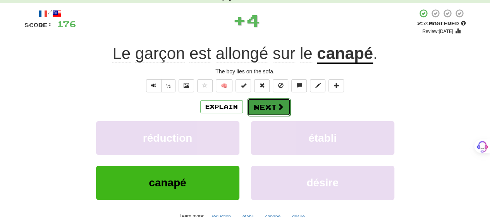
click at [268, 109] on button "Next" at bounding box center [268, 107] width 43 height 18
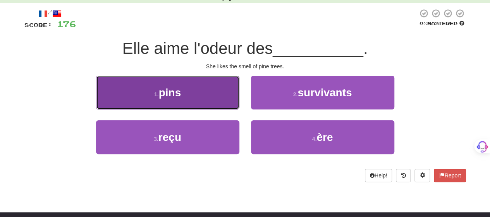
click at [193, 100] on button "1 . pins" at bounding box center [167, 93] width 143 height 34
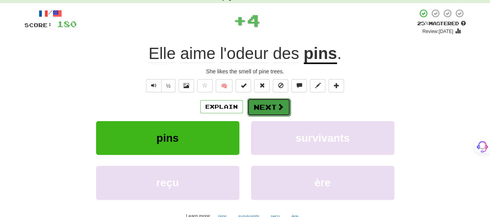
click at [264, 101] on button "Next" at bounding box center [268, 107] width 43 height 18
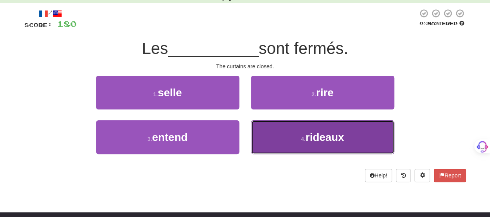
click at [343, 135] on span "rideaux" at bounding box center [325, 137] width 39 height 12
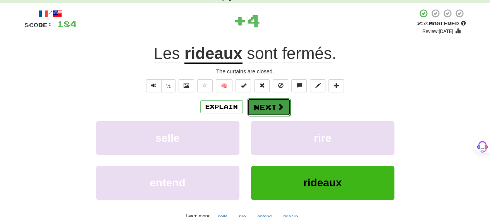
click at [280, 106] on span at bounding box center [280, 106] width 7 height 7
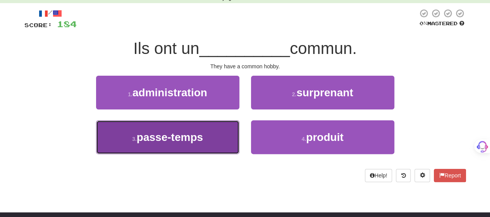
click at [210, 143] on button "3 . passe-temps" at bounding box center [167, 137] width 143 height 34
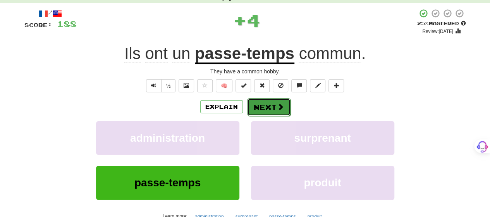
click at [274, 105] on button "Next" at bounding box center [268, 107] width 43 height 18
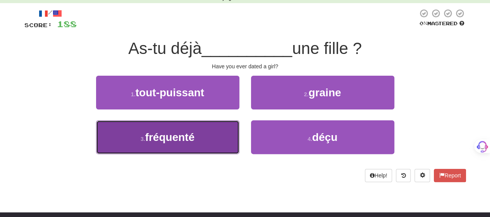
click at [212, 139] on button "3 . fréquenté" at bounding box center [167, 137] width 143 height 34
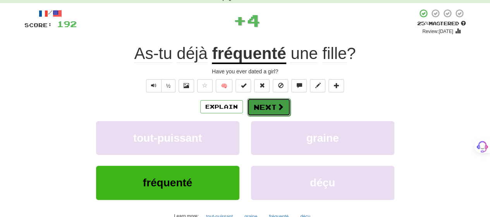
click at [280, 101] on button "Next" at bounding box center [268, 107] width 43 height 18
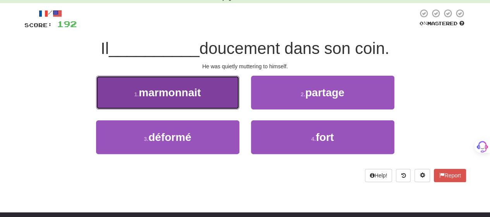
click at [198, 100] on button "1 . marmonnait" at bounding box center [167, 93] width 143 height 34
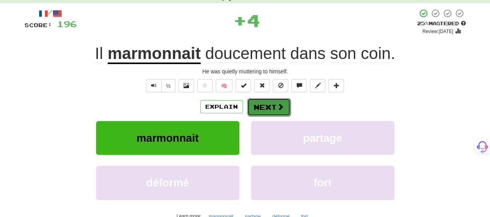
click at [266, 103] on button "Next" at bounding box center [268, 107] width 43 height 18
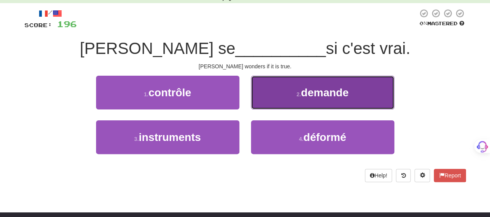
click at [265, 96] on button "2 . demande" at bounding box center [322, 93] width 143 height 34
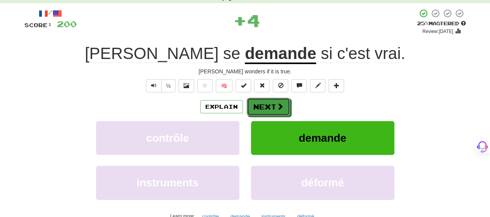
click at [263, 103] on button "Next" at bounding box center [268, 107] width 43 height 18
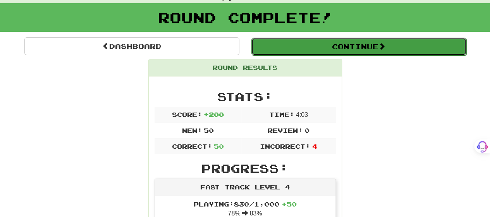
click at [320, 44] on button "Continue" at bounding box center [358, 47] width 215 height 18
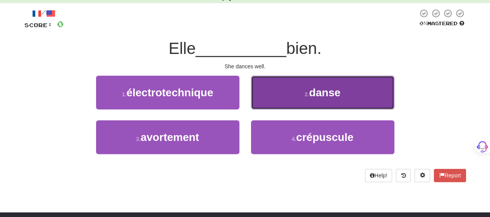
click at [297, 95] on button "2 . danse" at bounding box center [322, 93] width 143 height 34
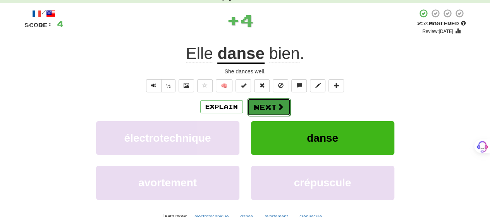
click at [272, 103] on button "Next" at bounding box center [268, 107] width 43 height 18
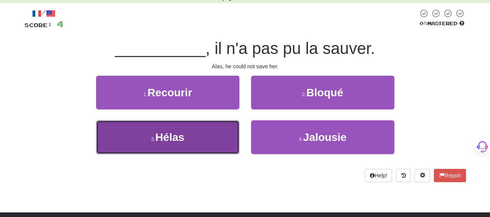
click at [198, 137] on button "3 . Hélas" at bounding box center [167, 137] width 143 height 34
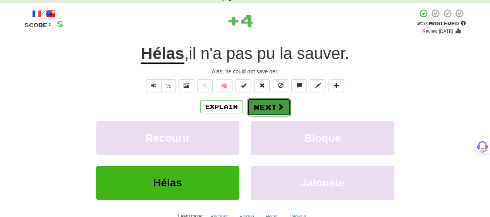
click at [273, 102] on button "Next" at bounding box center [268, 107] width 43 height 18
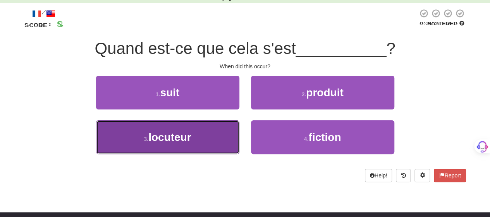
click at [222, 134] on button "3 . locuteur" at bounding box center [167, 137] width 143 height 34
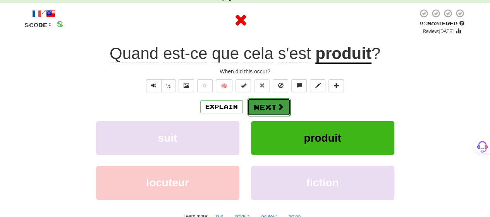
click at [273, 105] on button "Next" at bounding box center [268, 107] width 43 height 18
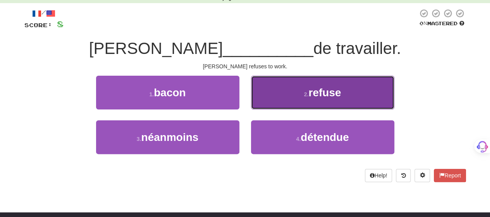
click at [283, 97] on button "2 . refuse" at bounding box center [322, 93] width 143 height 34
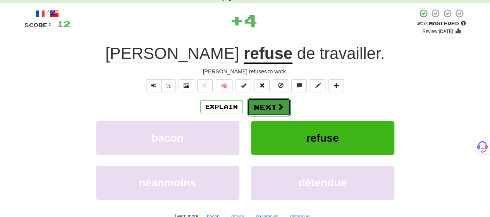
click at [280, 102] on button "Next" at bounding box center [268, 107] width 43 height 18
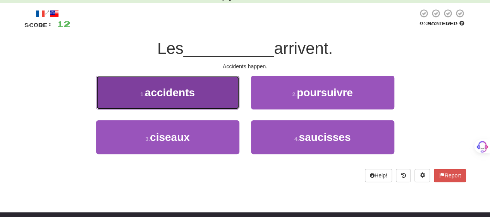
click at [194, 100] on button "1 . accidents" at bounding box center [167, 93] width 143 height 34
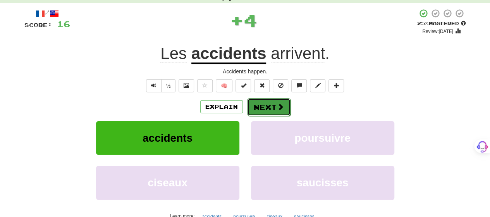
click at [274, 103] on button "Next" at bounding box center [268, 107] width 43 height 18
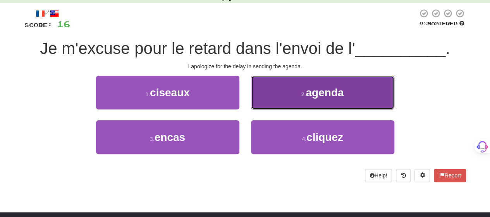
click at [280, 93] on button "2 . agenda" at bounding box center [322, 93] width 143 height 34
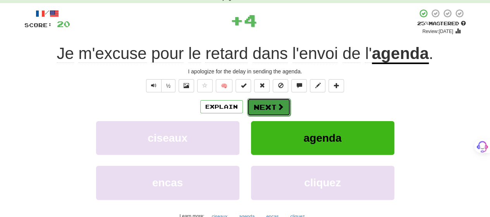
click at [277, 104] on span at bounding box center [280, 106] width 7 height 7
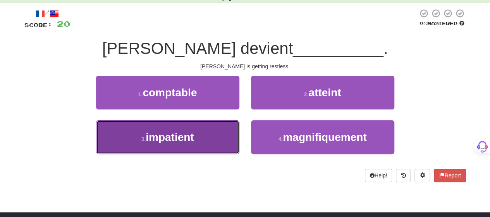
click at [218, 130] on button "3 . impatient" at bounding box center [167, 137] width 143 height 34
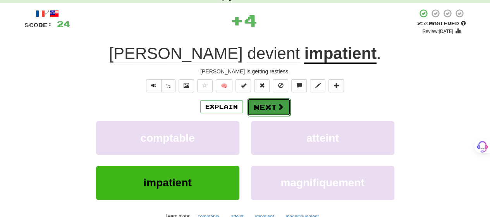
click at [277, 105] on span at bounding box center [280, 106] width 7 height 7
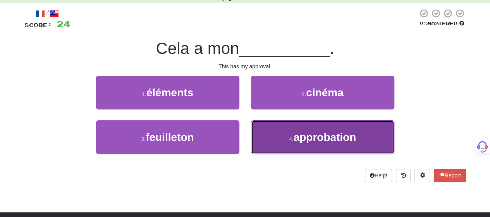
click at [274, 128] on button "4 . approbation" at bounding box center [322, 137] width 143 height 34
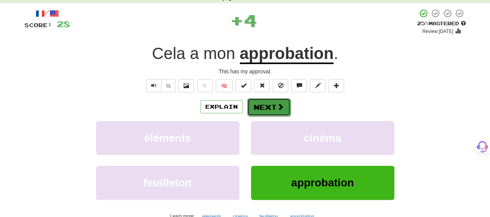
click at [273, 104] on button "Next" at bounding box center [268, 107] width 43 height 18
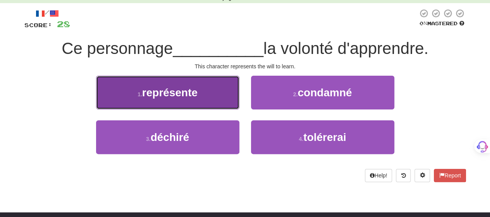
click at [208, 100] on button "1 . représente" at bounding box center [167, 93] width 143 height 34
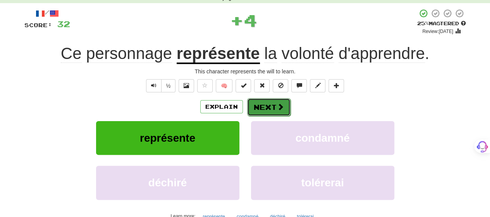
click at [284, 105] on button "Next" at bounding box center [268, 107] width 43 height 18
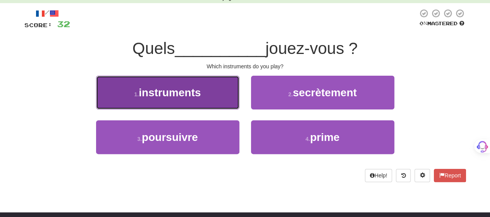
click at [175, 100] on button "1 . instruments" at bounding box center [167, 93] width 143 height 34
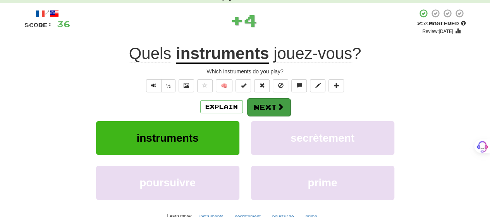
click at [287, 104] on div "Explain Next" at bounding box center [245, 107] width 442 height 18
click at [287, 104] on button "Next" at bounding box center [268, 107] width 43 height 18
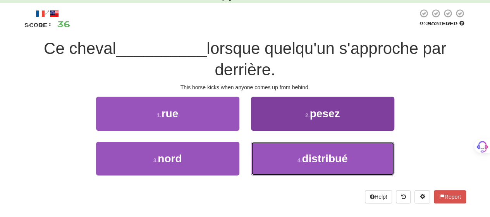
click at [261, 155] on button "4 . distribué" at bounding box center [322, 158] width 143 height 34
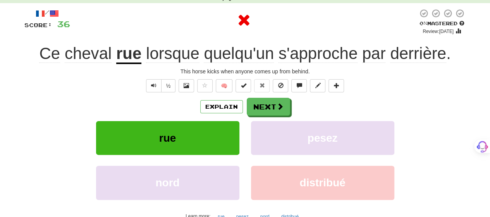
click at [262, 115] on div "Explain Next rue pesez nord distribué Learn more: [GEOGRAPHIC_DATA] nord distri…" at bounding box center [245, 160] width 442 height 124
click at [271, 101] on button "Next" at bounding box center [268, 107] width 43 height 18
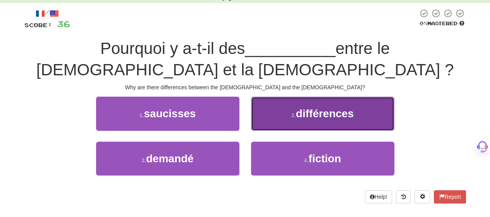
click at [294, 108] on button "2 . différences" at bounding box center [322, 113] width 143 height 34
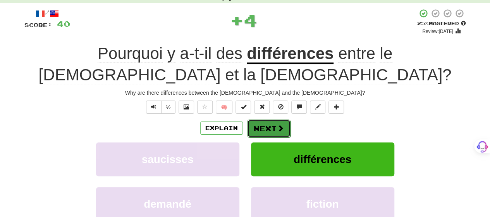
click at [278, 124] on span at bounding box center [280, 127] width 7 height 7
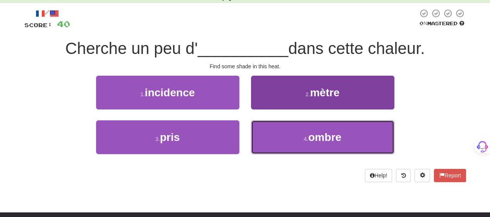
click at [288, 133] on button "4 . ombre" at bounding box center [322, 137] width 143 height 34
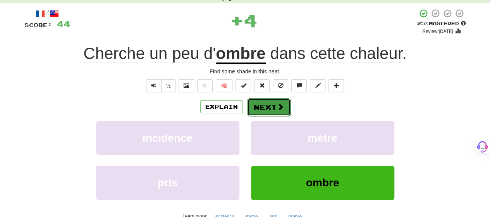
click at [278, 106] on span at bounding box center [280, 106] width 7 height 7
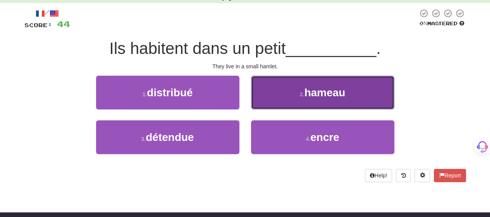
click at [278, 96] on button "2 . hameau" at bounding box center [322, 93] width 143 height 34
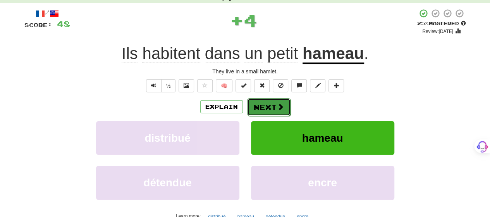
click at [275, 103] on button "Next" at bounding box center [268, 107] width 43 height 18
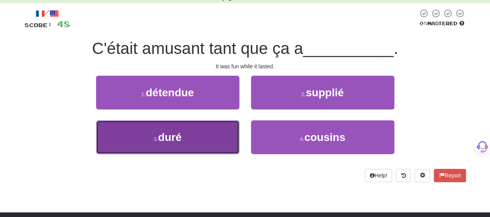
click at [221, 138] on button "3 . duré" at bounding box center [167, 137] width 143 height 34
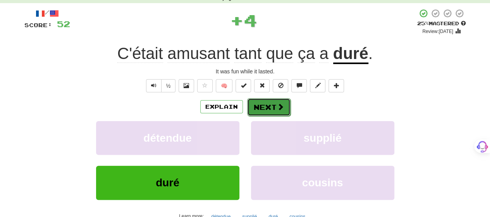
click at [280, 105] on span at bounding box center [280, 106] width 7 height 7
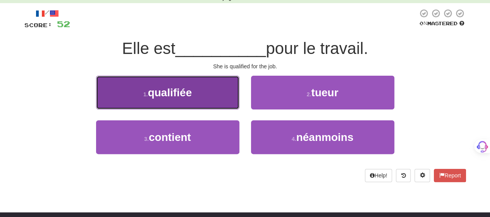
click at [217, 103] on button "1 . qualifiée" at bounding box center [167, 93] width 143 height 34
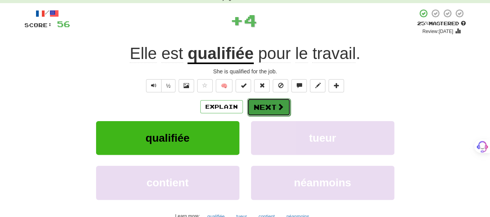
click at [264, 103] on button "Next" at bounding box center [268, 107] width 43 height 18
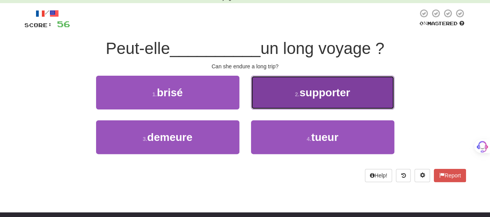
click at [265, 98] on button "2 . supporter" at bounding box center [322, 93] width 143 height 34
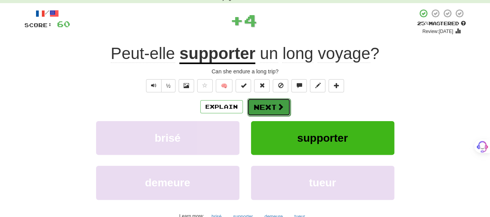
click at [262, 102] on button "Next" at bounding box center [268, 107] width 43 height 18
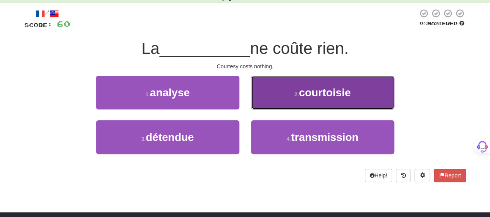
click at [278, 96] on button "2 . courtoisie" at bounding box center [322, 93] width 143 height 34
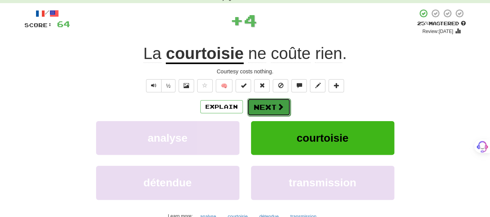
click at [270, 104] on button "Next" at bounding box center [268, 107] width 43 height 18
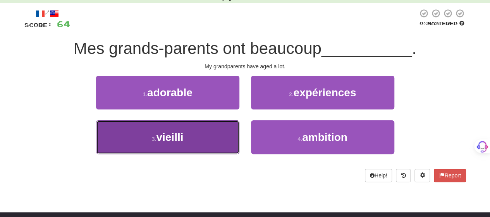
click at [200, 130] on button "3 . vieilli" at bounding box center [167, 137] width 143 height 34
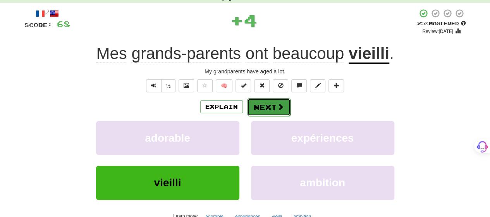
click at [267, 106] on button "Next" at bounding box center [268, 107] width 43 height 18
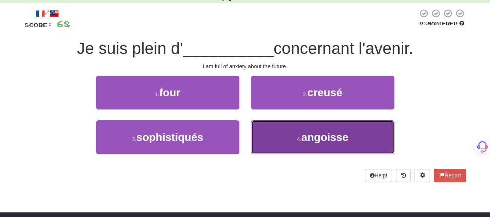
click at [268, 134] on button "4 . angoisse" at bounding box center [322, 137] width 143 height 34
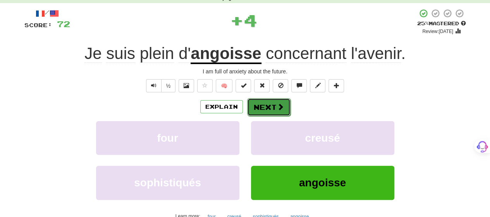
click at [266, 107] on button "Next" at bounding box center [268, 107] width 43 height 18
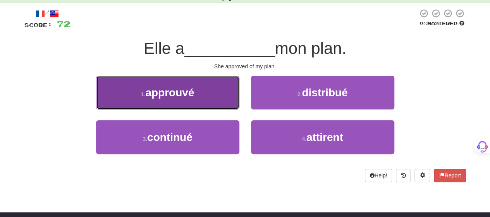
click at [217, 102] on button "1 . approuvé" at bounding box center [167, 93] width 143 height 34
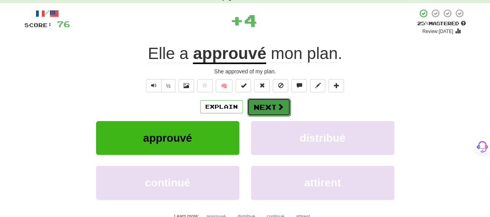
click at [273, 104] on button "Next" at bounding box center [268, 107] width 43 height 18
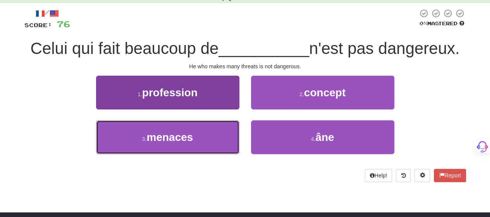
drag, startPoint x: 200, startPoint y: 138, endPoint x: 210, endPoint y: 134, distance: 10.8
click at [200, 138] on button "3 . menaces" at bounding box center [167, 137] width 143 height 34
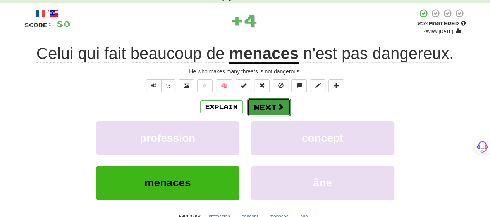
click at [270, 107] on button "Next" at bounding box center [268, 107] width 43 height 18
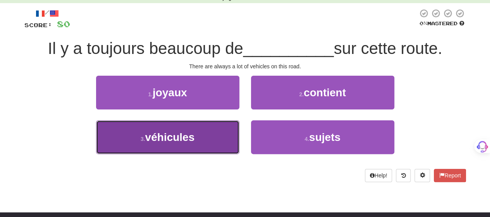
click at [217, 146] on button "3 . véhicules" at bounding box center [167, 137] width 143 height 34
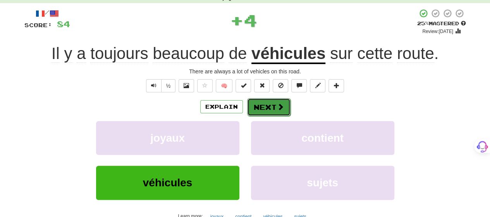
click at [267, 104] on button "Next" at bounding box center [268, 107] width 43 height 18
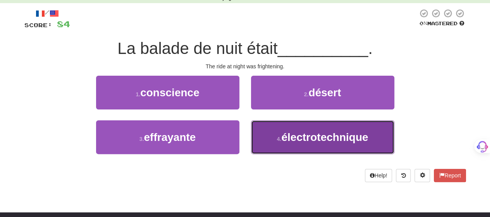
click at [274, 134] on button "4 . électrotechnique" at bounding box center [322, 137] width 143 height 34
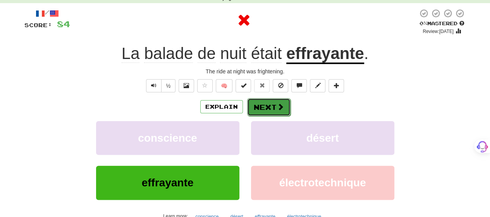
click at [273, 105] on button "Next" at bounding box center [268, 107] width 43 height 18
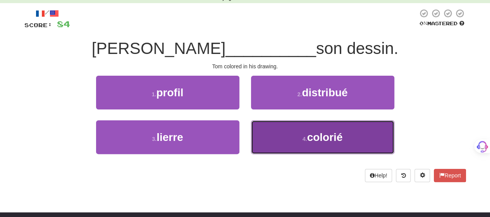
click at [300, 141] on button "4 . colorié" at bounding box center [322, 137] width 143 height 34
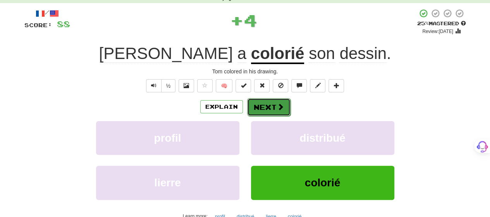
click at [272, 103] on button "Next" at bounding box center [268, 107] width 43 height 18
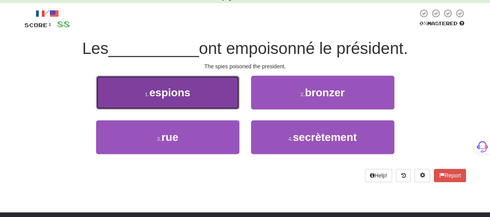
click at [206, 97] on button "1 . espions" at bounding box center [167, 93] width 143 height 34
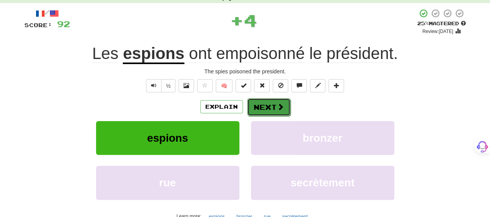
click at [285, 102] on button "Next" at bounding box center [268, 107] width 43 height 18
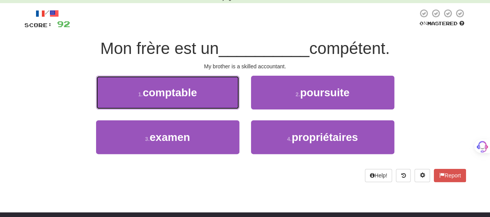
click at [202, 95] on button "1 . comptable" at bounding box center [167, 93] width 143 height 34
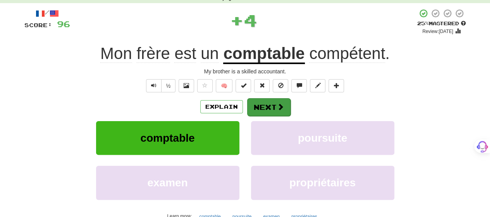
click at [281, 97] on div "/ Score: 96 + 4 25 % Mastered Review: [DATE] frère est un comptable compétent .…" at bounding box center [245, 124] width 442 height 230
click at [281, 103] on span at bounding box center [280, 106] width 7 height 7
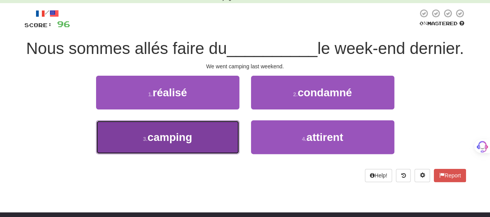
click at [224, 154] on button "3 . camping" at bounding box center [167, 137] width 143 height 34
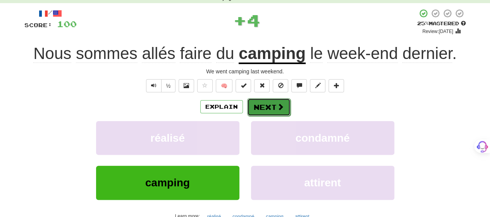
click at [270, 108] on button "Next" at bounding box center [268, 107] width 43 height 18
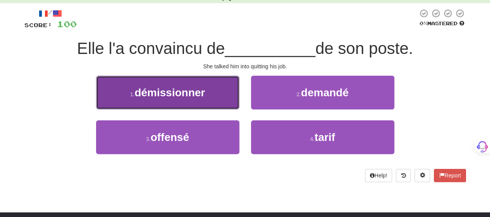
click at [191, 99] on button "1 . démissionner" at bounding box center [167, 93] width 143 height 34
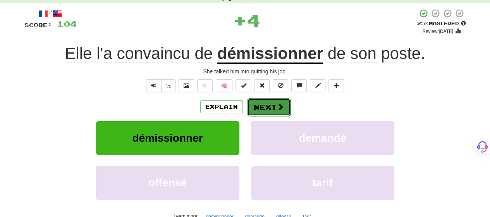
click at [279, 100] on button "Next" at bounding box center [268, 107] width 43 height 18
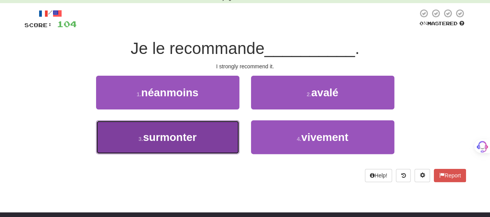
click at [218, 131] on button "3 . surmonter" at bounding box center [167, 137] width 143 height 34
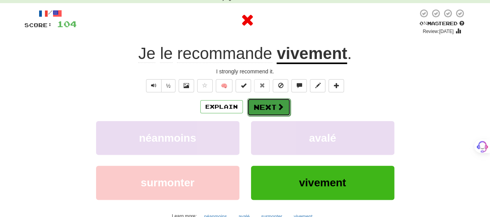
click at [274, 101] on button "Next" at bounding box center [268, 107] width 43 height 18
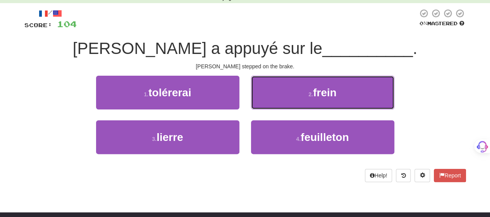
click at [274, 101] on button "2 . frein" at bounding box center [322, 93] width 143 height 34
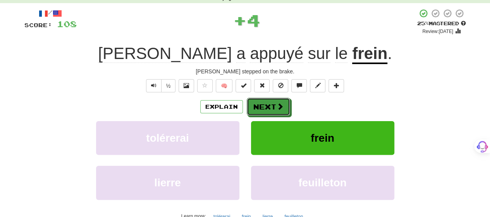
click at [274, 101] on button "Next" at bounding box center [268, 107] width 43 height 18
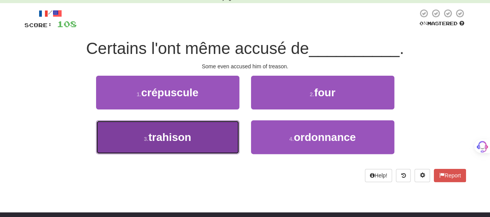
click at [188, 137] on span "trahison" at bounding box center [169, 137] width 43 height 12
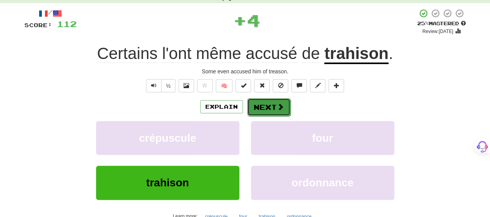
click at [261, 104] on button "Next" at bounding box center [268, 107] width 43 height 18
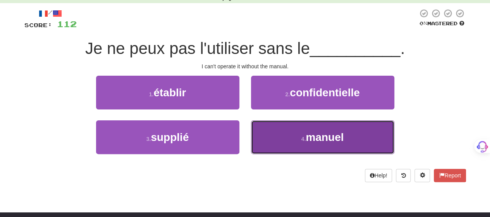
click at [251, 131] on button "4 . [PERSON_NAME]" at bounding box center [322, 137] width 143 height 34
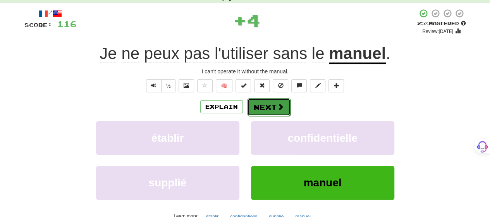
click at [265, 105] on button "Next" at bounding box center [268, 107] width 43 height 18
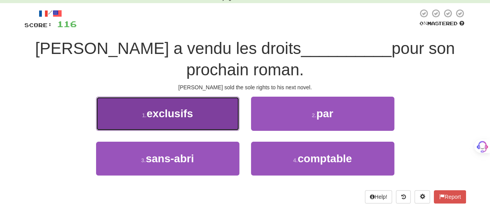
click at [206, 115] on button "1 . exclusifs" at bounding box center [167, 113] width 143 height 34
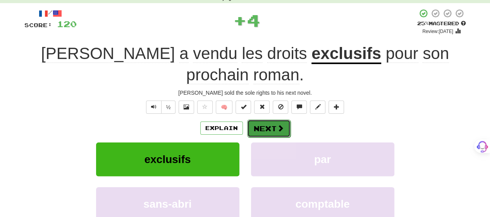
click at [261, 119] on button "Next" at bounding box center [268, 128] width 43 height 18
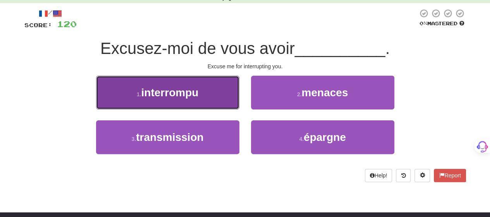
click at [216, 98] on button "1 . interrompu" at bounding box center [167, 93] width 143 height 34
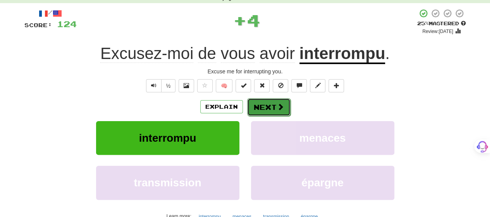
click at [263, 101] on button "Next" at bounding box center [268, 107] width 43 height 18
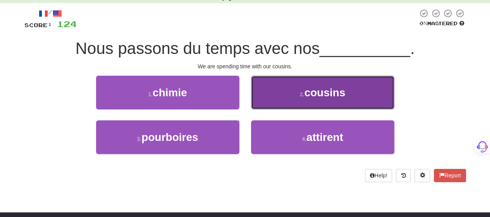
click at [267, 93] on button "2 . cousins" at bounding box center [322, 93] width 143 height 34
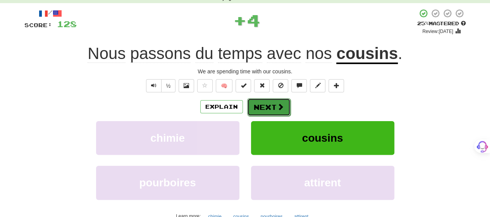
click at [265, 101] on button "Next" at bounding box center [268, 107] width 43 height 18
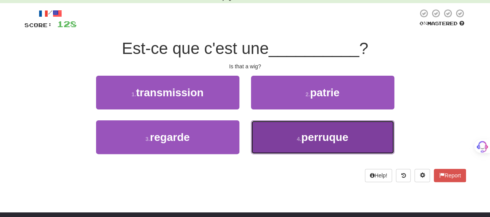
click at [272, 131] on button "4 . perruque" at bounding box center [322, 137] width 143 height 34
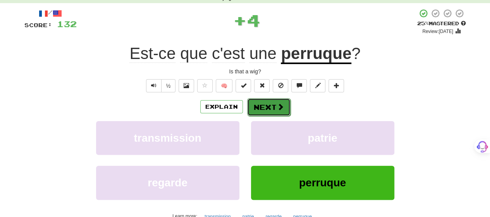
click at [270, 102] on button "Next" at bounding box center [268, 107] width 43 height 18
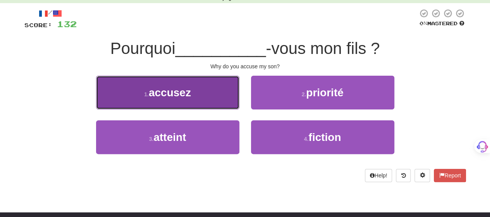
click at [221, 105] on button "1 . accusez" at bounding box center [167, 93] width 143 height 34
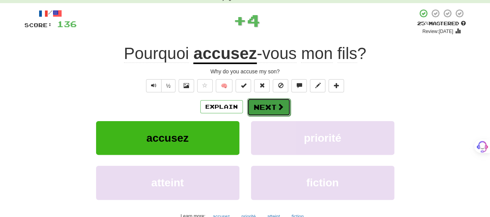
click at [277, 101] on button "Next" at bounding box center [268, 107] width 43 height 18
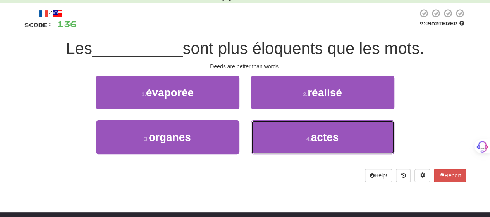
drag, startPoint x: 280, startPoint y: 132, endPoint x: 273, endPoint y: 115, distance: 18.8
click at [278, 130] on button "4 . actes" at bounding box center [322, 137] width 143 height 34
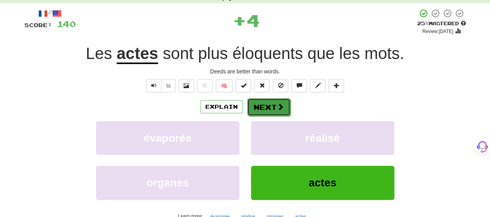
click at [272, 109] on button "Next" at bounding box center [268, 107] width 43 height 18
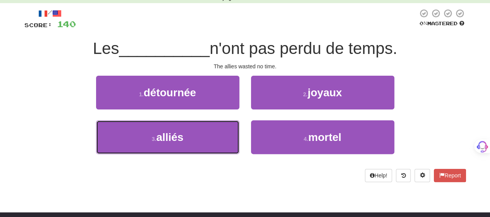
drag, startPoint x: 215, startPoint y: 142, endPoint x: 251, endPoint y: 116, distance: 44.5
click at [215, 141] on button "3 . alliés" at bounding box center [167, 137] width 143 height 34
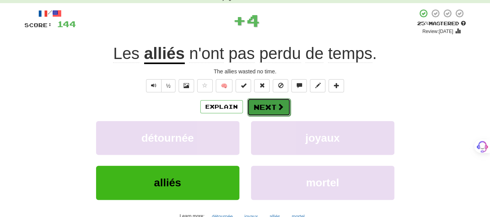
click at [268, 107] on button "Next" at bounding box center [268, 107] width 43 height 18
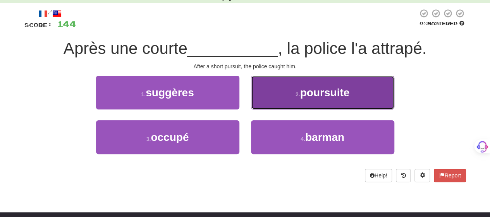
click at [287, 95] on button "2 . poursuite" at bounding box center [322, 93] width 143 height 34
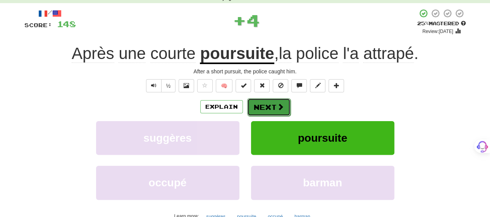
click at [279, 105] on span at bounding box center [280, 106] width 7 height 7
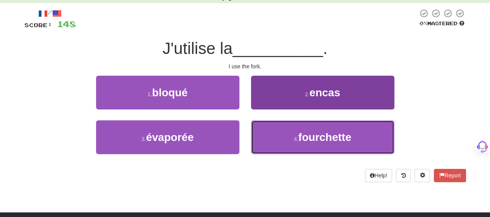
drag, startPoint x: 291, startPoint y: 136, endPoint x: 287, endPoint y: 127, distance: 9.7
click at [291, 136] on button "4 . fourchette" at bounding box center [322, 137] width 143 height 34
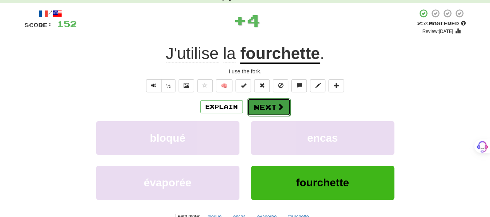
click at [278, 106] on span at bounding box center [280, 106] width 7 height 7
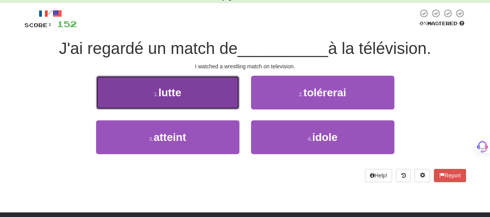
click at [210, 102] on button "1 . lutte" at bounding box center [167, 93] width 143 height 34
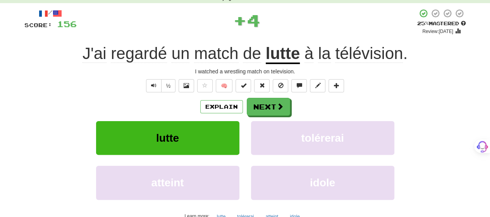
click at [292, 105] on div "Explain Next" at bounding box center [245, 107] width 442 height 18
click at [276, 102] on button "Next" at bounding box center [268, 107] width 43 height 18
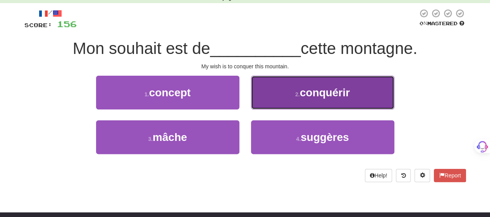
click at [321, 99] on button "2 . conquérir" at bounding box center [322, 93] width 143 height 34
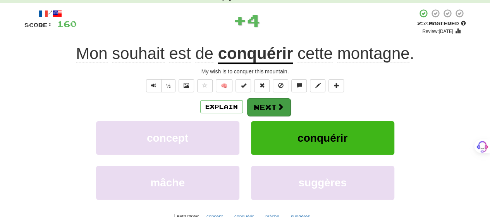
click at [250, 107] on div "Explain Next" at bounding box center [245, 107] width 442 height 18
click at [268, 105] on button "Next" at bounding box center [268, 107] width 43 height 18
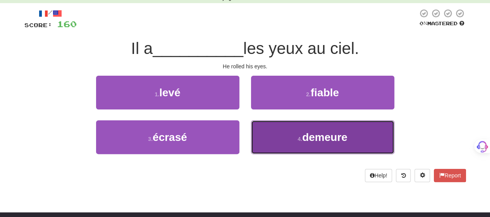
click at [291, 141] on button "4 . demeure" at bounding box center [322, 137] width 143 height 34
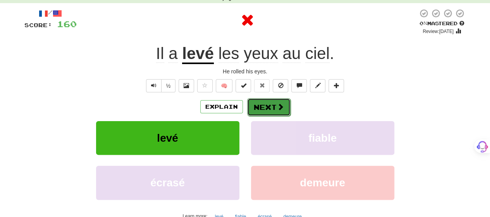
click at [270, 105] on button "Next" at bounding box center [268, 107] width 43 height 18
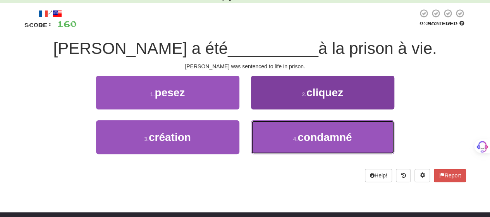
drag, startPoint x: 284, startPoint y: 141, endPoint x: 282, endPoint y: 138, distance: 4.2
click at [284, 141] on button "4 . condamné" at bounding box center [322, 137] width 143 height 34
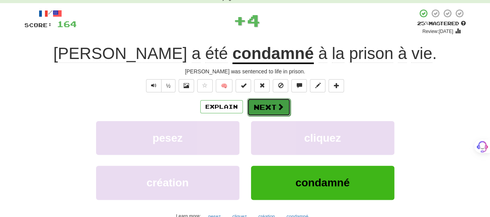
click at [267, 107] on button "Next" at bounding box center [268, 107] width 43 height 18
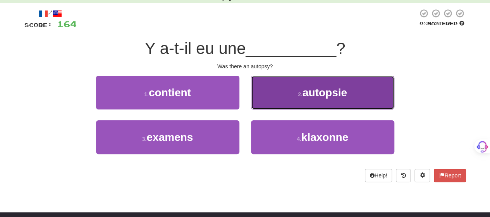
click at [267, 98] on button "2 . autopsie" at bounding box center [322, 93] width 143 height 34
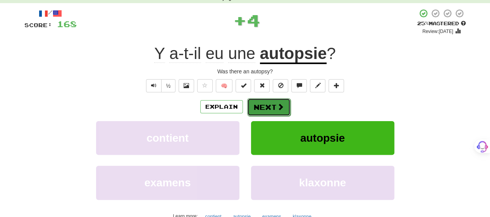
click at [267, 99] on button "Next" at bounding box center [268, 107] width 43 height 18
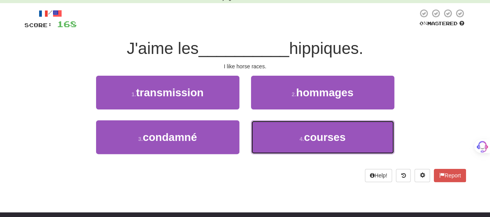
drag, startPoint x: 281, startPoint y: 136, endPoint x: 277, endPoint y: 118, distance: 18.3
click at [280, 132] on button "4 . courses" at bounding box center [322, 137] width 143 height 34
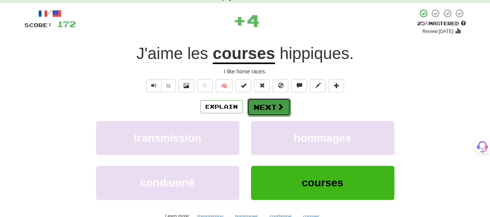
click at [274, 103] on button "Next" at bounding box center [268, 107] width 43 height 18
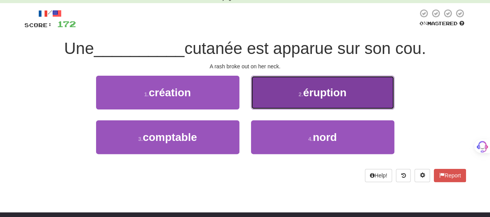
click at [273, 98] on button "2 . éruption" at bounding box center [322, 93] width 143 height 34
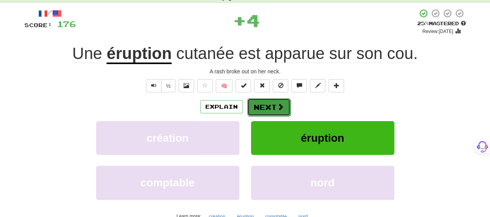
click at [274, 105] on button "Next" at bounding box center [268, 107] width 43 height 18
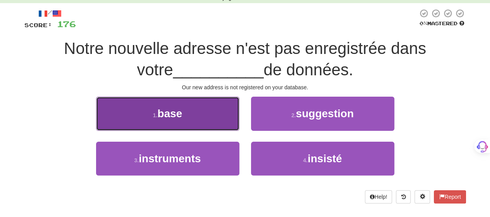
click at [212, 116] on button "1 . base" at bounding box center [167, 113] width 143 height 34
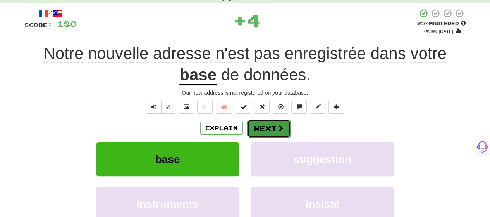
click at [282, 127] on span at bounding box center [280, 127] width 7 height 7
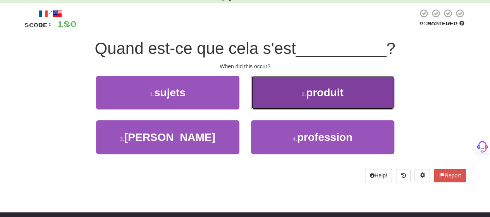
click at [281, 100] on button "2 . produit" at bounding box center [322, 93] width 143 height 34
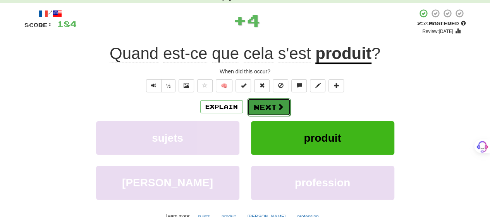
click at [282, 100] on button "Next" at bounding box center [268, 107] width 43 height 18
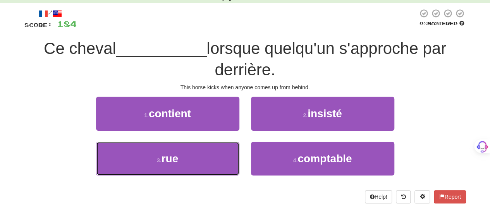
drag, startPoint x: 215, startPoint y: 161, endPoint x: 248, endPoint y: 134, distance: 42.4
click at [215, 159] on button "3 . rue" at bounding box center [167, 158] width 143 height 34
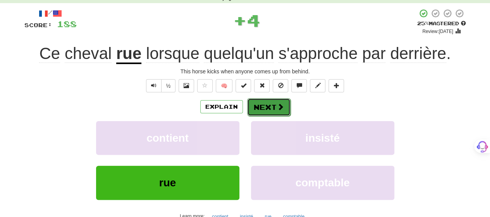
click at [277, 110] on span at bounding box center [280, 106] width 7 height 7
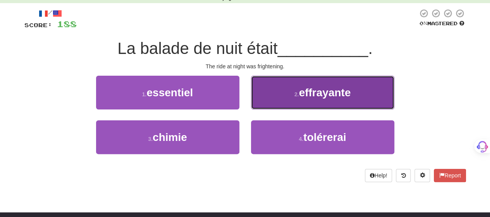
click at [276, 103] on button "2 . effrayante" at bounding box center [322, 93] width 143 height 34
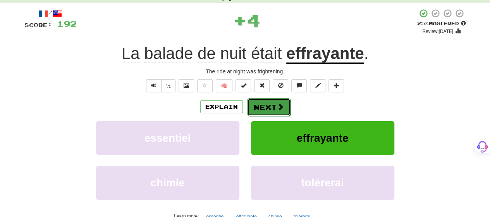
click at [277, 104] on span at bounding box center [280, 106] width 7 height 7
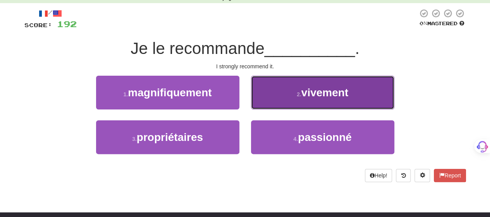
click at [277, 104] on button "2 . vivement" at bounding box center [322, 93] width 143 height 34
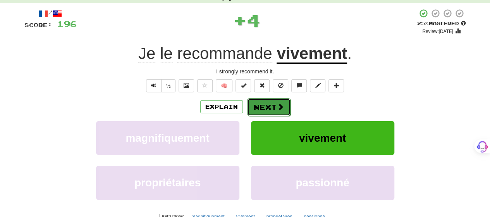
click at [278, 105] on span at bounding box center [280, 106] width 7 height 7
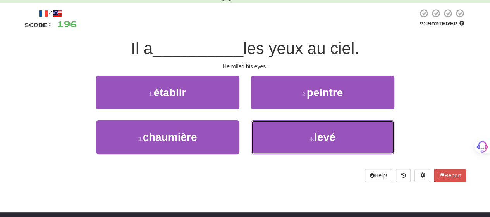
drag, startPoint x: 302, startPoint y: 131, endPoint x: 298, endPoint y: 120, distance: 12.1
click at [301, 131] on button "4 . levé" at bounding box center [322, 137] width 143 height 34
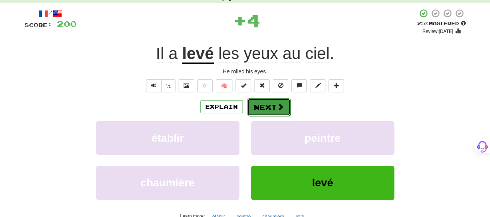
click at [265, 109] on button "Next" at bounding box center [268, 107] width 43 height 18
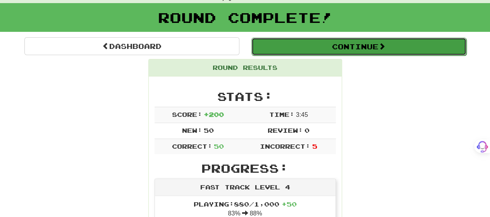
click at [349, 53] on button "Continue" at bounding box center [358, 47] width 215 height 18
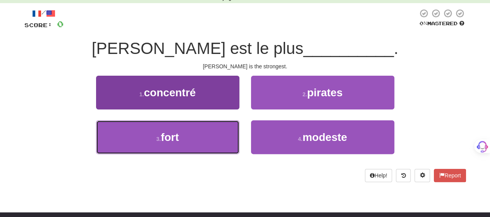
click at [152, 131] on button "3 . fort" at bounding box center [167, 137] width 143 height 34
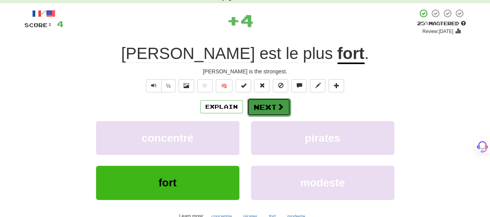
click at [280, 108] on span at bounding box center [280, 106] width 7 height 7
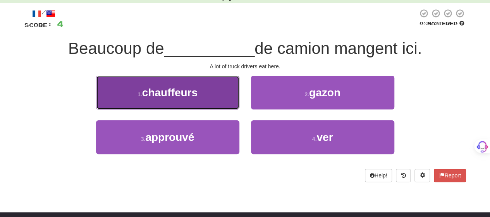
click at [167, 94] on span "chauffeurs" at bounding box center [169, 92] width 55 height 12
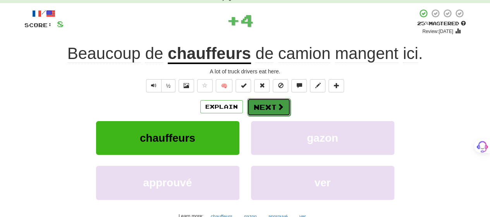
click at [277, 104] on span at bounding box center [280, 106] width 7 height 7
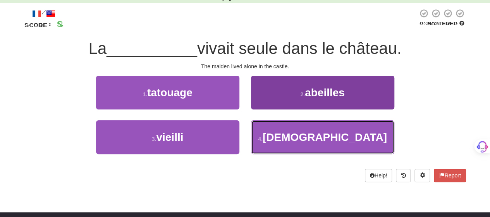
drag, startPoint x: 351, startPoint y: 140, endPoint x: 354, endPoint y: 136, distance: 4.7
click at [352, 140] on span "[DEMOGRAPHIC_DATA]" at bounding box center [325, 137] width 124 height 12
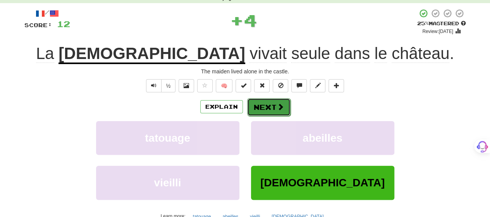
click at [277, 109] on span at bounding box center [280, 106] width 7 height 7
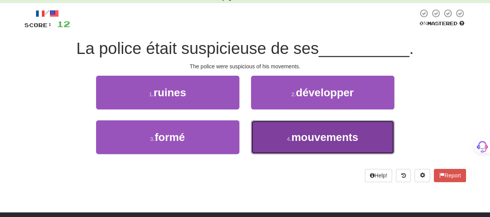
click at [360, 130] on button "4 . mouvements" at bounding box center [322, 137] width 143 height 34
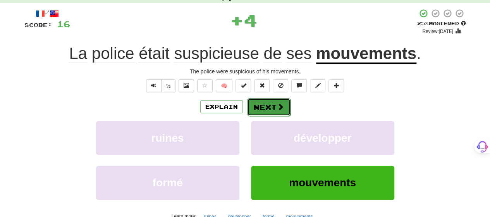
click at [273, 106] on button "Next" at bounding box center [268, 107] width 43 height 18
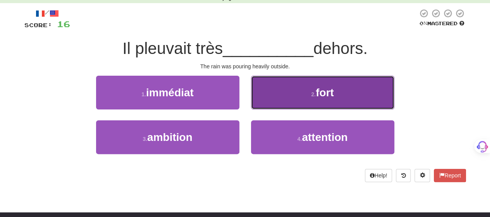
click at [346, 102] on button "2 . fort" at bounding box center [322, 93] width 143 height 34
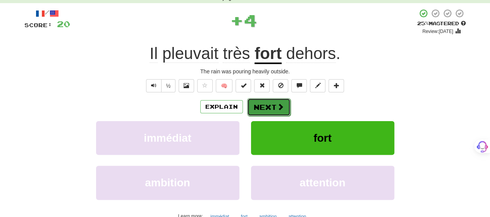
click at [260, 107] on button "Next" at bounding box center [268, 107] width 43 height 18
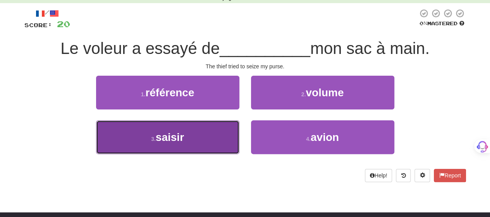
click at [195, 130] on button "3 . saisir" at bounding box center [167, 137] width 143 height 34
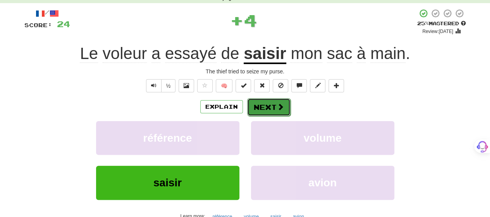
click at [272, 106] on button "Next" at bounding box center [268, 107] width 43 height 18
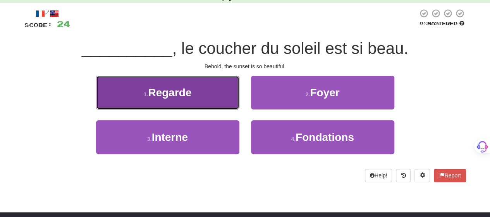
click at [217, 96] on button "1 . Regarde" at bounding box center [167, 93] width 143 height 34
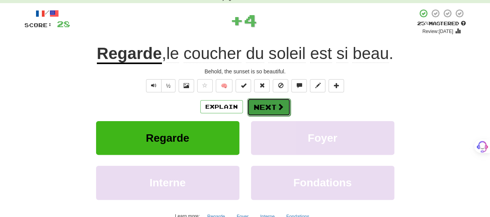
click at [279, 103] on span at bounding box center [280, 106] width 7 height 7
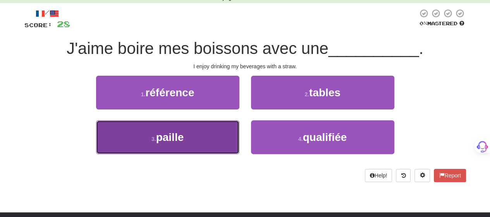
click at [188, 129] on button "3 . paille" at bounding box center [167, 137] width 143 height 34
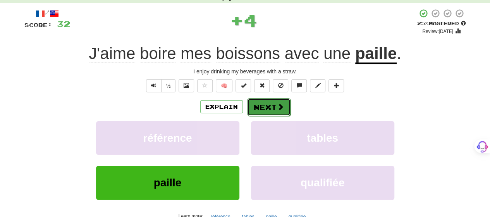
click at [285, 104] on button "Next" at bounding box center [268, 107] width 43 height 18
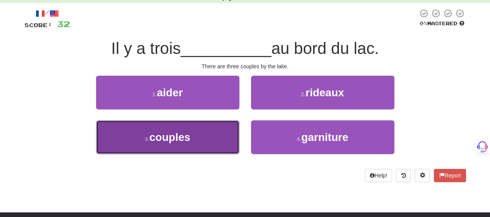
click at [174, 143] on button "3 . couples" at bounding box center [167, 137] width 143 height 34
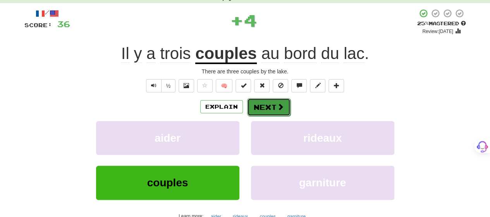
click at [272, 109] on button "Next" at bounding box center [268, 107] width 43 height 18
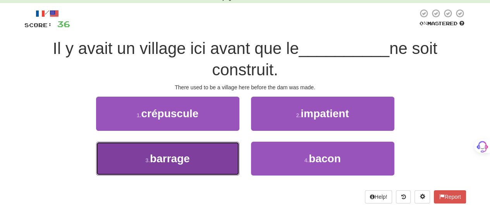
click at [185, 151] on button "3 . barrage" at bounding box center [167, 158] width 143 height 34
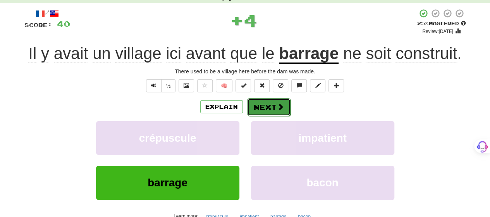
click at [273, 104] on button "Next" at bounding box center [268, 107] width 43 height 18
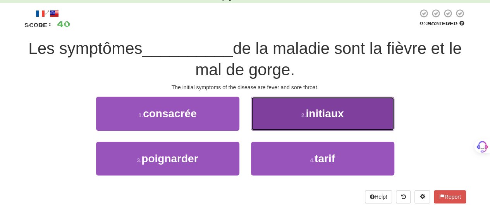
click at [264, 114] on button "2 . initiaux" at bounding box center [322, 113] width 143 height 34
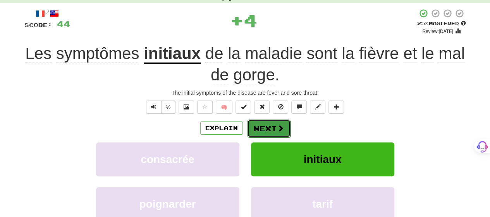
click at [259, 127] on button "Next" at bounding box center [268, 128] width 43 height 18
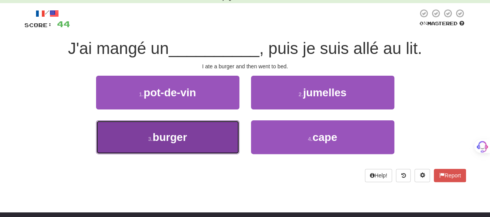
click at [212, 144] on button "3 . burger" at bounding box center [167, 137] width 143 height 34
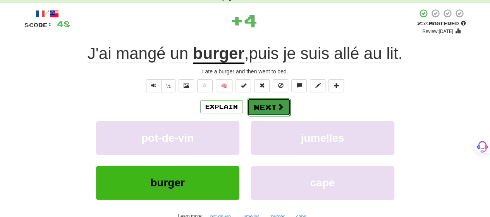
drag, startPoint x: 286, startPoint y: 98, endPoint x: 283, endPoint y: 103, distance: 6.1
click at [283, 103] on button "Next" at bounding box center [268, 107] width 43 height 18
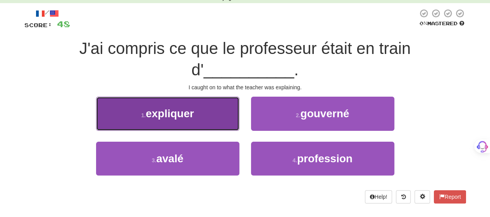
click at [212, 110] on button "1 . expliquer" at bounding box center [167, 113] width 143 height 34
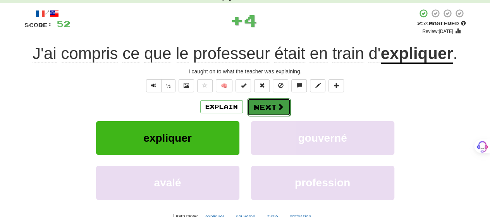
click at [277, 110] on span at bounding box center [280, 106] width 7 height 7
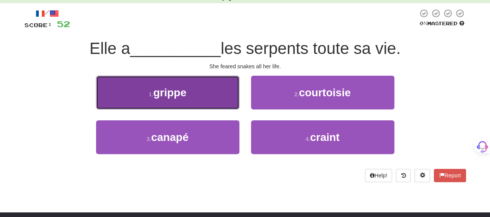
click at [207, 101] on button "1 . grippe" at bounding box center [167, 93] width 143 height 34
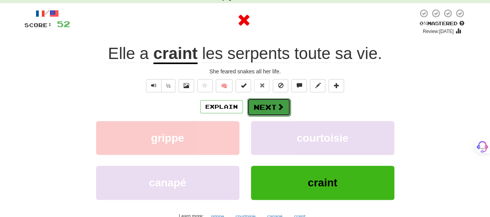
click at [266, 109] on button "Next" at bounding box center [268, 107] width 43 height 18
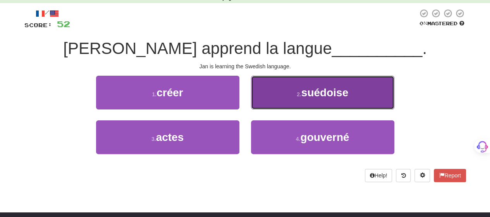
click at [277, 99] on button "2 . suédoise" at bounding box center [322, 93] width 143 height 34
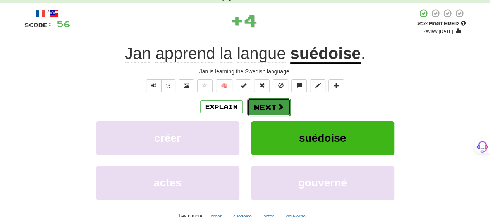
click at [275, 102] on button "Next" at bounding box center [268, 107] width 43 height 18
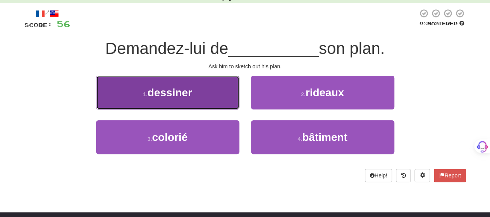
click at [210, 93] on button "1 . dessiner" at bounding box center [167, 93] width 143 height 34
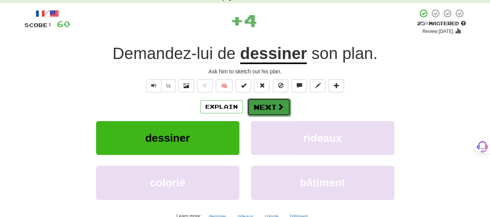
click at [265, 103] on button "Next" at bounding box center [268, 107] width 43 height 18
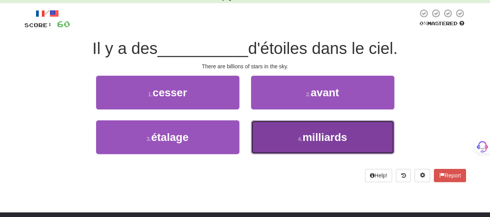
click at [274, 132] on button "4 . milliards" at bounding box center [322, 137] width 143 height 34
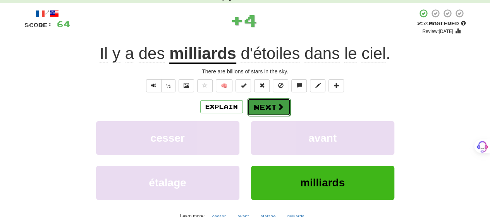
click at [271, 105] on button "Next" at bounding box center [268, 107] width 43 height 18
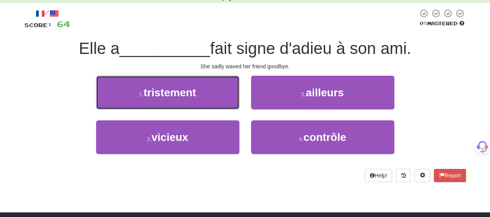
click at [200, 96] on button "1 . tristement" at bounding box center [167, 93] width 143 height 34
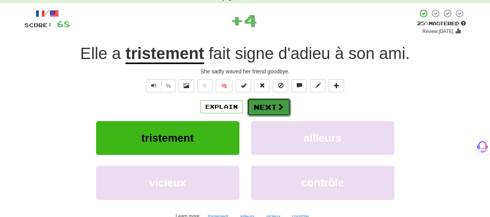
click at [270, 105] on button "Next" at bounding box center [268, 107] width 43 height 18
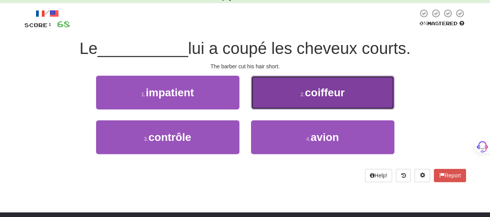
click at [274, 99] on button "2 . coiffeur" at bounding box center [322, 93] width 143 height 34
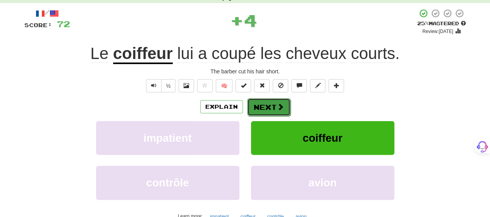
click at [268, 106] on button "Next" at bounding box center [268, 107] width 43 height 18
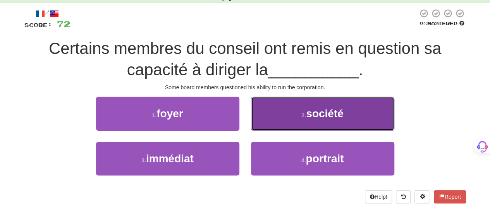
click at [277, 113] on button "2 . société" at bounding box center [322, 113] width 143 height 34
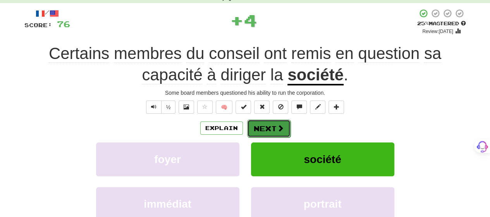
click at [270, 122] on button "Next" at bounding box center [268, 128] width 43 height 18
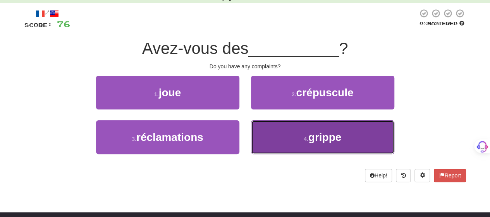
click at [267, 134] on button "4 . grippe" at bounding box center [322, 137] width 143 height 34
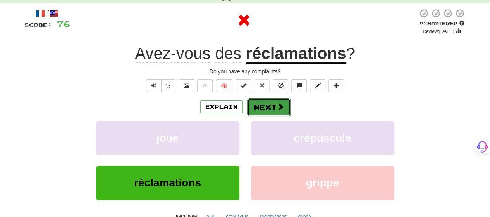
click at [264, 103] on button "Next" at bounding box center [268, 107] width 43 height 18
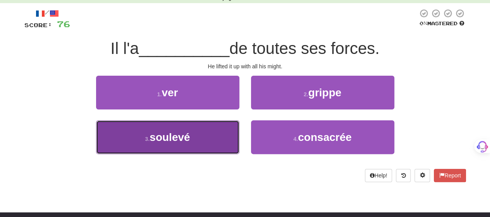
click at [225, 134] on button "3 . soulevé" at bounding box center [167, 137] width 143 height 34
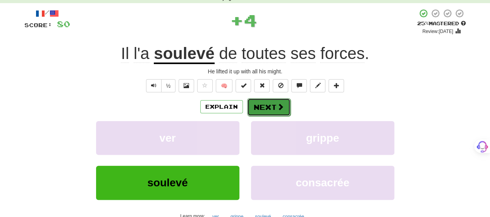
click at [269, 105] on button "Next" at bounding box center [268, 107] width 43 height 18
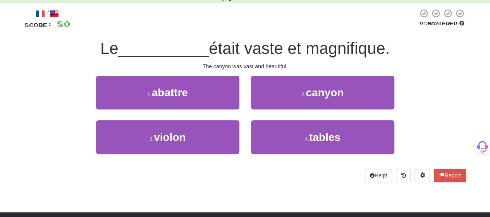
click at [274, 109] on div "2 . canyon" at bounding box center [322, 98] width 155 height 45
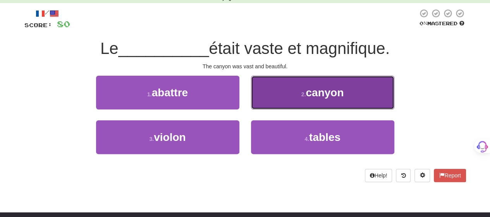
click at [363, 89] on button "2 . canyon" at bounding box center [322, 93] width 143 height 34
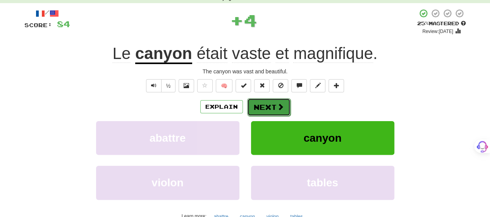
click at [278, 103] on span at bounding box center [280, 106] width 7 height 7
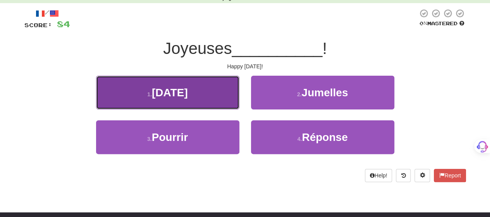
click at [210, 93] on button "1 . [DATE]" at bounding box center [167, 93] width 143 height 34
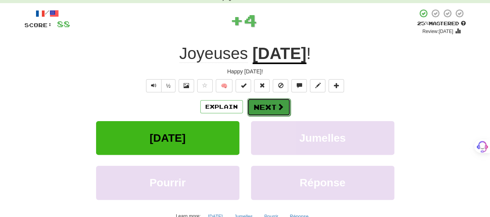
click at [277, 103] on span at bounding box center [280, 106] width 7 height 7
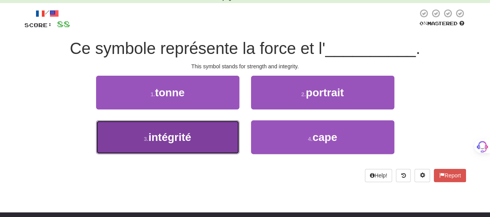
click at [204, 135] on button "3 . intégrité" at bounding box center [167, 137] width 143 height 34
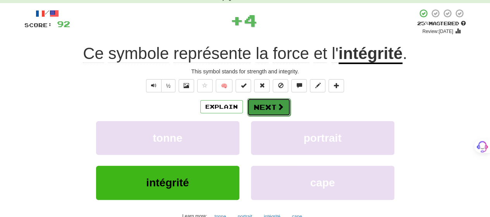
click at [272, 101] on button "Next" at bounding box center [268, 107] width 43 height 18
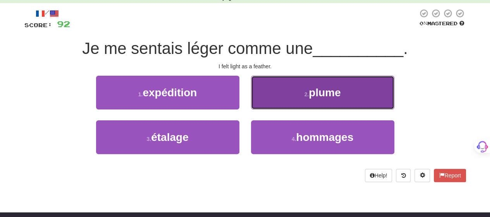
click at [274, 95] on button "2 . plume" at bounding box center [322, 93] width 143 height 34
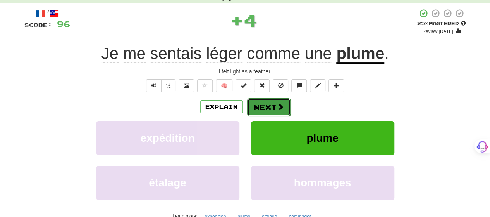
click at [272, 104] on button "Next" at bounding box center [268, 107] width 43 height 18
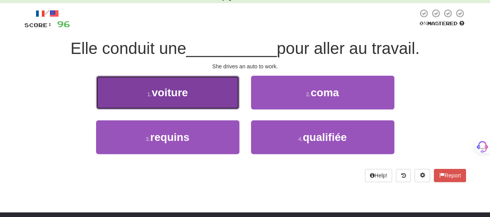
click at [226, 95] on button "1 . voiture" at bounding box center [167, 93] width 143 height 34
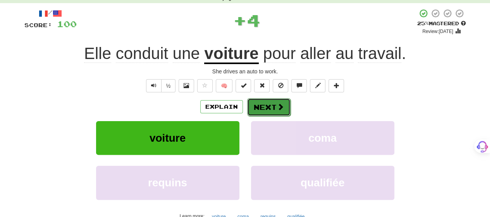
click at [270, 101] on button "Next" at bounding box center [268, 107] width 43 height 18
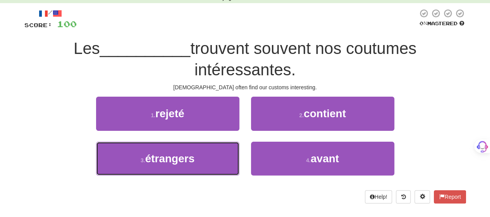
drag, startPoint x: 218, startPoint y: 150, endPoint x: 215, endPoint y: 157, distance: 6.9
click at [216, 156] on button "3 . étrangers" at bounding box center [167, 158] width 143 height 34
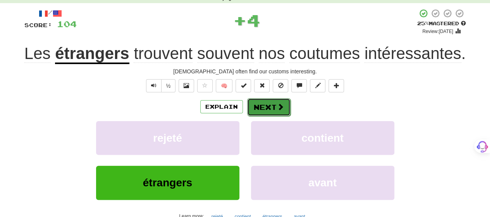
click at [280, 107] on span at bounding box center [280, 106] width 7 height 7
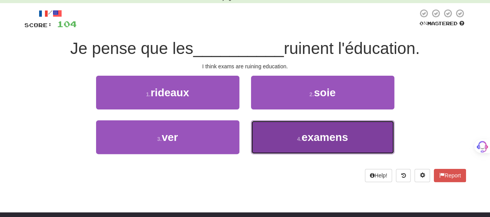
drag, startPoint x: 322, startPoint y: 141, endPoint x: 324, endPoint y: 127, distance: 14.1
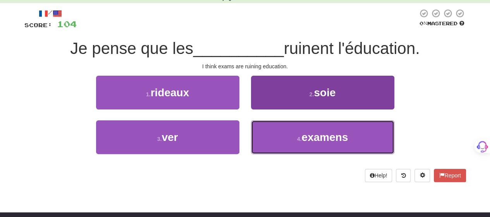
click at [322, 141] on span "examens" at bounding box center [324, 137] width 46 height 12
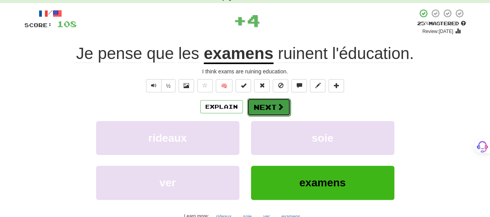
click at [262, 108] on button "Next" at bounding box center [268, 107] width 43 height 18
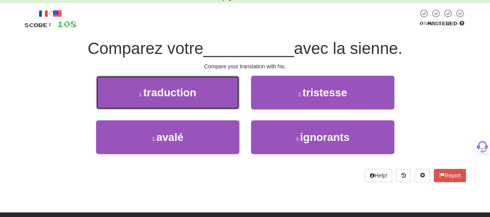
click at [211, 96] on button "1 . traduction" at bounding box center [167, 93] width 143 height 34
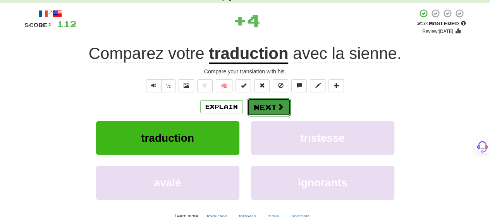
click at [270, 108] on button "Next" at bounding box center [268, 107] width 43 height 18
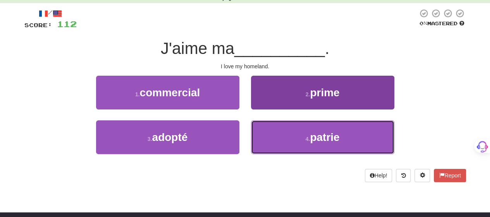
drag, startPoint x: 275, startPoint y: 147, endPoint x: 272, endPoint y: 139, distance: 8.6
click at [273, 141] on button "4 . patrie" at bounding box center [322, 137] width 143 height 34
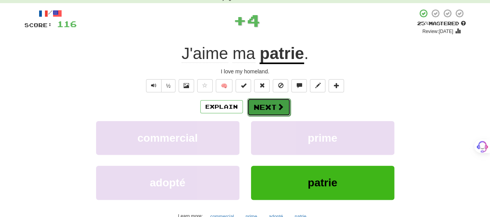
click at [263, 100] on button "Next" at bounding box center [268, 107] width 43 height 18
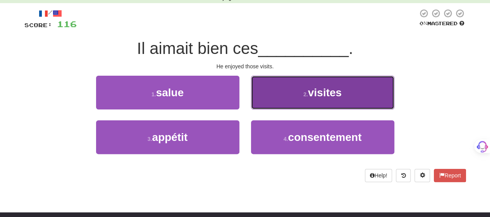
click at [265, 95] on button "2 . visites" at bounding box center [322, 93] width 143 height 34
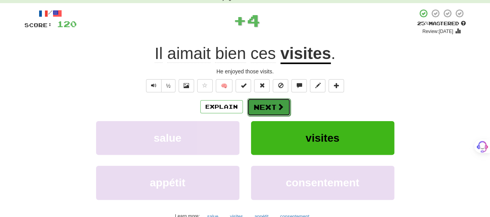
click at [265, 102] on button "Next" at bounding box center [268, 107] width 43 height 18
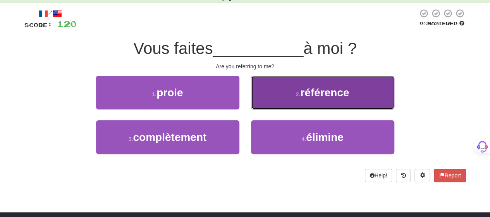
click at [268, 97] on button "2 . référence" at bounding box center [322, 93] width 143 height 34
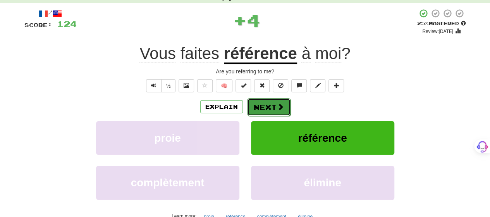
click at [266, 104] on button "Next" at bounding box center [268, 107] width 43 height 18
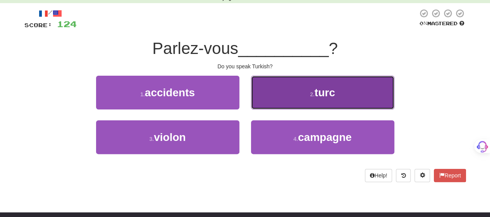
click at [269, 97] on button "2 . turc" at bounding box center [322, 93] width 143 height 34
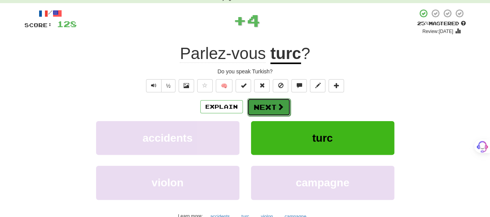
click at [268, 101] on button "Next" at bounding box center [268, 107] width 43 height 18
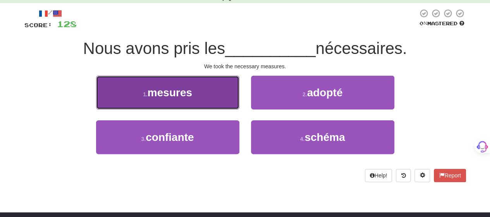
click at [217, 97] on button "1 . mesures" at bounding box center [167, 93] width 143 height 34
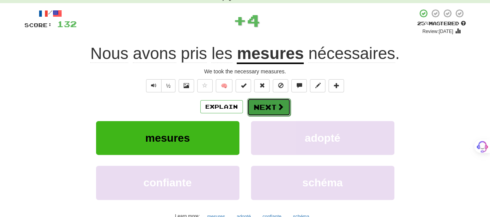
click at [264, 104] on button "Next" at bounding box center [268, 107] width 43 height 18
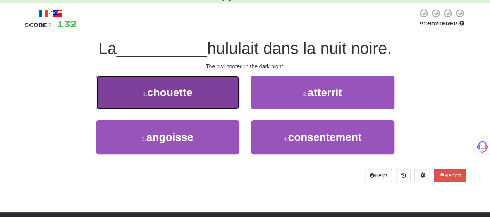
click at [221, 95] on button "1 . chouette" at bounding box center [167, 93] width 143 height 34
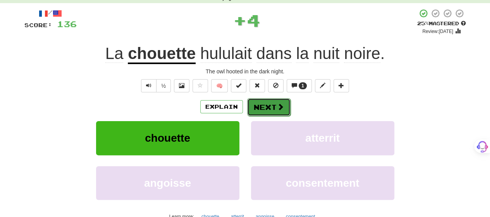
click at [281, 104] on span at bounding box center [280, 106] width 7 height 7
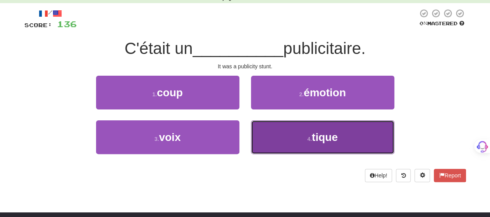
click at [271, 135] on button "4 . tique" at bounding box center [322, 137] width 143 height 34
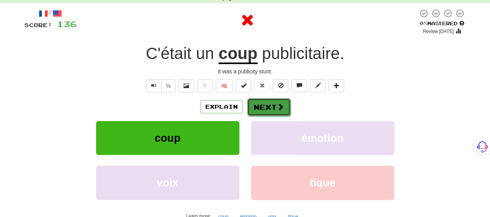
click at [262, 107] on button "Next" at bounding box center [268, 107] width 43 height 18
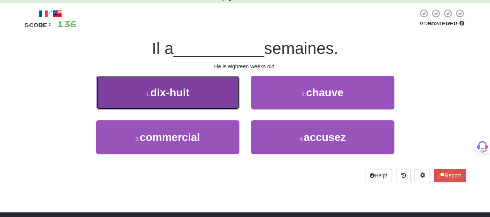
click at [216, 104] on button "1 . dix-huit" at bounding box center [167, 93] width 143 height 34
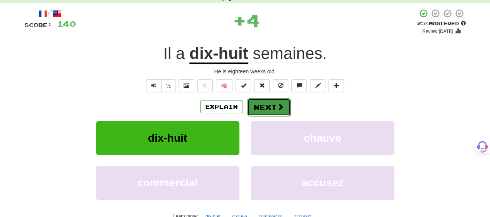
click at [278, 105] on span at bounding box center [280, 106] width 7 height 7
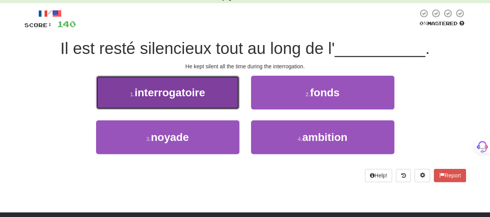
drag, startPoint x: 183, startPoint y: 97, endPoint x: 208, endPoint y: 96, distance: 25.2
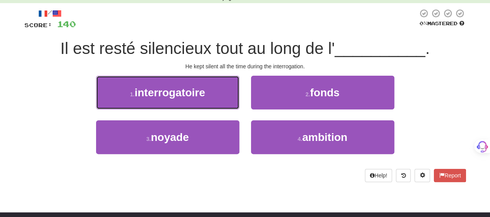
click at [186, 97] on span "interrogatoire" at bounding box center [169, 92] width 71 height 12
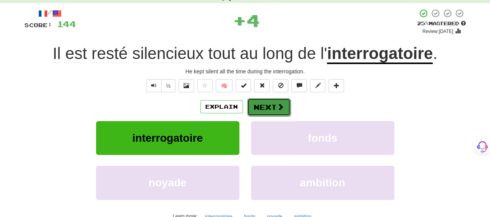
click at [269, 106] on button "Next" at bounding box center [268, 107] width 43 height 18
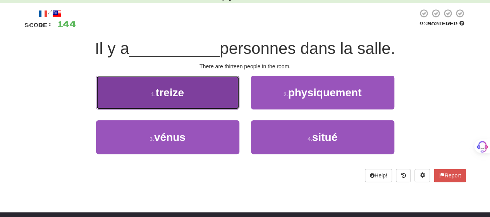
drag, startPoint x: 217, startPoint y: 96, endPoint x: 232, endPoint y: 97, distance: 15.1
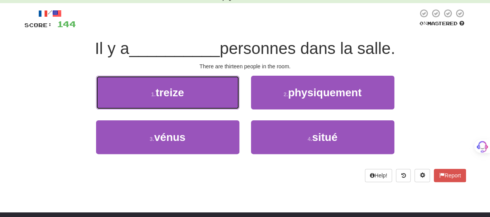
click at [217, 96] on button "1 . treize" at bounding box center [167, 93] width 143 height 34
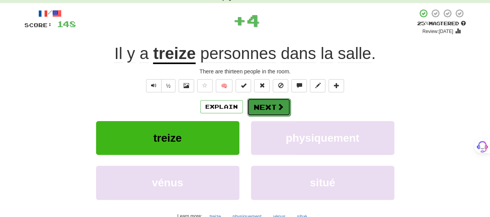
click at [265, 106] on button "Next" at bounding box center [268, 107] width 43 height 18
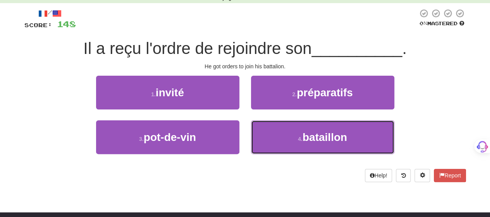
drag, startPoint x: 280, startPoint y: 138, endPoint x: 271, endPoint y: 117, distance: 22.0
click at [279, 135] on button "4 . bataillon" at bounding box center [322, 137] width 143 height 34
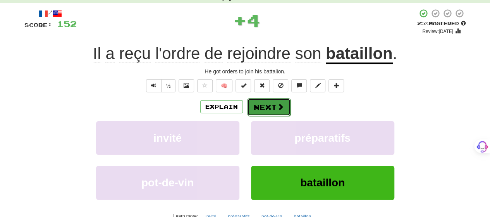
click at [267, 101] on button "Next" at bounding box center [268, 107] width 43 height 18
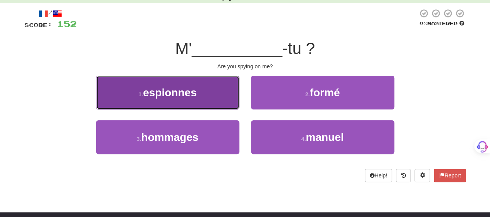
click at [174, 98] on button "1 . espionnes" at bounding box center [167, 93] width 143 height 34
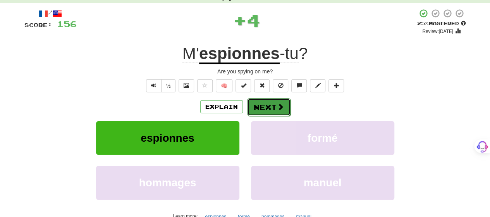
click at [279, 102] on button "Next" at bounding box center [268, 107] width 43 height 18
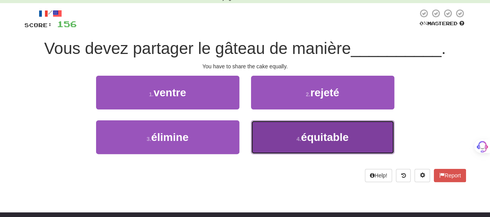
click at [279, 136] on button "4 . équitable" at bounding box center [322, 137] width 143 height 34
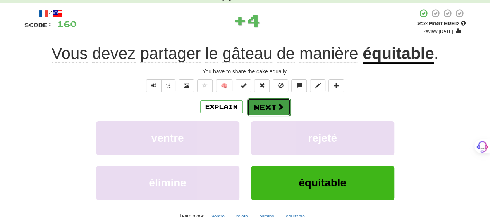
click at [264, 103] on button "Next" at bounding box center [268, 107] width 43 height 18
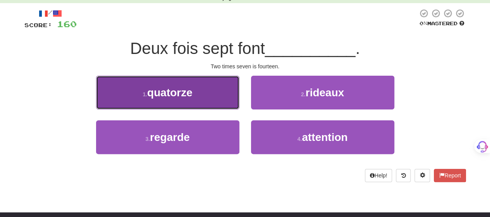
click at [207, 105] on button "1 . quatorze" at bounding box center [167, 93] width 143 height 34
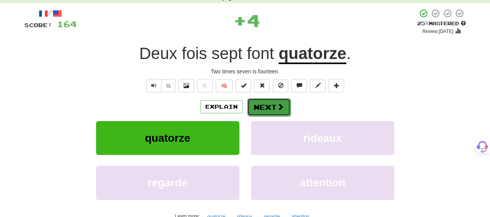
click at [267, 107] on button "Next" at bounding box center [268, 107] width 43 height 18
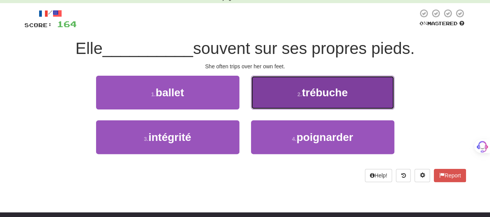
click at [284, 98] on button "2 . trébuche" at bounding box center [322, 93] width 143 height 34
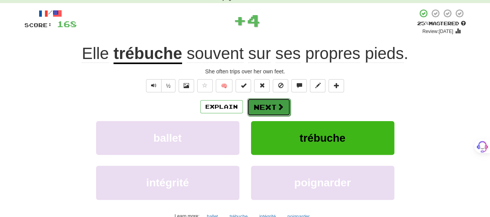
click at [275, 103] on button "Next" at bounding box center [268, 107] width 43 height 18
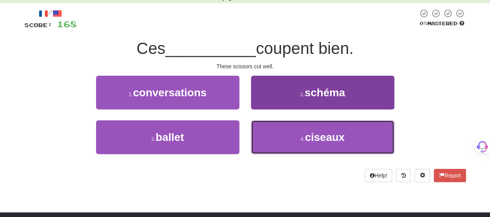
click at [317, 144] on button "4 . ciseaux" at bounding box center [322, 137] width 143 height 34
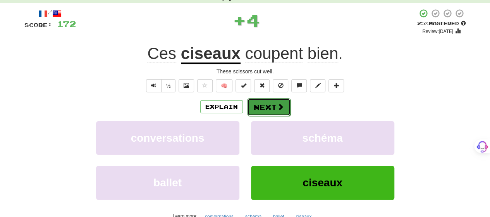
click at [271, 105] on button "Next" at bounding box center [268, 107] width 43 height 18
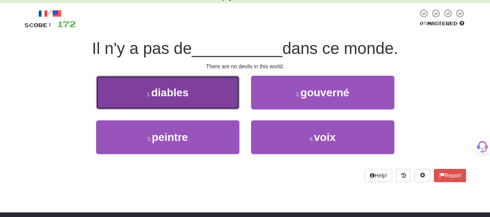
click at [221, 100] on button "1 . diables" at bounding box center [167, 93] width 143 height 34
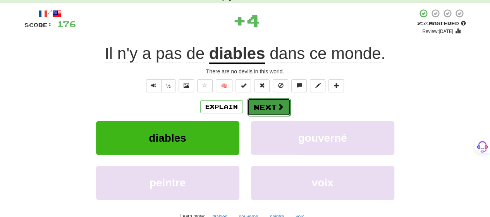
click at [264, 104] on button "Next" at bounding box center [268, 107] width 43 height 18
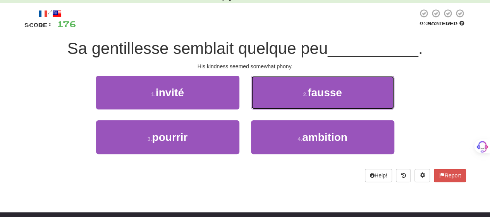
click at [264, 104] on button "2 . fausse" at bounding box center [322, 93] width 143 height 34
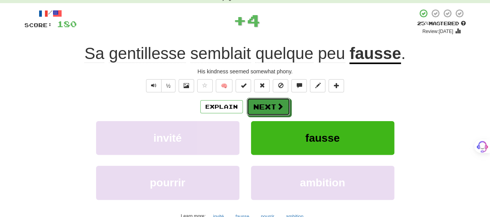
click at [264, 104] on button "Next" at bounding box center [268, 107] width 43 height 18
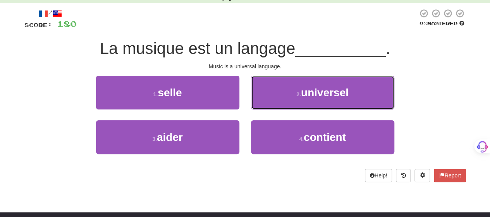
click at [264, 104] on button "2 . universel" at bounding box center [322, 93] width 143 height 34
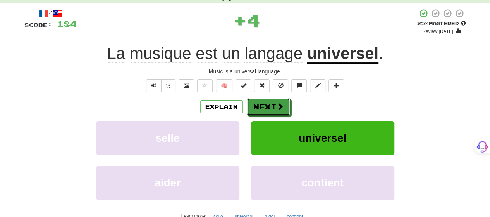
click at [264, 104] on button "Next" at bounding box center [268, 107] width 43 height 18
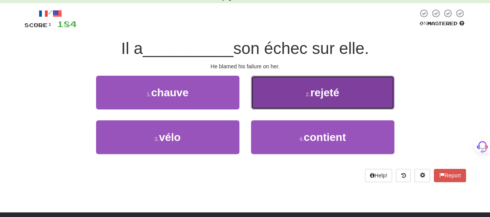
click at [265, 99] on button "2 . rejeté" at bounding box center [322, 93] width 143 height 34
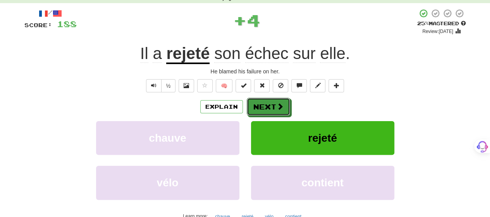
click at [265, 99] on button "Next" at bounding box center [268, 107] width 43 height 18
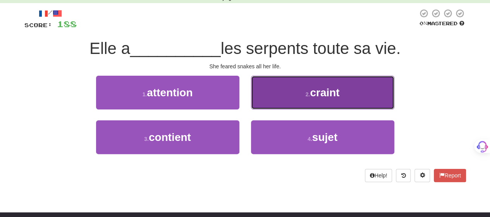
click at [273, 96] on button "2 . craint" at bounding box center [322, 93] width 143 height 34
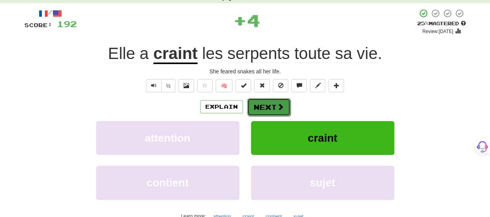
click at [269, 104] on button "Next" at bounding box center [268, 107] width 43 height 18
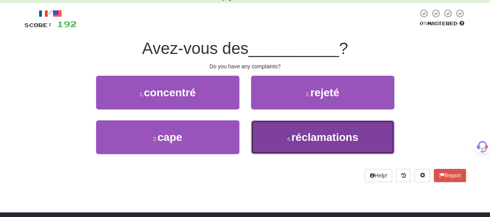
click at [270, 131] on button "4 . réclamations" at bounding box center [322, 137] width 143 height 34
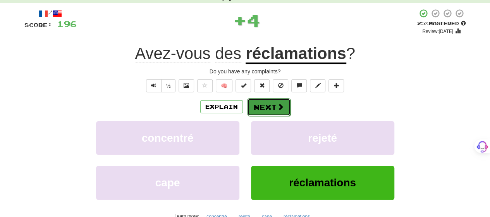
click at [269, 107] on button "Next" at bounding box center [268, 107] width 43 height 18
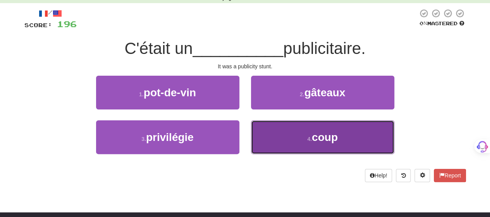
click at [275, 134] on button "4 . coup" at bounding box center [322, 137] width 143 height 34
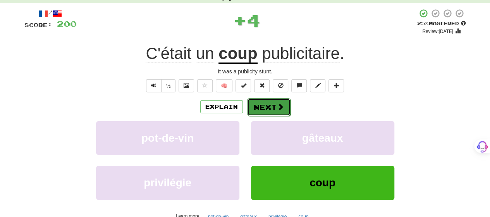
click at [270, 108] on button "Next" at bounding box center [268, 107] width 43 height 18
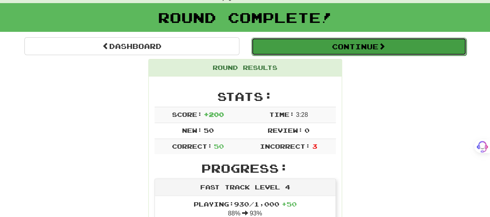
click at [325, 44] on button "Continue" at bounding box center [358, 47] width 215 height 18
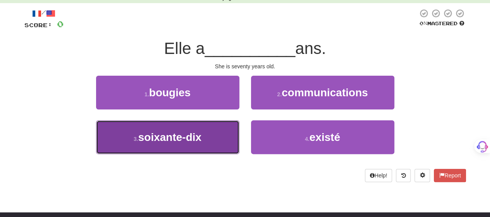
click at [211, 139] on button "3 . soixante-dix" at bounding box center [167, 137] width 143 height 34
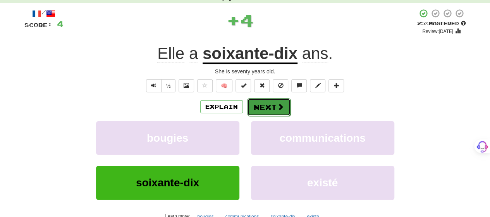
click at [274, 109] on button "Next" at bounding box center [268, 107] width 43 height 18
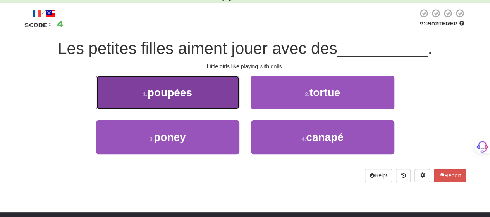
click at [187, 96] on span "poupées" at bounding box center [170, 92] width 45 height 12
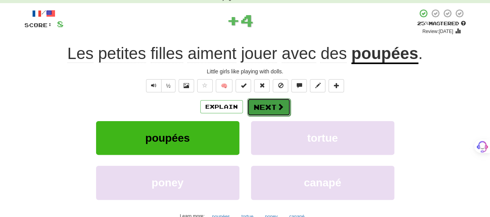
click at [277, 102] on button "Next" at bounding box center [268, 107] width 43 height 18
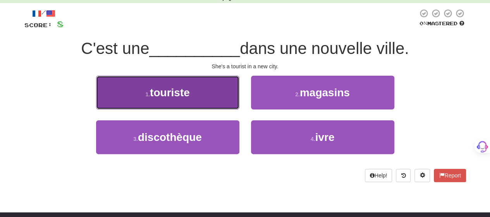
click at [213, 98] on button "1 . touriste" at bounding box center [167, 93] width 143 height 34
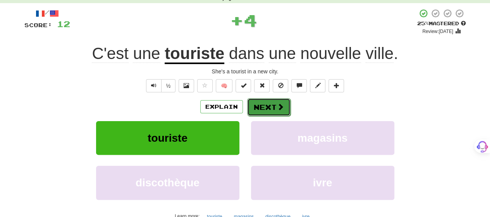
click at [269, 105] on button "Next" at bounding box center [268, 107] width 43 height 18
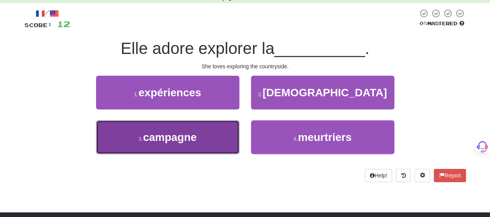
click at [192, 142] on span "campagne" at bounding box center [170, 137] width 54 height 12
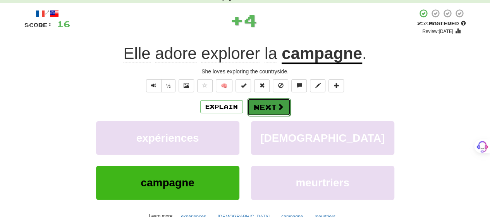
click at [266, 107] on button "Next" at bounding box center [268, 107] width 43 height 18
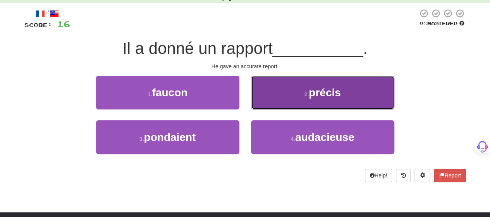
click at [282, 101] on button "2 . précis" at bounding box center [322, 93] width 143 height 34
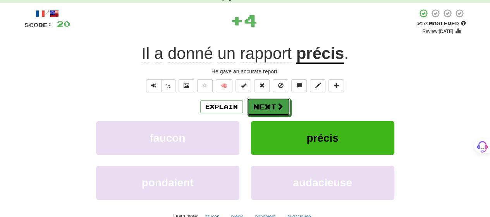
click at [282, 101] on button "Next" at bounding box center [268, 107] width 43 height 18
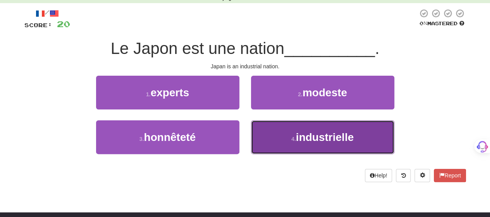
click at [267, 136] on button "4 . industrielle" at bounding box center [322, 137] width 143 height 34
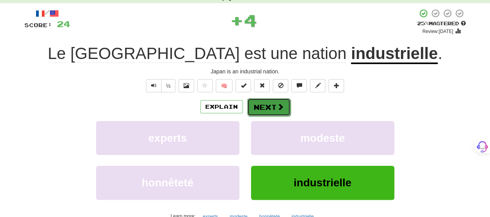
click at [266, 102] on button "Next" at bounding box center [268, 107] width 43 height 18
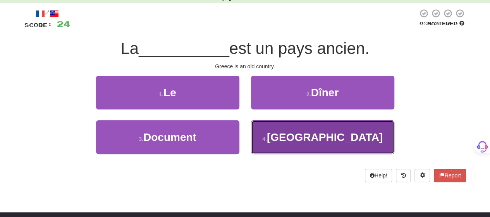
click at [275, 138] on button "4 . [GEOGRAPHIC_DATA]" at bounding box center [322, 137] width 143 height 34
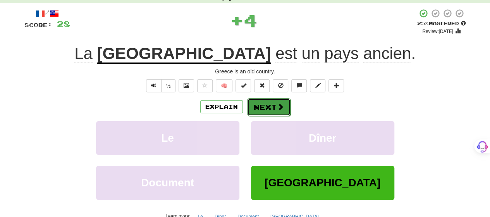
click at [275, 104] on button "Next" at bounding box center [268, 107] width 43 height 18
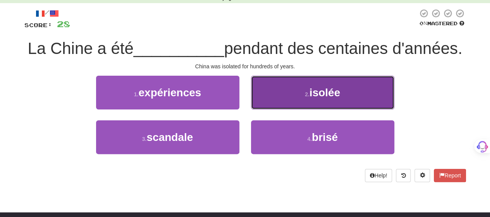
click at [272, 109] on button "2 . isolée" at bounding box center [322, 93] width 143 height 34
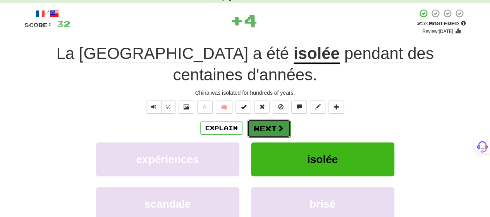
click at [272, 119] on button "Next" at bounding box center [268, 128] width 43 height 18
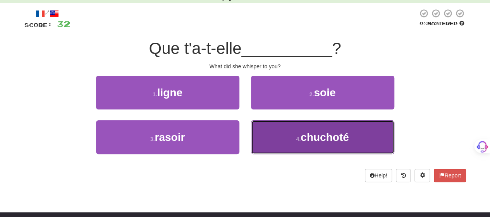
click at [296, 136] on small "4 ." at bounding box center [298, 139] width 5 height 6
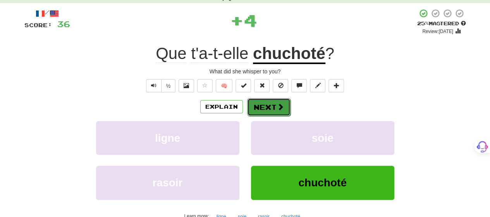
click at [272, 107] on button "Next" at bounding box center [268, 107] width 43 height 18
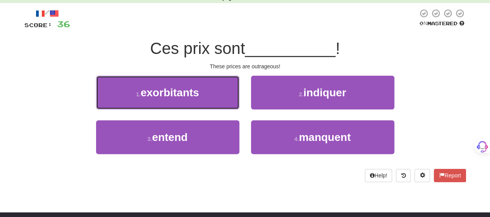
click at [189, 93] on span "exorbitants" at bounding box center [170, 92] width 58 height 12
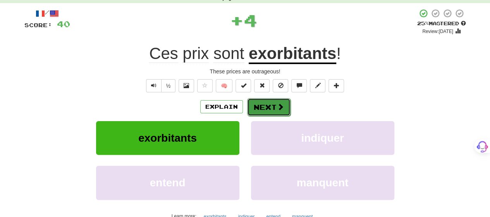
click at [274, 107] on button "Next" at bounding box center [268, 107] width 43 height 18
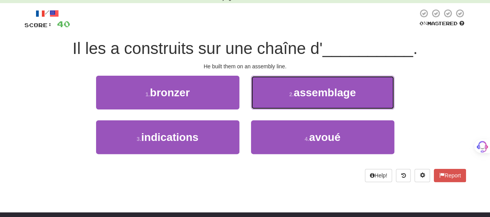
click at [274, 107] on button "2 . assemblage" at bounding box center [322, 93] width 143 height 34
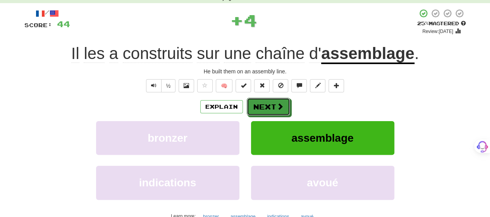
click at [274, 107] on button "Next" at bounding box center [268, 107] width 43 height 18
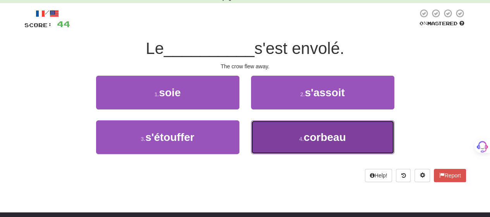
drag, startPoint x: 287, startPoint y: 141, endPoint x: 284, endPoint y: 125, distance: 17.1
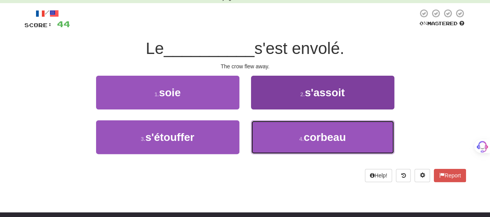
click at [287, 141] on button "4 . corbeau" at bounding box center [322, 137] width 143 height 34
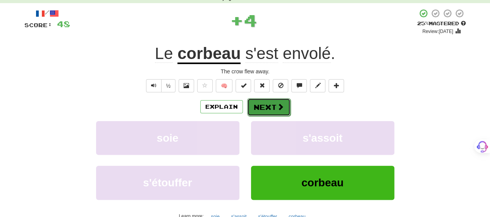
click at [278, 107] on span at bounding box center [280, 106] width 7 height 7
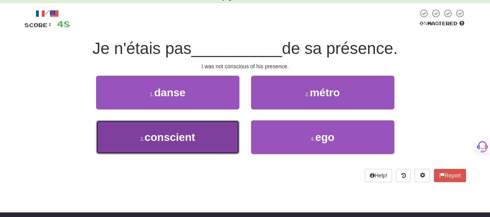
click at [214, 136] on button "3 . conscient" at bounding box center [167, 137] width 143 height 34
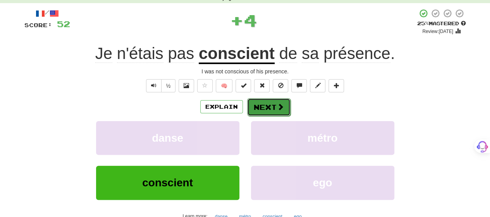
click at [264, 103] on button "Next" at bounding box center [268, 107] width 43 height 18
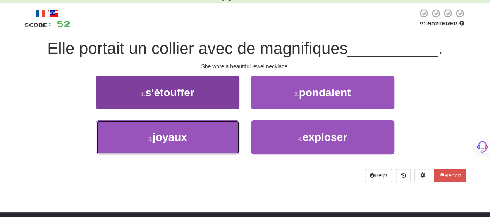
click at [205, 136] on button "3 . joyaux" at bounding box center [167, 137] width 143 height 34
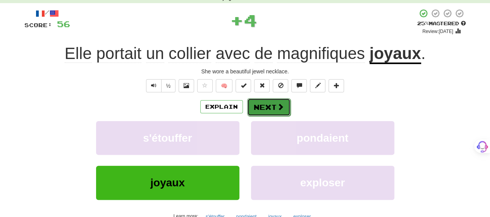
click at [255, 107] on button "Next" at bounding box center [268, 107] width 43 height 18
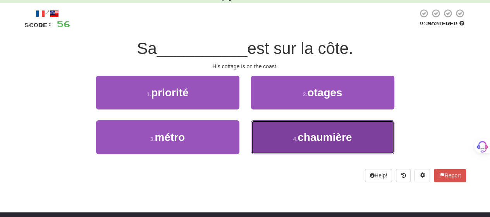
click at [271, 131] on button "4 . chaumière" at bounding box center [322, 137] width 143 height 34
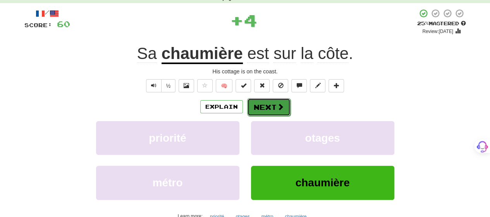
click at [267, 108] on button "Next" at bounding box center [268, 107] width 43 height 18
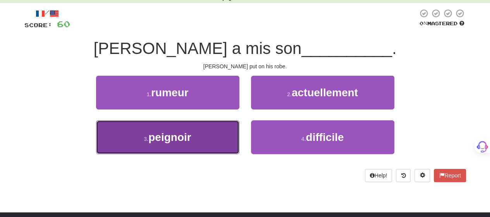
click at [211, 136] on button "3 . peignoir" at bounding box center [167, 137] width 143 height 34
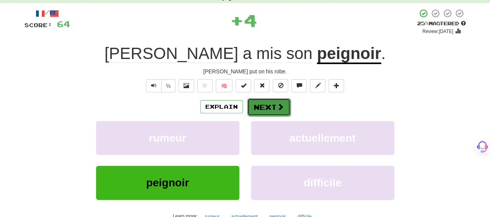
click at [263, 107] on button "Next" at bounding box center [268, 107] width 43 height 18
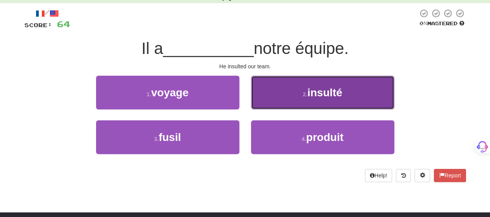
click at [272, 95] on button "2 . insulté" at bounding box center [322, 93] width 143 height 34
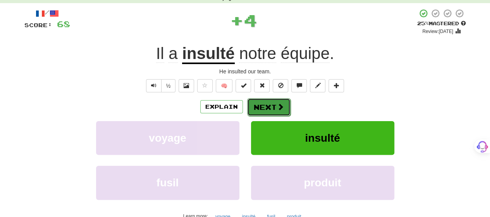
click at [270, 103] on button "Next" at bounding box center [268, 107] width 43 height 18
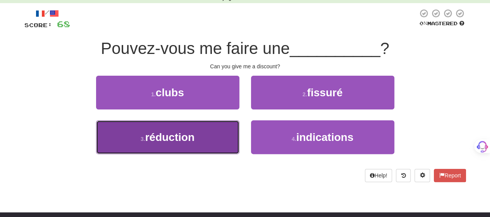
click at [216, 134] on button "3 . réduction" at bounding box center [167, 137] width 143 height 34
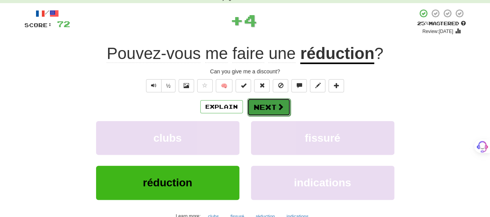
click at [268, 105] on button "Next" at bounding box center [268, 107] width 43 height 18
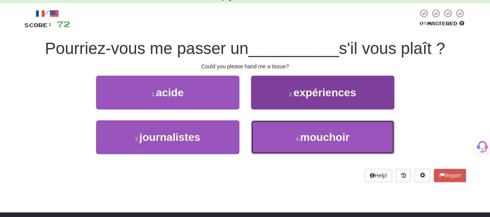
drag, startPoint x: 282, startPoint y: 134, endPoint x: 279, endPoint y: 127, distance: 8.5
click at [281, 131] on button "4 . mouchoir" at bounding box center [322, 137] width 143 height 34
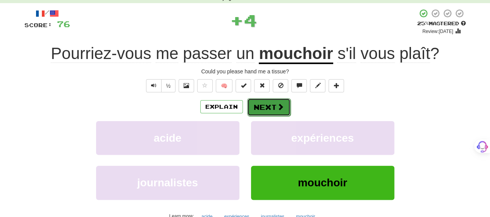
click at [273, 107] on button "Next" at bounding box center [268, 107] width 43 height 18
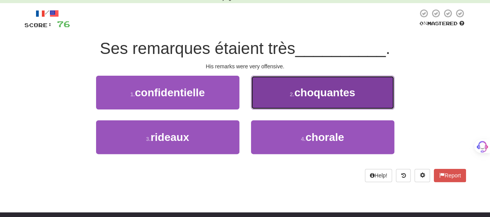
click at [272, 99] on button "2 . choquantes" at bounding box center [322, 93] width 143 height 34
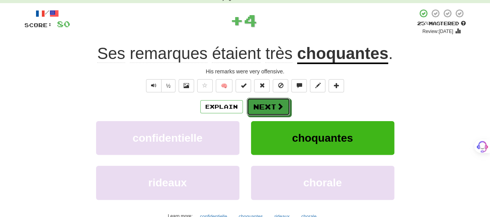
click at [272, 99] on button "Next" at bounding box center [268, 107] width 43 height 18
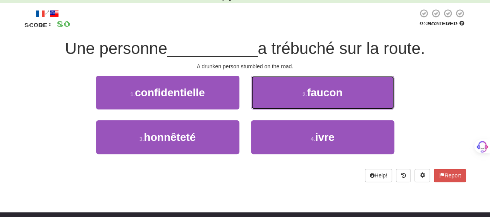
click at [272, 99] on button "2 . faucon" at bounding box center [322, 93] width 143 height 34
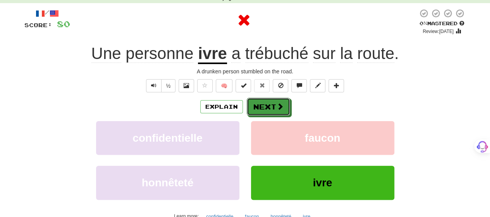
click at [272, 99] on button "Next" at bounding box center [268, 107] width 43 height 18
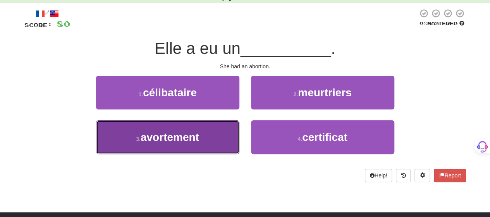
click at [229, 129] on button "3 . avortement" at bounding box center [167, 137] width 143 height 34
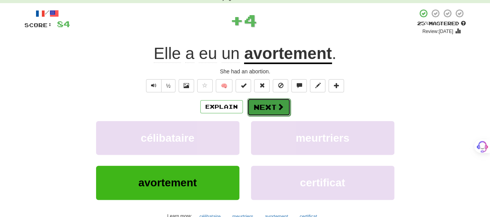
click at [257, 105] on button "Next" at bounding box center [268, 107] width 43 height 18
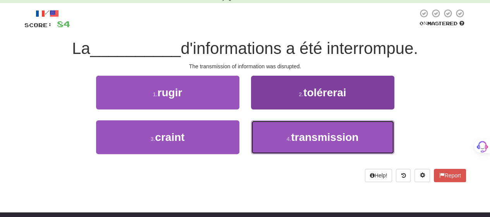
click at [272, 128] on button "4 . transmission" at bounding box center [322, 137] width 143 height 34
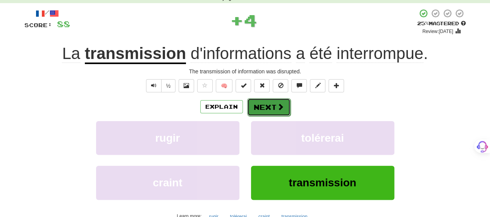
click at [266, 104] on button "Next" at bounding box center [268, 107] width 43 height 18
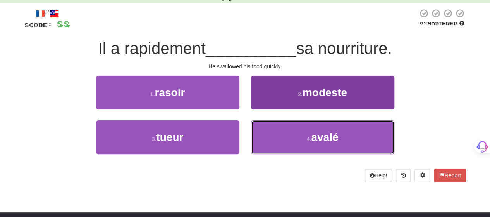
click at [276, 136] on button "4 . avalé" at bounding box center [322, 137] width 143 height 34
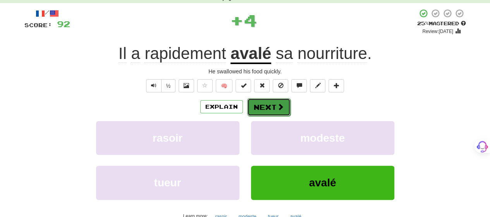
click at [269, 107] on button "Next" at bounding box center [268, 107] width 43 height 18
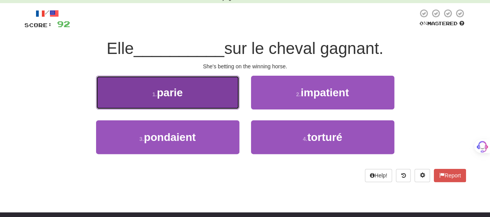
click at [188, 103] on button "1 . parie" at bounding box center [167, 93] width 143 height 34
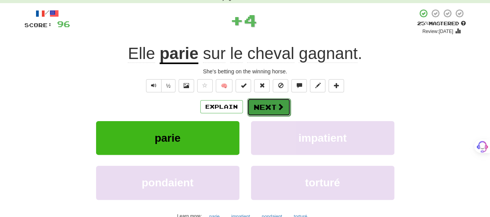
click at [259, 105] on button "Next" at bounding box center [268, 107] width 43 height 18
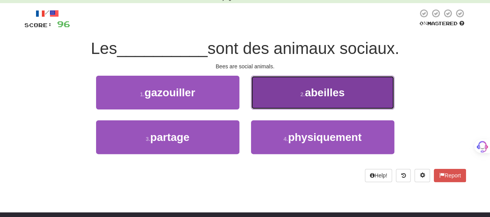
click at [275, 95] on button "2 . abeilles" at bounding box center [322, 93] width 143 height 34
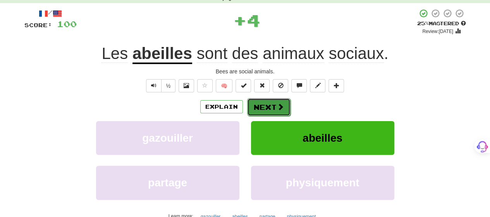
click at [272, 101] on button "Next" at bounding box center [268, 107] width 43 height 18
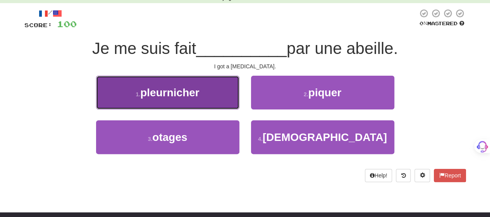
click at [206, 95] on button "1 . pleurnicher" at bounding box center [167, 93] width 143 height 34
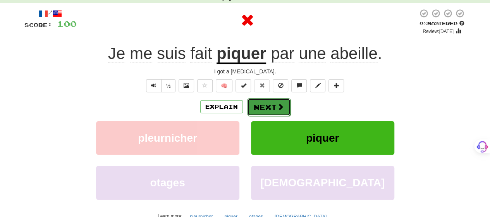
click at [267, 104] on button "Next" at bounding box center [268, 107] width 43 height 18
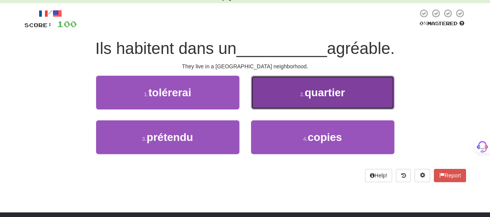
click at [279, 94] on button "2 . quartier" at bounding box center [322, 93] width 143 height 34
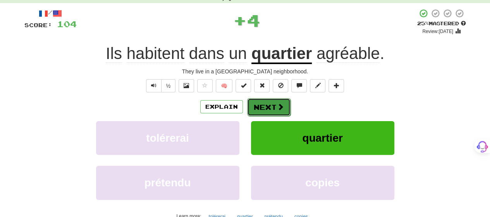
click at [274, 103] on button "Next" at bounding box center [268, 107] width 43 height 18
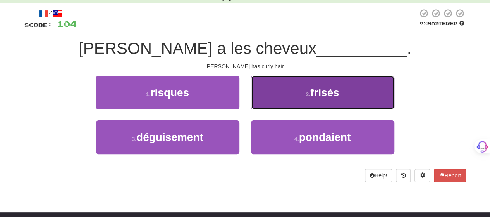
click at [270, 95] on button "2 . frisés" at bounding box center [322, 93] width 143 height 34
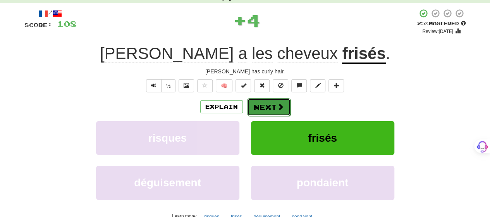
click at [268, 104] on button "Next" at bounding box center [268, 107] width 43 height 18
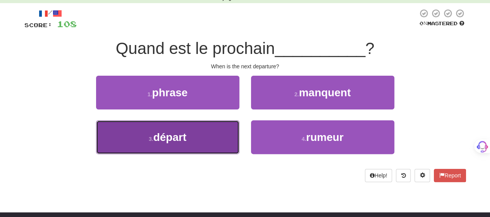
click at [222, 132] on button "3 . départ" at bounding box center [167, 137] width 143 height 34
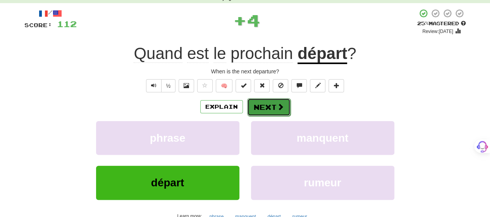
click at [262, 104] on button "Next" at bounding box center [268, 107] width 43 height 18
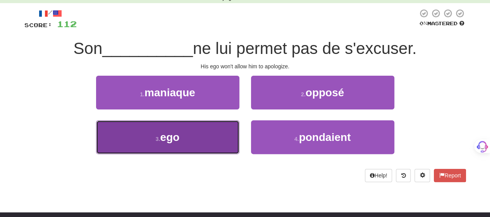
click at [230, 130] on button "3 . ego" at bounding box center [167, 137] width 143 height 34
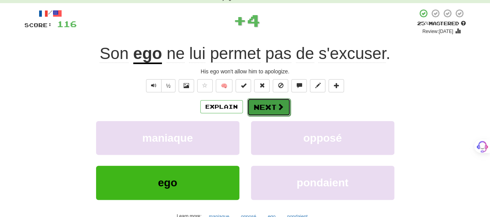
click at [261, 103] on button "Next" at bounding box center [268, 107] width 43 height 18
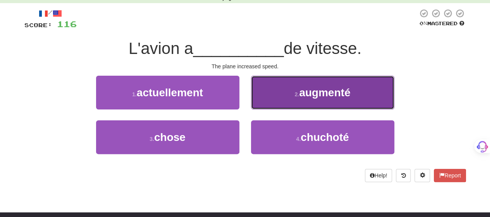
click at [284, 96] on button "2 . augmenté" at bounding box center [322, 93] width 143 height 34
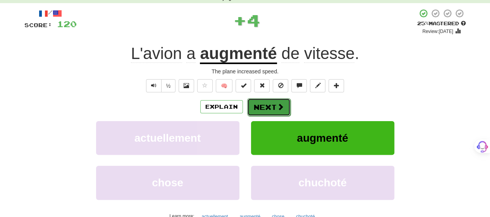
click at [280, 103] on span at bounding box center [280, 106] width 7 height 7
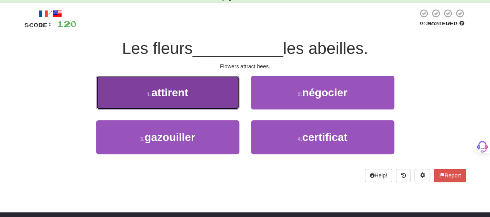
click at [224, 99] on button "1 . attirent" at bounding box center [167, 93] width 143 height 34
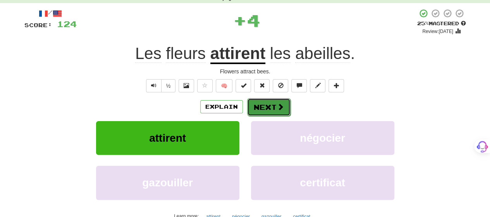
click at [267, 102] on button "Next" at bounding box center [268, 107] width 43 height 18
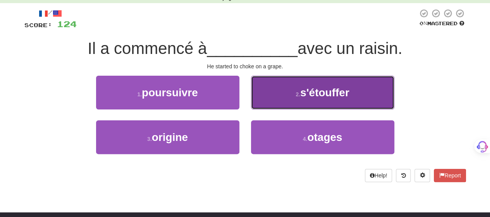
click at [270, 93] on button "2 . s'étouffer" at bounding box center [322, 93] width 143 height 34
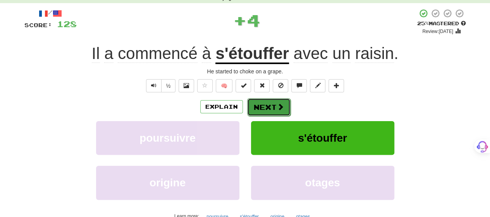
click at [267, 102] on button "Next" at bounding box center [268, 107] width 43 height 18
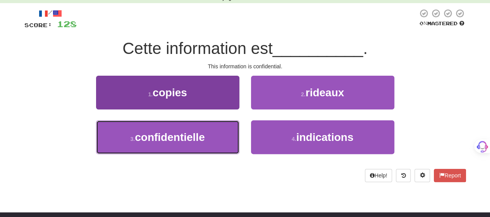
click at [222, 139] on button "3 . confidentielle" at bounding box center [167, 137] width 143 height 34
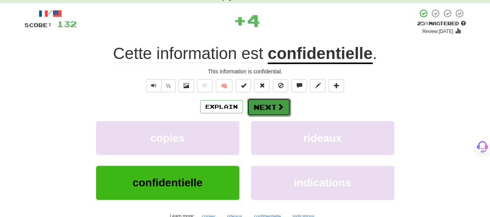
click at [260, 105] on button "Next" at bounding box center [268, 107] width 43 height 18
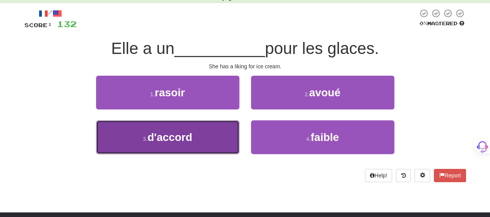
click at [214, 134] on button "3 . d'accord" at bounding box center [167, 137] width 143 height 34
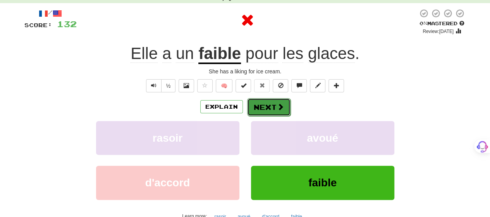
click at [262, 105] on button "Next" at bounding box center [268, 107] width 43 height 18
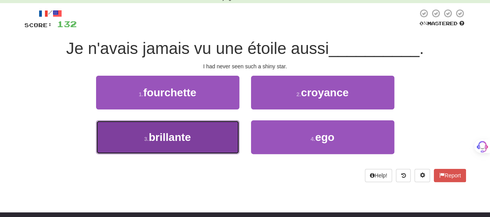
click at [218, 133] on button "3 . brillante" at bounding box center [167, 137] width 143 height 34
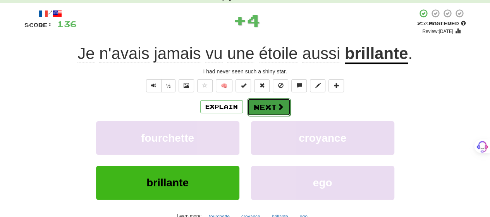
click at [258, 107] on button "Next" at bounding box center [268, 107] width 43 height 18
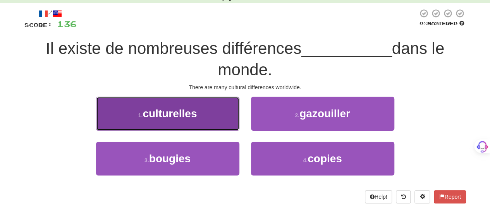
click at [202, 114] on button "1 . culturelles" at bounding box center [167, 113] width 143 height 34
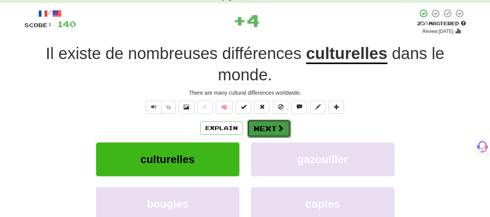
click at [258, 124] on button "Next" at bounding box center [268, 128] width 43 height 18
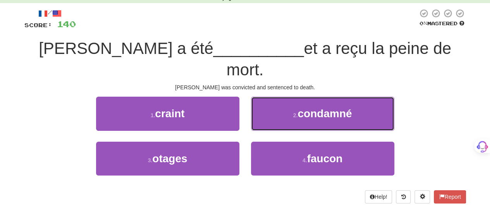
click at [290, 96] on button "2 . condamné" at bounding box center [322, 113] width 143 height 34
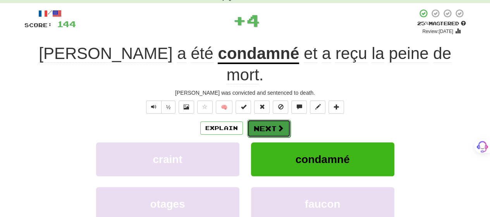
click at [284, 119] on button "Next" at bounding box center [268, 128] width 43 height 18
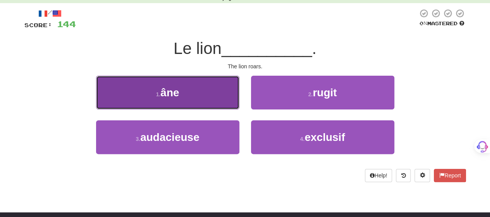
click at [224, 104] on button "1 . âne" at bounding box center [167, 93] width 143 height 34
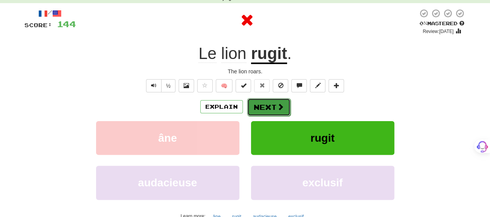
click at [276, 101] on button "Next" at bounding box center [268, 107] width 43 height 18
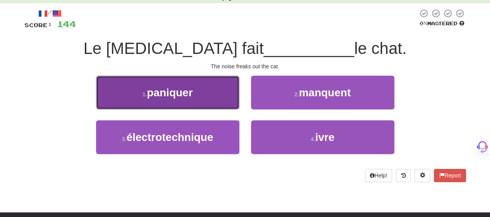
click at [217, 95] on button "1 . paniquer" at bounding box center [167, 93] width 143 height 34
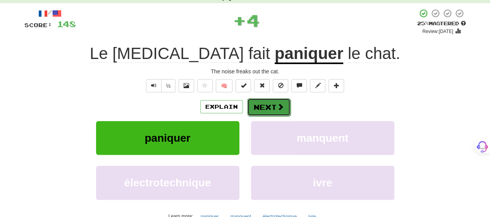
click at [272, 103] on button "Next" at bounding box center [268, 107] width 43 height 18
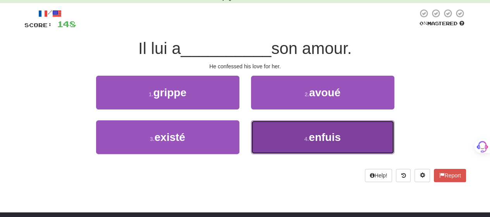
click at [289, 128] on button "4 . enfuis" at bounding box center [322, 137] width 143 height 34
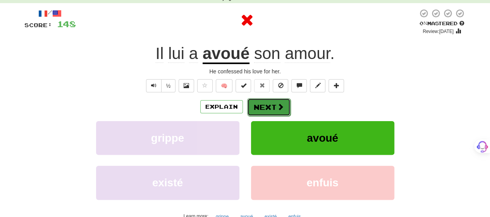
click at [266, 102] on button "Next" at bounding box center [268, 107] width 43 height 18
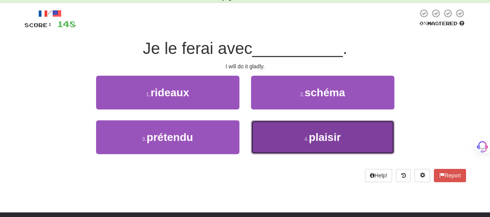
click at [273, 130] on button "4 . plaisir" at bounding box center [322, 137] width 143 height 34
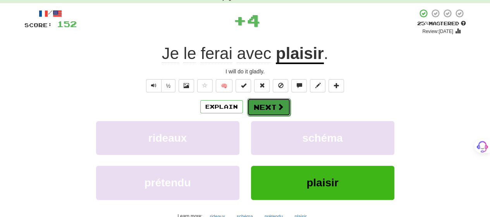
click at [266, 110] on button "Next" at bounding box center [268, 107] width 43 height 18
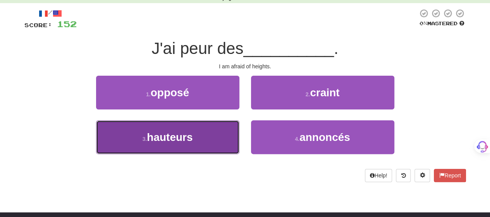
click at [234, 136] on button "3 . hauteurs" at bounding box center [167, 137] width 143 height 34
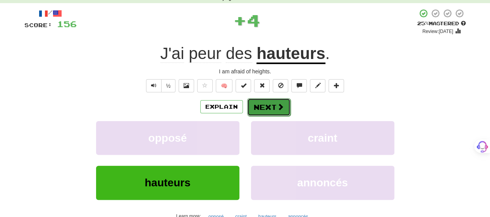
click at [277, 105] on span at bounding box center [280, 106] width 7 height 7
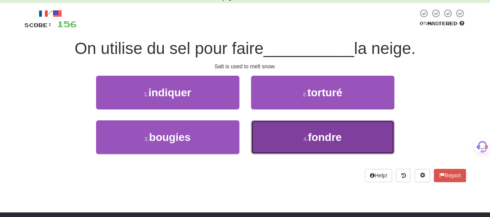
click at [279, 132] on button "4 . fondre" at bounding box center [322, 137] width 143 height 34
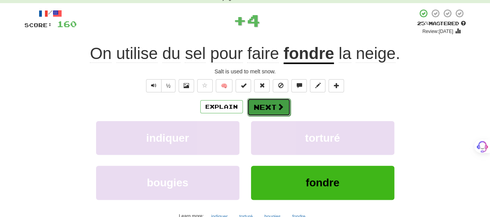
click at [278, 103] on span at bounding box center [280, 106] width 7 height 7
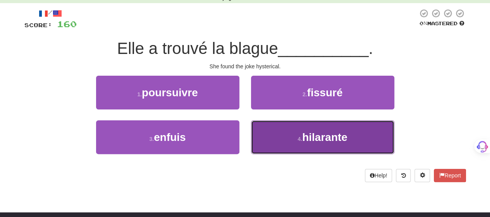
click at [280, 136] on button "4 . hilarante" at bounding box center [322, 137] width 143 height 34
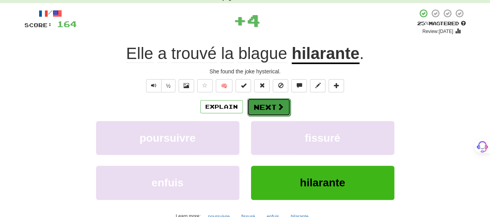
click at [269, 103] on button "Next" at bounding box center [268, 107] width 43 height 18
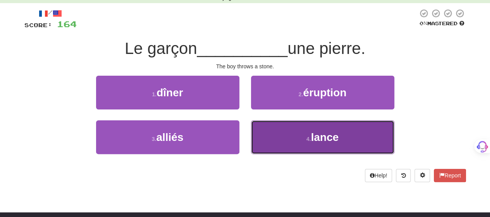
click at [288, 135] on button "4 . lance" at bounding box center [322, 137] width 143 height 34
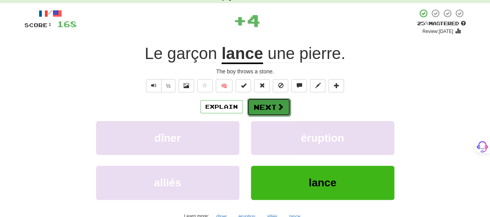
click at [279, 104] on span at bounding box center [280, 106] width 7 height 7
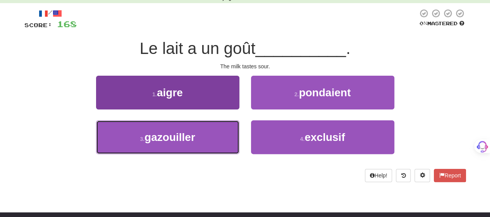
click at [222, 137] on button "3 . gazouiller" at bounding box center [167, 137] width 143 height 34
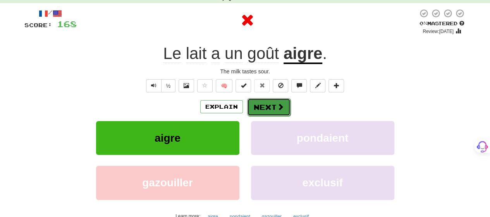
click at [272, 107] on button "Next" at bounding box center [268, 107] width 43 height 18
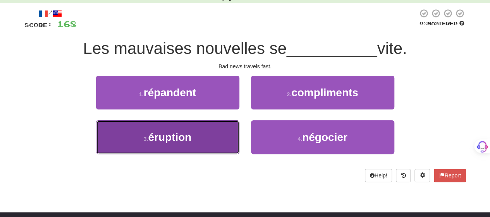
click at [197, 134] on button "3 . éruption" at bounding box center [167, 137] width 143 height 34
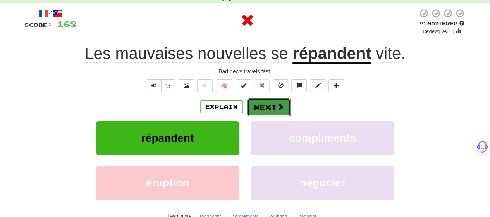
click at [272, 104] on button "Next" at bounding box center [268, 107] width 43 height 18
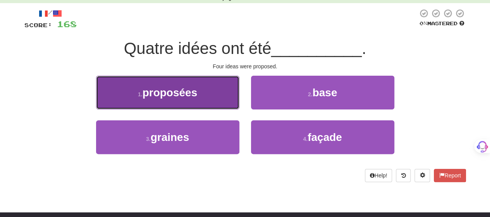
click at [194, 96] on span "proposées" at bounding box center [170, 92] width 55 height 12
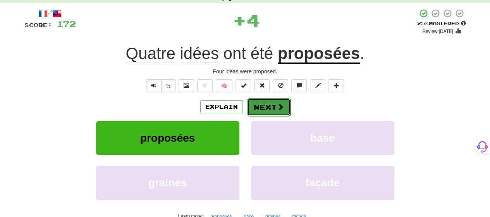
click at [271, 107] on button "Next" at bounding box center [268, 107] width 43 height 18
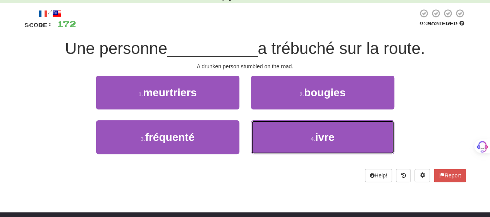
drag, startPoint x: 298, startPoint y: 138, endPoint x: 292, endPoint y: 115, distance: 23.1
click at [296, 135] on button "4 . ivre" at bounding box center [322, 137] width 143 height 34
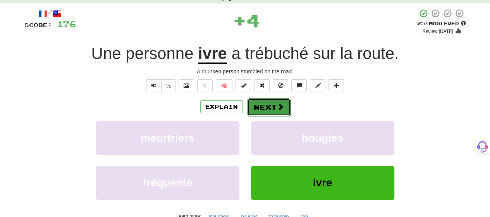
click at [285, 105] on button "Next" at bounding box center [268, 107] width 43 height 18
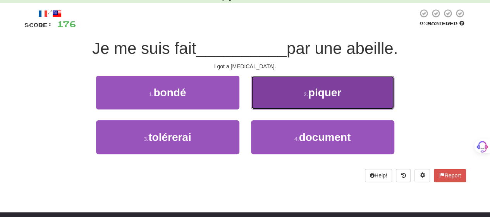
click at [286, 105] on button "2 . piquer" at bounding box center [322, 93] width 143 height 34
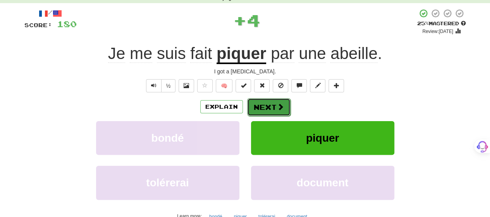
click at [284, 108] on button "Next" at bounding box center [268, 107] width 43 height 18
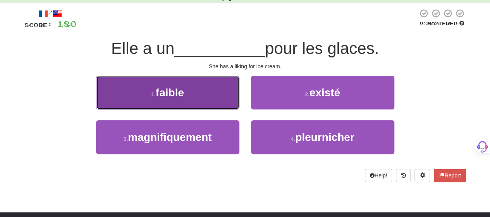
click at [212, 99] on button "1 . faible" at bounding box center [167, 93] width 143 height 34
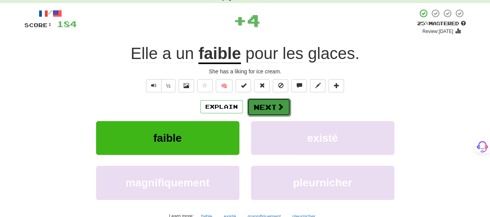
click at [271, 106] on button "Next" at bounding box center [268, 107] width 43 height 18
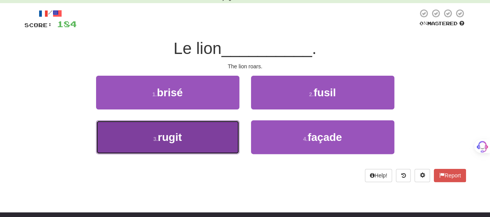
click at [196, 144] on button "3 . rugit" at bounding box center [167, 137] width 143 height 34
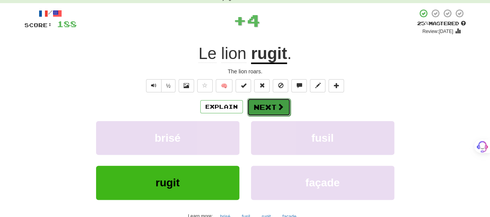
click at [275, 103] on button "Next" at bounding box center [268, 107] width 43 height 18
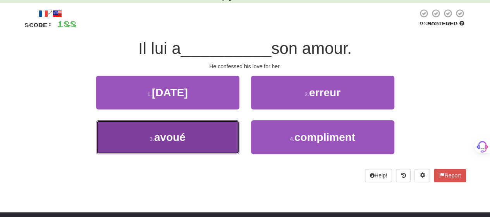
click at [216, 133] on button "3 . avoué" at bounding box center [167, 137] width 143 height 34
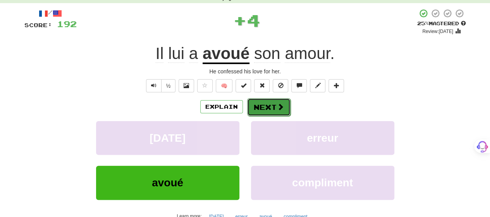
click at [259, 107] on button "Next" at bounding box center [268, 107] width 43 height 18
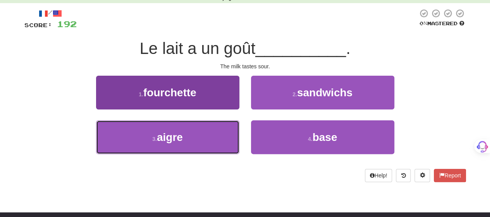
click at [209, 131] on button "3 . aigre" at bounding box center [167, 137] width 143 height 34
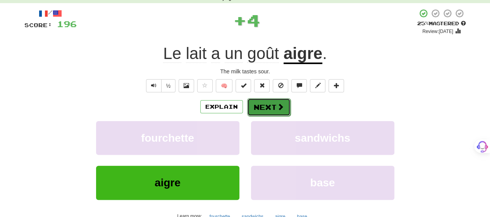
click at [261, 106] on button "Next" at bounding box center [268, 107] width 43 height 18
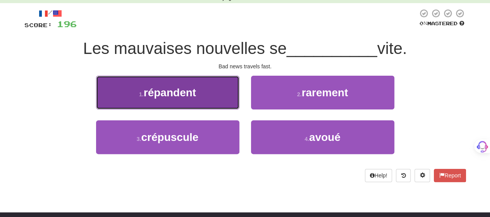
click at [199, 96] on button "1 . répandent" at bounding box center [167, 93] width 143 height 34
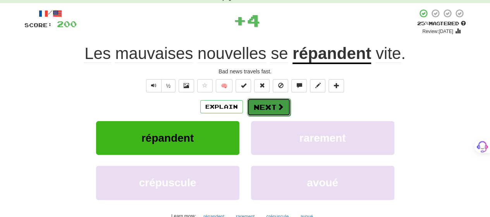
click at [270, 107] on button "Next" at bounding box center [268, 107] width 43 height 18
